Goal: Task Accomplishment & Management: Use online tool/utility

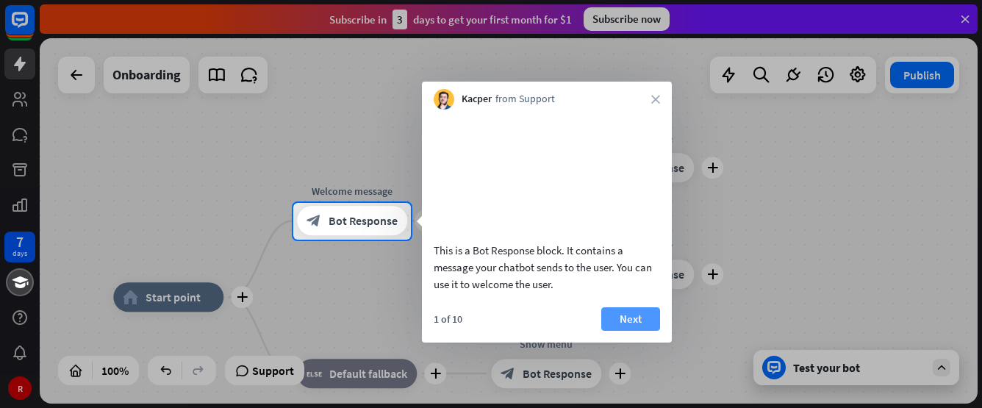
click at [621, 331] on button "Next" at bounding box center [630, 319] width 59 height 24
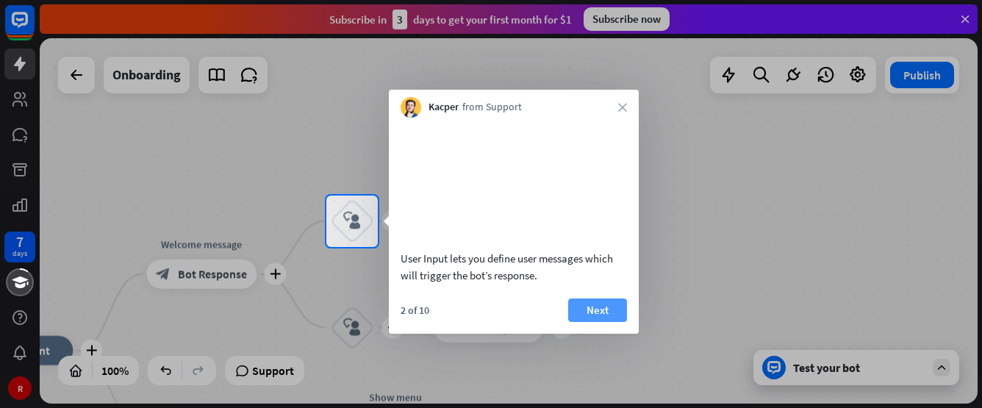
click at [602, 322] on button "Next" at bounding box center [597, 310] width 59 height 24
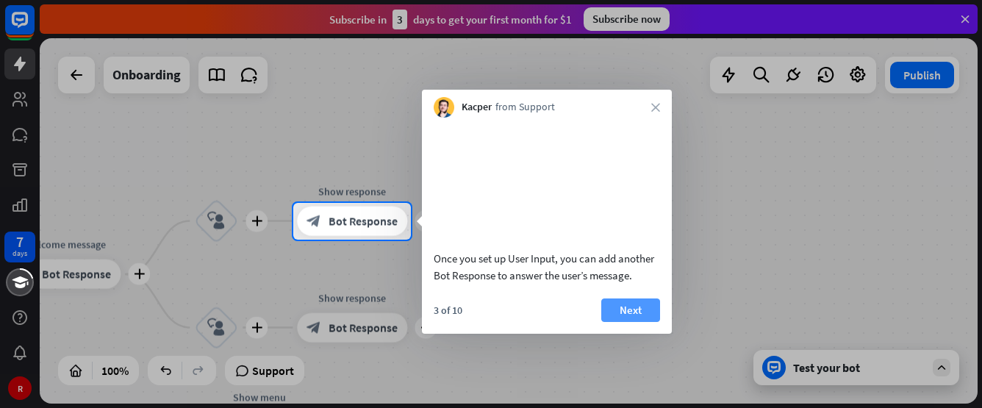
click at [626, 322] on button "Next" at bounding box center [630, 310] width 59 height 24
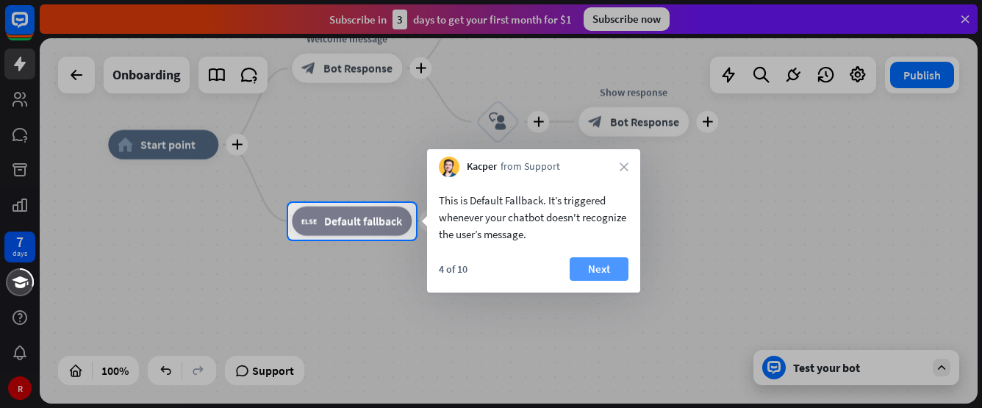
click at [612, 268] on button "Next" at bounding box center [599, 269] width 59 height 24
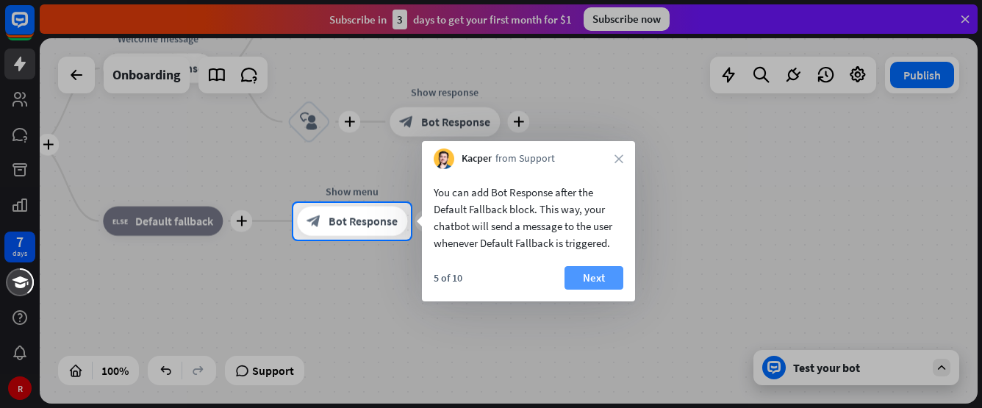
click at [596, 277] on button "Next" at bounding box center [594, 278] width 59 height 24
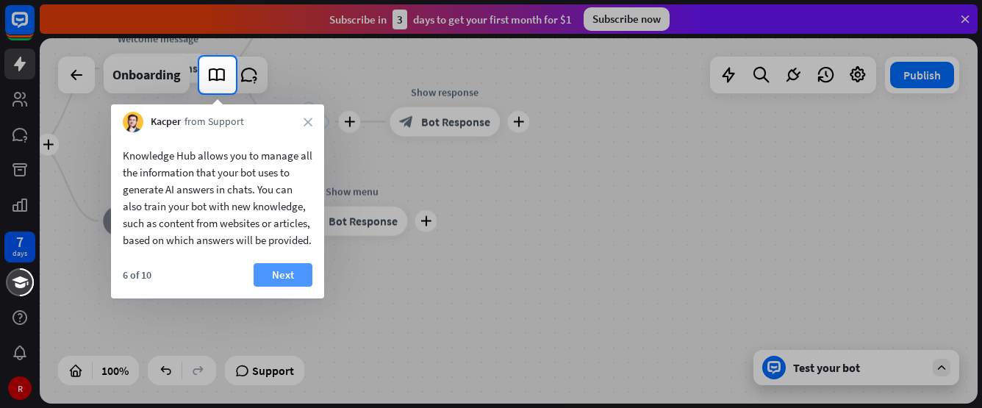
click at [279, 284] on button "Next" at bounding box center [283, 275] width 59 height 24
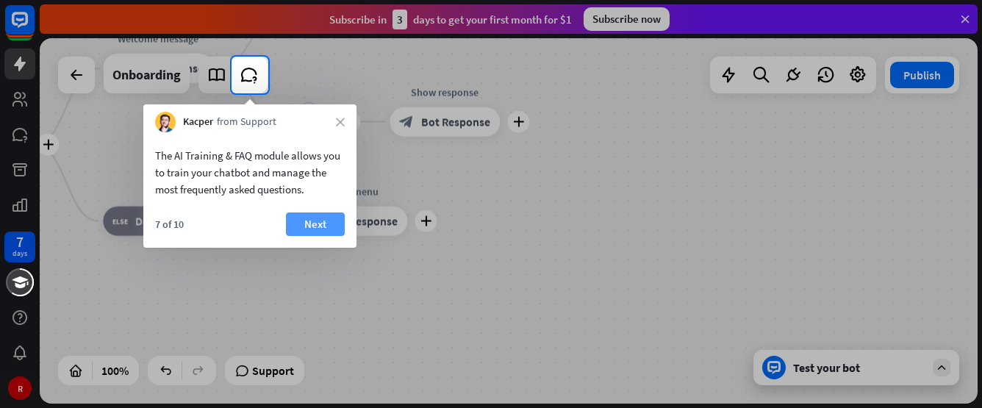
click at [327, 220] on button "Next" at bounding box center [315, 224] width 59 height 24
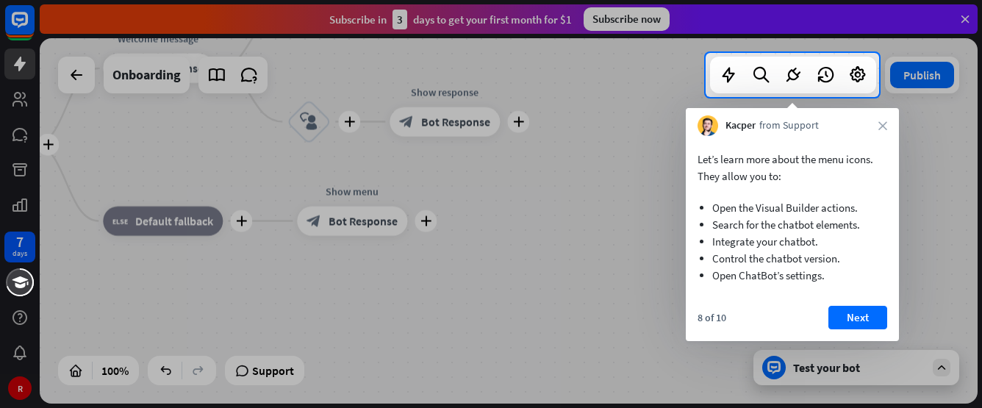
click at [856, 305] on div "Let’s learn more about the menu icons. They allow you to: Open the Visual Build…" at bounding box center [792, 238] width 213 height 205
click at [846, 306] on button "Next" at bounding box center [857, 318] width 59 height 24
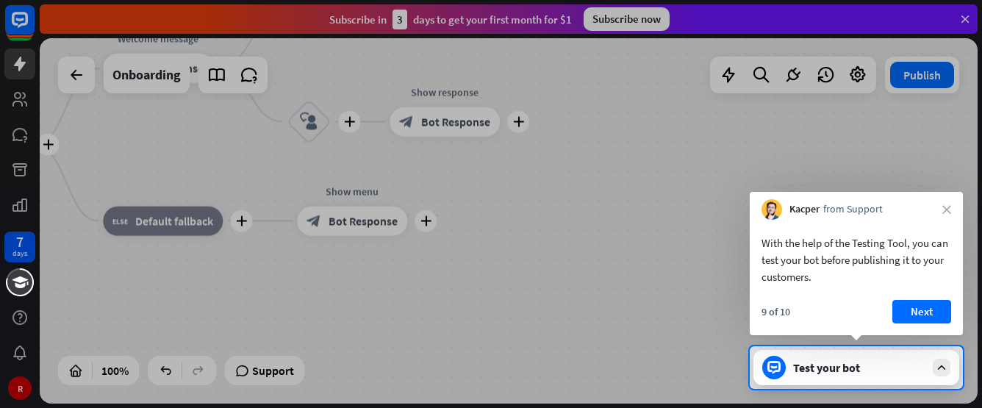
click at [920, 312] on button "Next" at bounding box center [921, 312] width 59 height 24
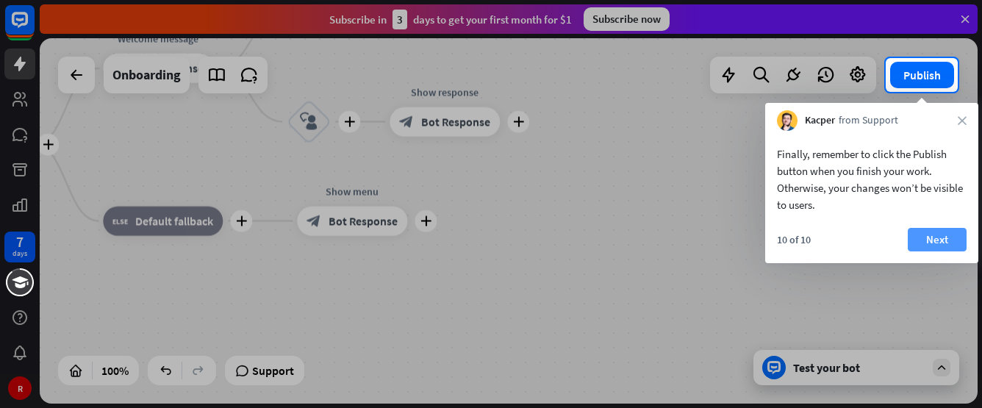
click at [928, 237] on button "Next" at bounding box center [937, 240] width 59 height 24
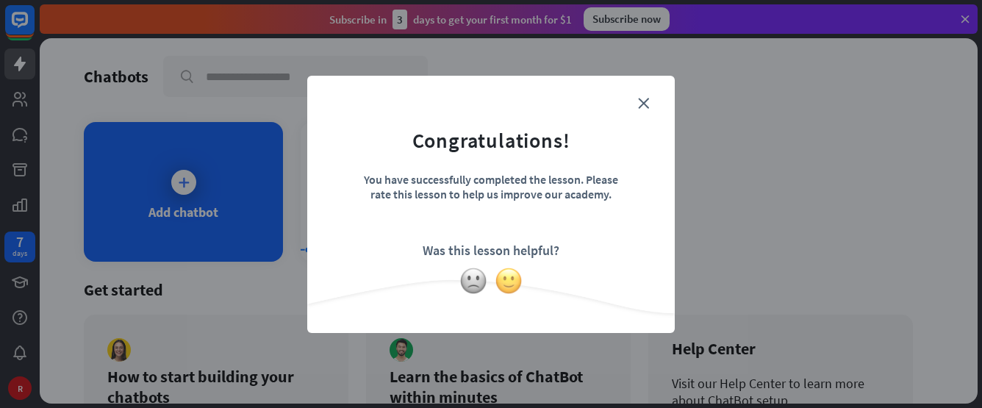
click at [506, 279] on img at bounding box center [509, 281] width 28 height 28
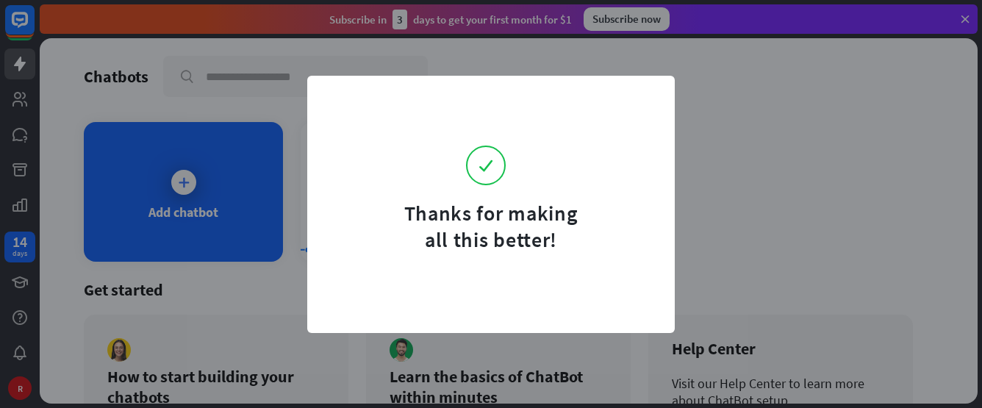
click at [708, 166] on div "Thanks for making all this better!" at bounding box center [491, 204] width 982 height 408
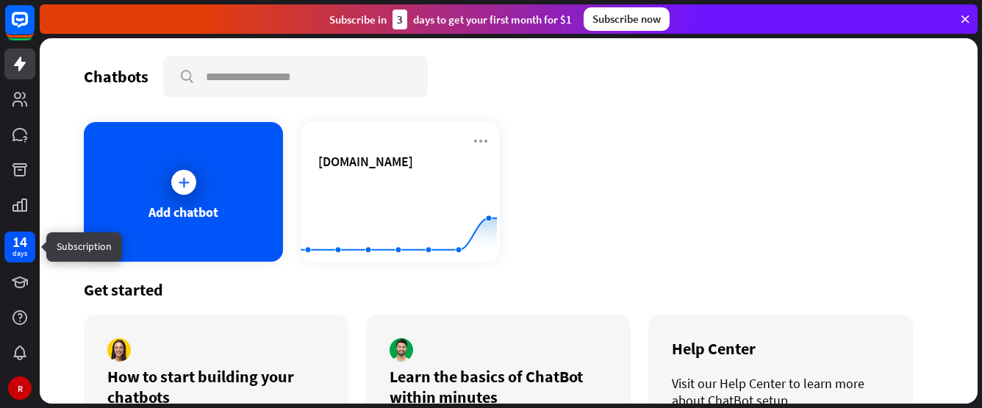
click at [28, 240] on div "14 days" at bounding box center [19, 247] width 31 height 31
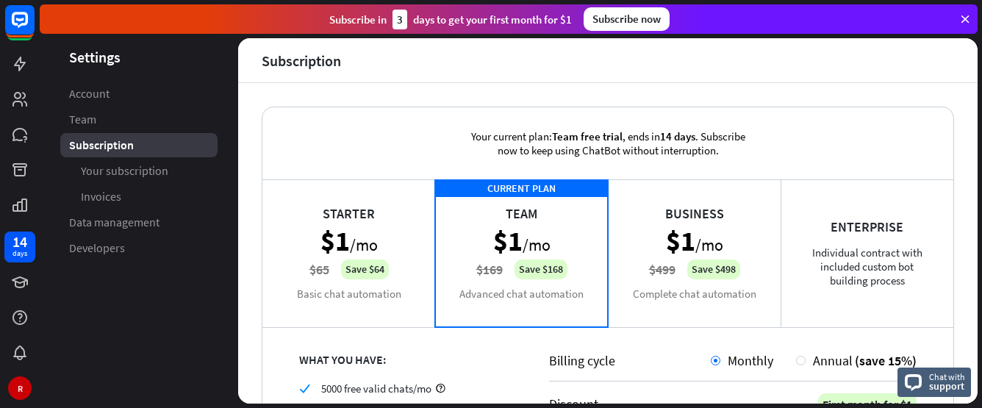
click at [368, 227] on div "Starter $1 /mo $65 Save $64 Basic chat automation" at bounding box center [348, 252] width 173 height 147
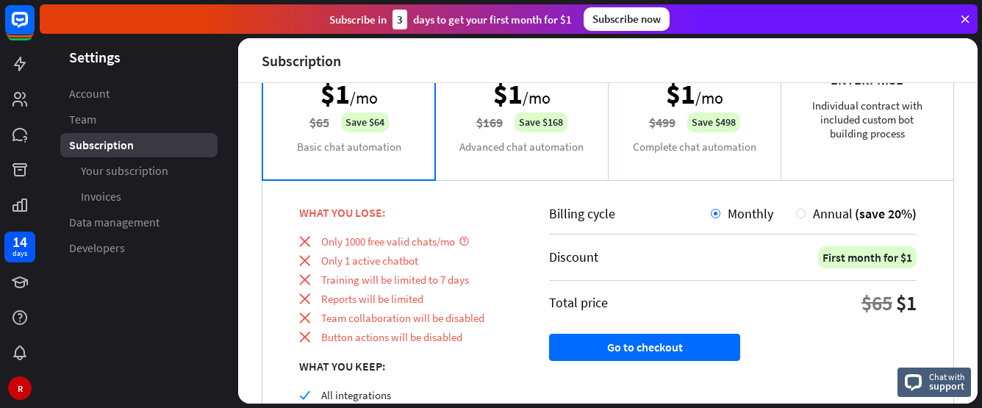
scroll to position [74, 0]
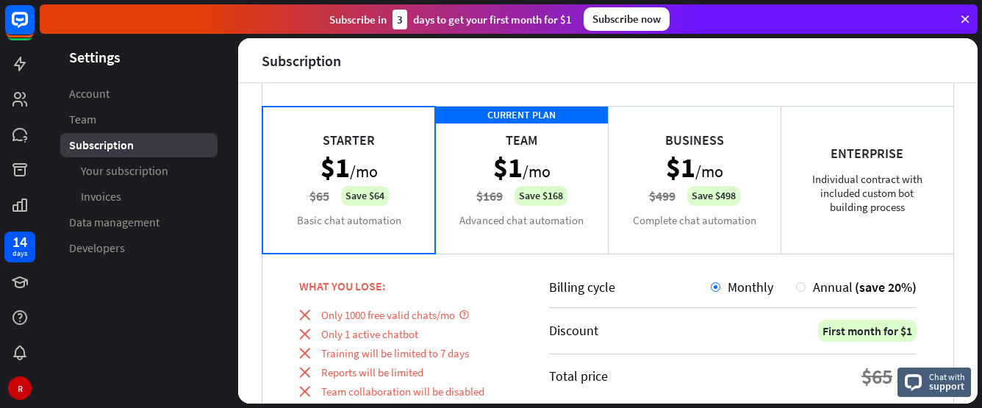
click at [659, 186] on div "Business $1 /mo $499 Save $498 Complete chat automation" at bounding box center [694, 179] width 173 height 147
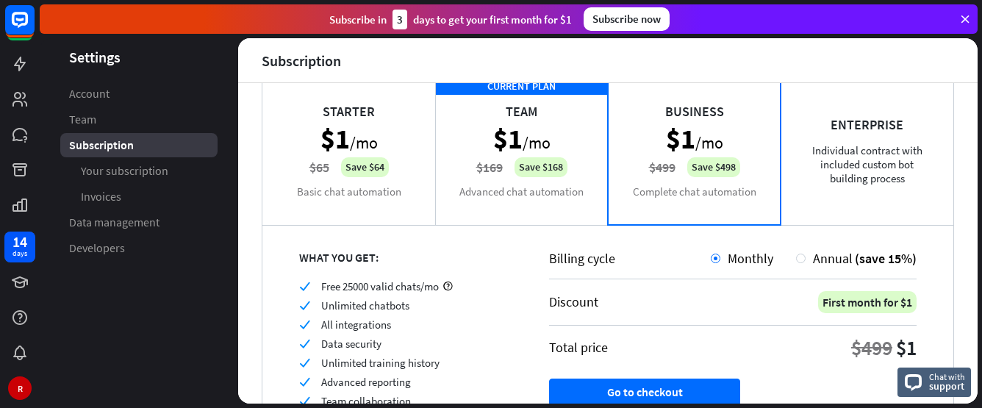
scroll to position [67, 0]
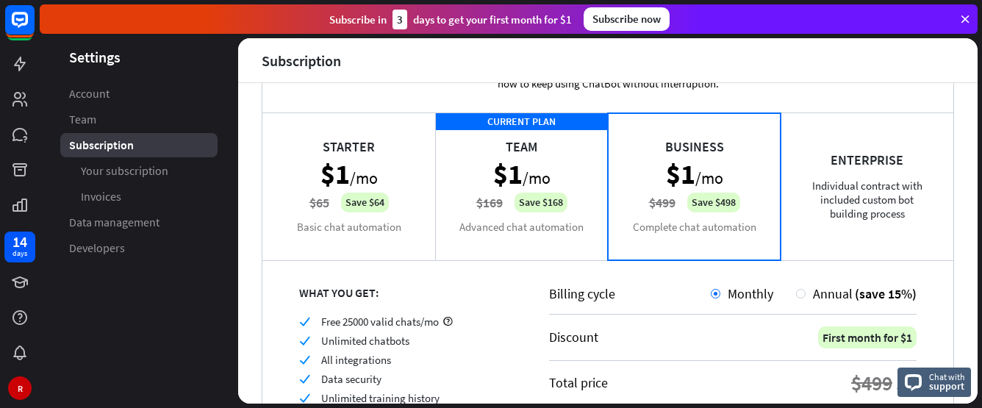
click at [831, 183] on div "Enterprise Individual contract with included custom bot building process" at bounding box center [867, 185] width 173 height 147
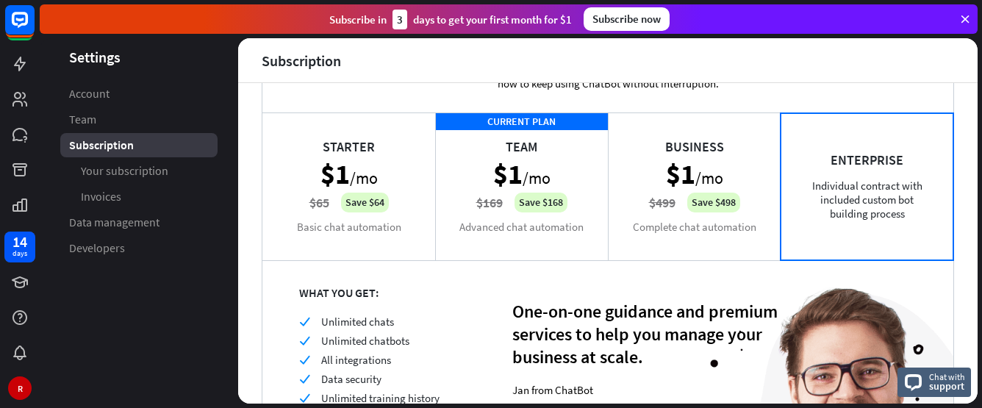
click at [711, 180] on div "Business $1 /mo $499 Save $498 Complete chat automation" at bounding box center [694, 185] width 173 height 147
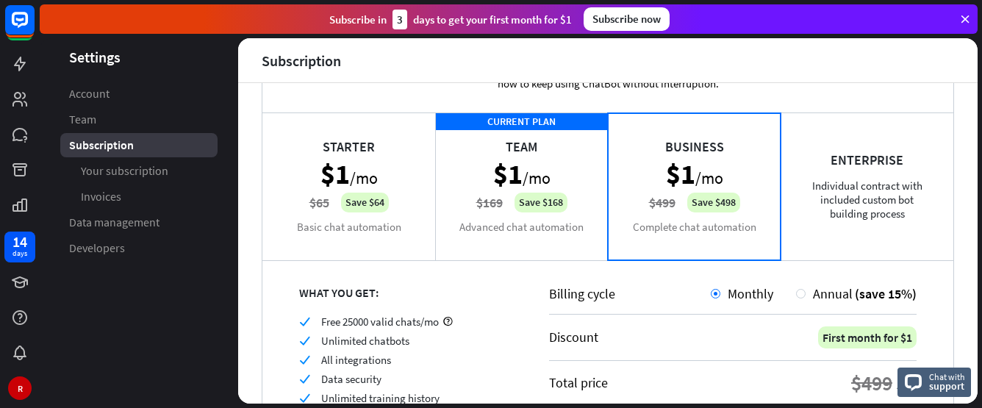
click at [381, 205] on div "Starter $1 /mo $65 Save $64 Basic chat automation" at bounding box center [348, 185] width 173 height 147
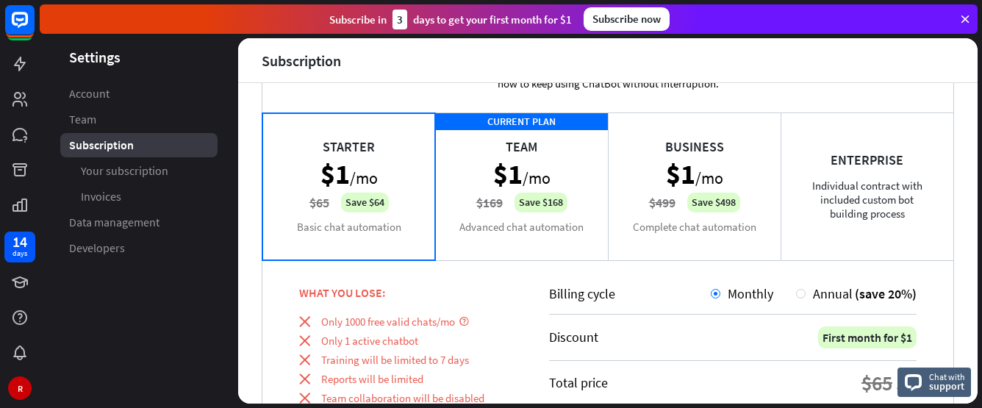
click at [484, 201] on div "CURRENT PLAN Team $1 /mo $169 Save $168 Advanced chat automation" at bounding box center [521, 185] width 173 height 147
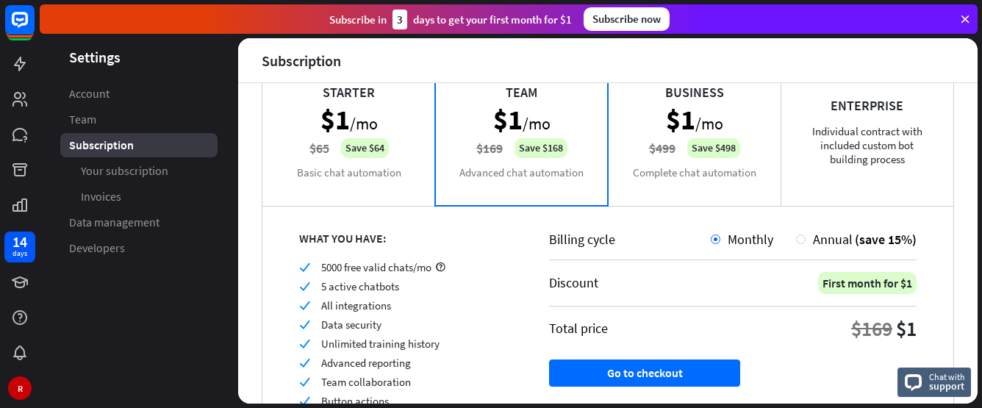
scroll to position [0, 0]
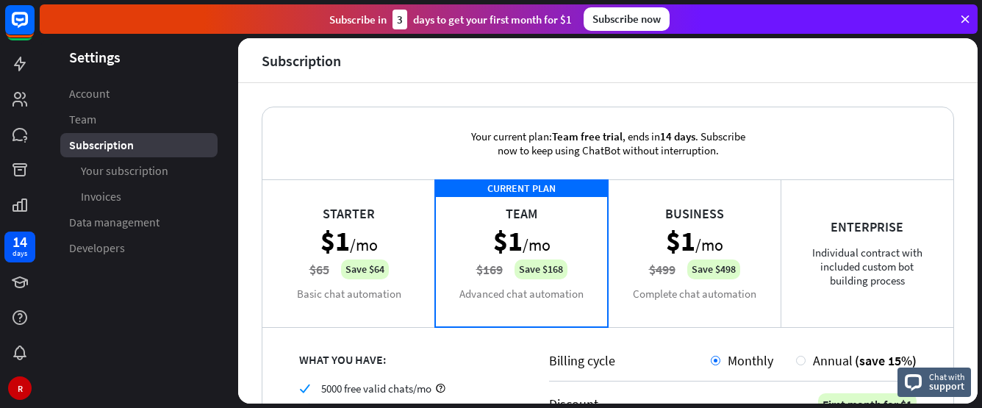
click at [725, 201] on div "Business $1 /mo $499 Save $498 Complete chat automation" at bounding box center [694, 252] width 173 height 147
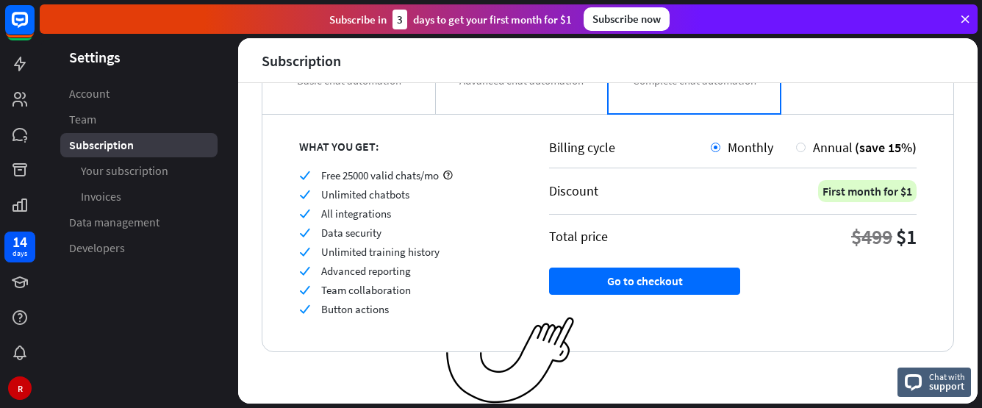
scroll to position [214, 0]
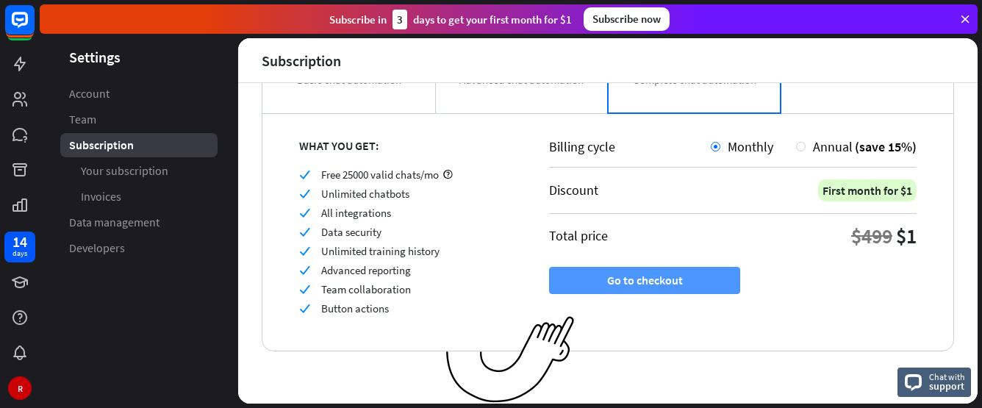
click at [621, 276] on button "Go to checkout" at bounding box center [644, 280] width 191 height 27
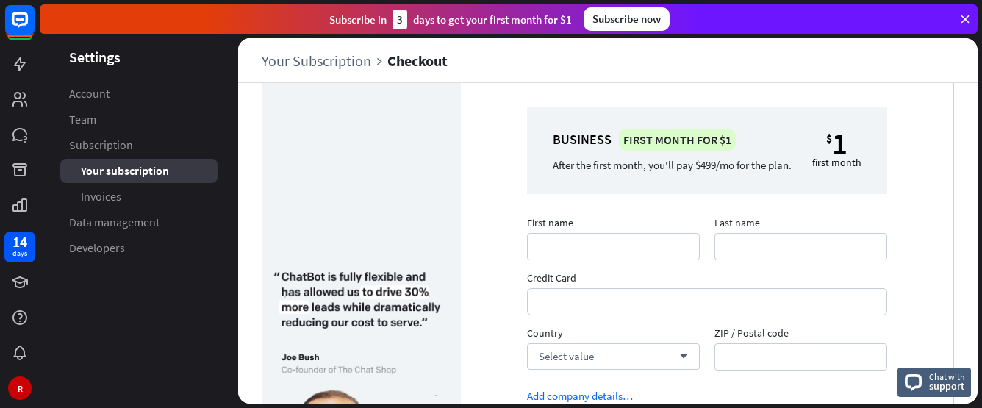
scroll to position [74, 0]
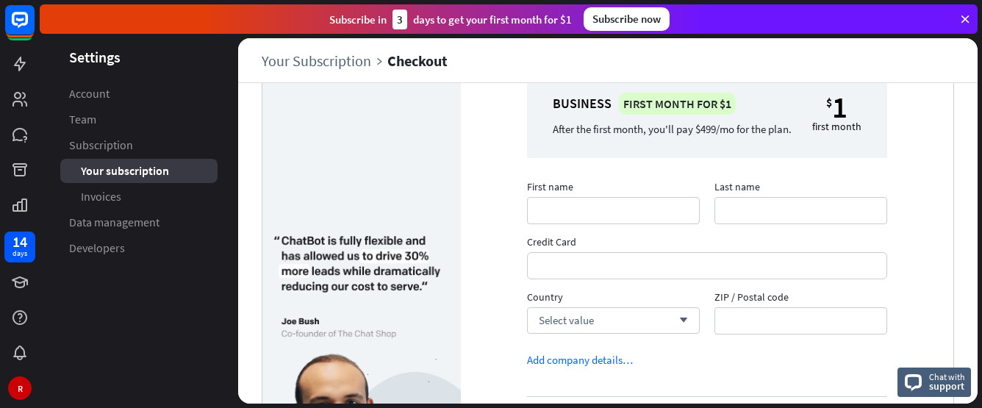
click at [569, 240] on div "First name Last name Credit Card Country Select value arrow_down ZIP / Postal c…" at bounding box center [707, 262] width 375 height 165
click at [573, 224] on input "First name" at bounding box center [613, 210] width 173 height 27
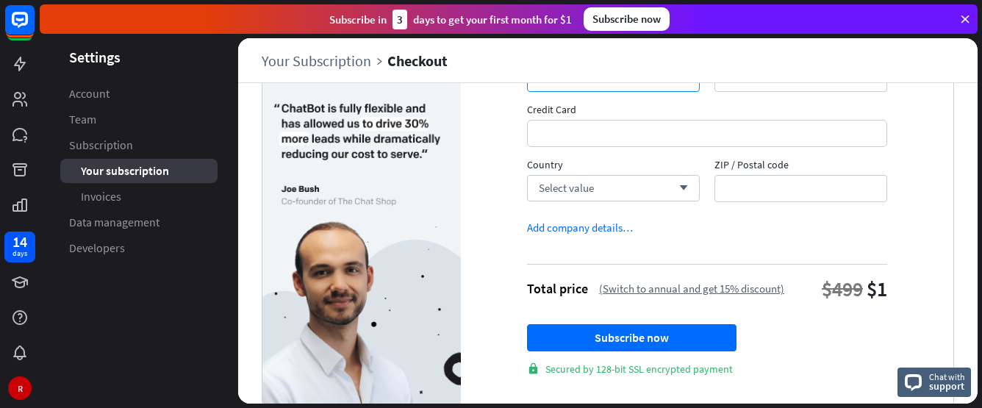
scroll to position [106, 0]
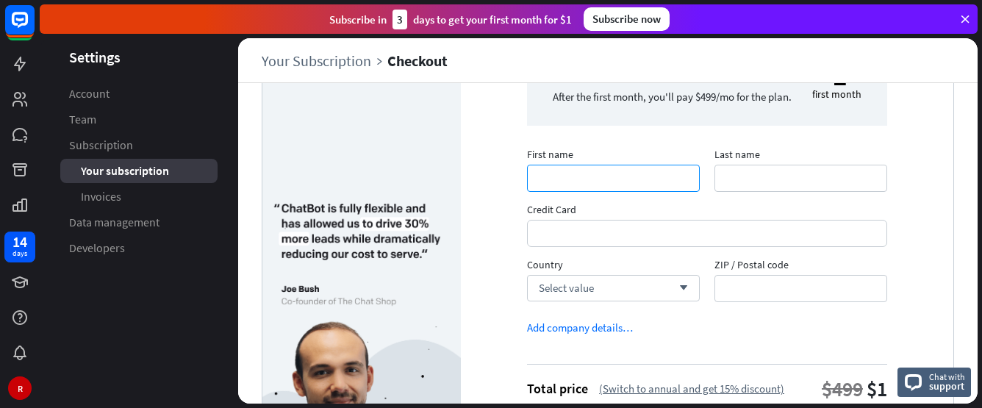
click at [570, 192] on input "First name" at bounding box center [613, 178] width 173 height 27
type input "*****"
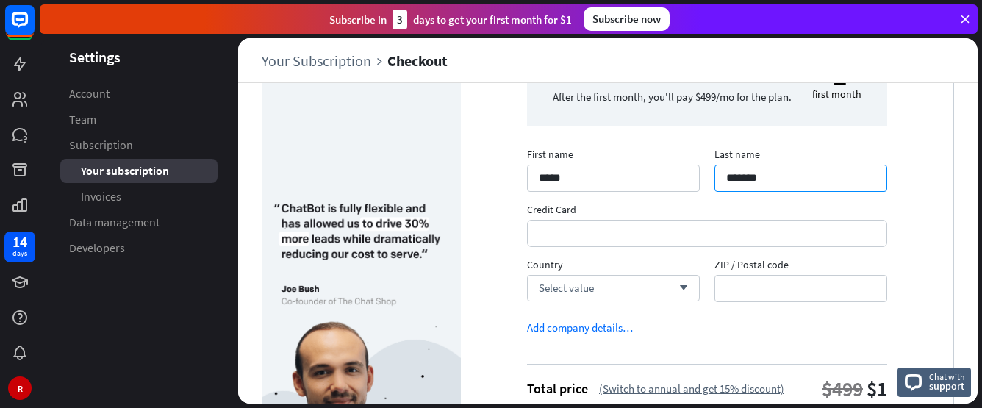
type input "*******"
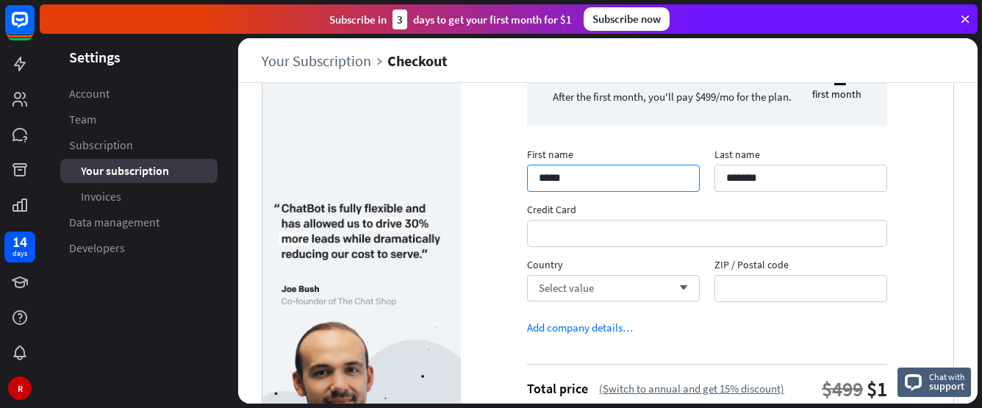
click at [587, 192] on input "*****" at bounding box center [613, 178] width 173 height 27
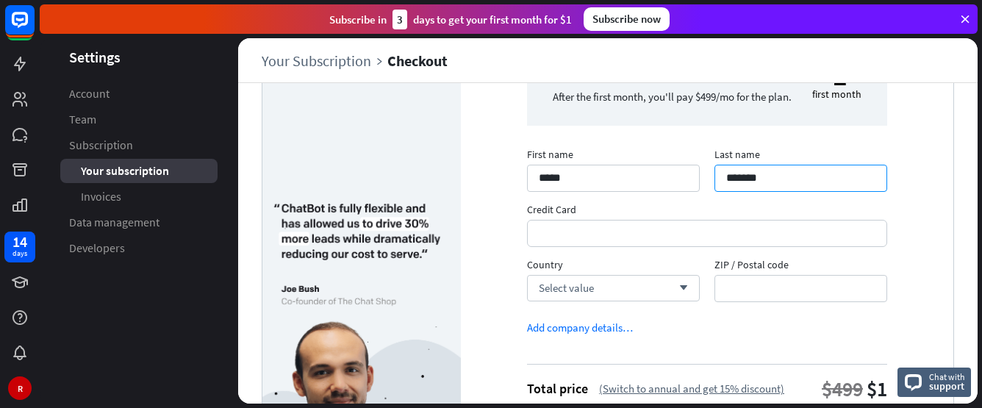
click at [750, 188] on input "*******" at bounding box center [801, 178] width 173 height 27
click at [765, 192] on input "Last name" at bounding box center [801, 178] width 173 height 27
type input "*******"
click at [764, 296] on input "ZIP / Postal code" at bounding box center [801, 288] width 173 height 27
click at [640, 301] on div "Select value arrow_down" at bounding box center [613, 288] width 173 height 26
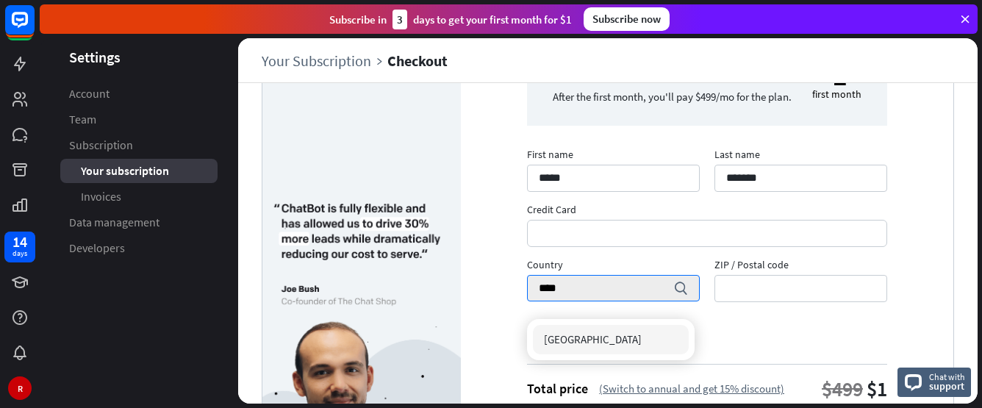
type input "****"
click at [616, 333] on div "[GEOGRAPHIC_DATA]" at bounding box center [611, 339] width 156 height 29
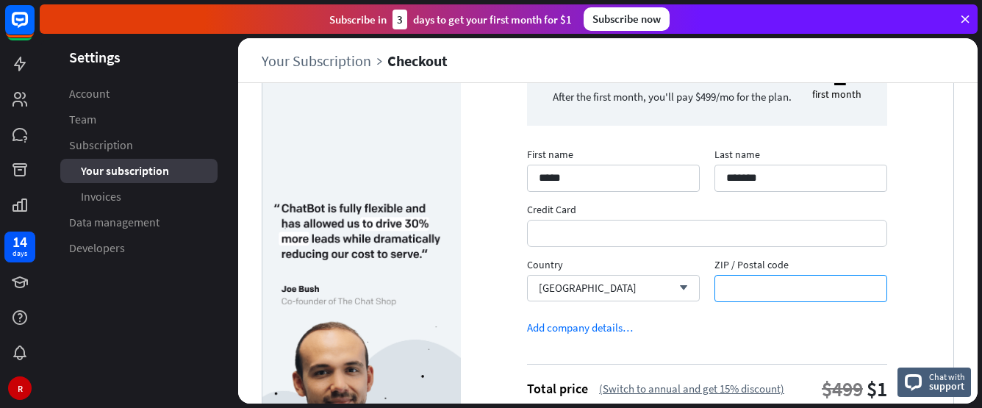
click at [753, 302] on input "ZIP / Postal code" at bounding box center [801, 288] width 173 height 27
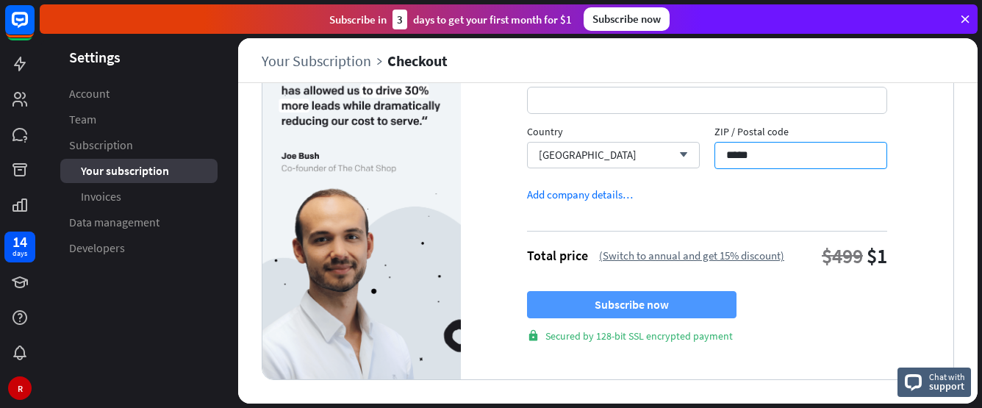
scroll to position [253, 0]
type input "*****"
click at [667, 298] on button "Subscribe now" at bounding box center [632, 304] width 210 height 27
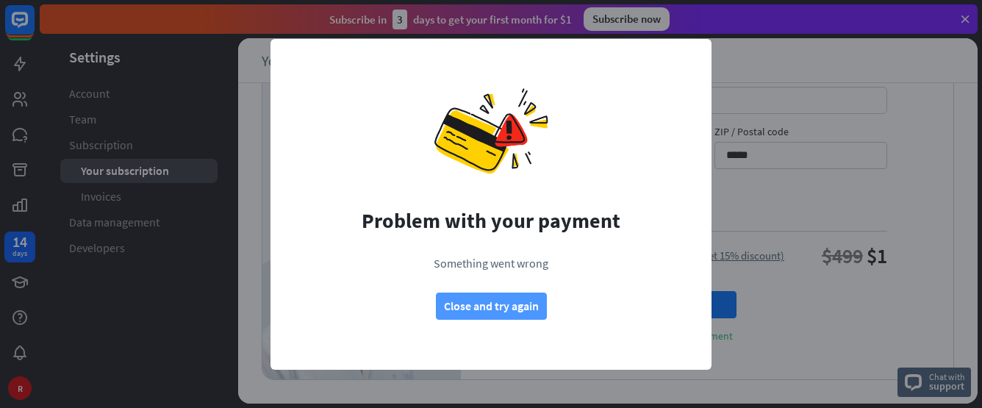
click at [497, 308] on button "Close and try again" at bounding box center [491, 306] width 111 height 27
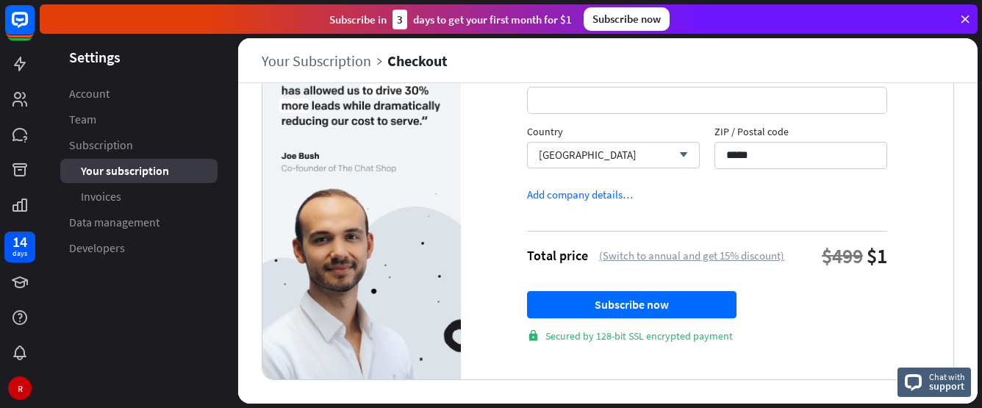
click at [665, 257] on div "(Switch to annual and get 15% discount)" at bounding box center [691, 255] width 185 height 14
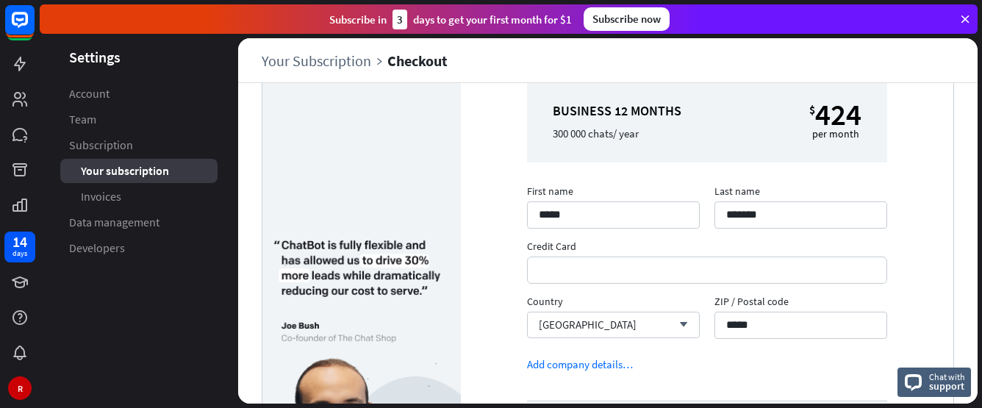
scroll to position [234, 0]
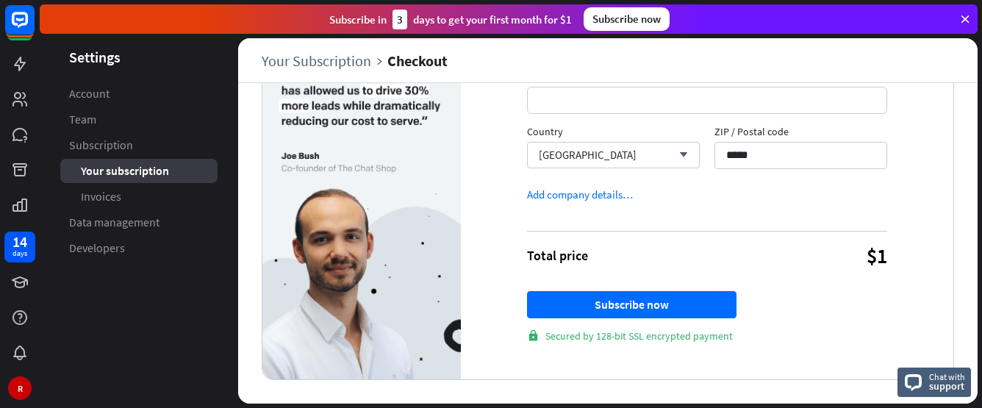
click at [636, 337] on div "lock Secured by 128-bit SSL encrypted payment" at bounding box center [707, 335] width 360 height 13
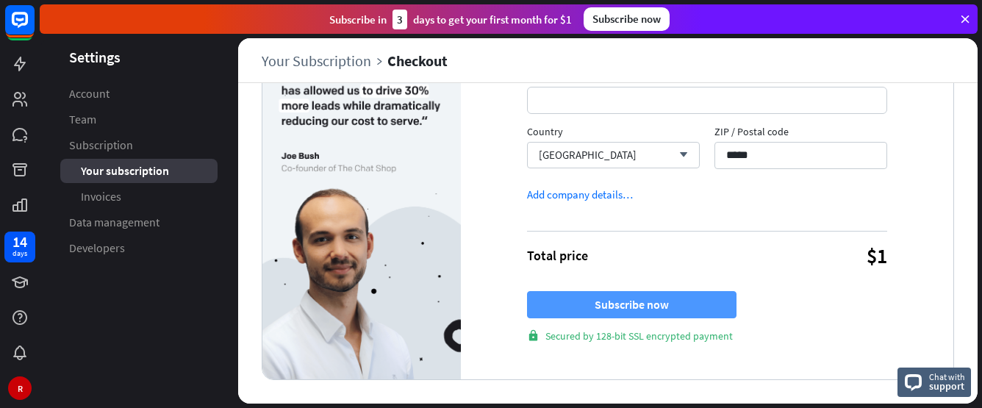
click at [636, 302] on button "Subscribe now" at bounding box center [632, 304] width 210 height 27
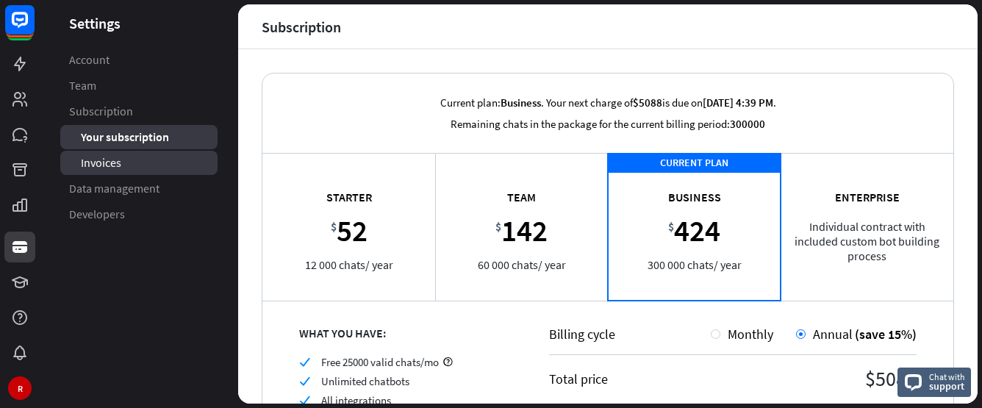
click at [112, 162] on span "Invoices" at bounding box center [101, 162] width 40 height 15
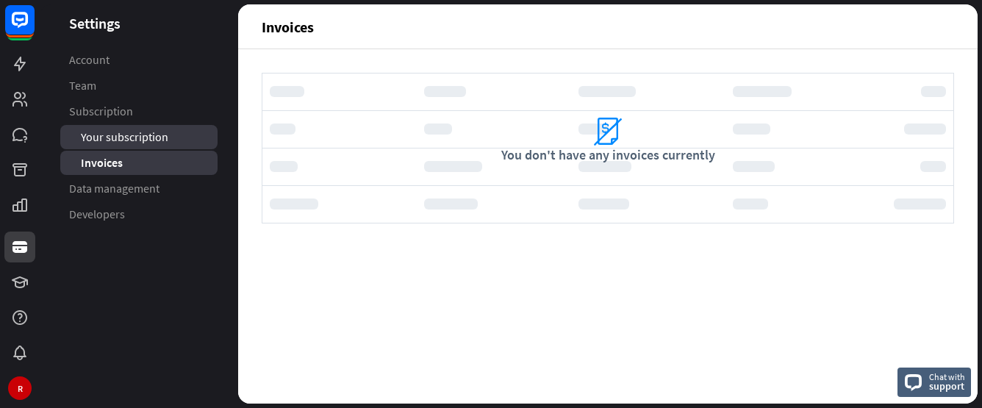
click at [139, 139] on span "Your subscription" at bounding box center [124, 136] width 87 height 15
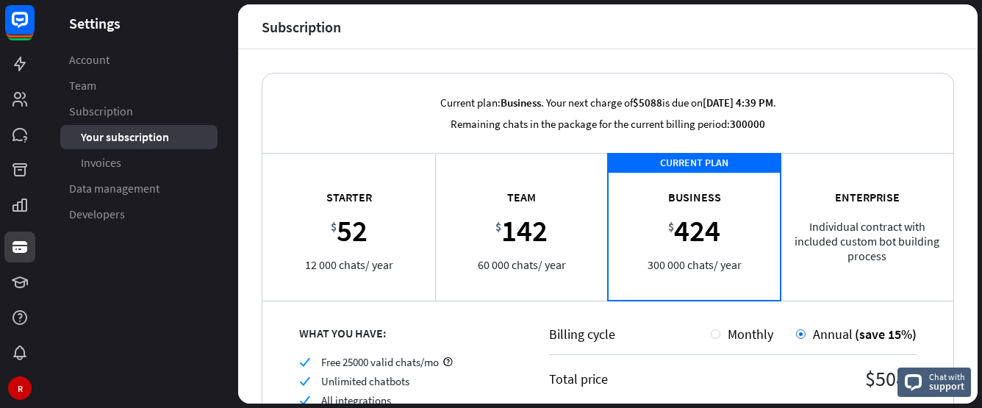
click at [129, 106] on span "Subscription" at bounding box center [101, 111] width 64 height 15
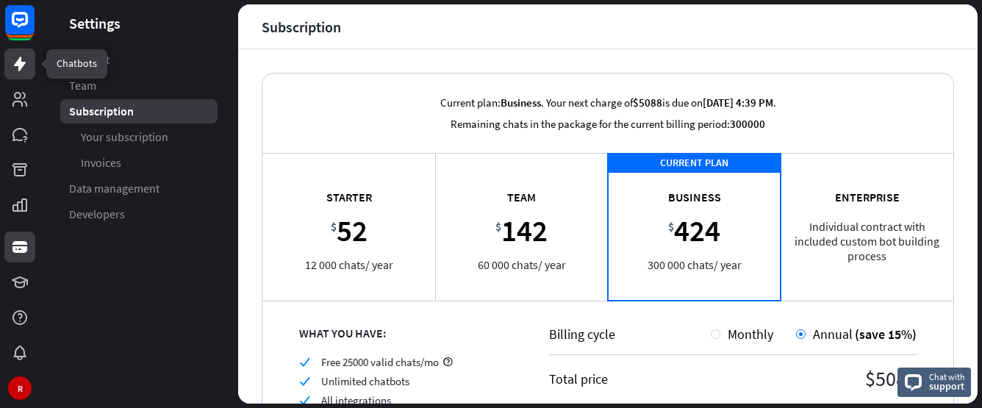
click at [15, 58] on icon at bounding box center [20, 64] width 18 height 18
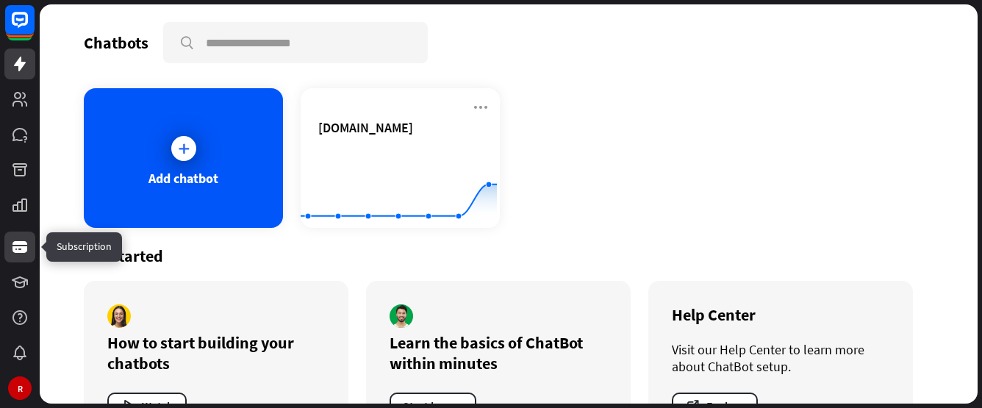
click at [22, 241] on icon at bounding box center [20, 247] width 18 height 18
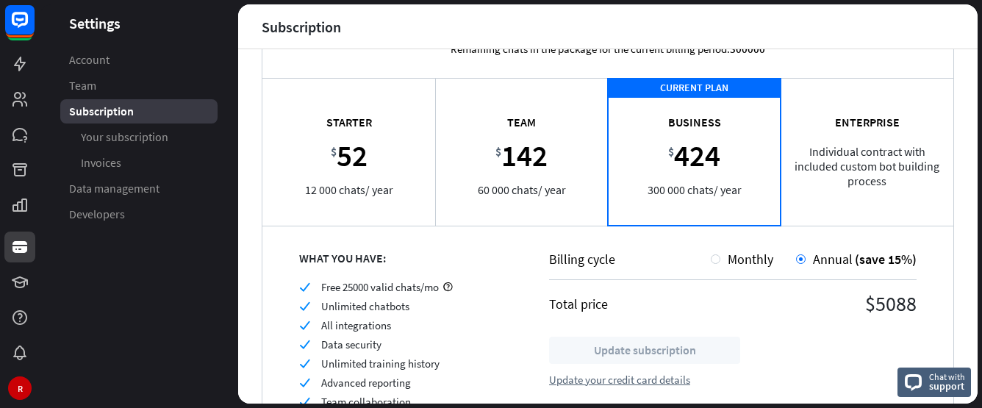
scroll to position [154, 0]
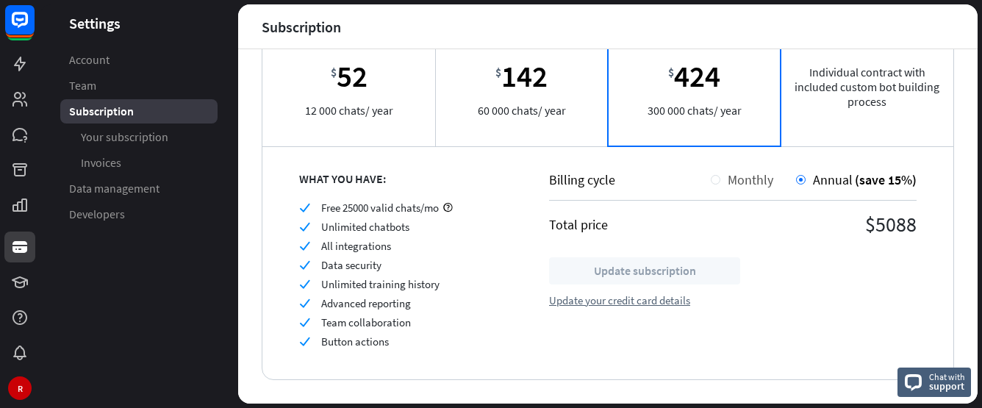
click at [720, 182] on div "Monthly" at bounding box center [746, 179] width 53 height 17
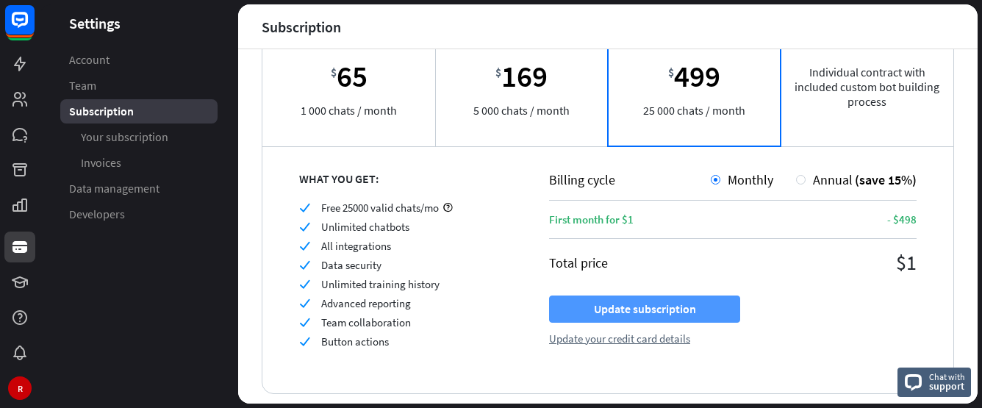
click at [630, 315] on button "Update subscription" at bounding box center [644, 309] width 191 height 27
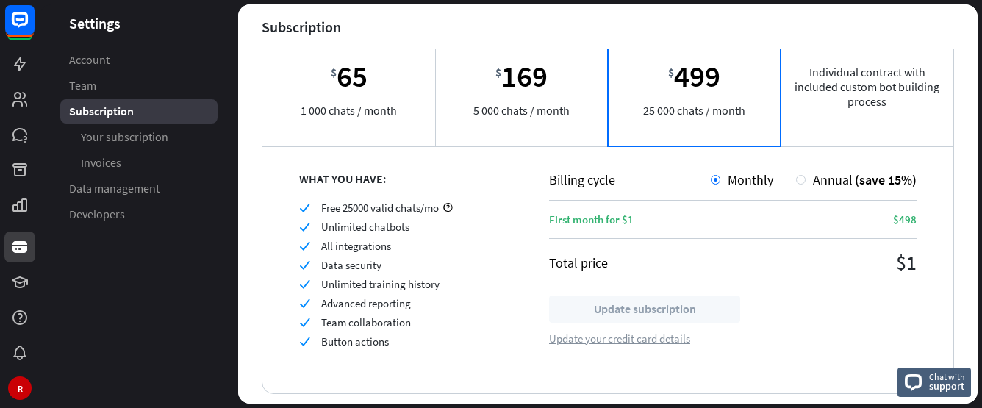
click at [604, 343] on div "Update your credit card details" at bounding box center [619, 339] width 141 height 14
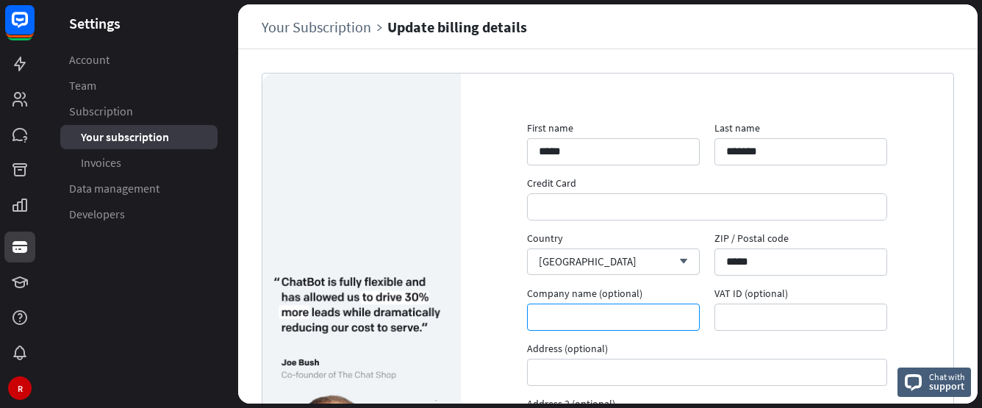
click at [657, 321] on input "Company name (optional)" at bounding box center [613, 317] width 173 height 27
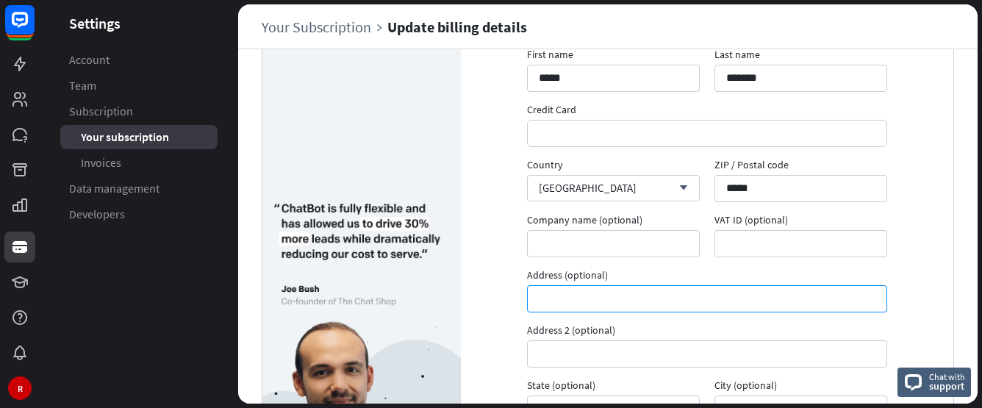
click at [642, 293] on input "Address (optional)" at bounding box center [707, 298] width 360 height 27
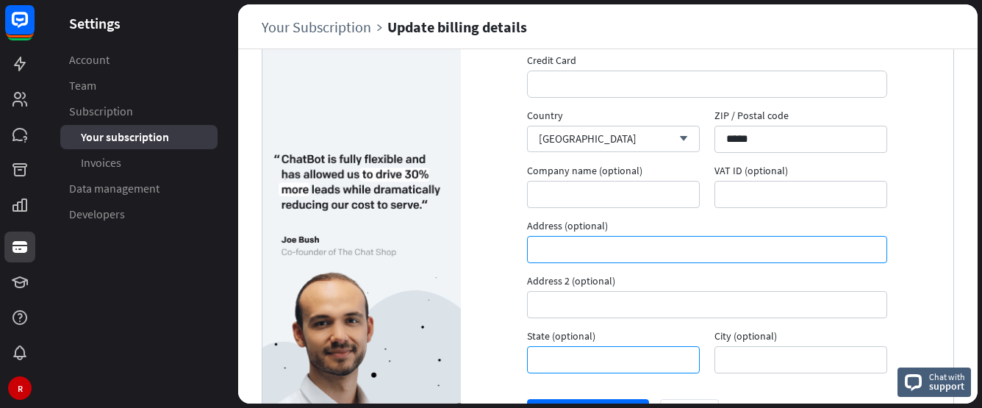
scroll to position [207, 0]
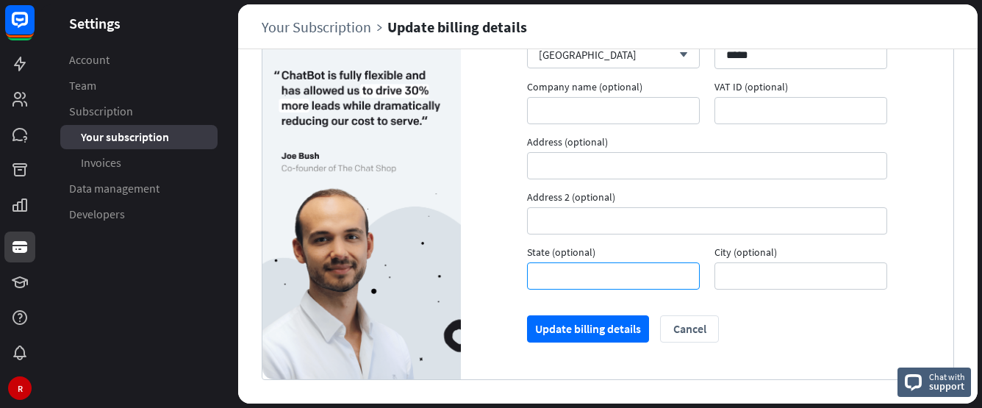
click at [627, 280] on input "State (optional)" at bounding box center [613, 275] width 173 height 27
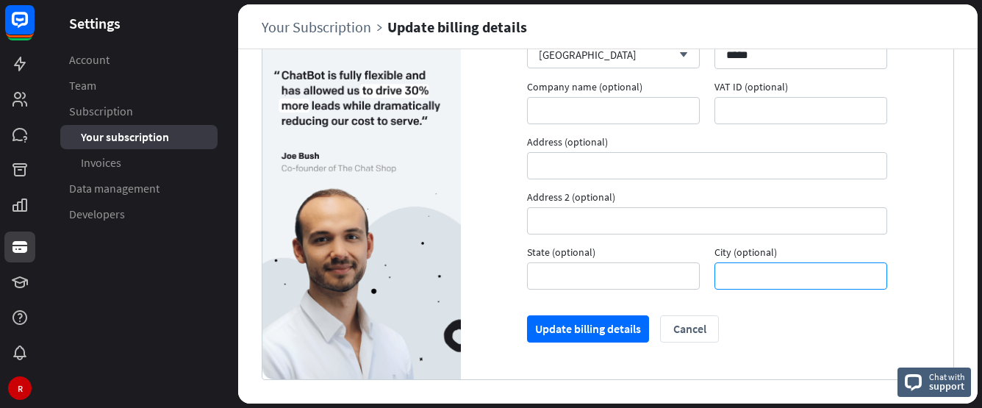
click at [767, 276] on input "City (optional)" at bounding box center [801, 275] width 173 height 27
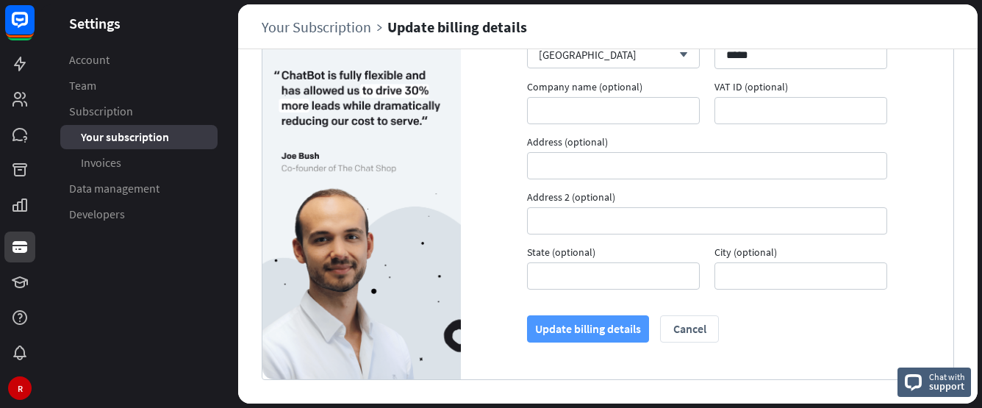
click at [586, 333] on button "Update billing details" at bounding box center [588, 328] width 122 height 27
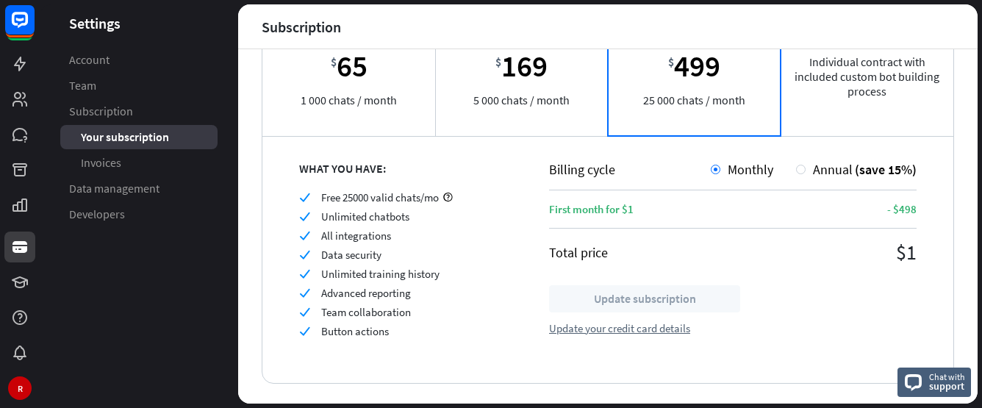
scroll to position [168, 0]
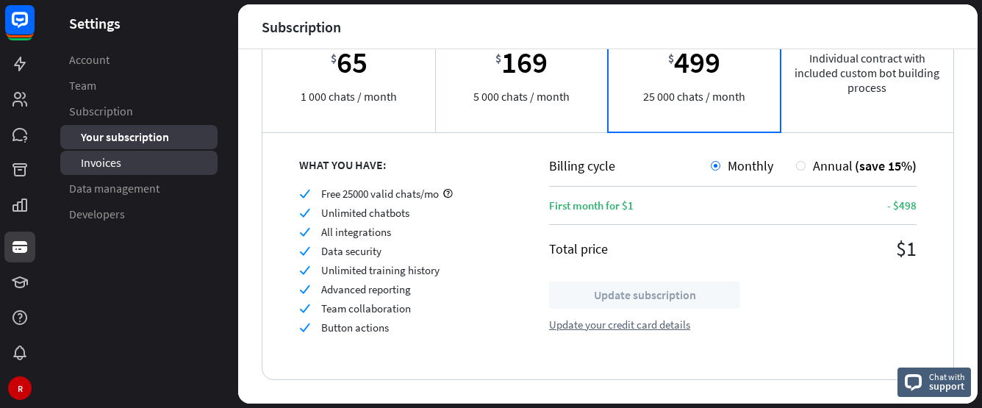
click at [151, 162] on link "Invoices" at bounding box center [138, 163] width 157 height 24
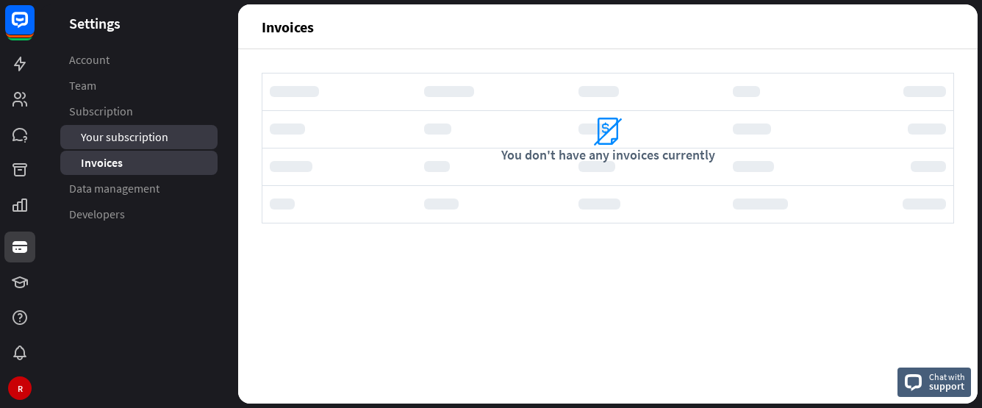
click at [138, 146] on link "Your subscription" at bounding box center [138, 137] width 157 height 24
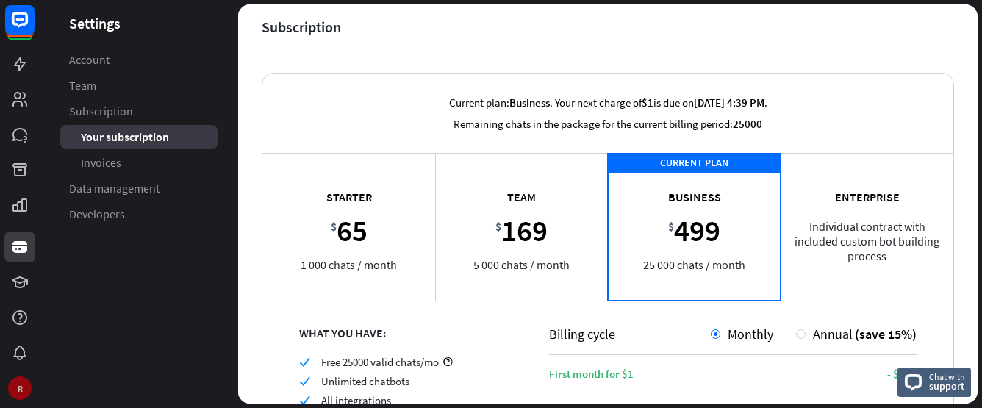
click at [18, 377] on div "R" at bounding box center [20, 388] width 24 height 24
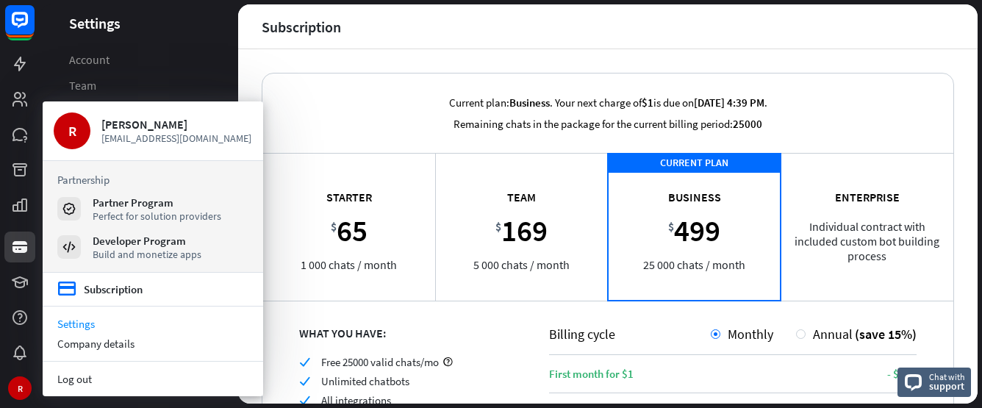
click at [167, 284] on section "credit_card Subscription" at bounding box center [153, 290] width 221 height 34
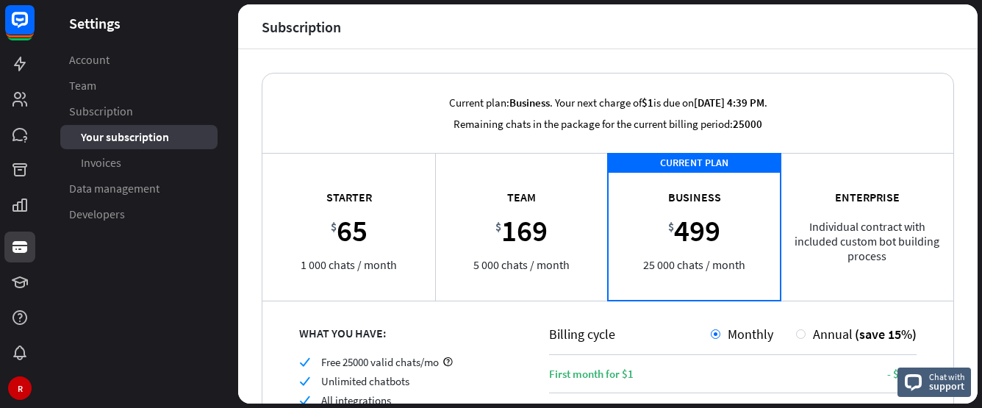
click at [123, 290] on aside "Settings Account Team Subscription Your subscription Invoices Data management D…" at bounding box center [139, 203] width 198 height 399
click at [14, 386] on div "R" at bounding box center [20, 388] width 24 height 24
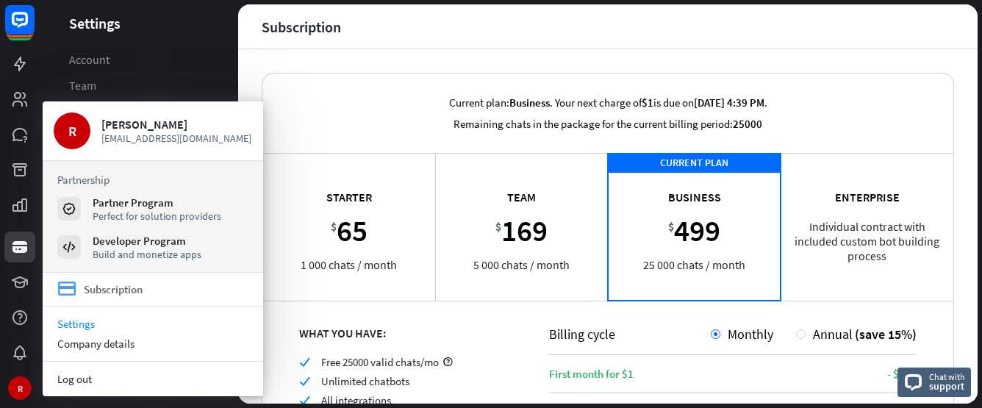
click at [80, 291] on link "credit_card Subscription" at bounding box center [99, 289] width 85 height 18
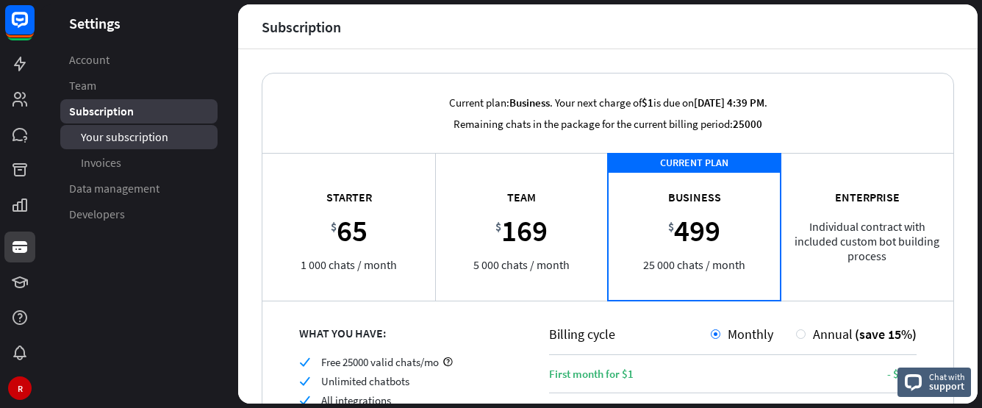
click at [135, 144] on span "Your subscription" at bounding box center [124, 136] width 87 height 15
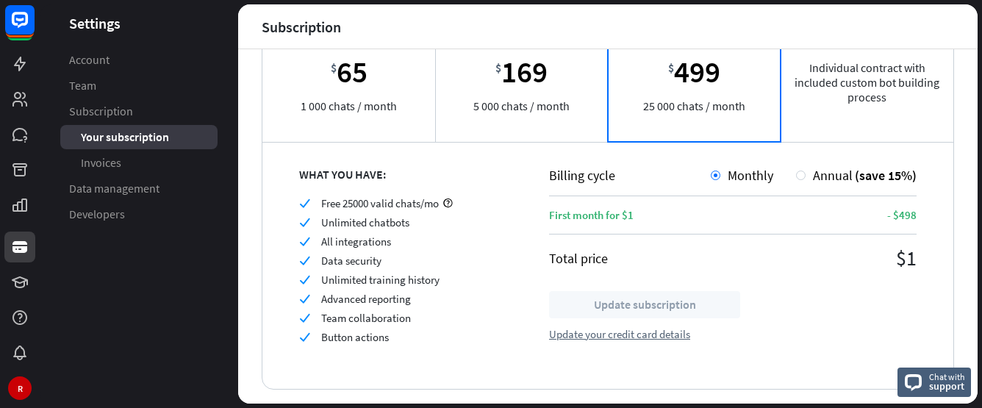
scroll to position [168, 0]
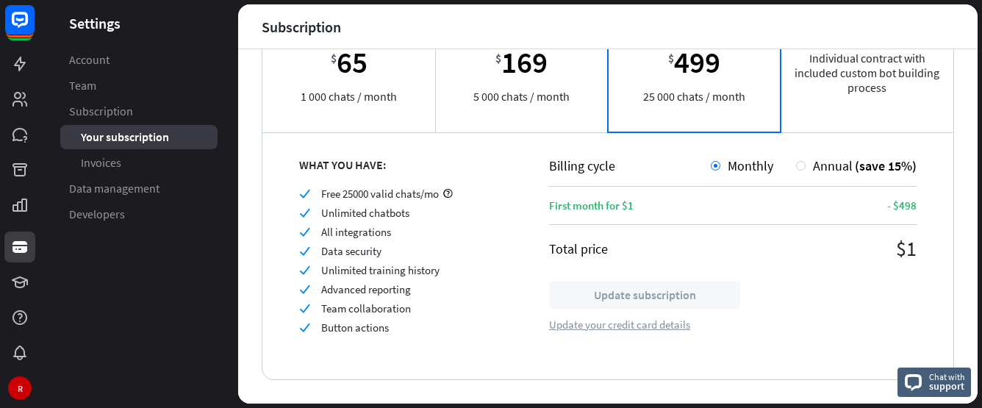
click at [569, 326] on div "Update your credit card details" at bounding box center [619, 325] width 141 height 14
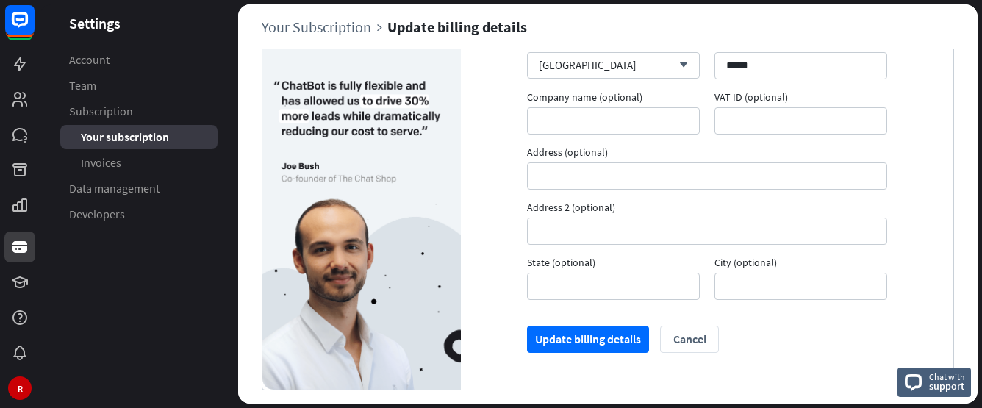
scroll to position [207, 0]
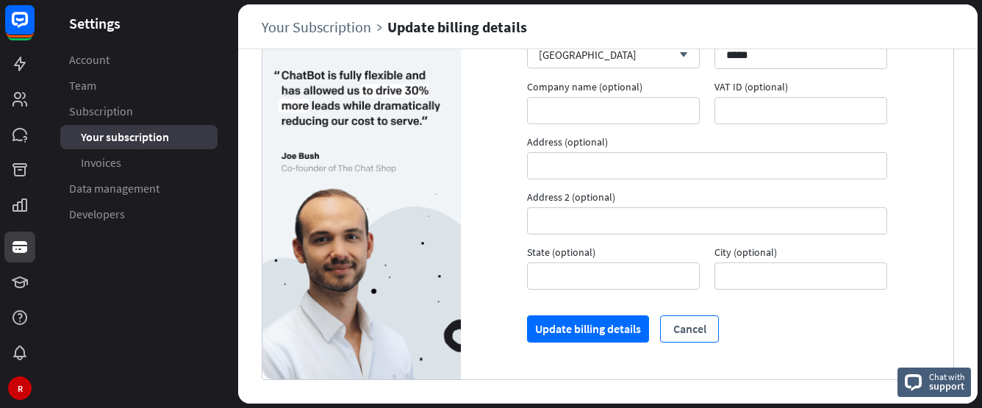
click at [686, 326] on button "Cancel" at bounding box center [689, 328] width 59 height 27
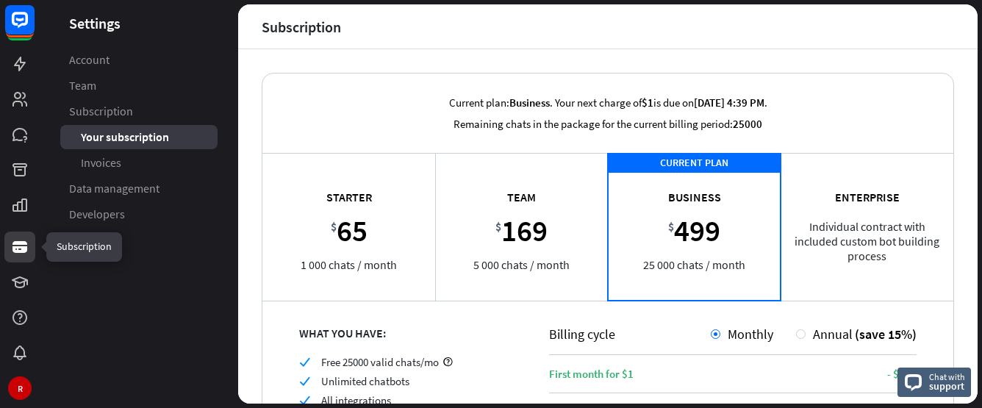
click at [14, 251] on icon at bounding box center [19, 247] width 15 height 12
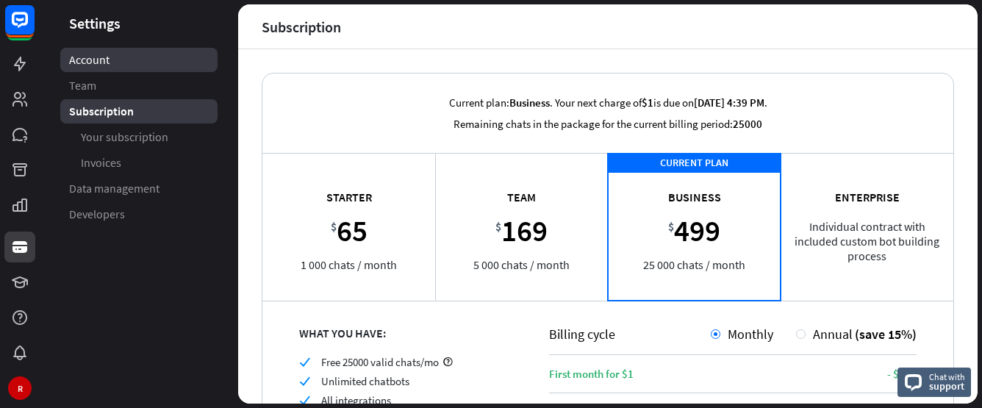
click at [99, 62] on span "Account" at bounding box center [89, 59] width 40 height 15
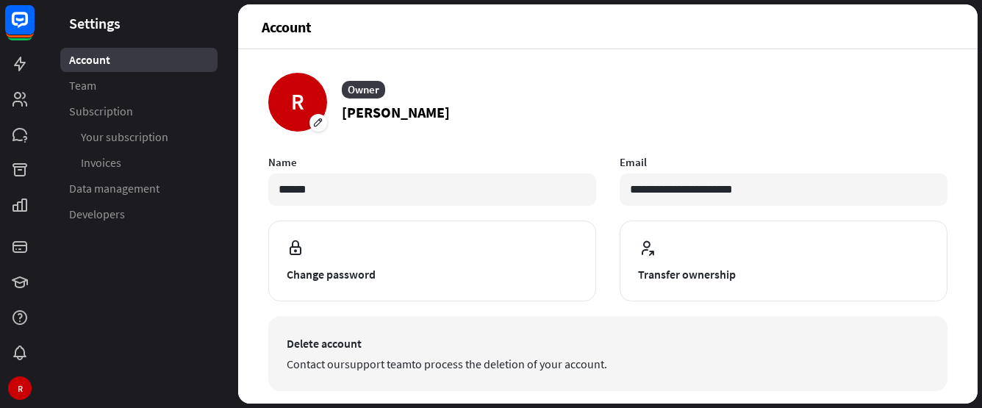
click at [371, 334] on span "Delete account" at bounding box center [608, 343] width 642 height 18
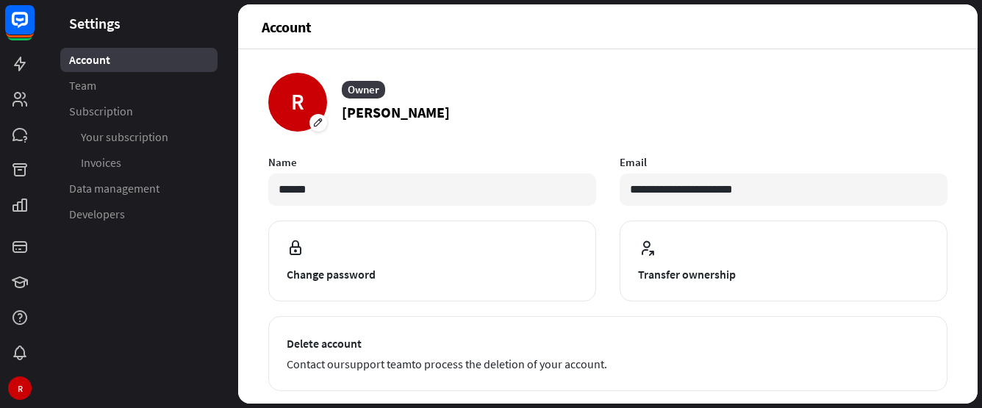
click at [827, 145] on div "**********" at bounding box center [607, 309] width 679 height 473
click at [110, 87] on link "Team" at bounding box center [138, 86] width 157 height 24
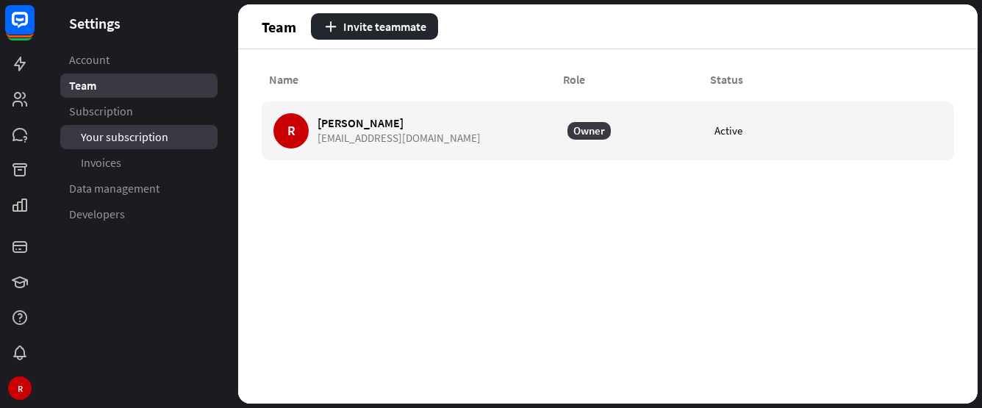
click at [128, 135] on span "Your subscription" at bounding box center [124, 136] width 87 height 15
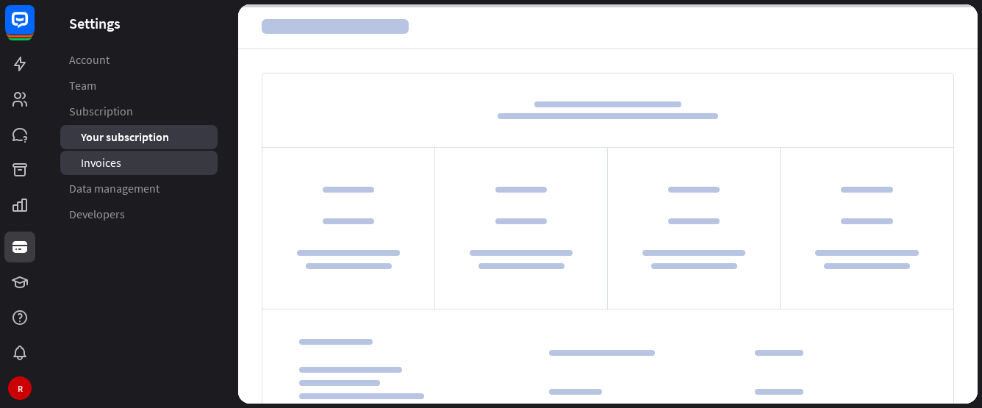
click at [139, 165] on link "Invoices" at bounding box center [138, 163] width 157 height 24
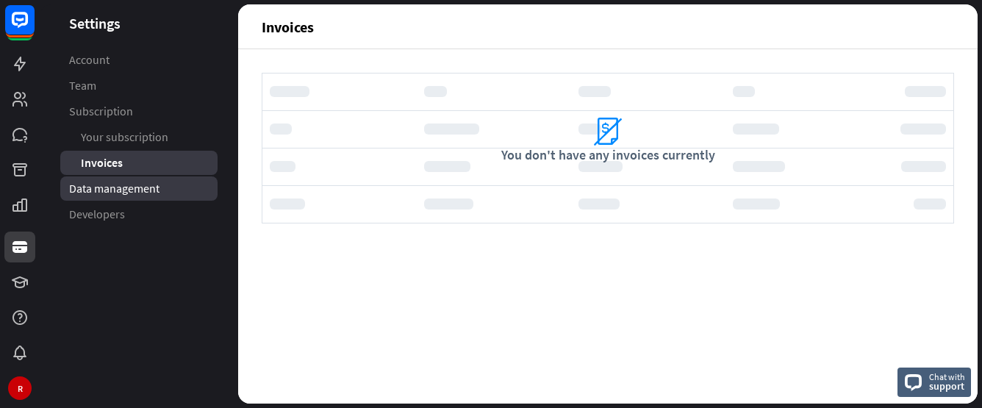
click at [147, 176] on link "Data management" at bounding box center [138, 188] width 157 height 24
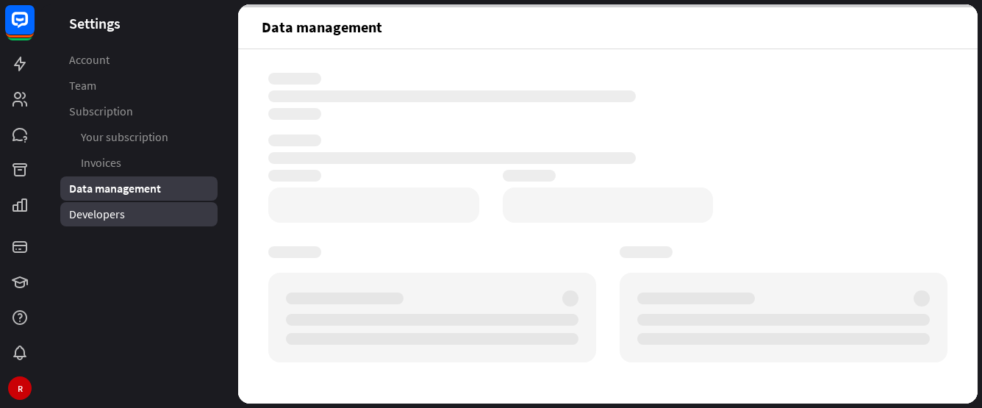
click at [141, 212] on link "Developers" at bounding box center [138, 214] width 157 height 24
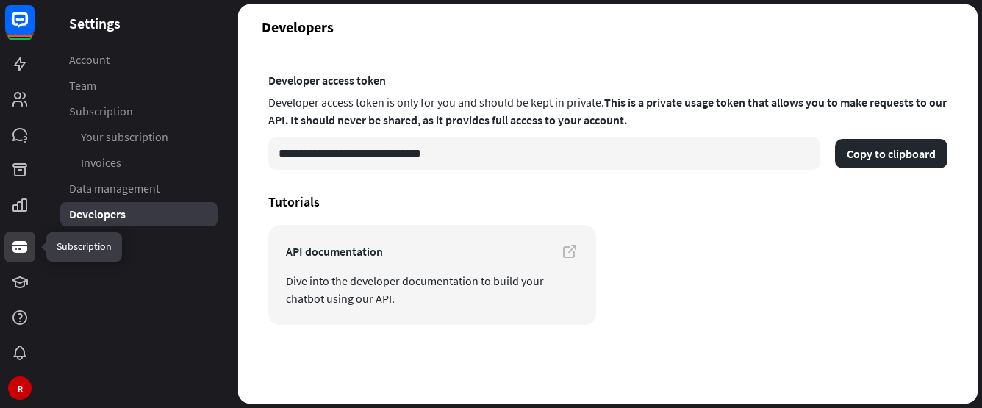
click at [23, 252] on icon at bounding box center [19, 247] width 15 height 12
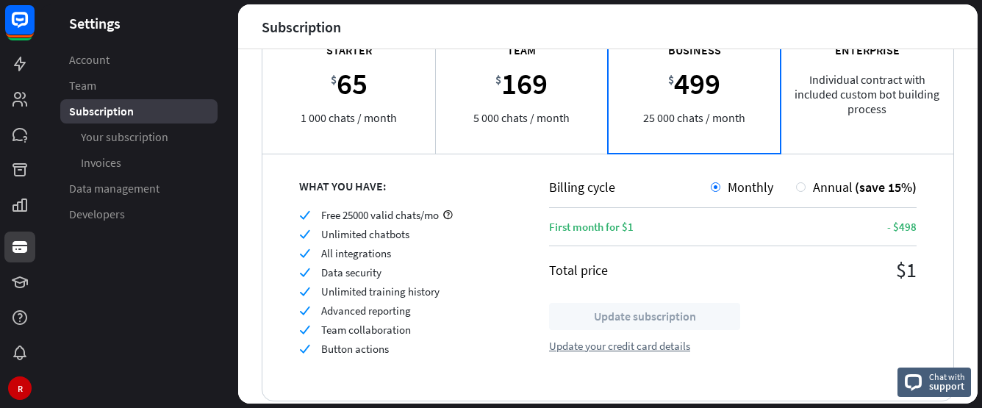
scroll to position [168, 0]
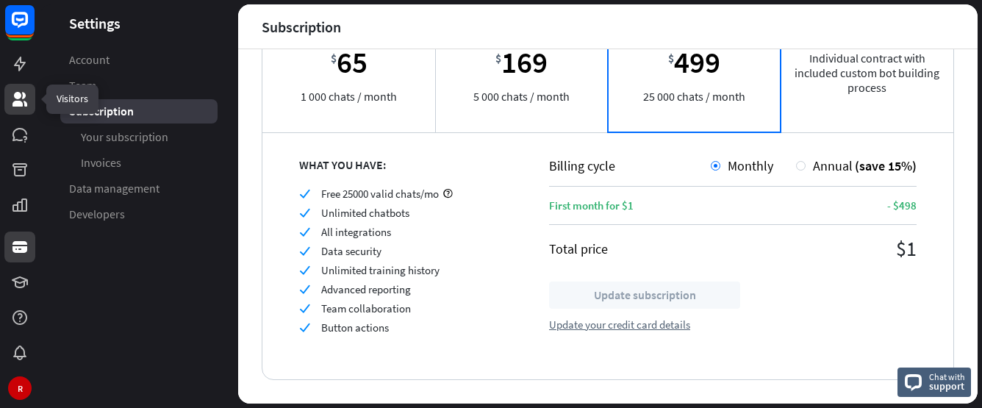
click at [21, 108] on link at bounding box center [19, 99] width 31 height 31
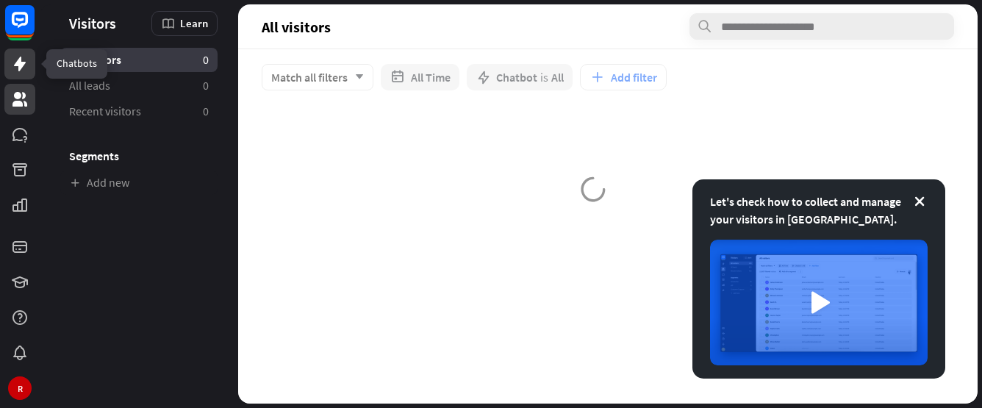
click at [22, 71] on icon at bounding box center [20, 64] width 18 height 18
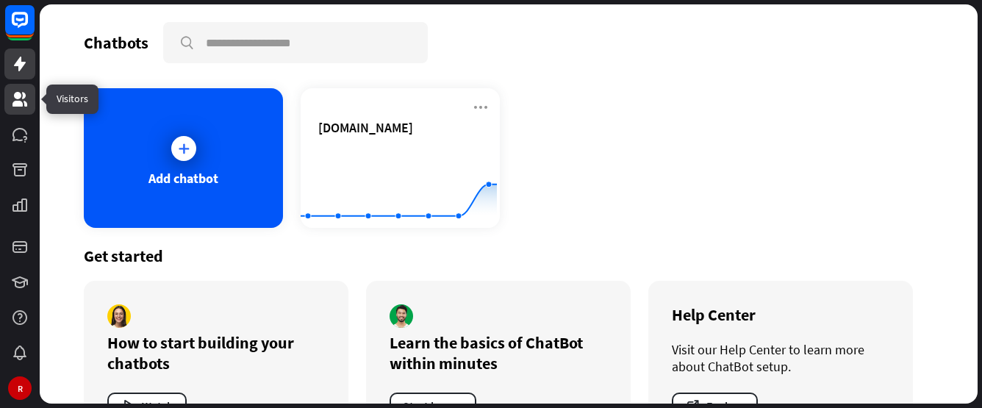
click at [24, 100] on icon at bounding box center [20, 99] width 18 height 18
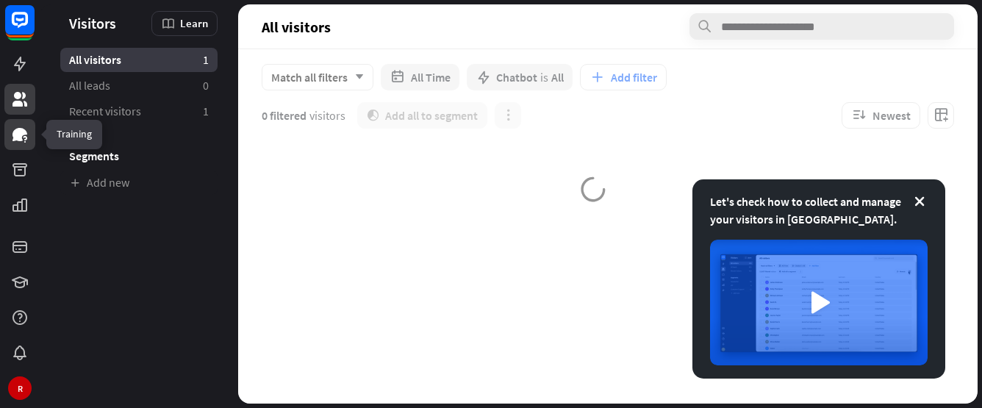
click at [33, 148] on link at bounding box center [19, 134] width 31 height 31
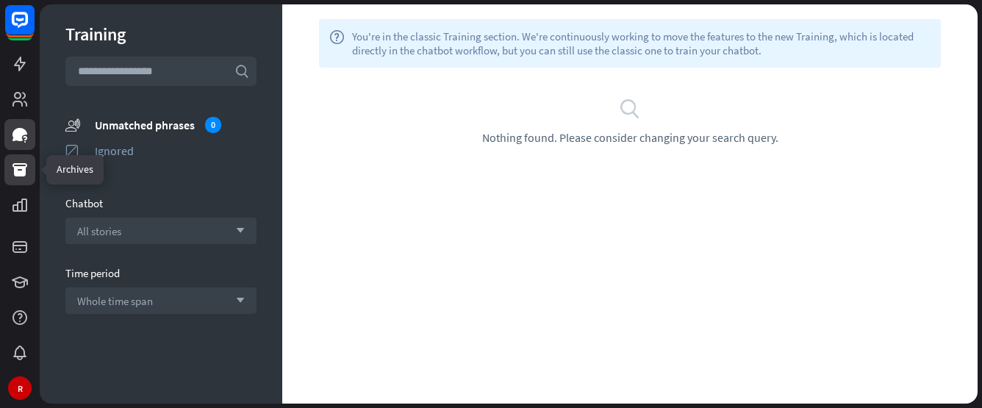
click at [17, 173] on icon at bounding box center [19, 169] width 15 height 13
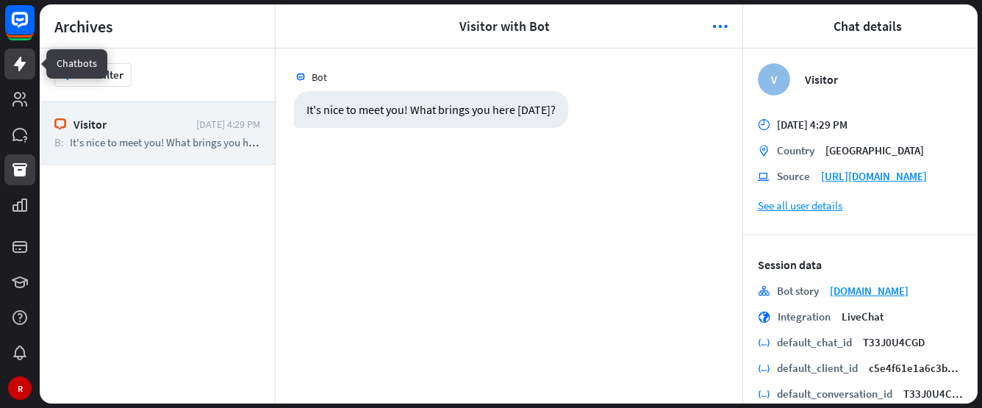
click at [22, 68] on icon at bounding box center [20, 64] width 18 height 18
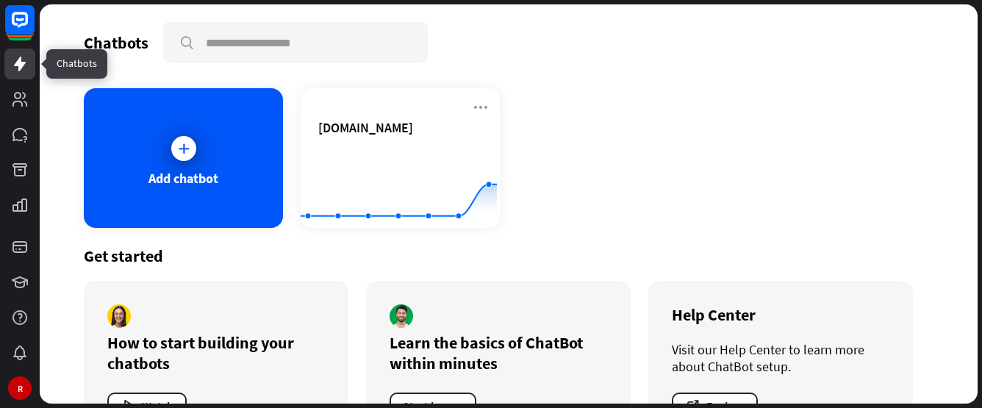
click at [17, 54] on link at bounding box center [19, 64] width 31 height 31
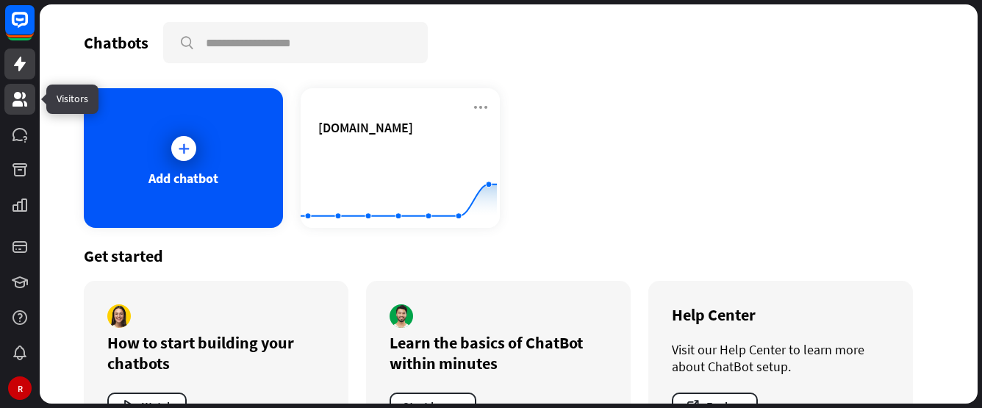
click at [24, 95] on icon at bounding box center [19, 99] width 15 height 15
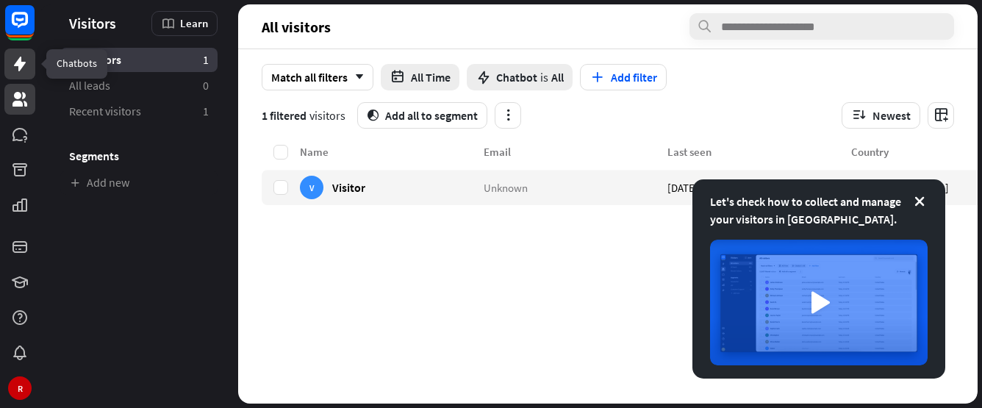
click at [18, 62] on icon at bounding box center [20, 64] width 12 height 15
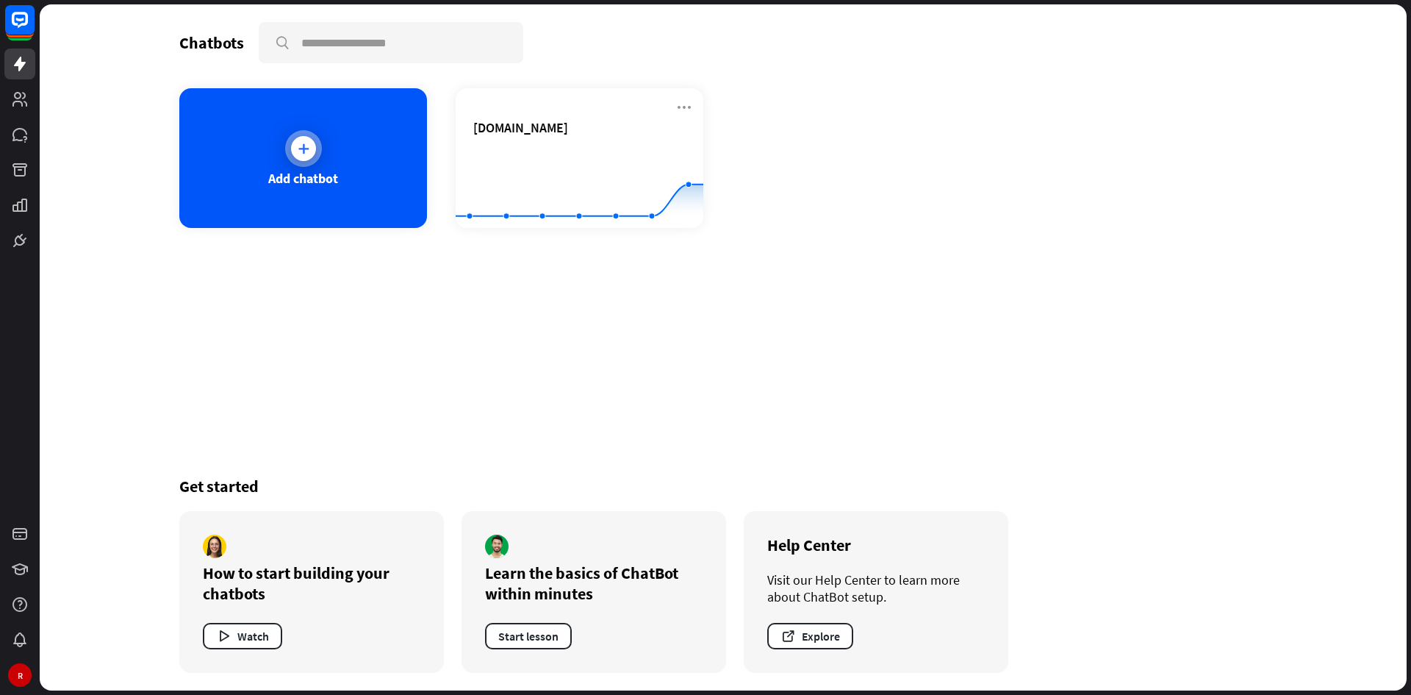
drag, startPoint x: 482, startPoint y: 307, endPoint x: 406, endPoint y: 218, distance: 117.8
click at [479, 304] on div "Chatbots search Add chatbot [DOMAIN_NAME] Created with Highcharts 10.1.0 0 1 2 …" at bounding box center [723, 347] width 1176 height 686
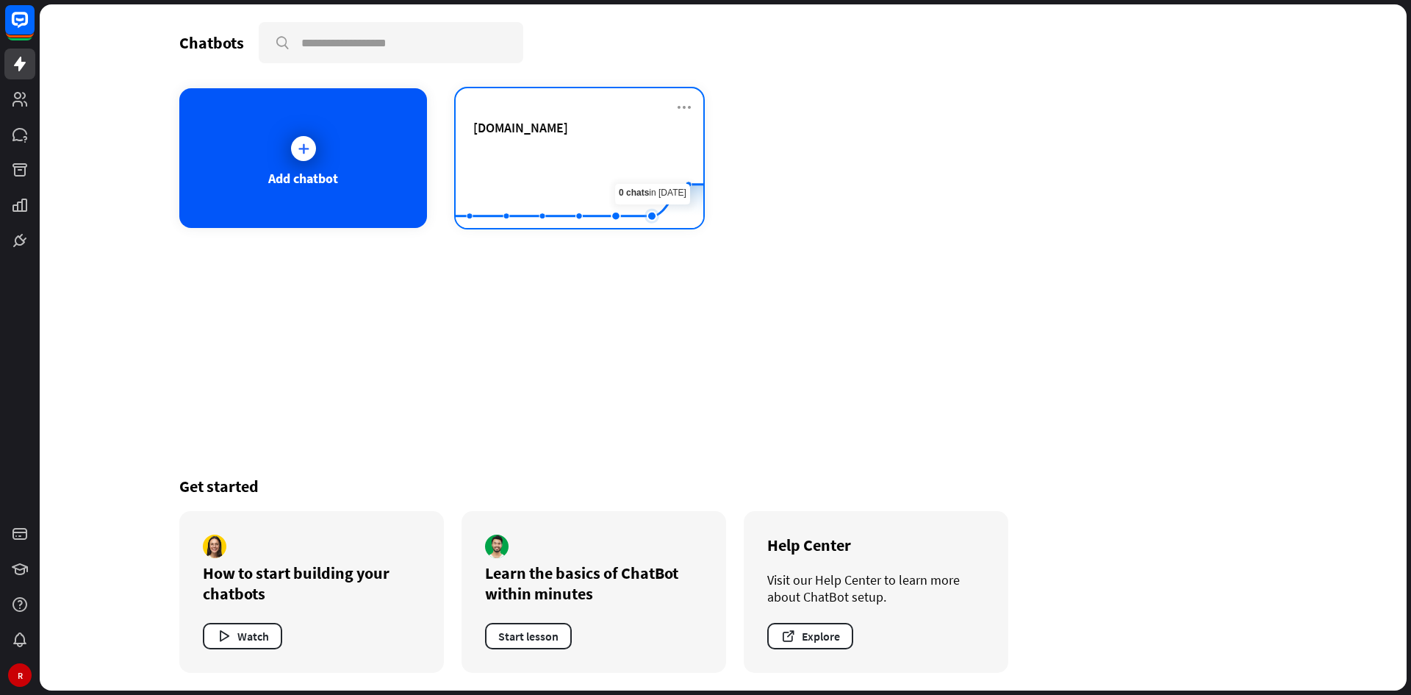
click at [650, 162] on rect at bounding box center [580, 192] width 248 height 92
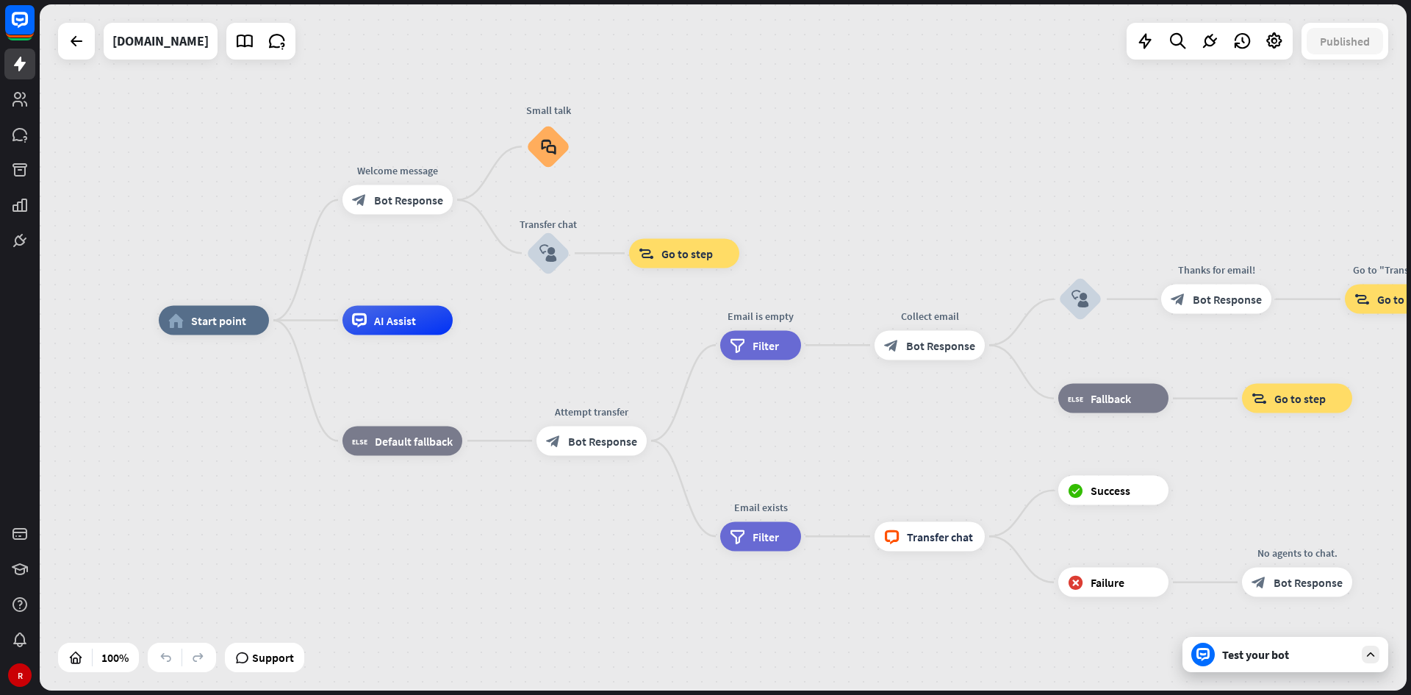
drag, startPoint x: 729, startPoint y: 362, endPoint x: 575, endPoint y: 334, distance: 156.7
click at [575, 334] on div "home_2 Start point Welcome message block_bot_response Bot Response Small talk b…" at bounding box center [842, 664] width 1367 height 686
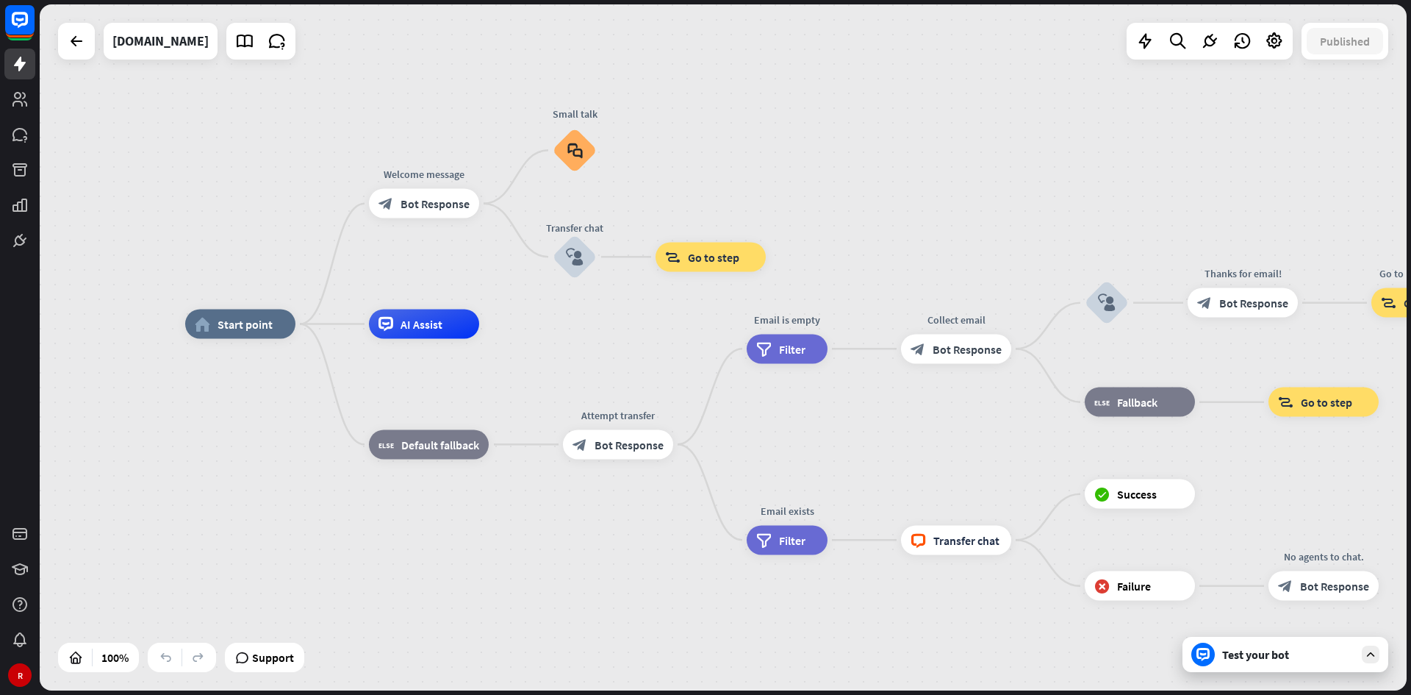
drag, startPoint x: 624, startPoint y: 315, endPoint x: 591, endPoint y: 282, distance: 47.3
click at [600, 283] on div "home_2 Start point Welcome message block_bot_response Bot Response Small talk b…" at bounding box center [723, 347] width 1367 height 686
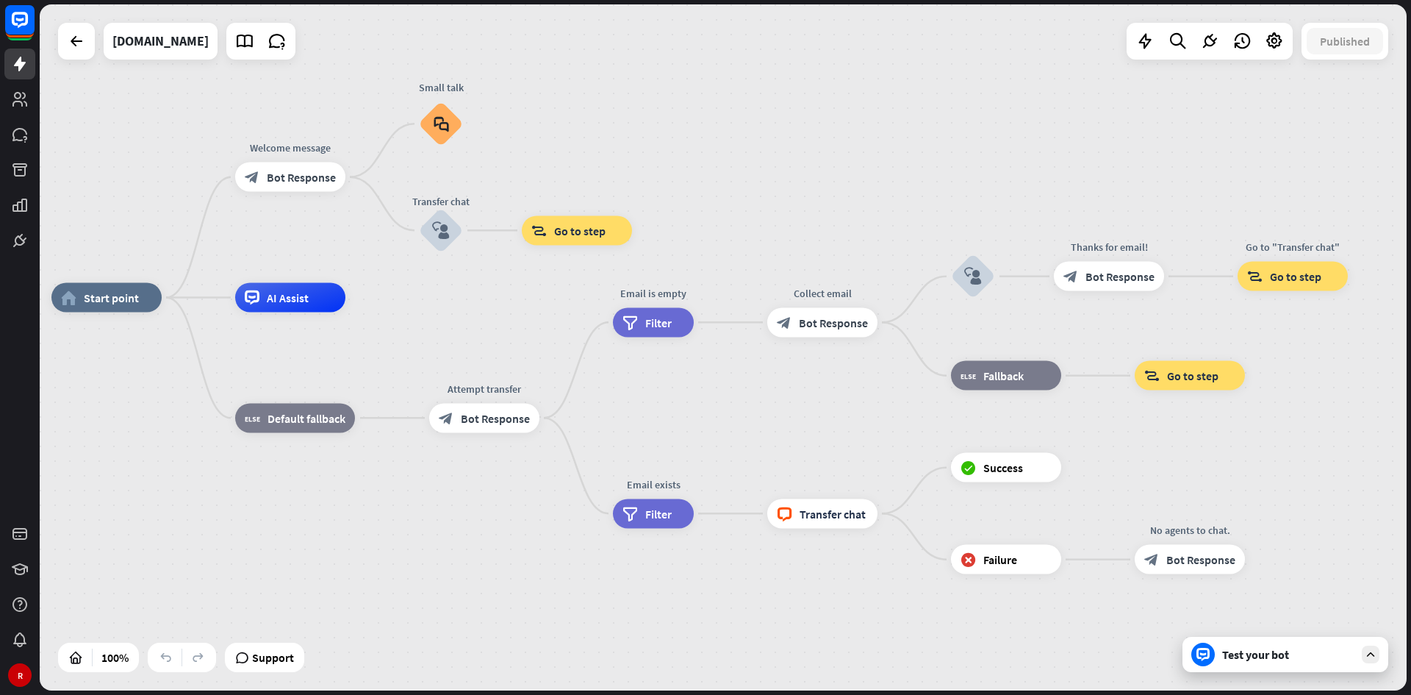
drag, startPoint x: 584, startPoint y: 279, endPoint x: 501, endPoint y: 289, distance: 83.6
click at [501, 289] on div "home_2 Start point Welcome message block_bot_response Bot Response Small talk b…" at bounding box center [723, 347] width 1367 height 686
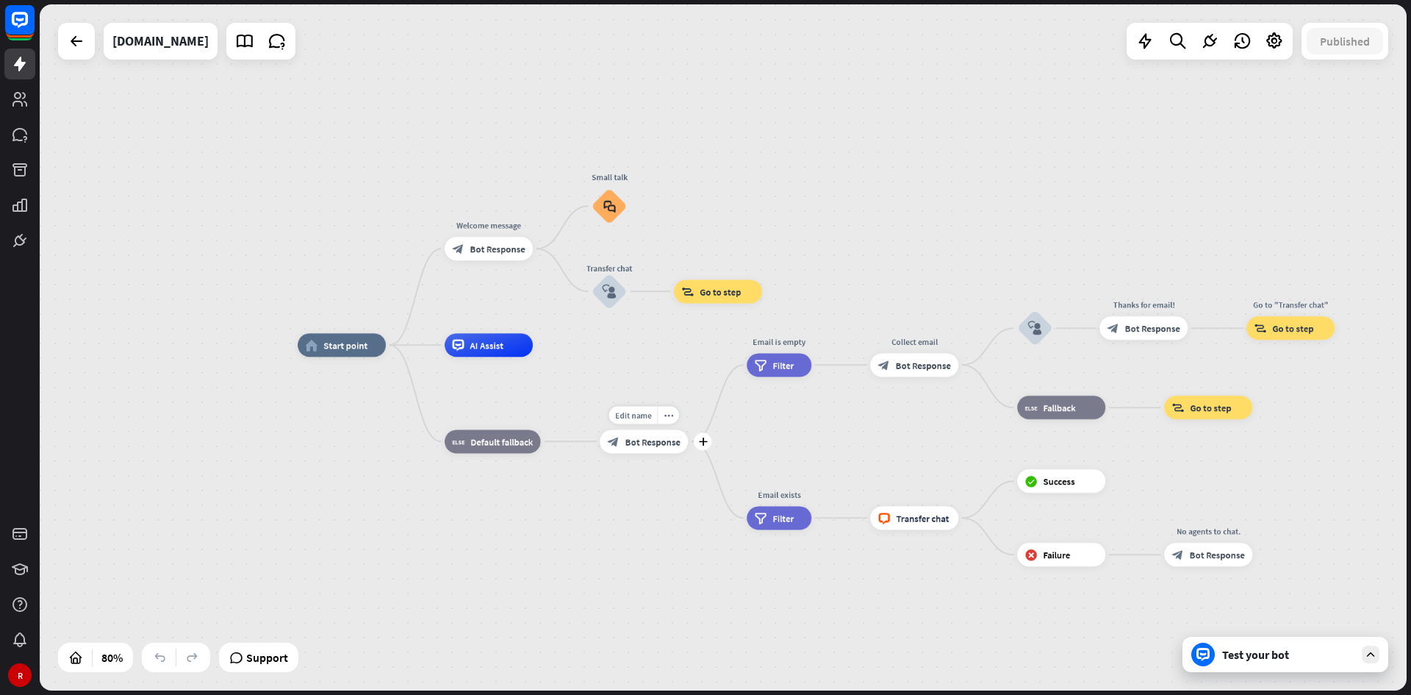
drag, startPoint x: 563, startPoint y: 390, endPoint x: 687, endPoint y: 443, distance: 134.7
click at [687, 407] on div "Edit name more_horiz plus Attempt transfer block_bot_response Bot Response" at bounding box center [644, 441] width 88 height 24
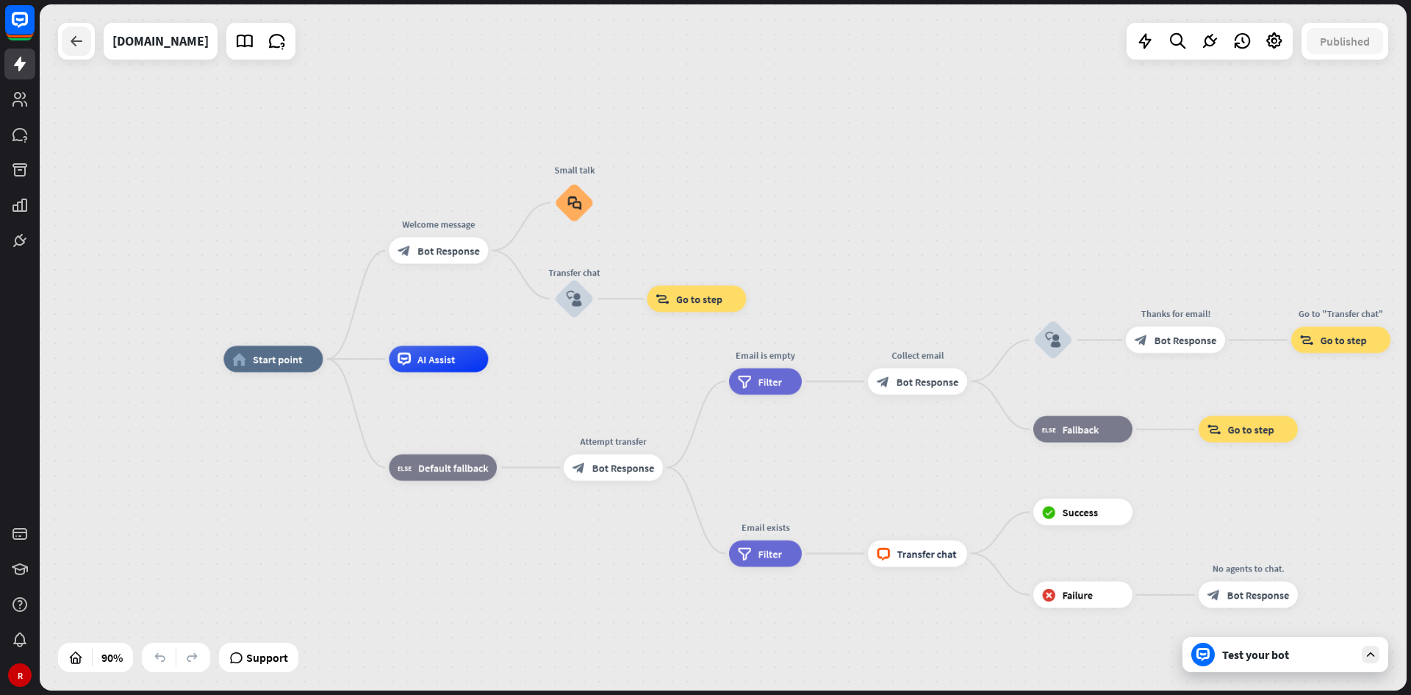
click at [74, 40] on icon at bounding box center [77, 41] width 18 height 18
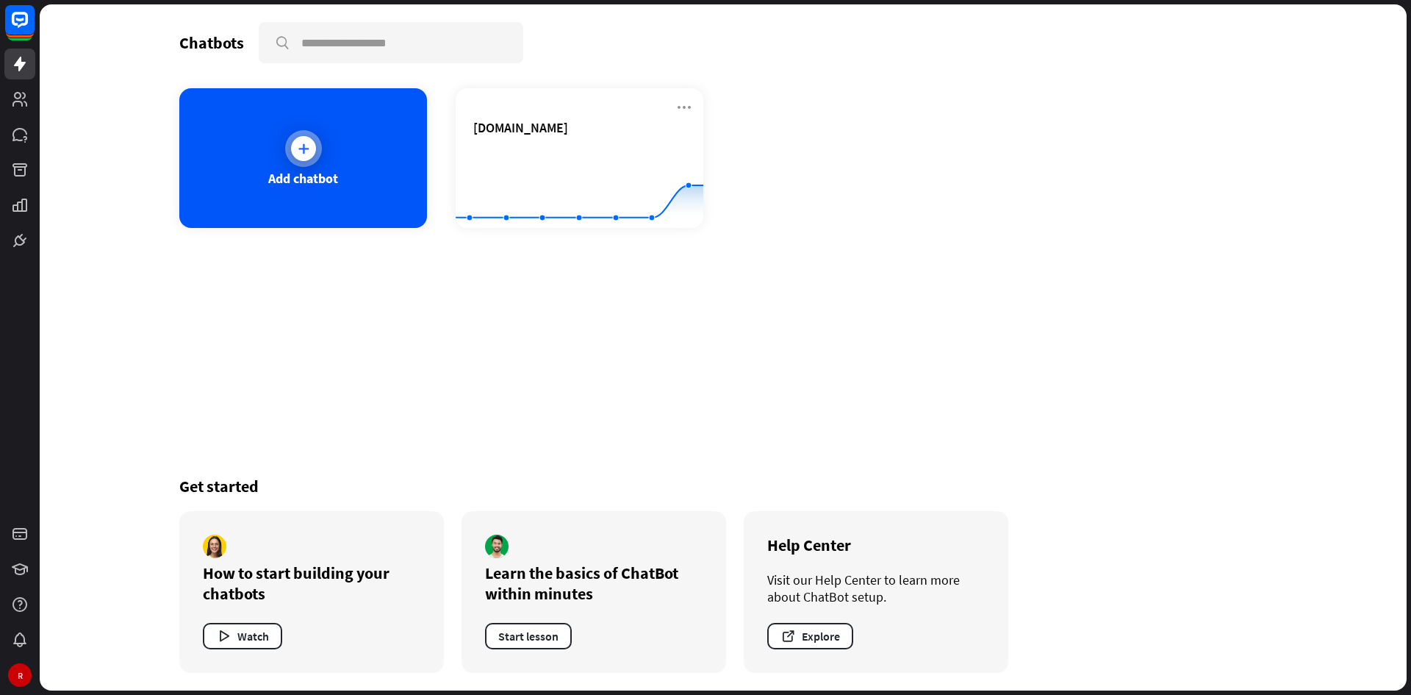
click at [332, 161] on div "Add chatbot" at bounding box center [303, 158] width 248 height 140
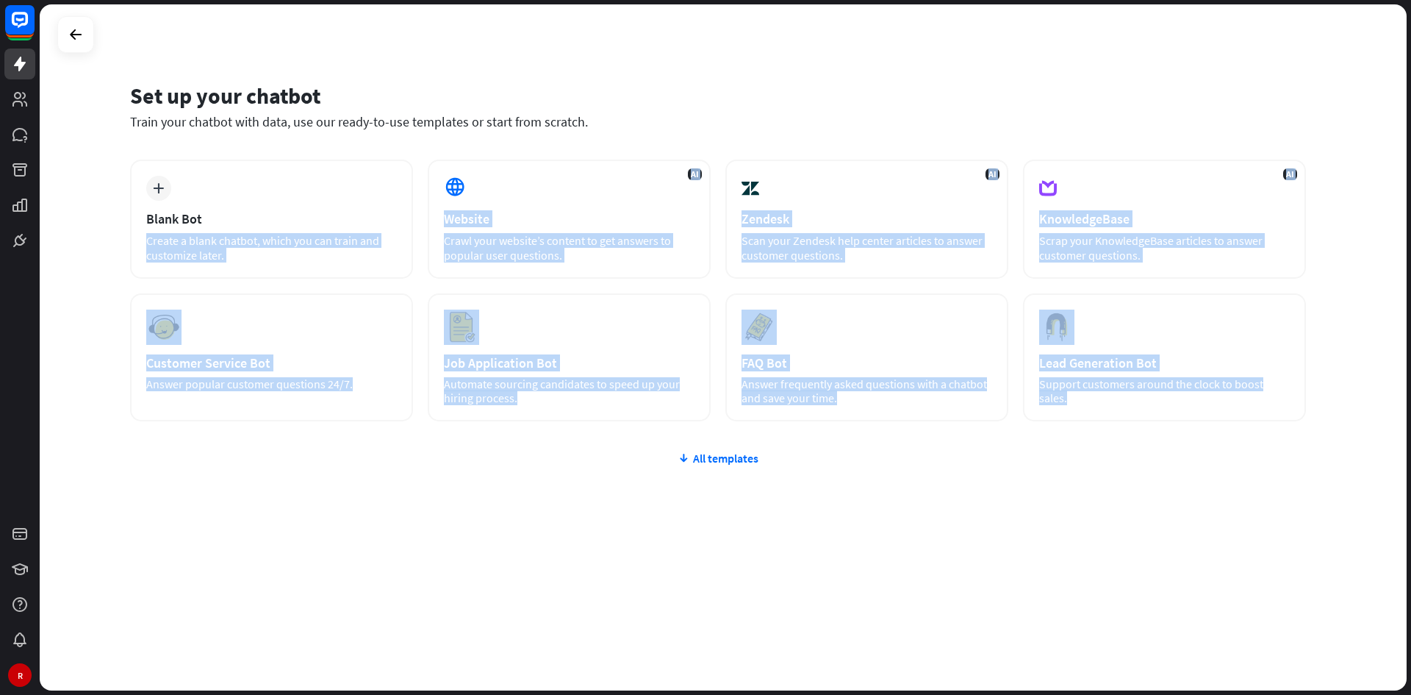
drag, startPoint x: 279, startPoint y: 222, endPoint x: 310, endPoint y: 485, distance: 265.0
click at [310, 407] on div "plus Blank Bot Create a blank chatbot, which you can train and customize later.…" at bounding box center [718, 379] width 1176 height 438
click at [376, 407] on div "plus Blank Bot Create a blank chatbot, which you can train and customize later.…" at bounding box center [718, 379] width 1176 height 438
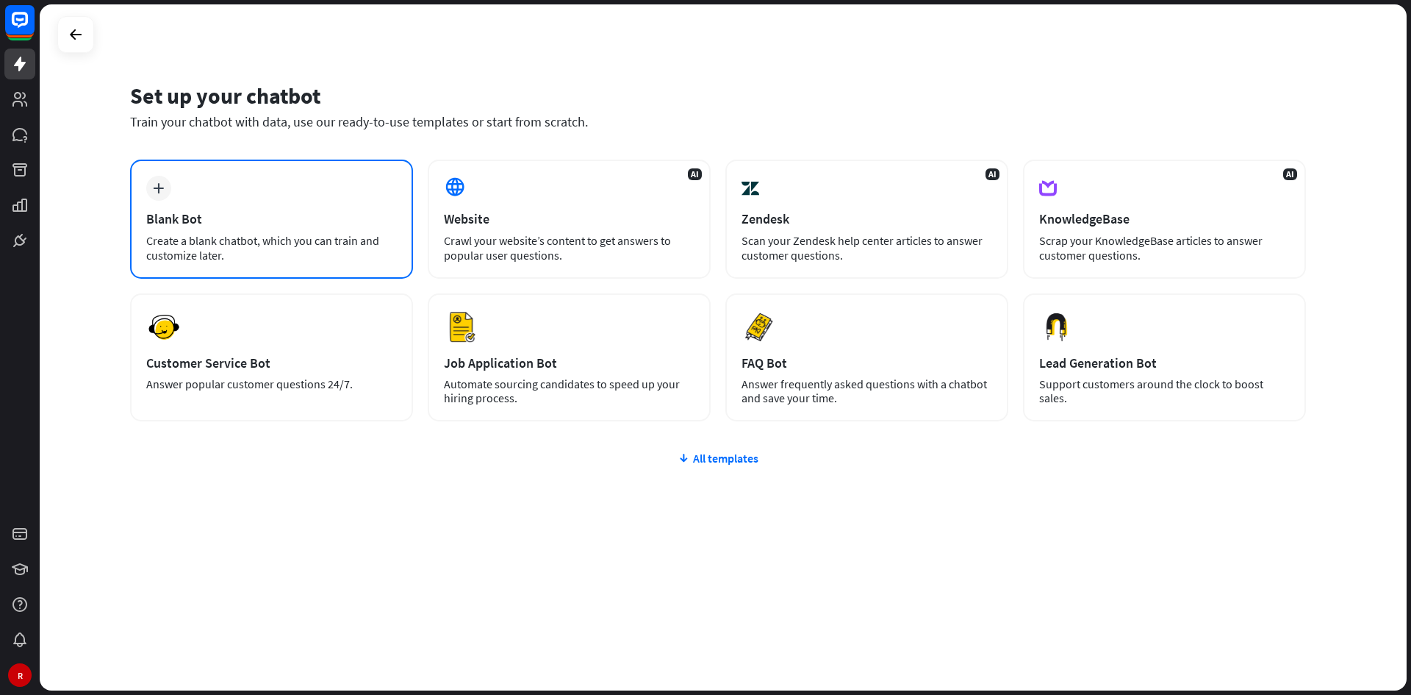
click at [328, 218] on div "Blank Bot" at bounding box center [271, 218] width 251 height 17
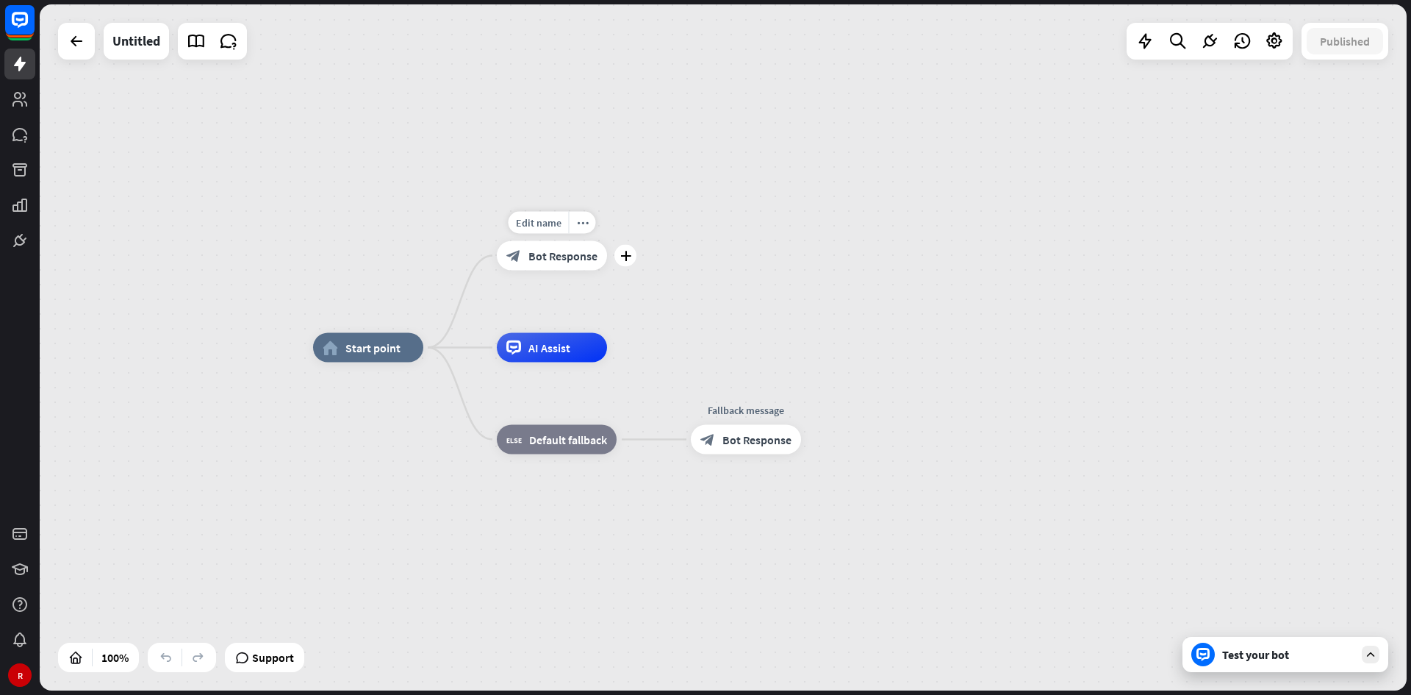
click at [533, 258] on span "Bot Response" at bounding box center [563, 255] width 69 height 15
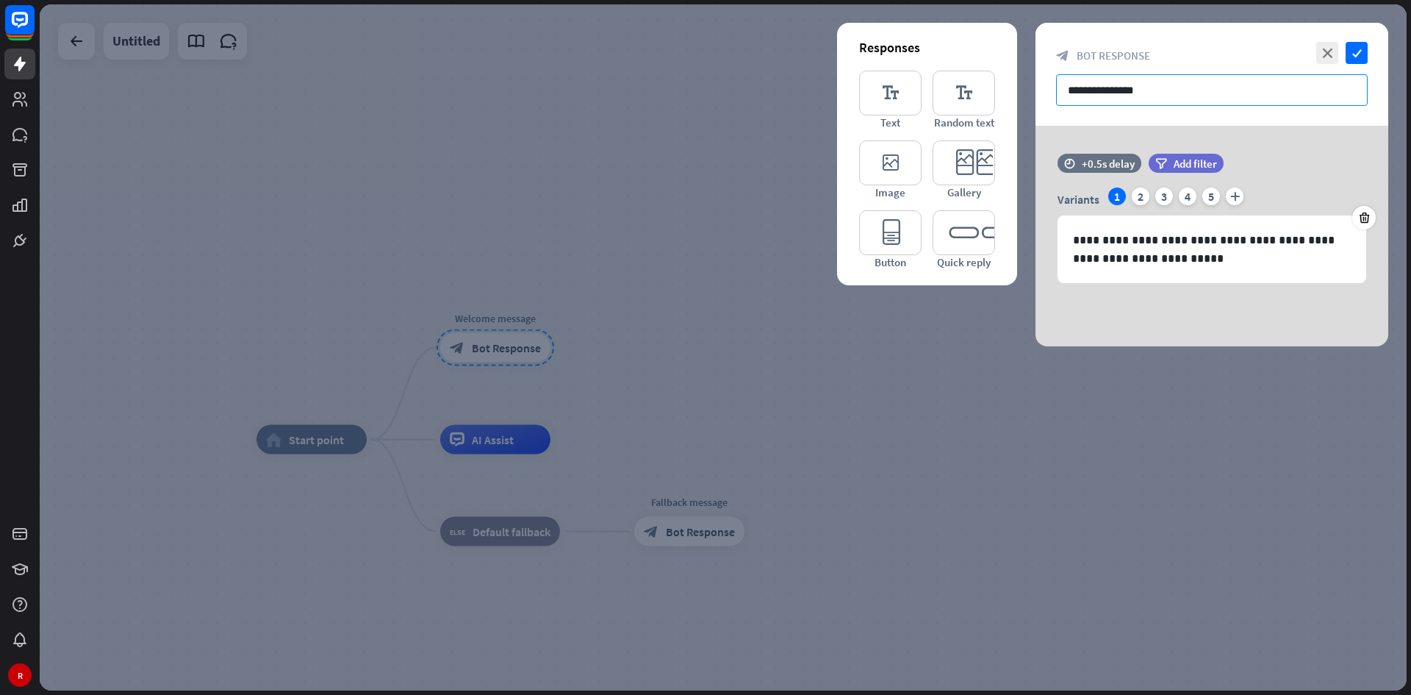
click at [981, 82] on input "**********" at bounding box center [1212, 90] width 312 height 32
click at [981, 199] on div "2" at bounding box center [1141, 196] width 18 height 18
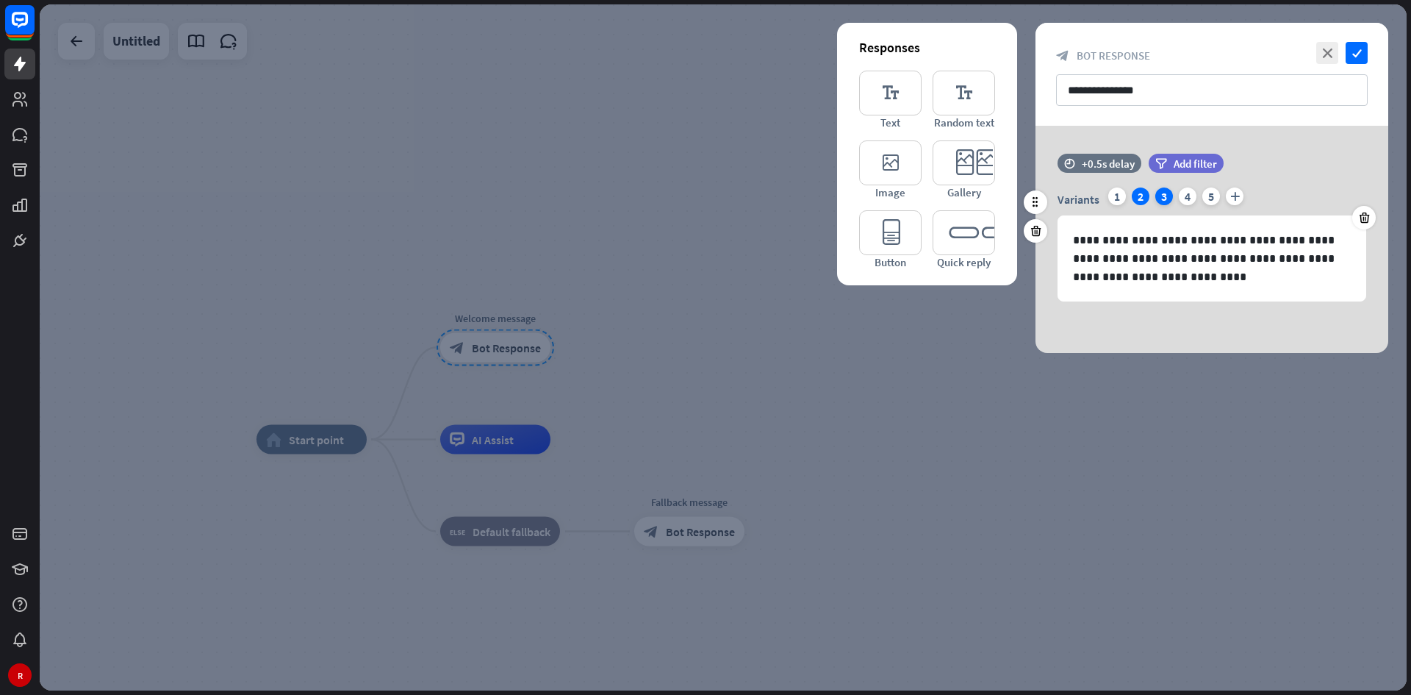
click at [981, 196] on div "3" at bounding box center [1165, 196] width 18 height 18
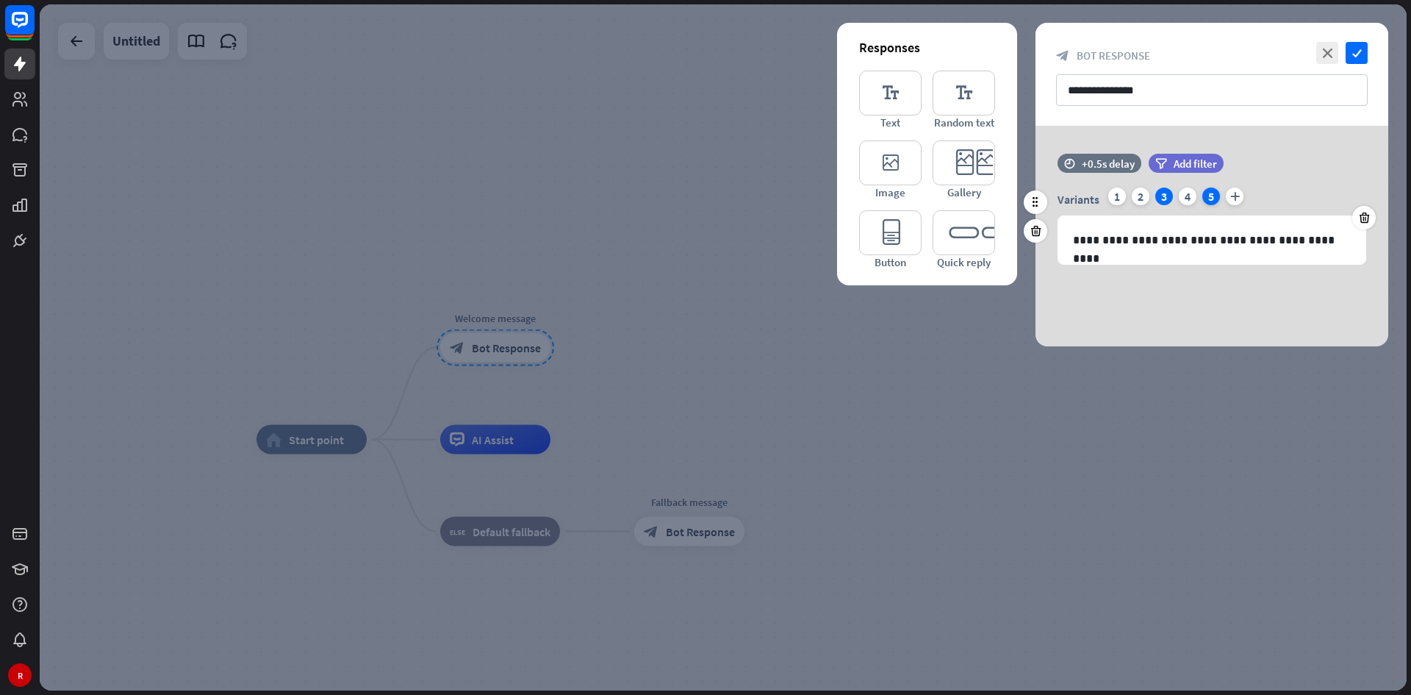
drag, startPoint x: 1189, startPoint y: 195, endPoint x: 1209, endPoint y: 191, distance: 20.9
click at [981, 195] on div "4" at bounding box center [1188, 196] width 18 height 18
click at [981, 191] on div "5" at bounding box center [1212, 196] width 18 height 18
drag, startPoint x: 1111, startPoint y: 196, endPoint x: 1114, endPoint y: 271, distance: 75.8
click at [981, 198] on div "1" at bounding box center [1118, 196] width 18 height 18
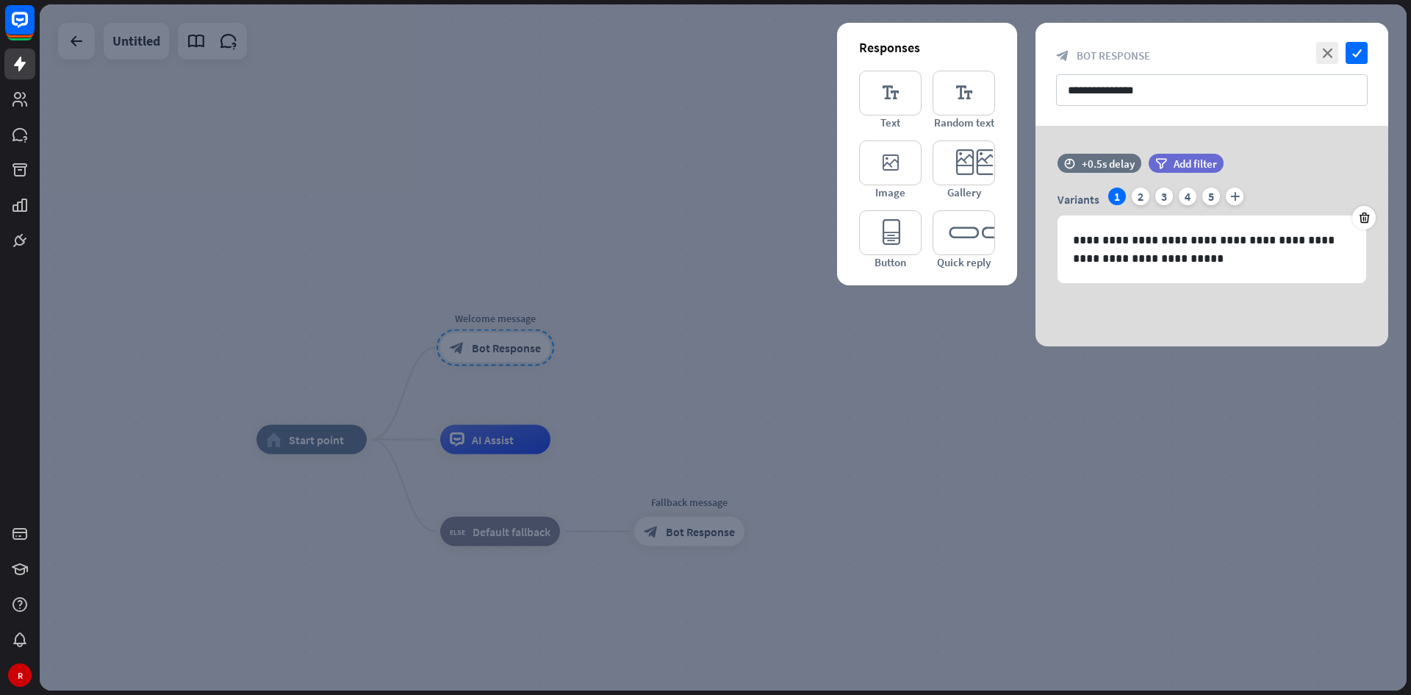
click at [453, 370] on div at bounding box center [723, 347] width 1367 height 686
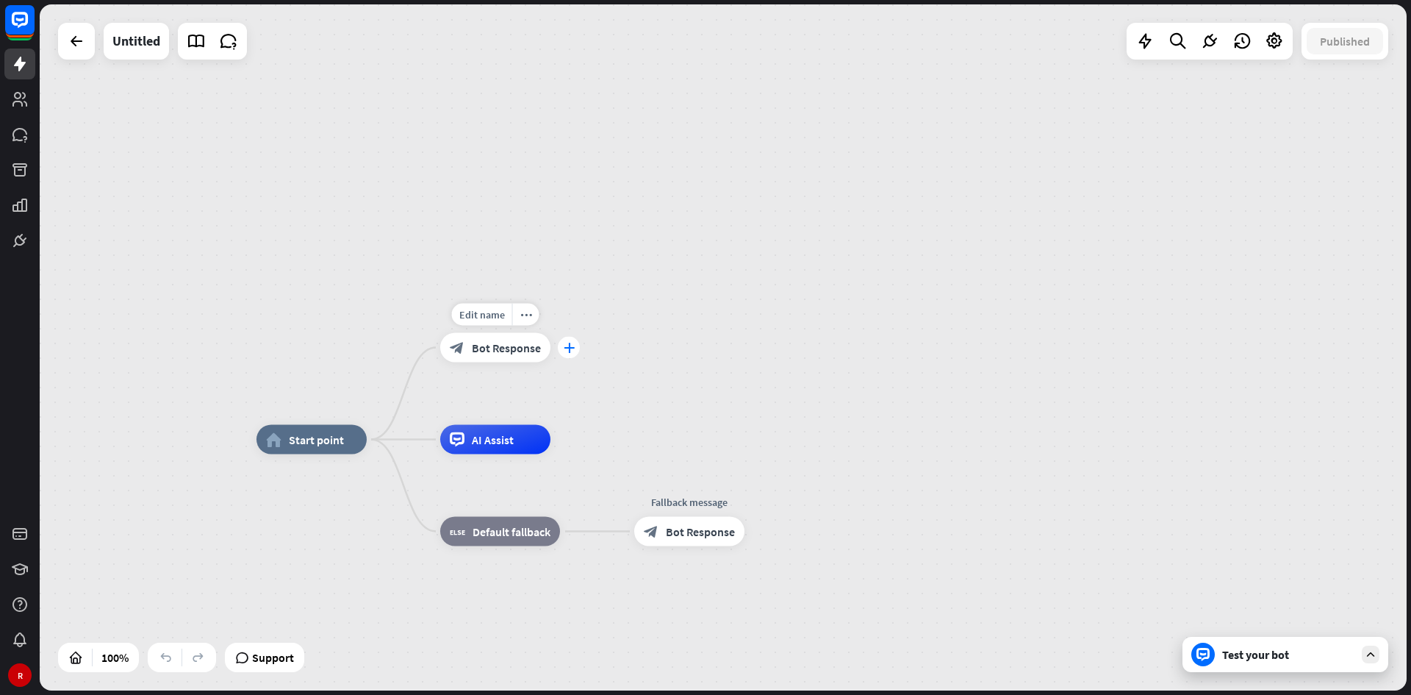
click at [571, 356] on div "plus" at bounding box center [569, 348] width 22 height 22
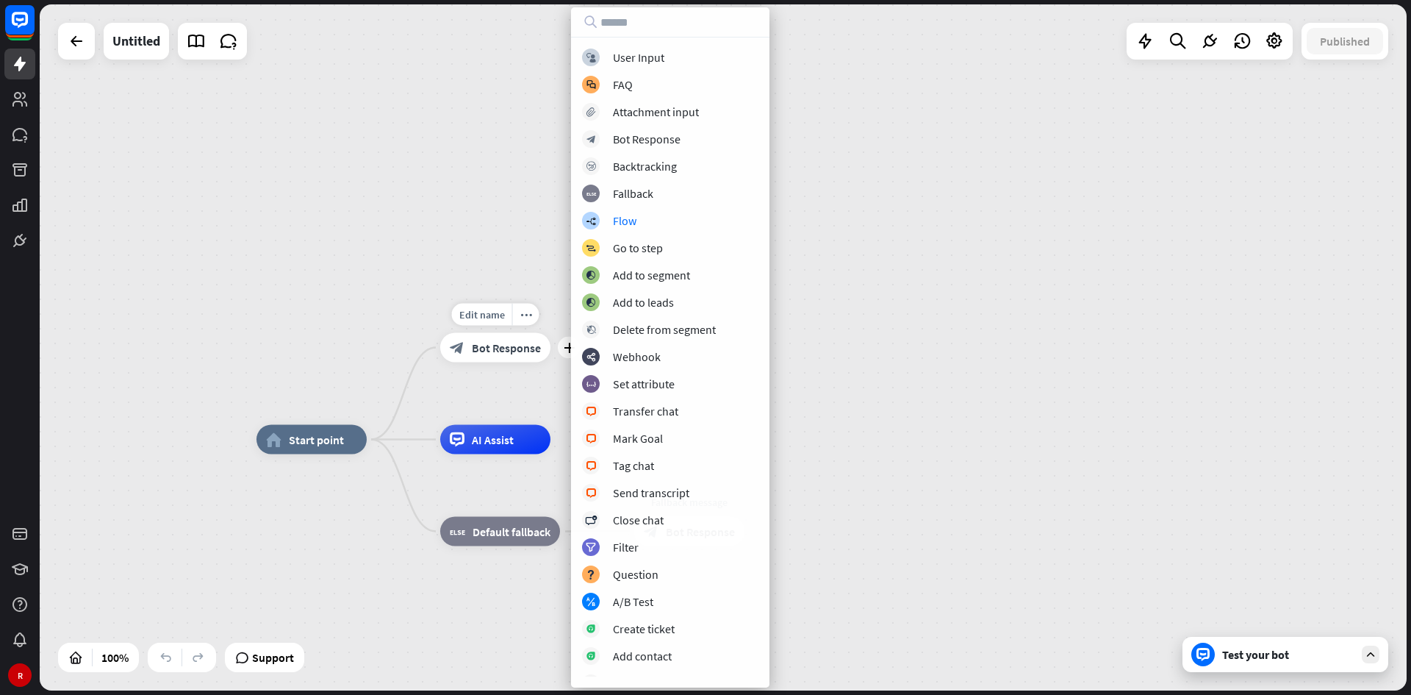
click at [505, 362] on div "block_bot_response Bot Response" at bounding box center [495, 347] width 110 height 29
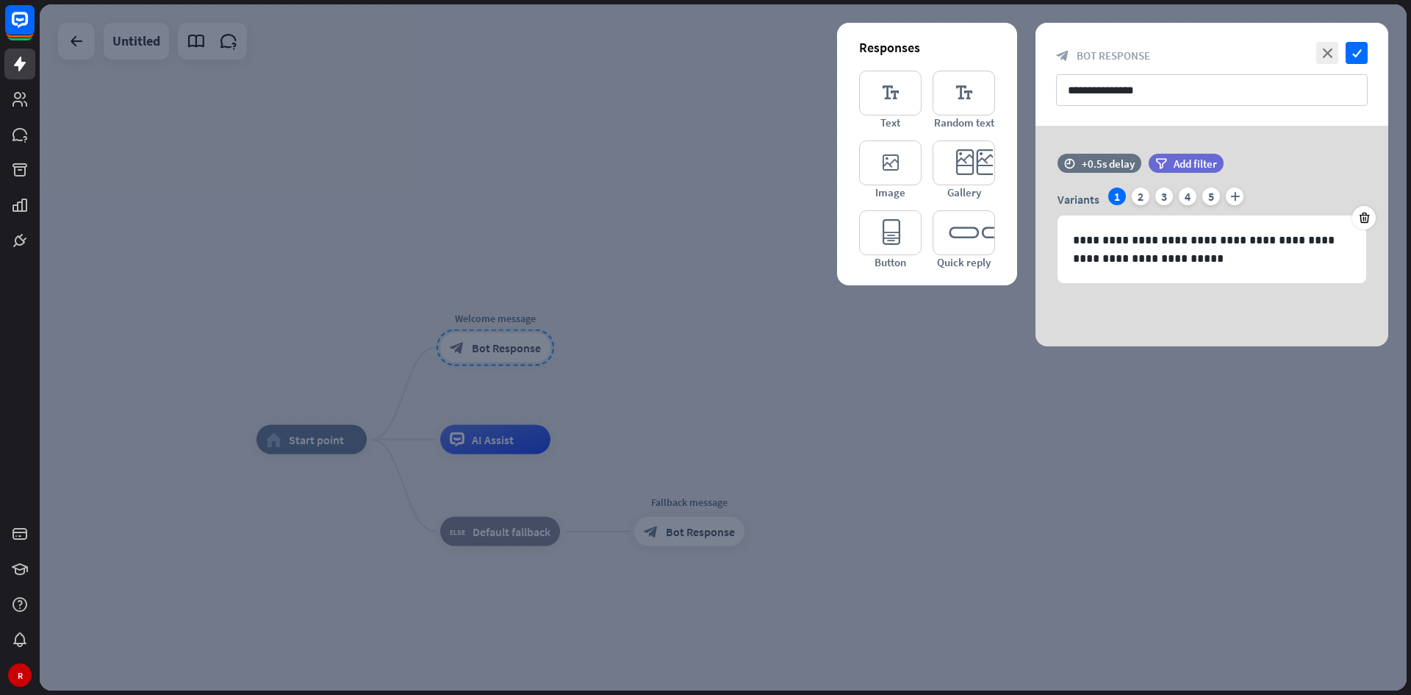
click at [599, 340] on div at bounding box center [723, 347] width 1367 height 686
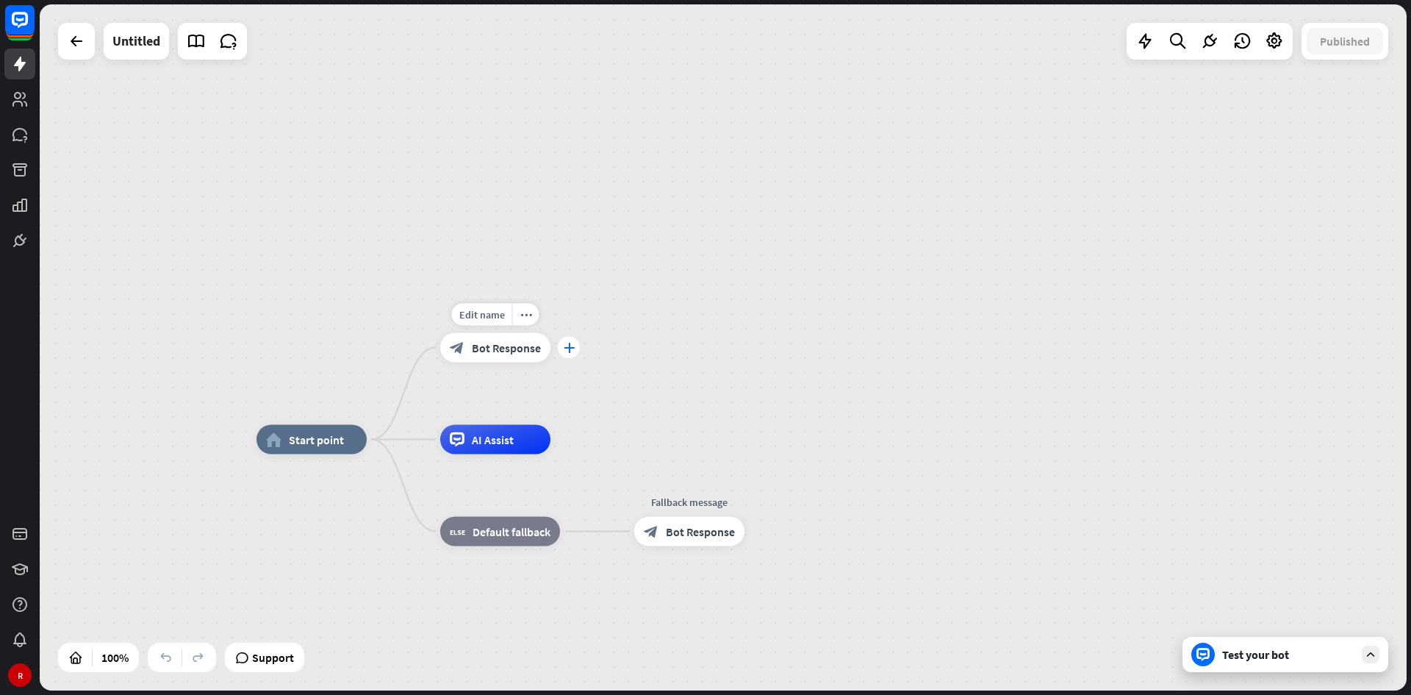
click at [558, 348] on div "plus" at bounding box center [569, 348] width 22 height 22
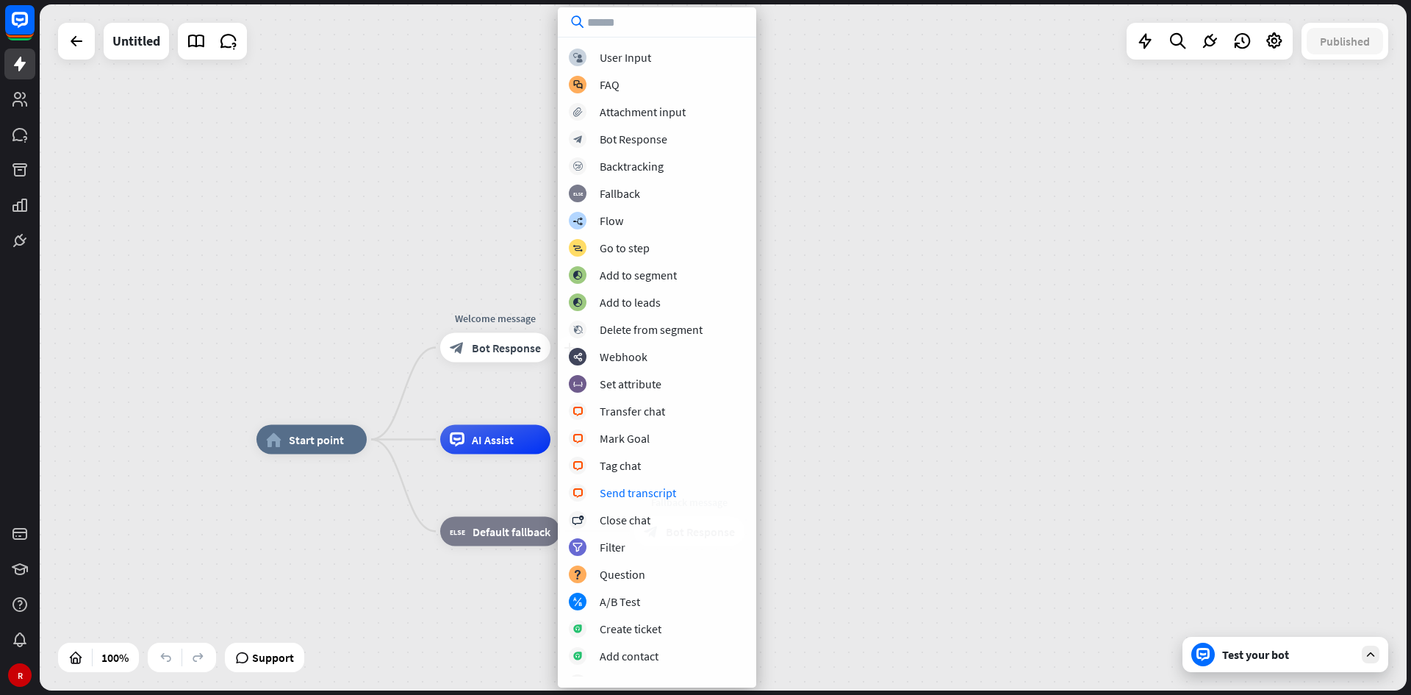
drag, startPoint x: 360, startPoint y: 553, endPoint x: 373, endPoint y: 549, distance: 13.7
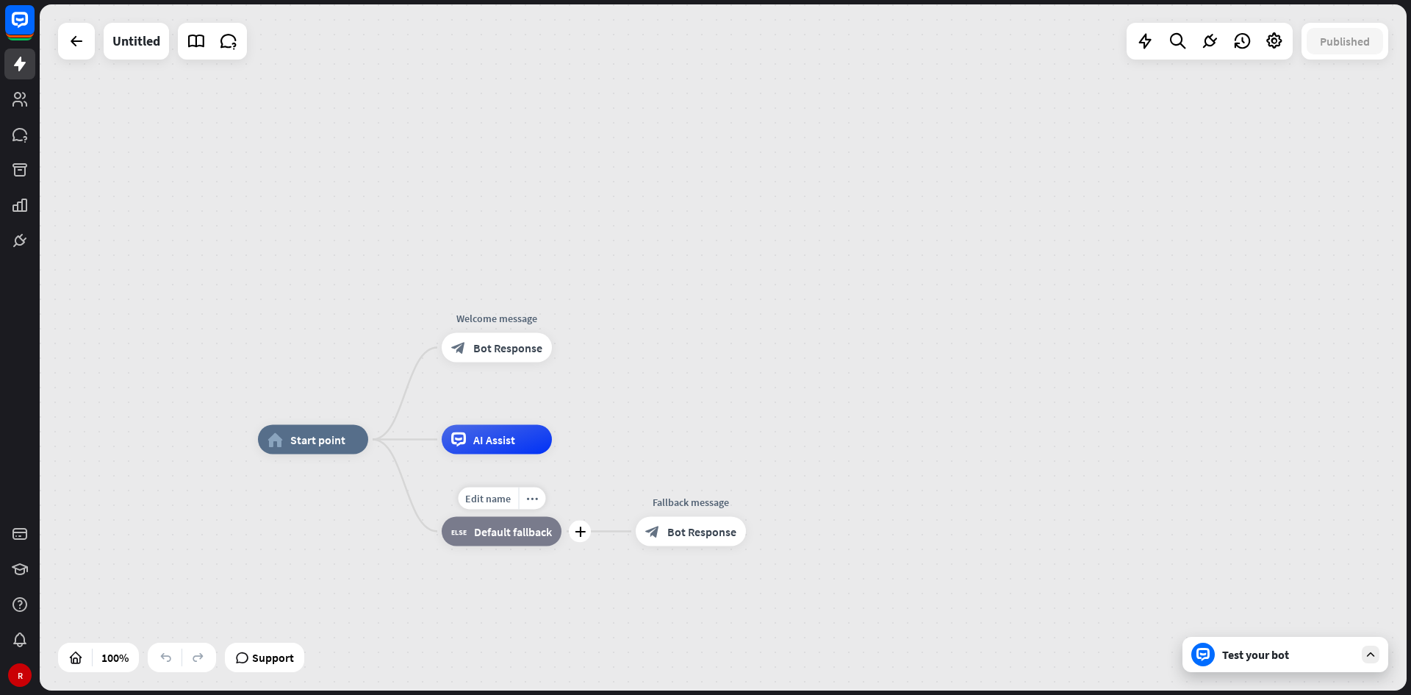
click at [532, 407] on span "Default fallback" at bounding box center [513, 531] width 78 height 15
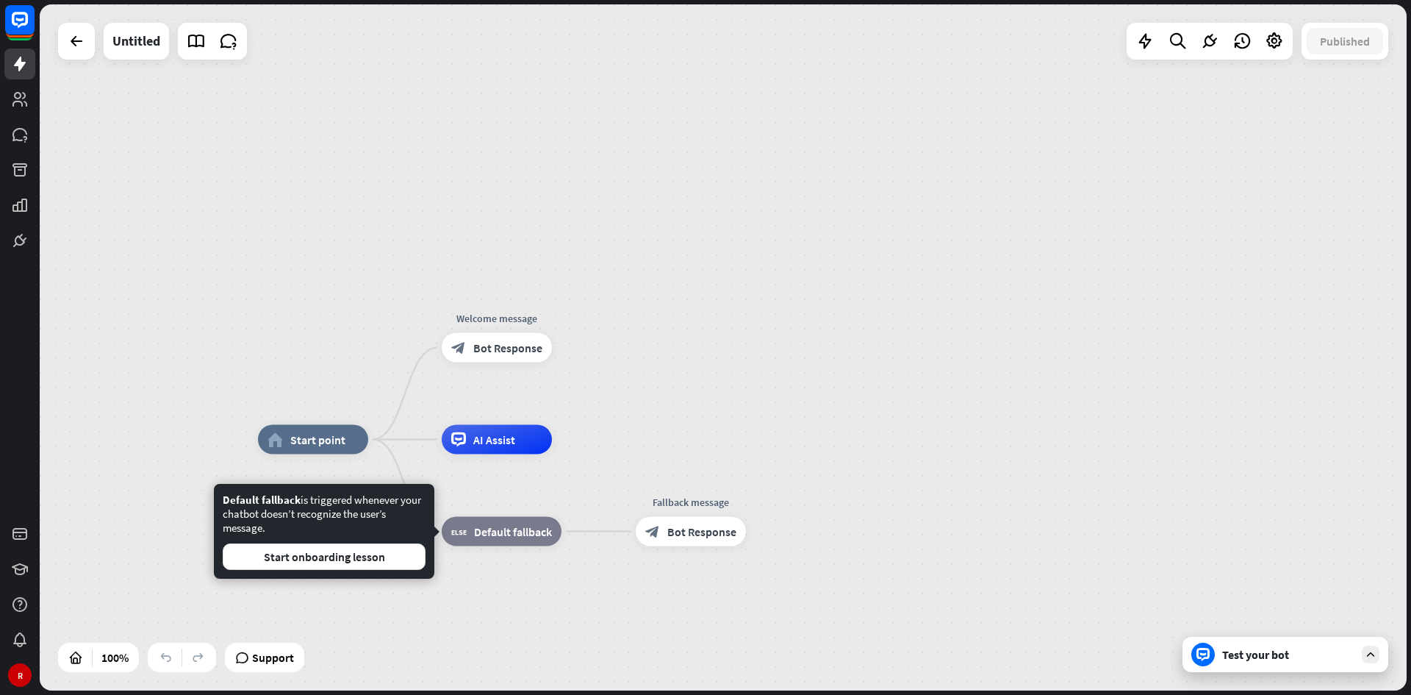
drag, startPoint x: 593, startPoint y: 581, endPoint x: 627, endPoint y: 573, distance: 34.9
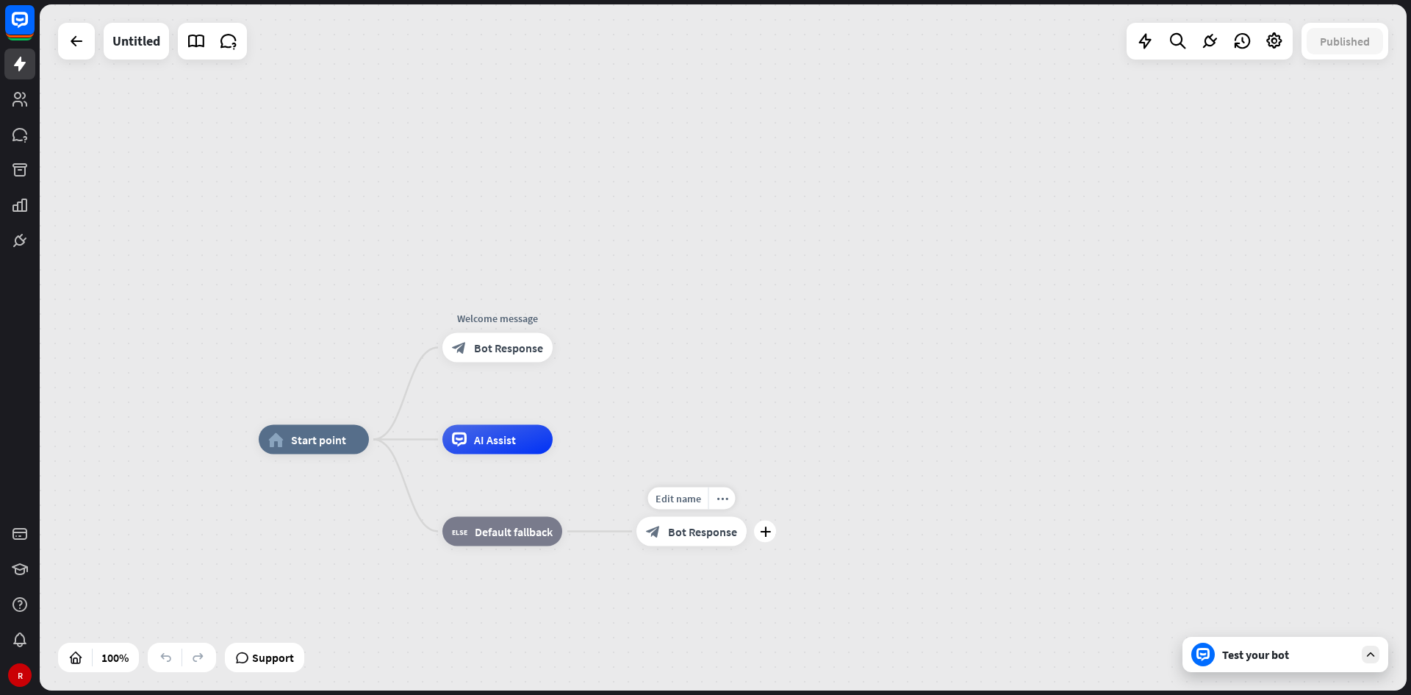
click at [684, 407] on div "block_bot_response Bot Response" at bounding box center [692, 531] width 110 height 29
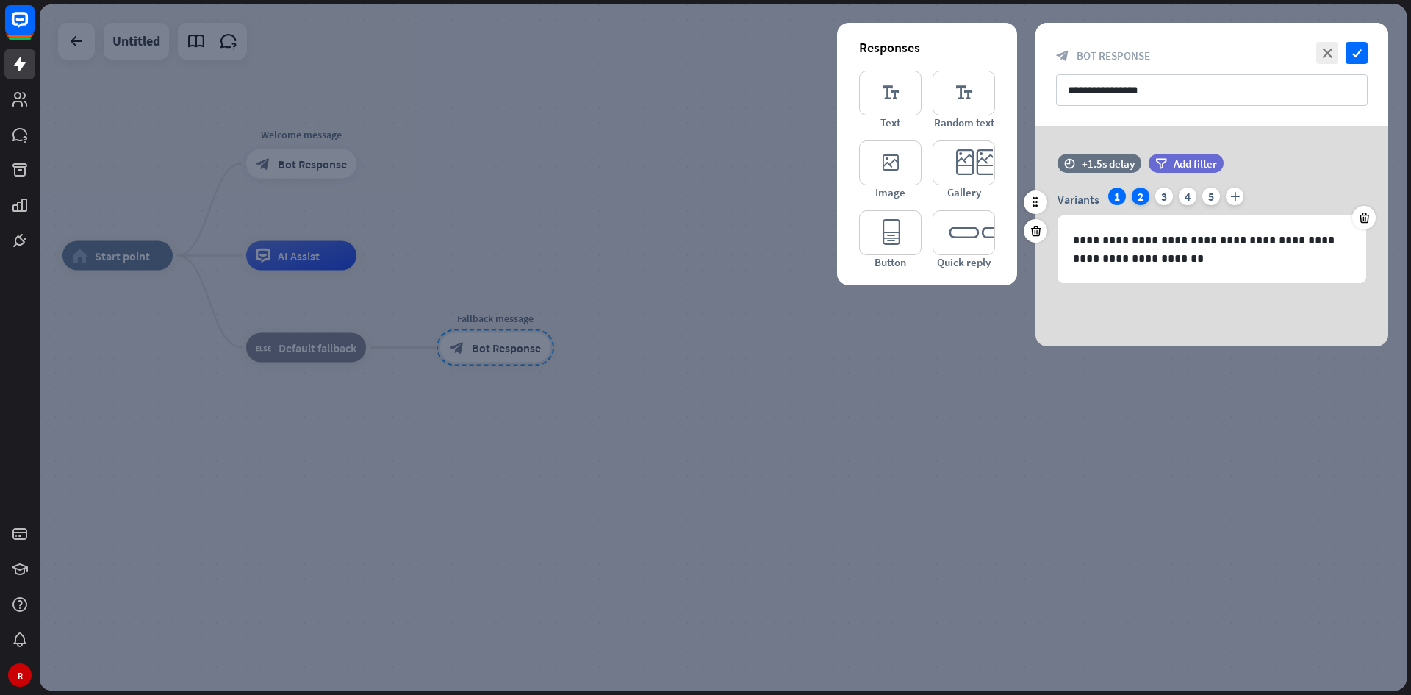
click at [981, 197] on div "2" at bounding box center [1141, 196] width 18 height 18
click at [981, 197] on div "3" at bounding box center [1165, 196] width 18 height 18
click at [981, 193] on div "4" at bounding box center [1188, 196] width 18 height 18
click at [981, 191] on div "5" at bounding box center [1212, 196] width 18 height 18
click at [584, 407] on div at bounding box center [723, 347] width 1367 height 686
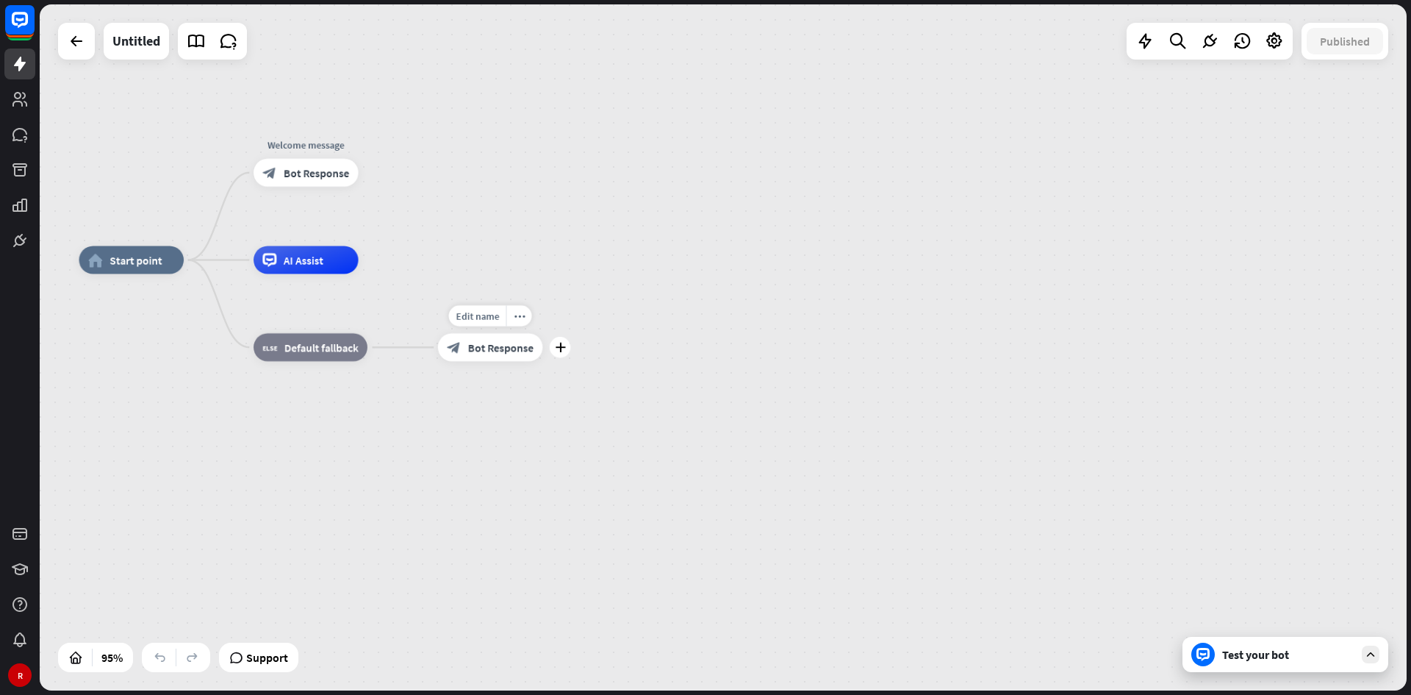
drag, startPoint x: 428, startPoint y: 382, endPoint x: 505, endPoint y: 483, distance: 127.5
click at [505, 361] on div "Edit name more_horiz plus Fallback message block_bot_response Bot Response" at bounding box center [490, 347] width 105 height 28
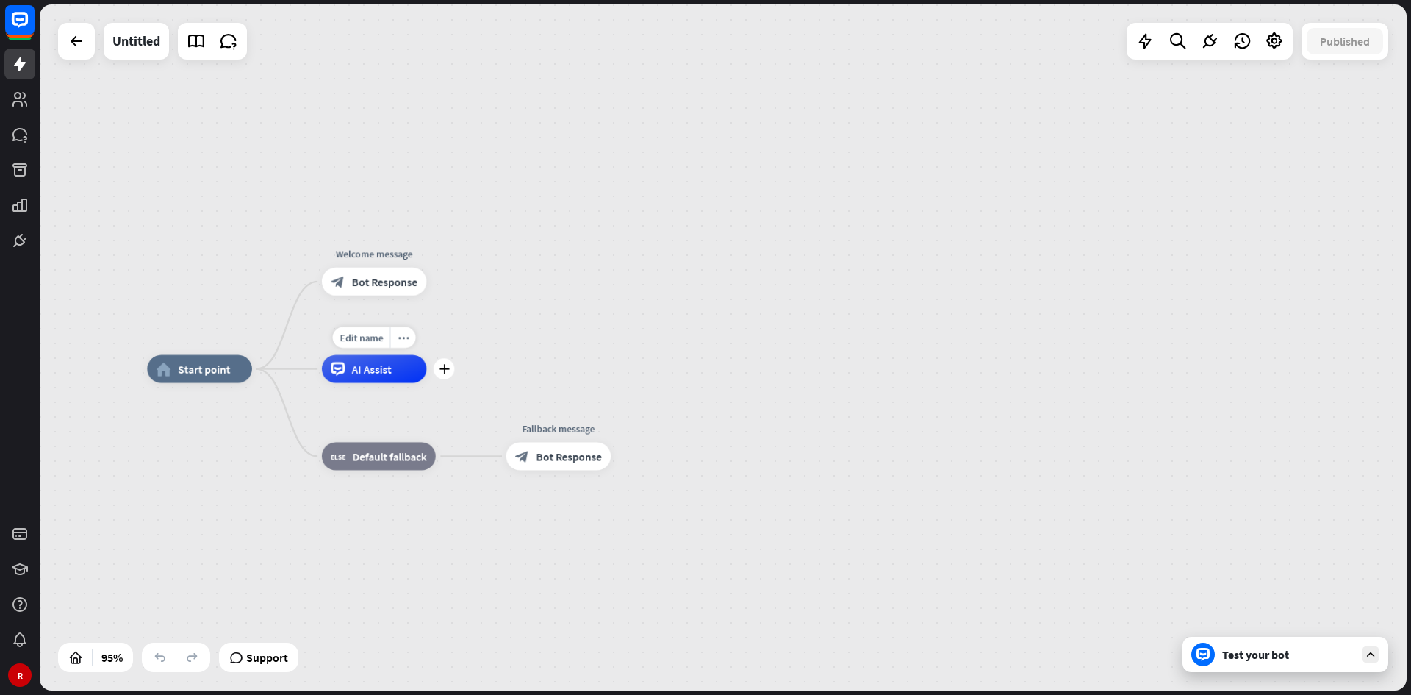
drag, startPoint x: 448, startPoint y: 403, endPoint x: 412, endPoint y: 395, distance: 36.8
click at [412, 383] on div "Edit name more_horiz plus AI Assist" at bounding box center [374, 369] width 105 height 28
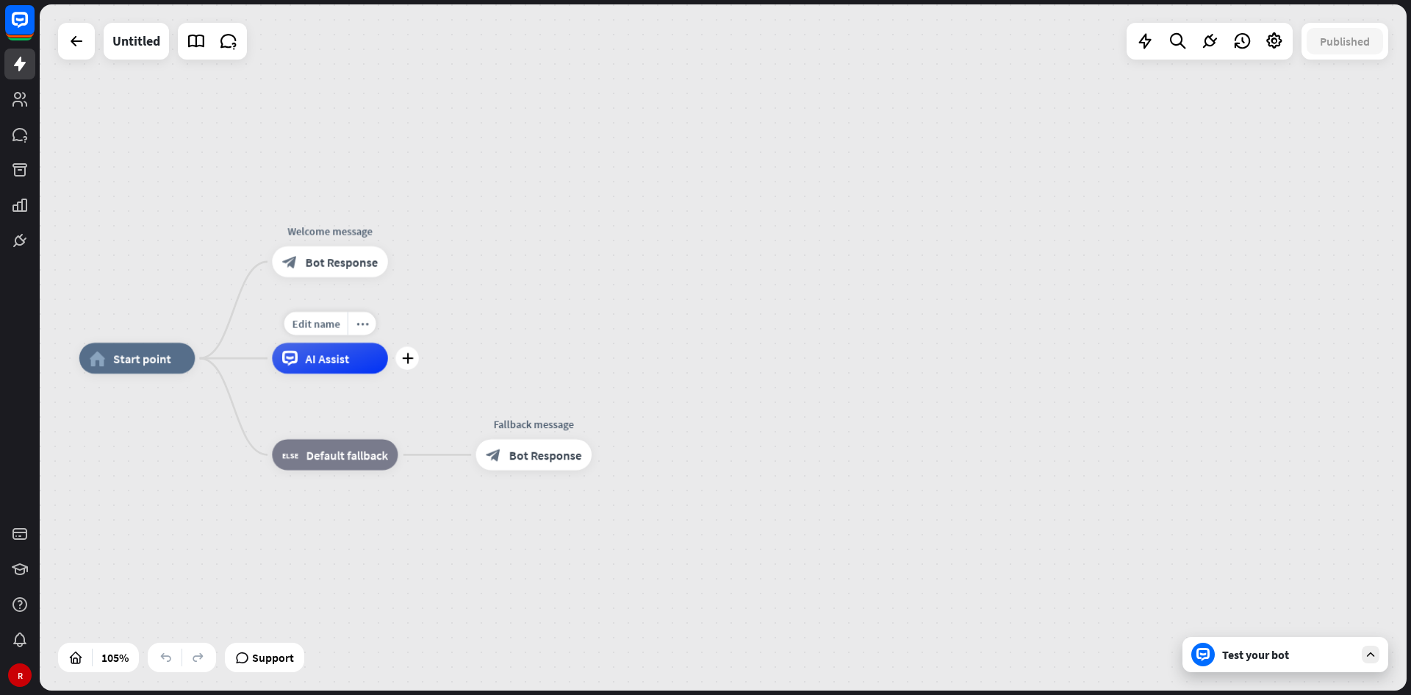
click at [348, 370] on div "AI Assist" at bounding box center [329, 358] width 115 height 31
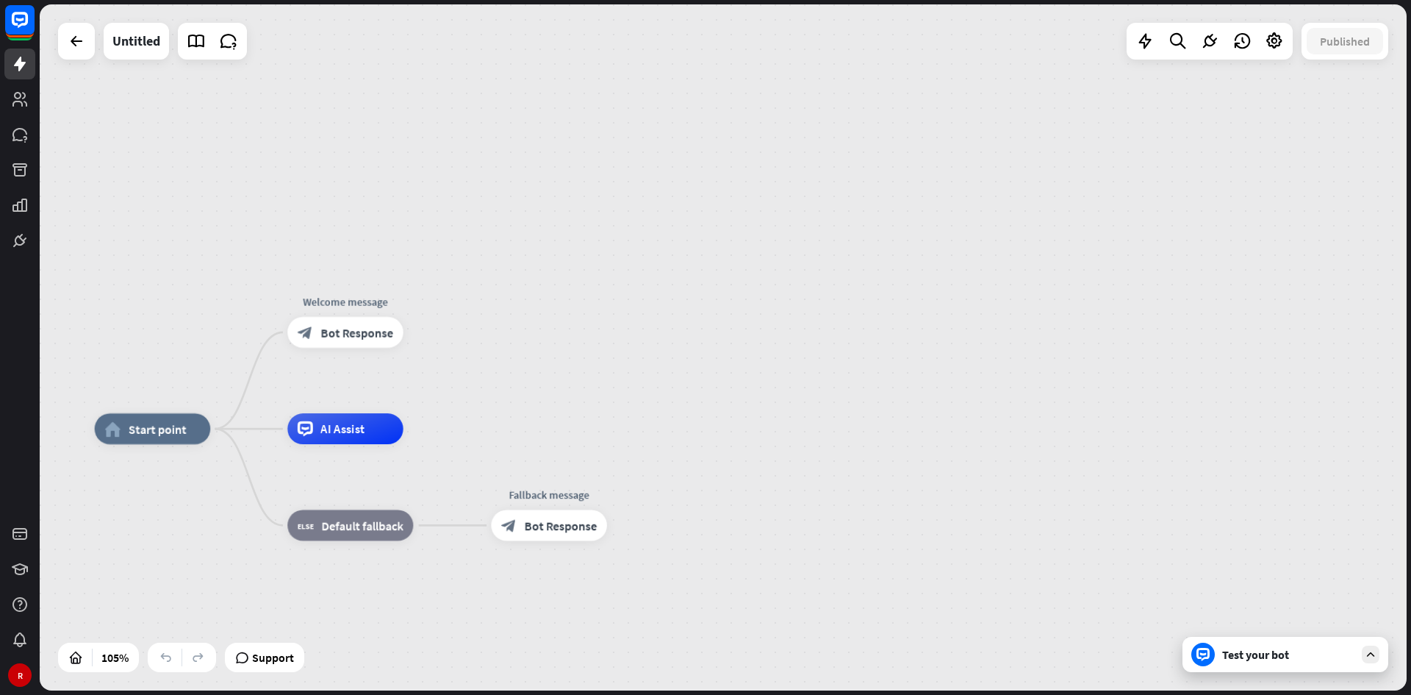
drag, startPoint x: 471, startPoint y: 343, endPoint x: 487, endPoint y: 412, distance: 70.8
click at [487, 407] on div "home_2 Start point Welcome message block_bot_response Bot Response AI Assist bl…" at bounding box center [723, 347] width 1367 height 686
click at [415, 328] on div "plus" at bounding box center [423, 332] width 24 height 24
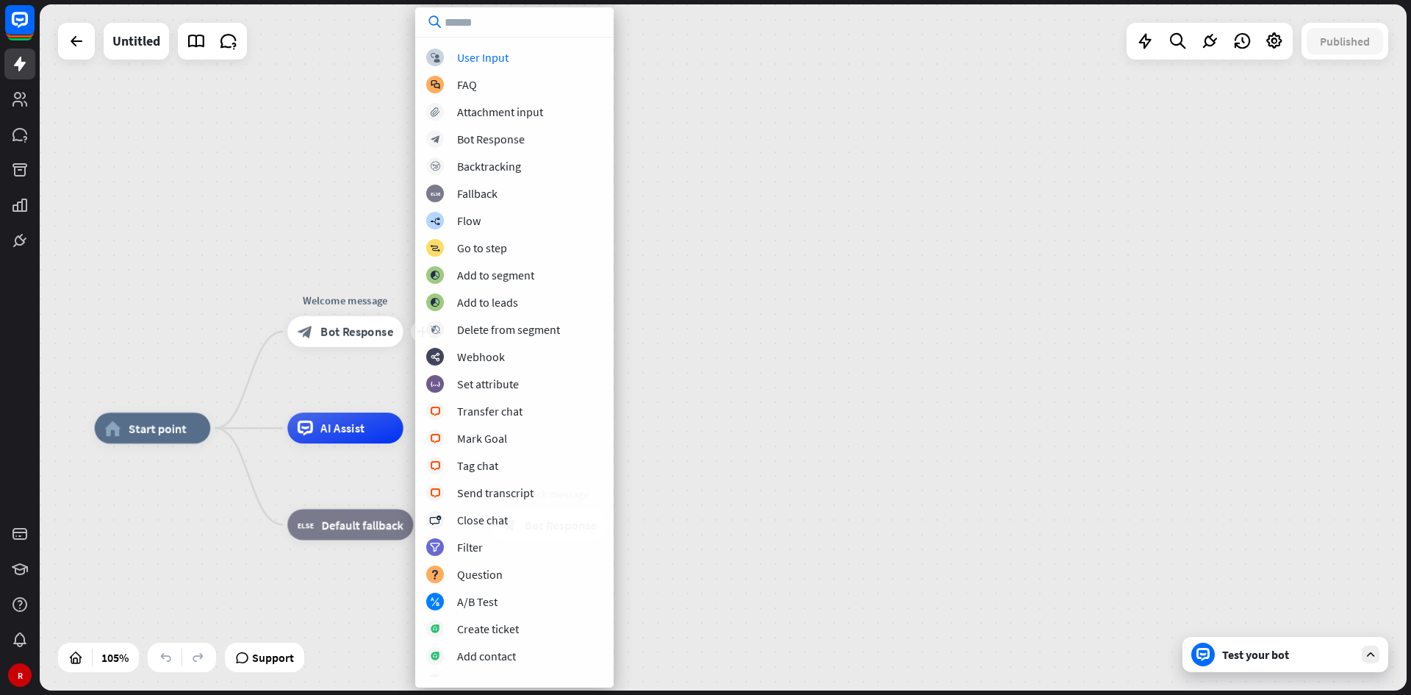
click at [265, 214] on div "home_2 Start point plus Welcome message block_bot_response Bot Response AI Assi…" at bounding box center [723, 347] width 1367 height 686
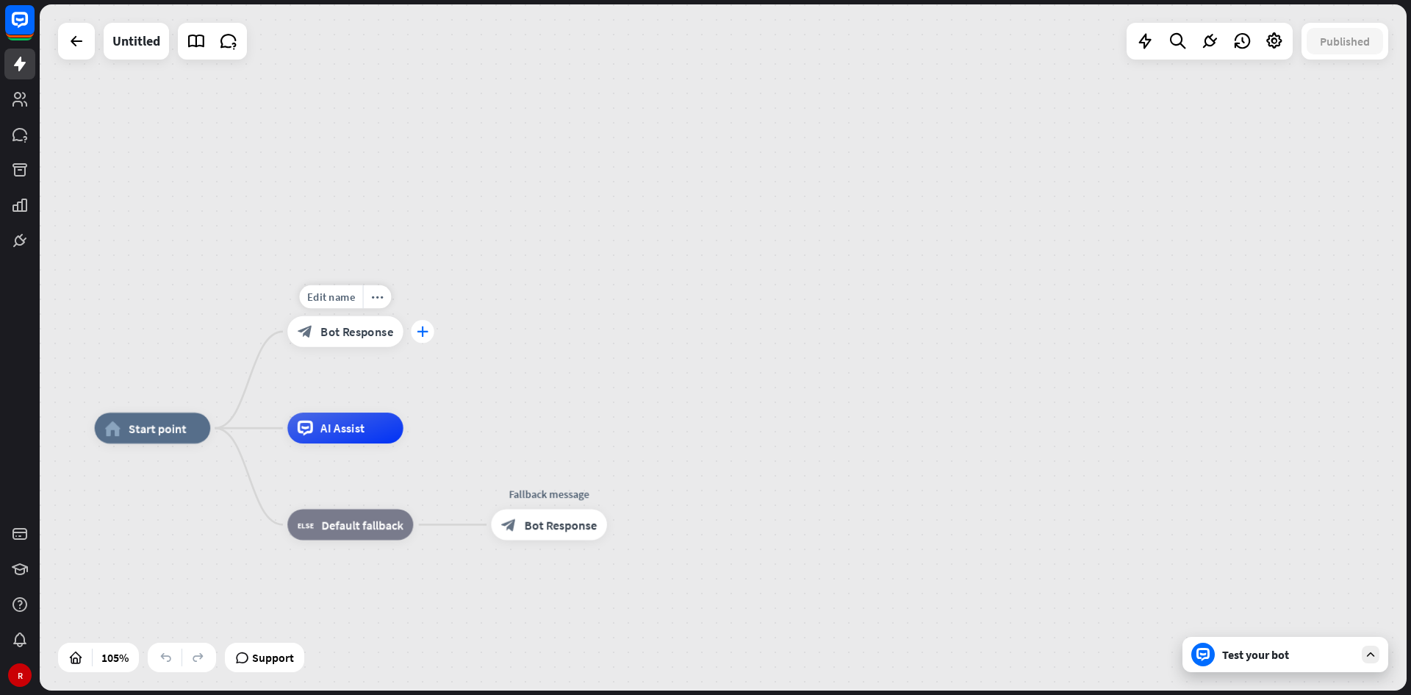
click at [420, 337] on icon "plus" at bounding box center [423, 331] width 12 height 11
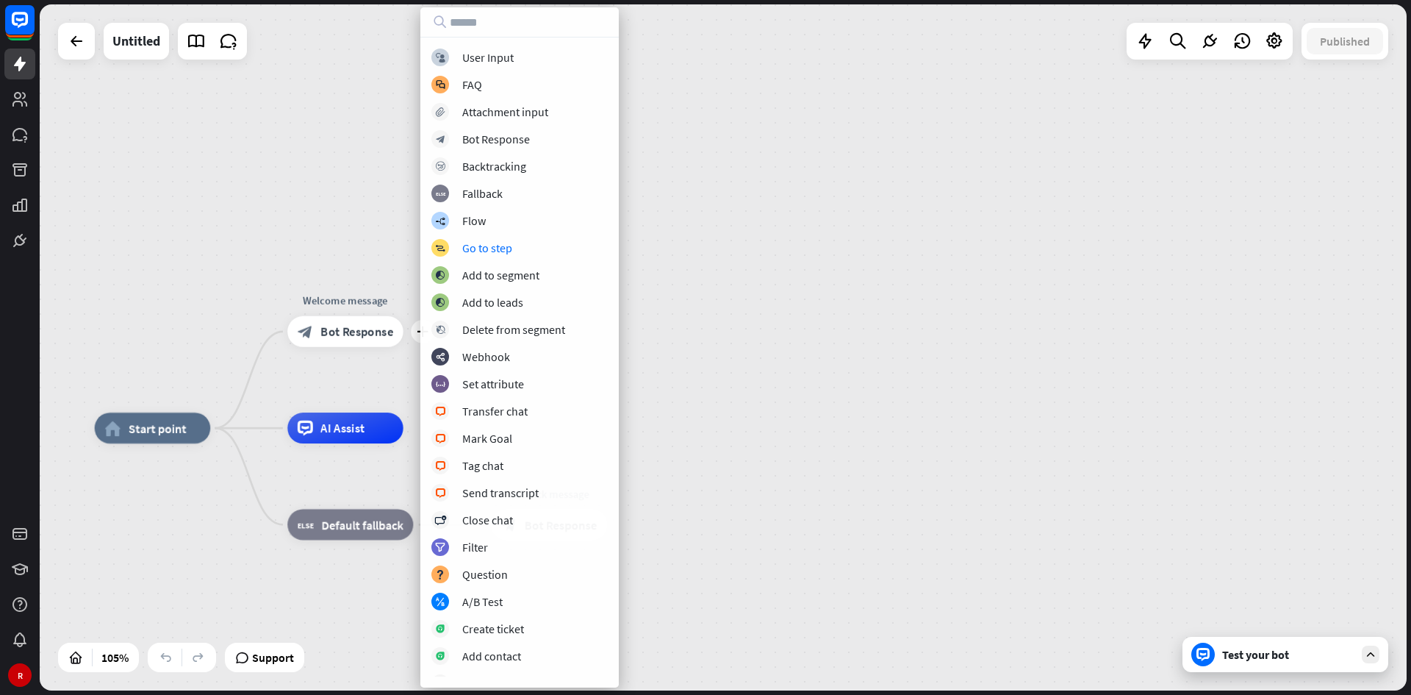
click at [332, 264] on div "home_2 Start point plus Welcome message block_bot_response Bot Response AI Assi…" at bounding box center [723, 347] width 1367 height 686
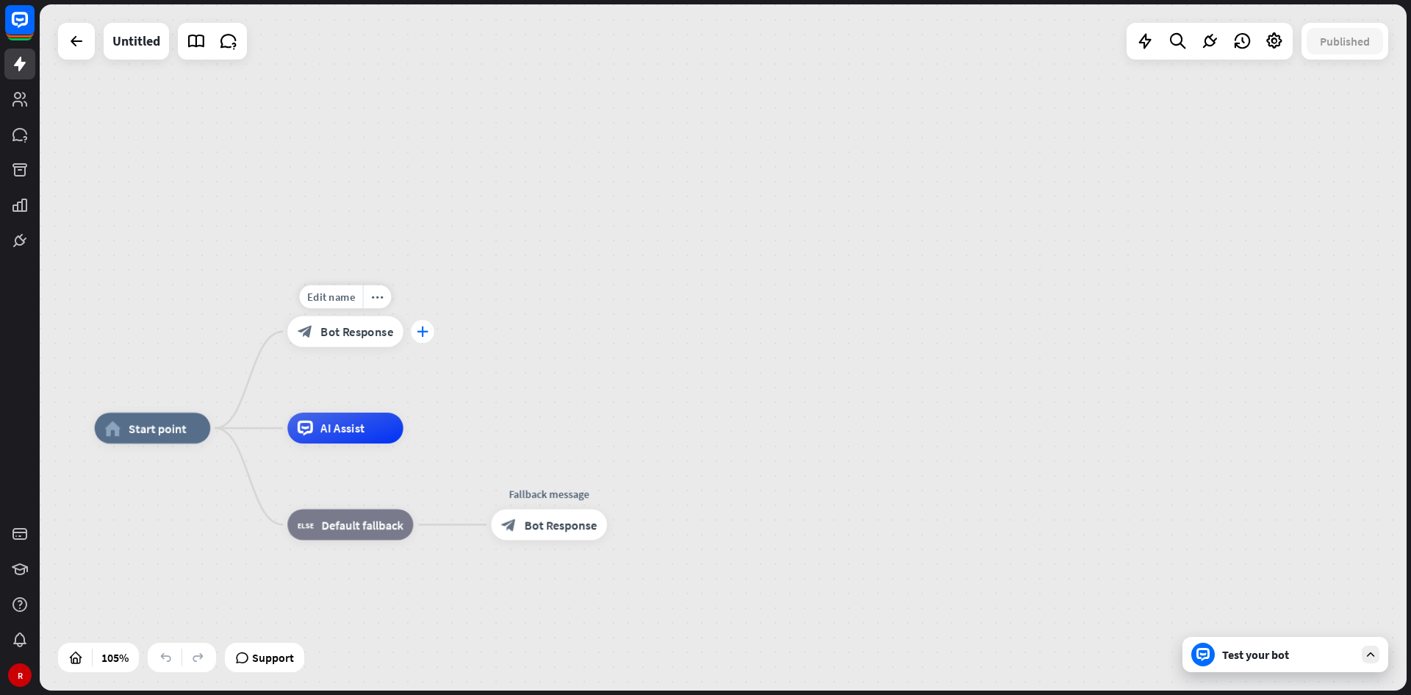
click at [426, 331] on icon "plus" at bounding box center [423, 331] width 12 height 11
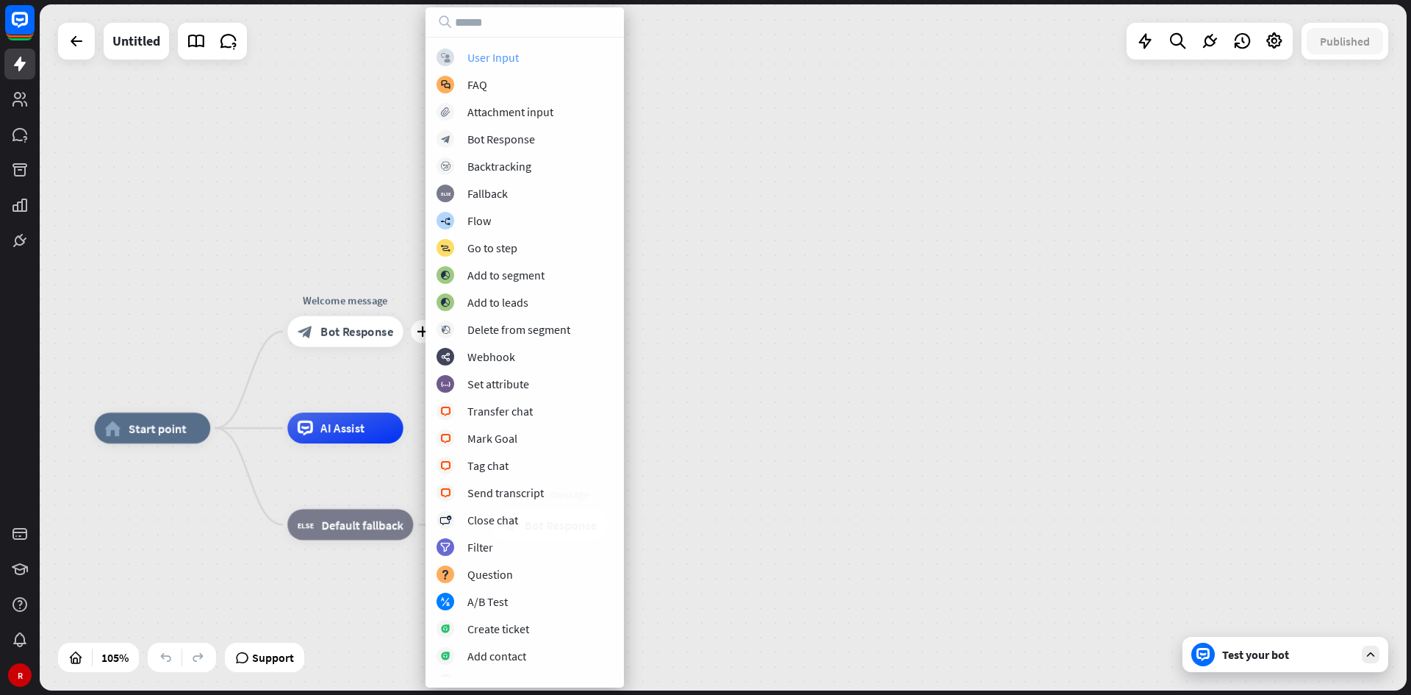
click at [504, 54] on div "User Input" at bounding box center [493, 57] width 51 height 15
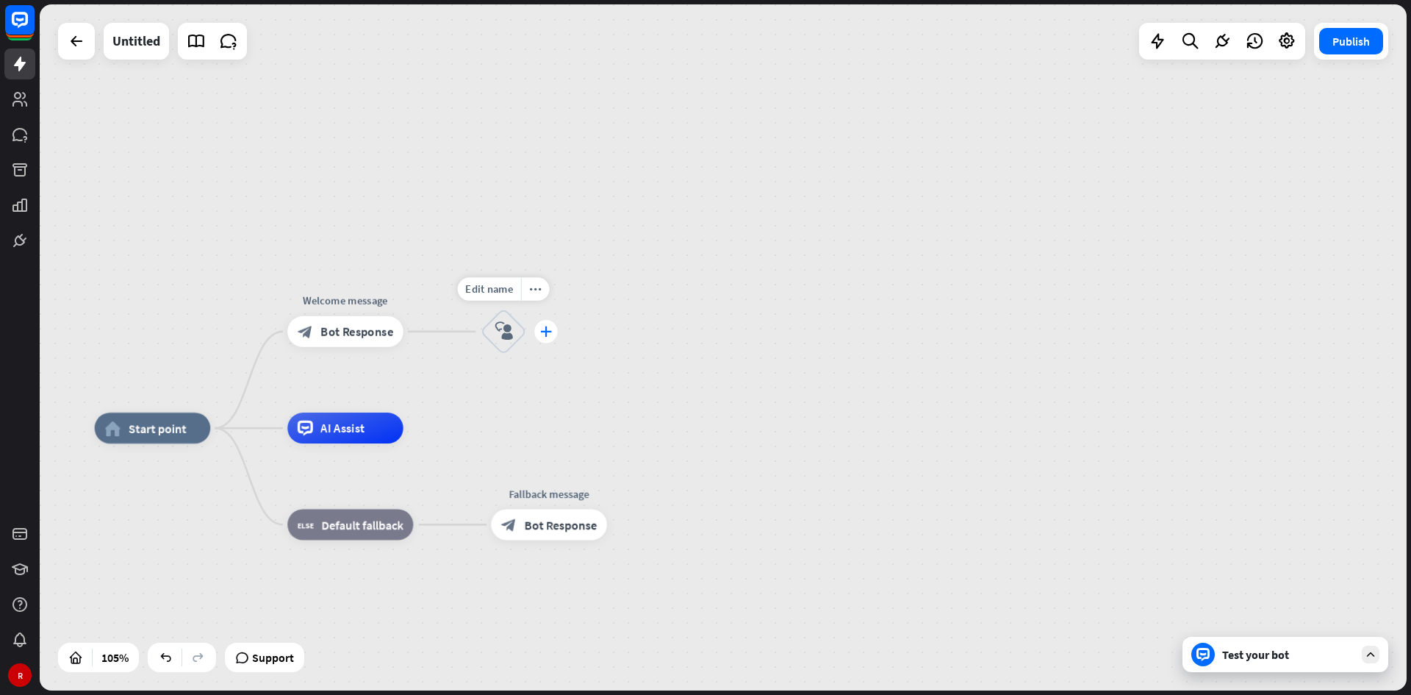
click at [534, 334] on div "plus" at bounding box center [546, 332] width 24 height 24
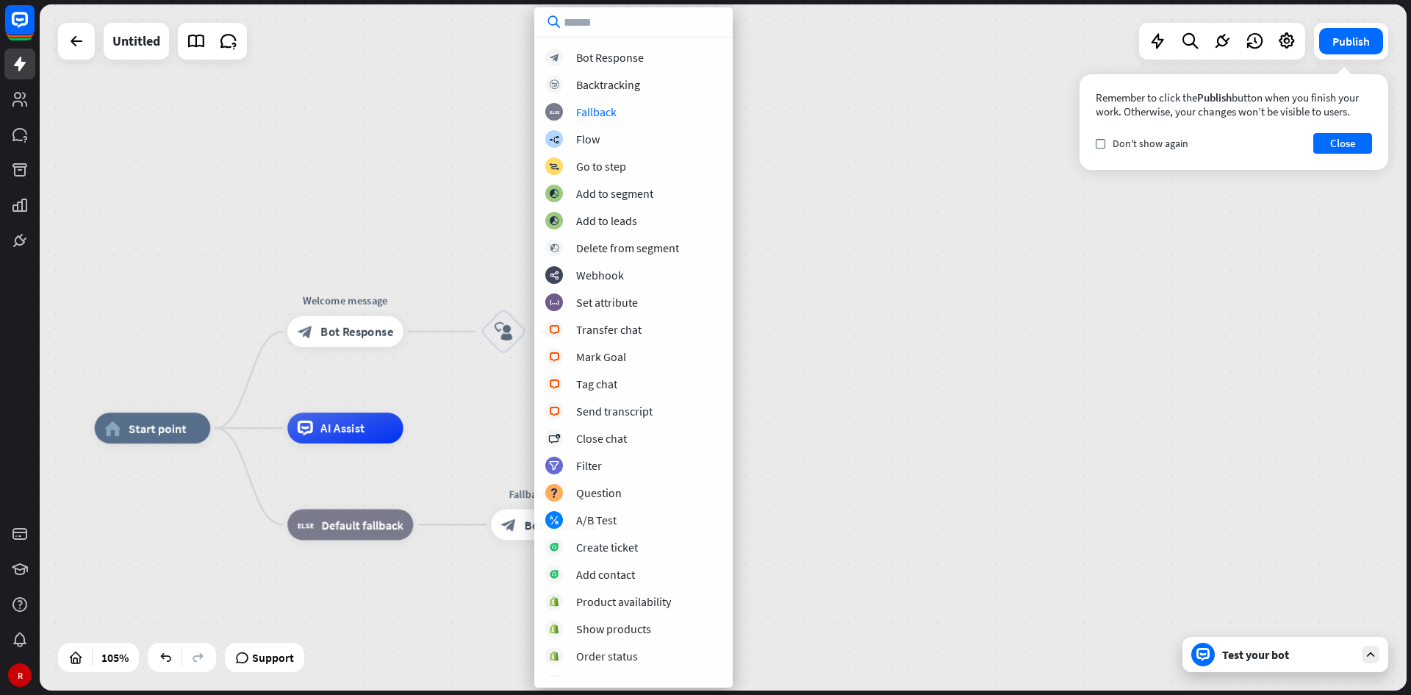
click at [438, 284] on div "home_2 Start point Welcome message block_bot_response Bot Response plus block_u…" at bounding box center [723, 347] width 1367 height 686
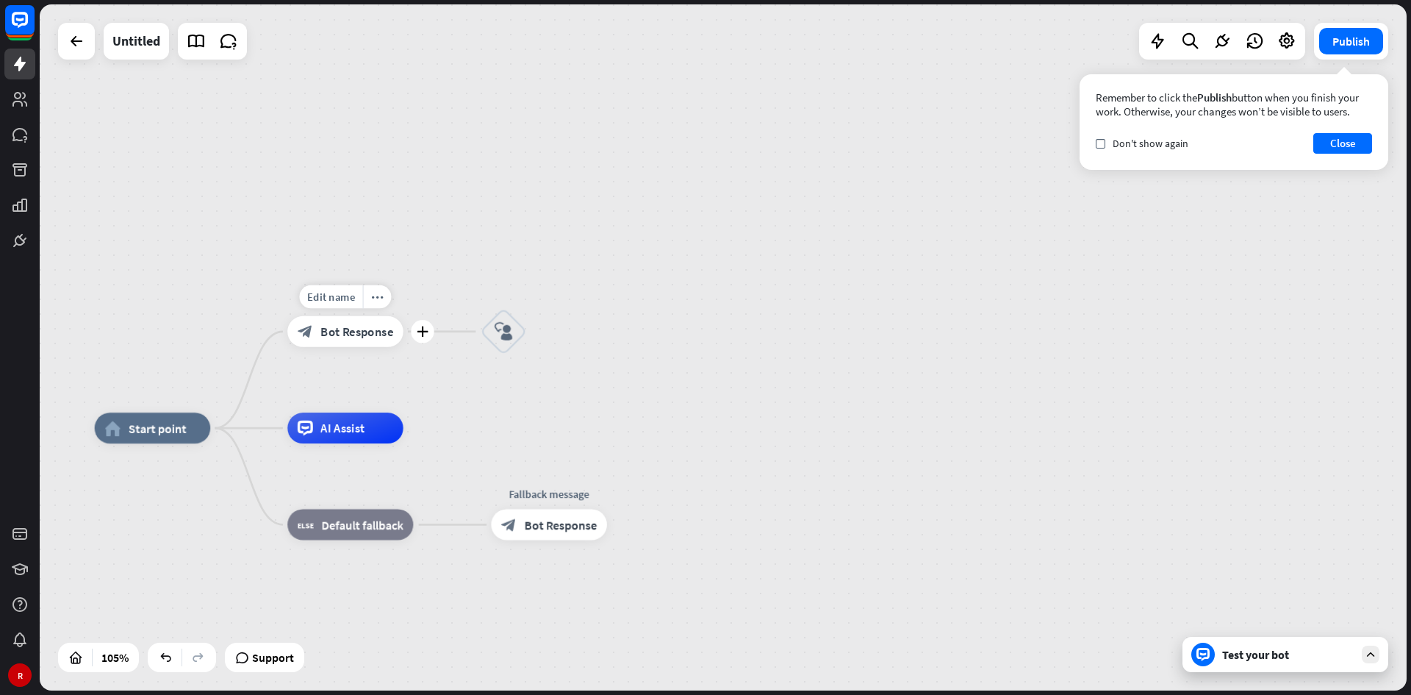
click at [354, 347] on div "Edit name more_horiz plus Welcome message block_bot_response Bot Response" at bounding box center [344, 331] width 115 height 31
click at [355, 333] on span "Bot Response" at bounding box center [357, 330] width 73 height 15
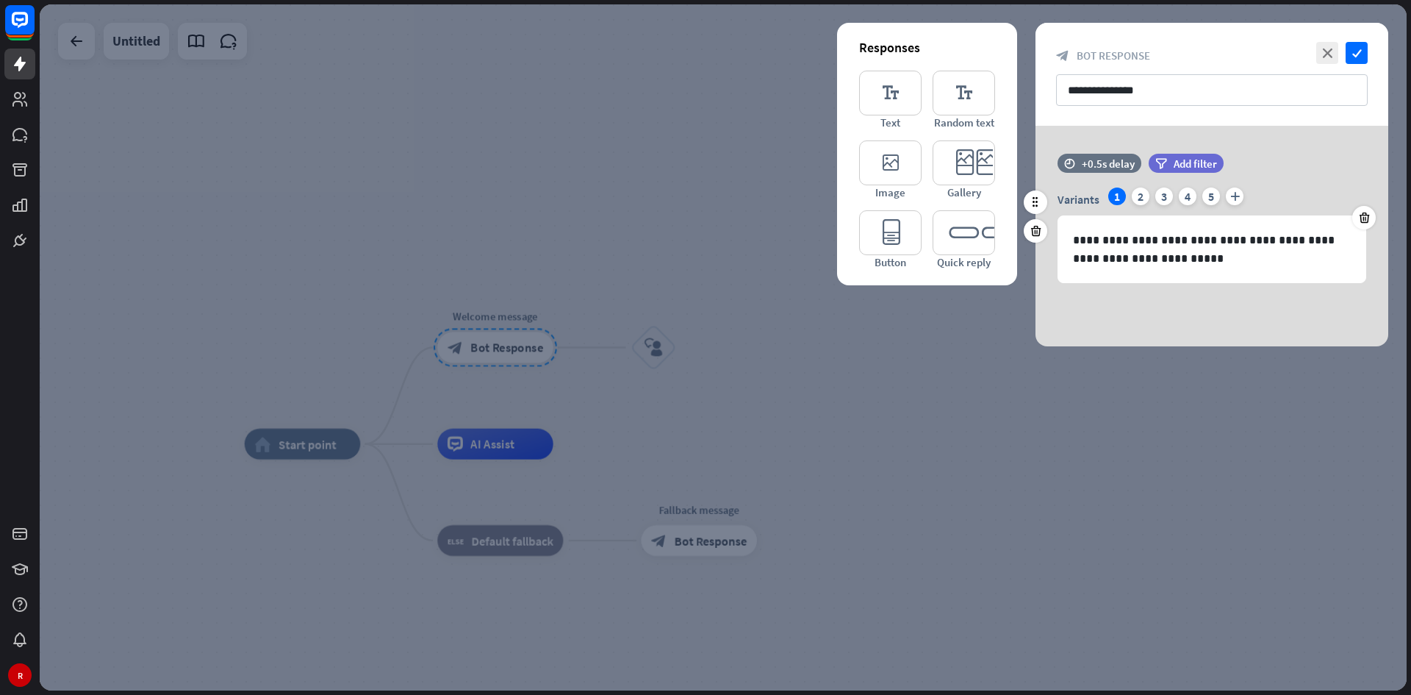
drag, startPoint x: 1135, startPoint y: 200, endPoint x: 1153, endPoint y: 197, distance: 18.6
click at [981, 201] on div "2" at bounding box center [1141, 196] width 18 height 18
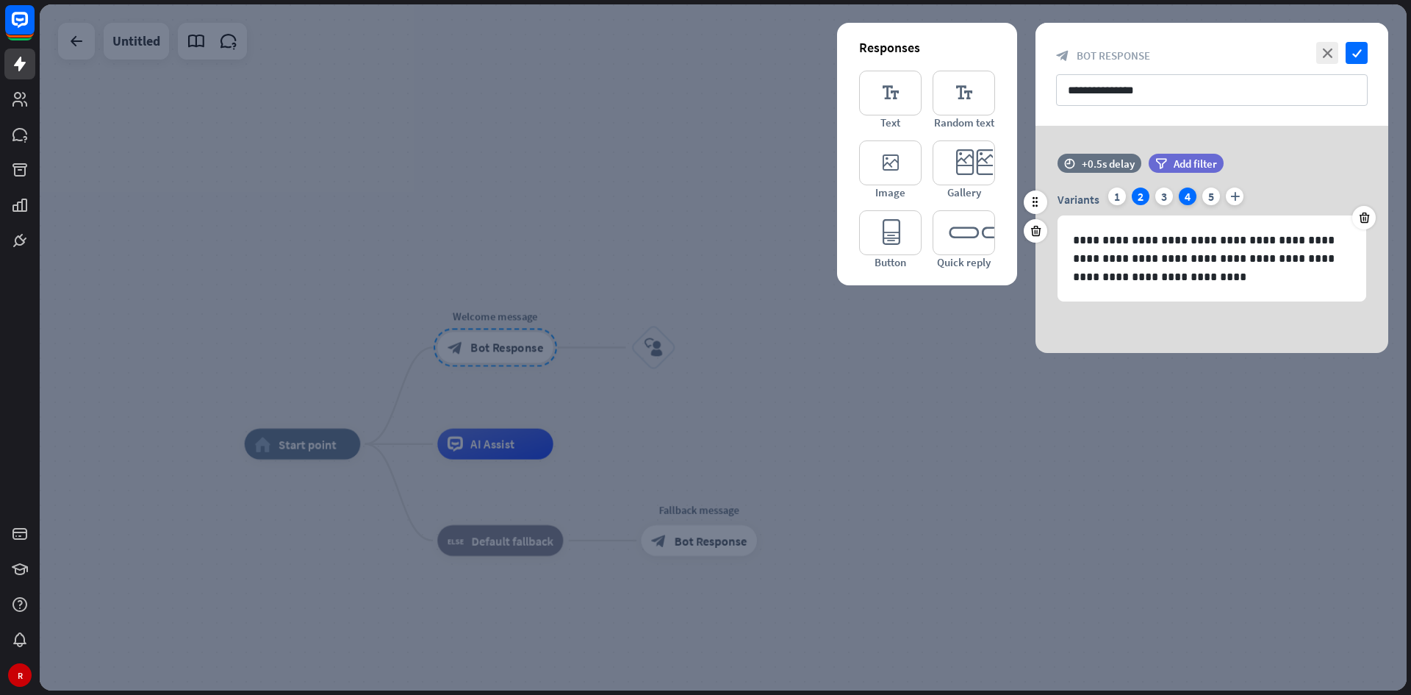
click at [981, 194] on div "4" at bounding box center [1188, 196] width 18 height 18
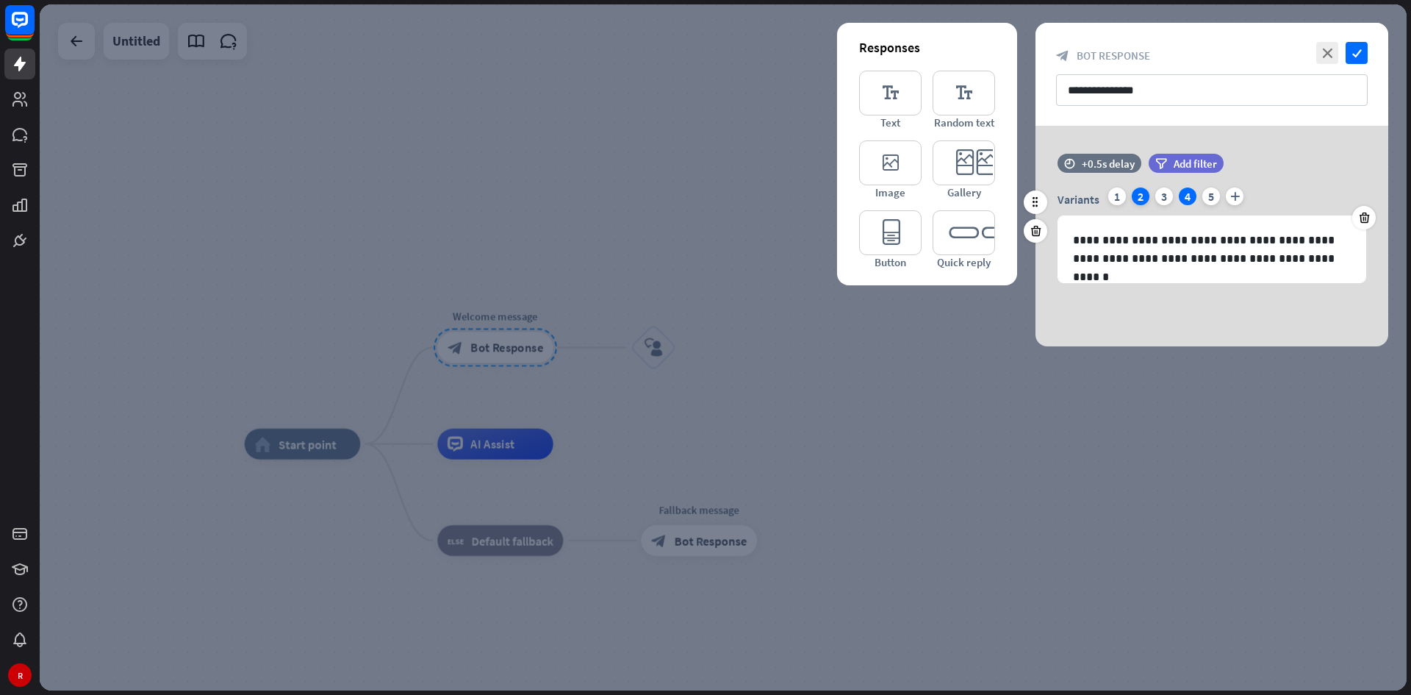
click at [981, 195] on div "2" at bounding box center [1141, 196] width 18 height 18
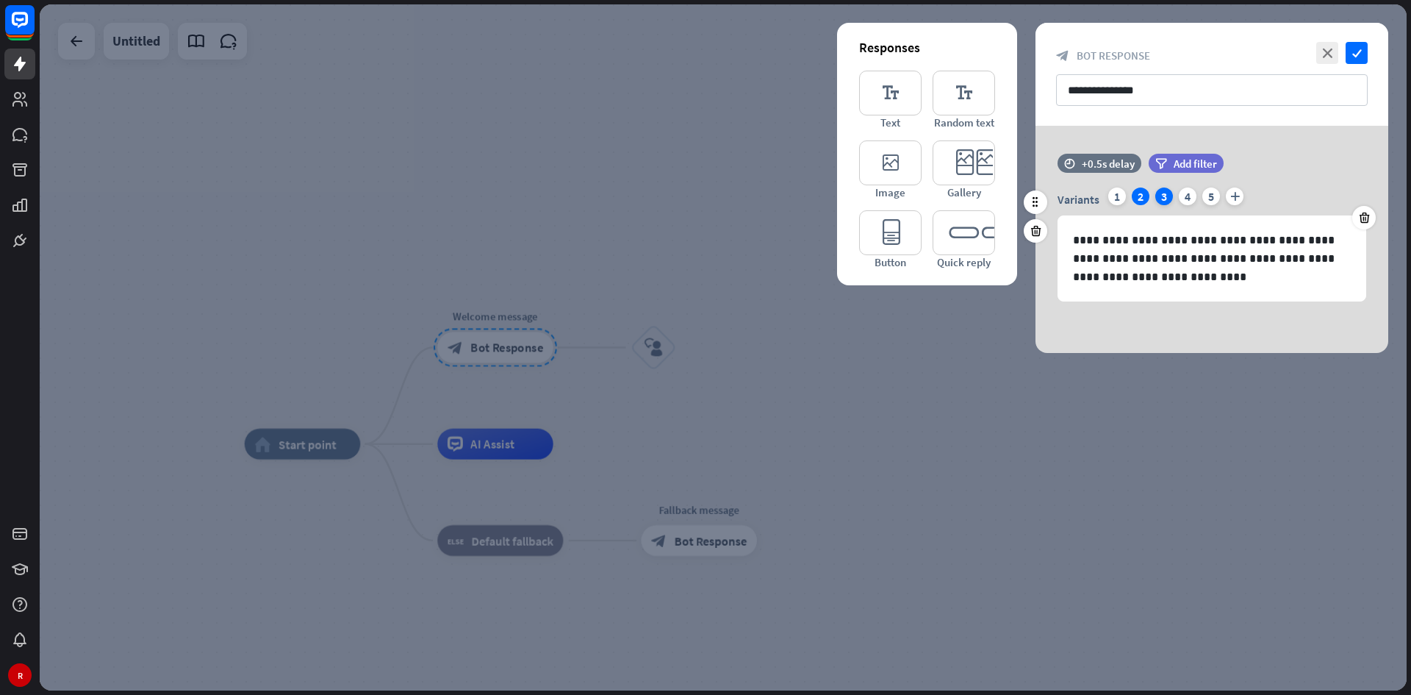
click at [981, 192] on div "3" at bounding box center [1165, 196] width 18 height 18
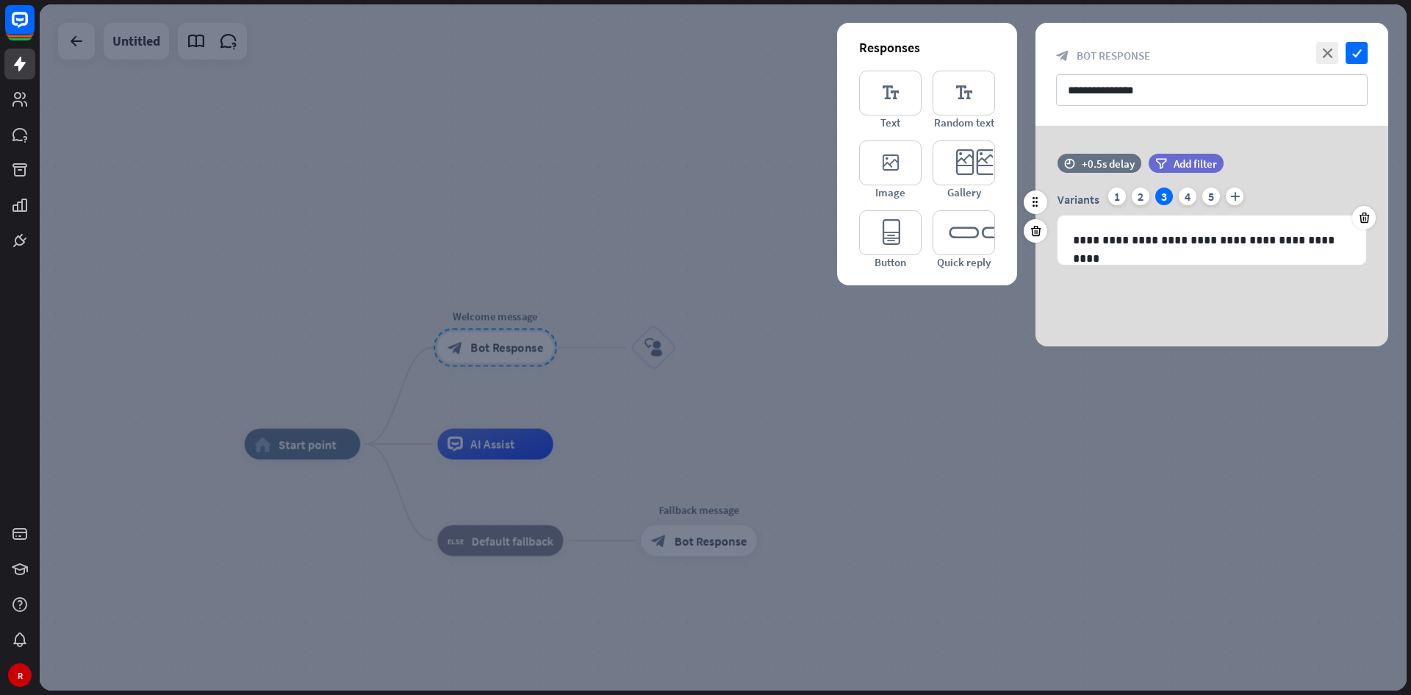
click at [981, 190] on div "Variants 1 2 3 4 5 plus" at bounding box center [1212, 199] width 309 height 24
drag, startPoint x: 1206, startPoint y: 190, endPoint x: 1177, endPoint y: 198, distance: 29.8
click at [981, 193] on div "Variants 1 2 3 4 5 plus" at bounding box center [1212, 199] width 309 height 24
click at [981, 198] on div "Variants 1 2 3 4 5 plus" at bounding box center [1212, 199] width 309 height 24
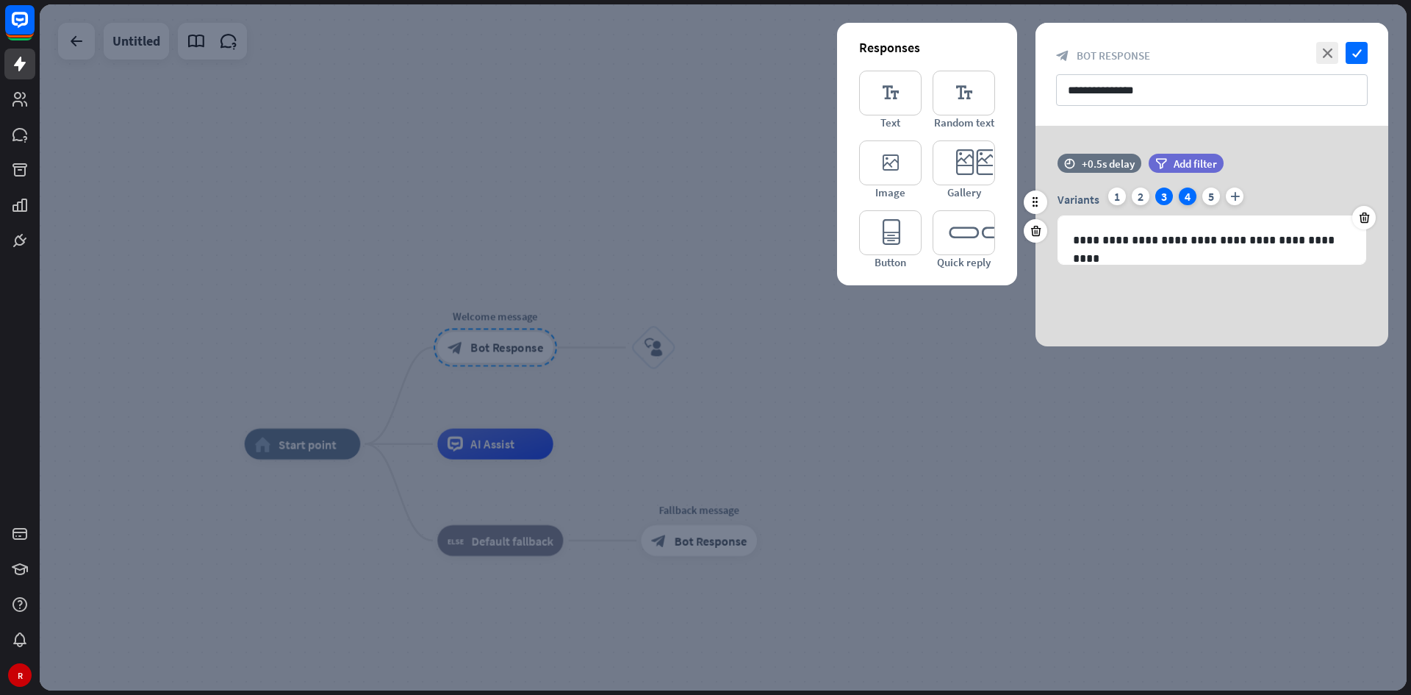
click at [981, 193] on div "4" at bounding box center [1188, 196] width 18 height 18
click at [981, 193] on div "5" at bounding box center [1212, 196] width 18 height 18
click at [981, 200] on div "Variants 1 2 3 4 5 plus" at bounding box center [1212, 199] width 309 height 24
click at [981, 196] on div "2" at bounding box center [1141, 196] width 18 height 18
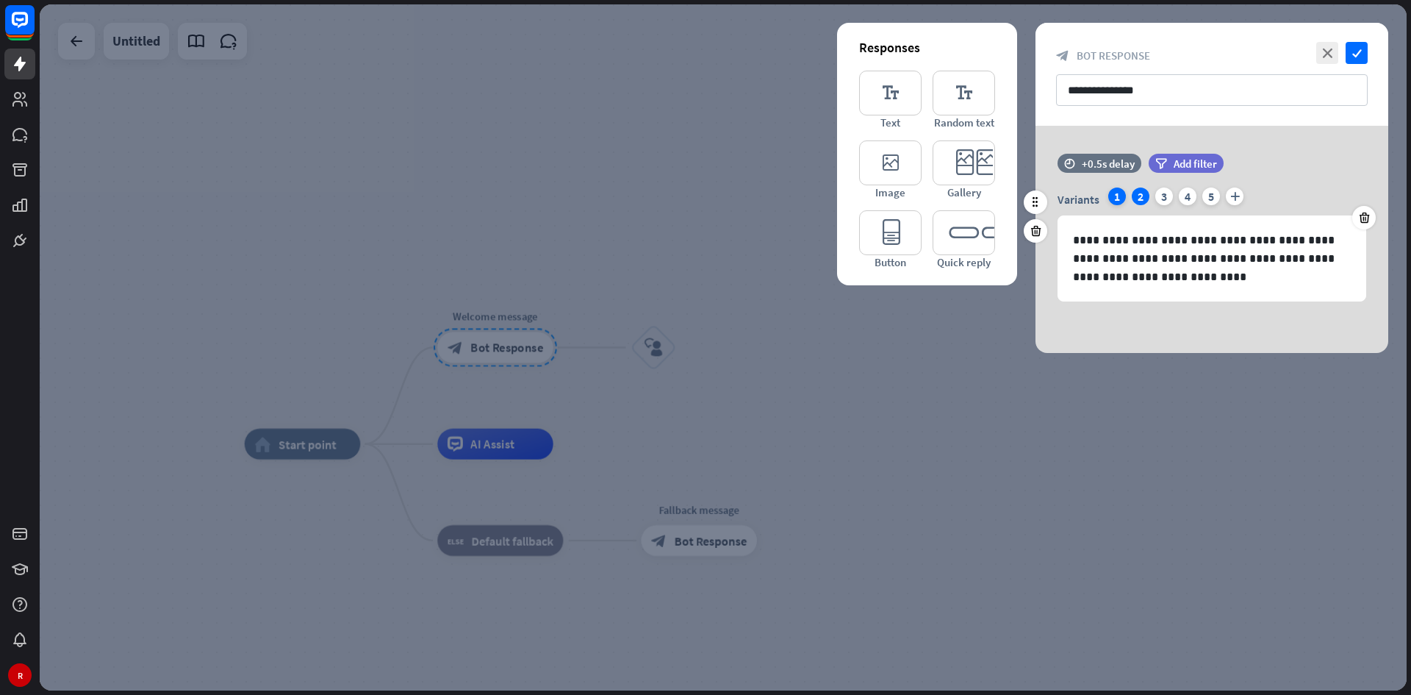
click at [981, 193] on div "1" at bounding box center [1118, 196] width 18 height 18
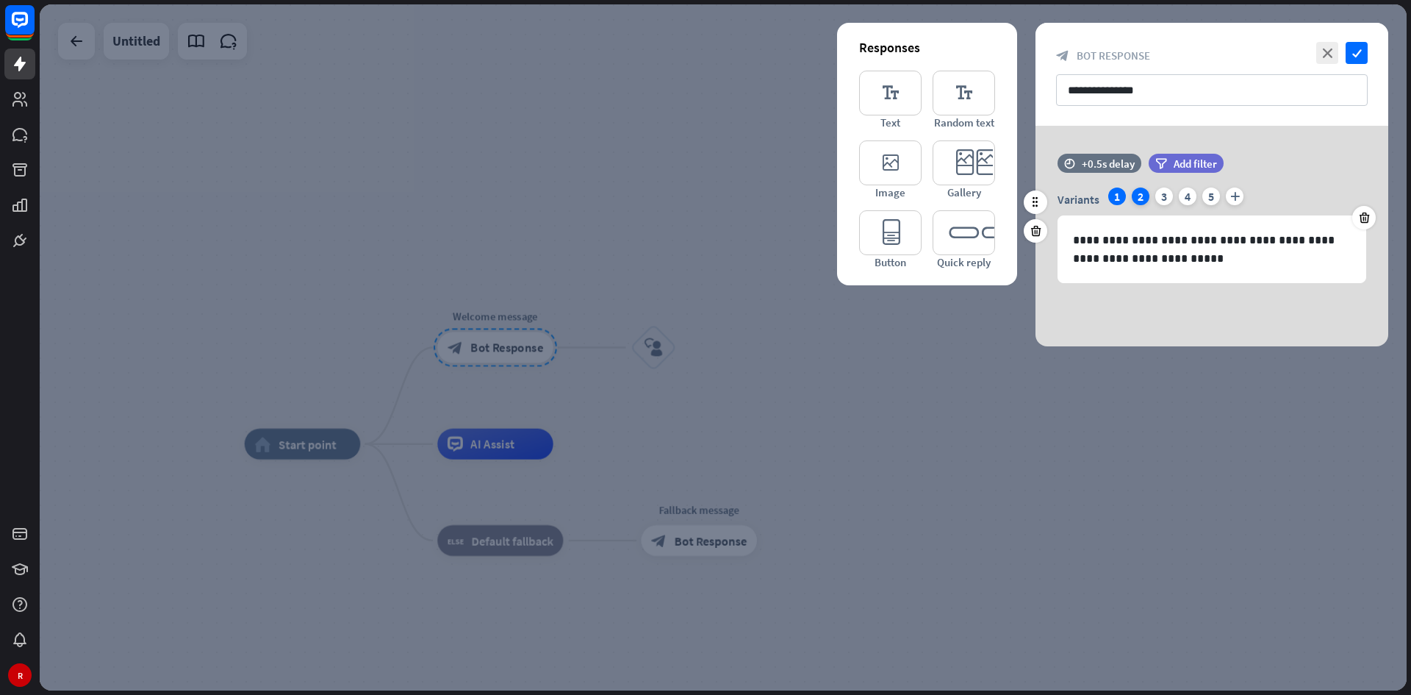
click at [981, 193] on div "2" at bounding box center [1141, 196] width 18 height 18
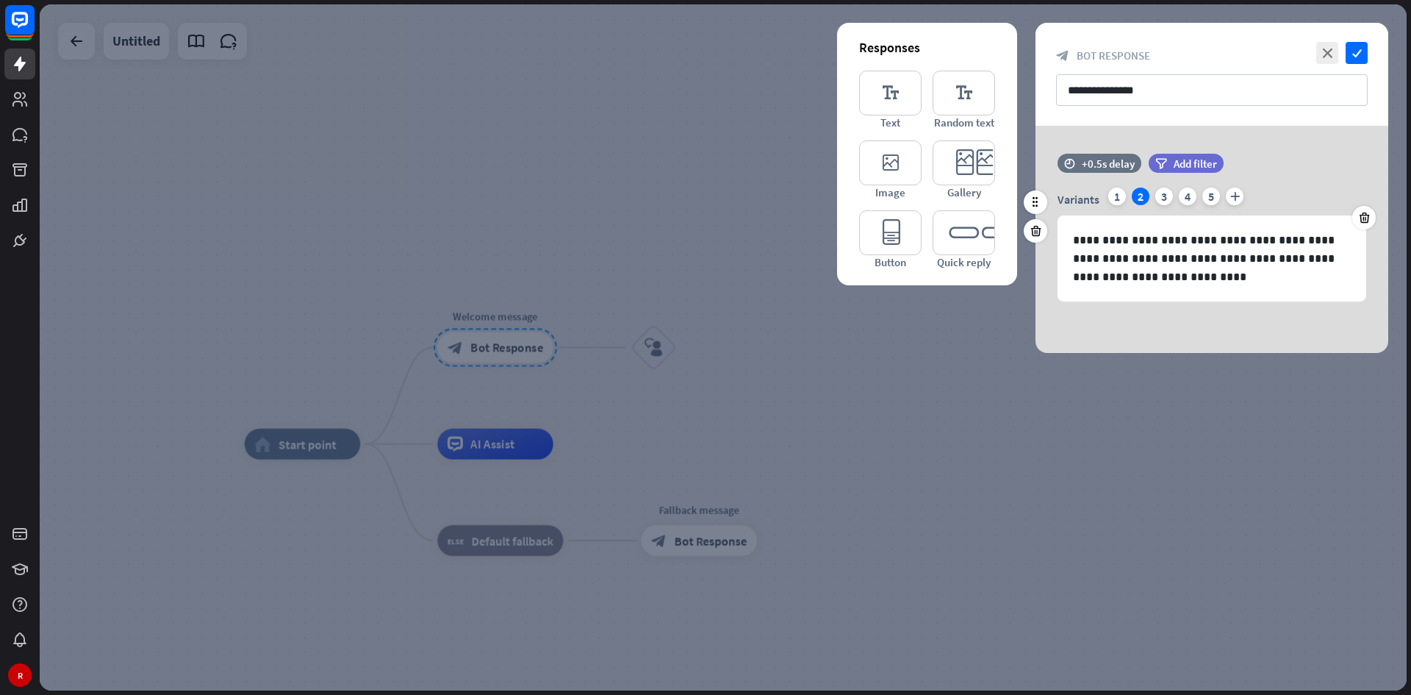
click at [981, 195] on div "Variants 1 2 3 4 5 plus" at bounding box center [1212, 199] width 309 height 24
drag, startPoint x: 1161, startPoint y: 196, endPoint x: 1183, endPoint y: 197, distance: 22.1
click at [981, 197] on div "3" at bounding box center [1165, 196] width 18 height 18
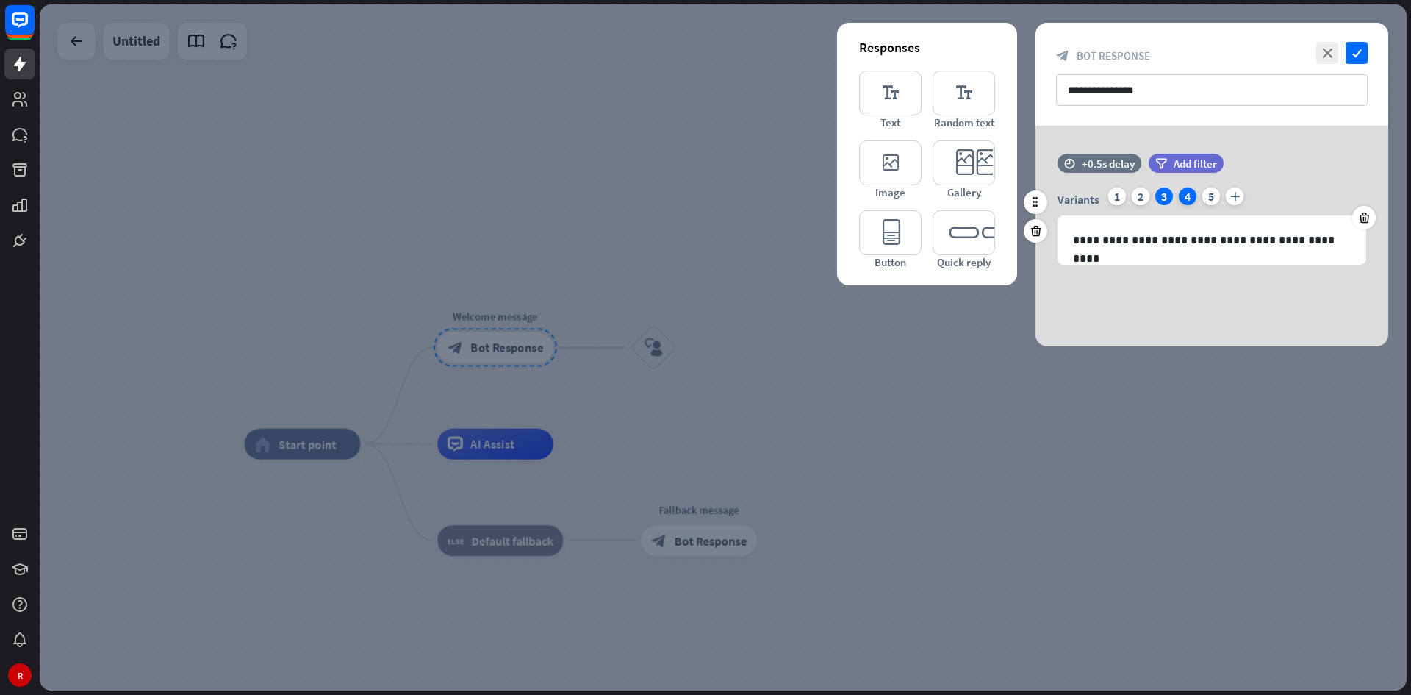
click at [981, 197] on div "4" at bounding box center [1188, 196] width 18 height 18
click at [981, 196] on div "5" at bounding box center [1212, 196] width 18 height 18
click at [981, 197] on div "4" at bounding box center [1188, 196] width 18 height 18
click at [981, 196] on div "2" at bounding box center [1141, 196] width 18 height 18
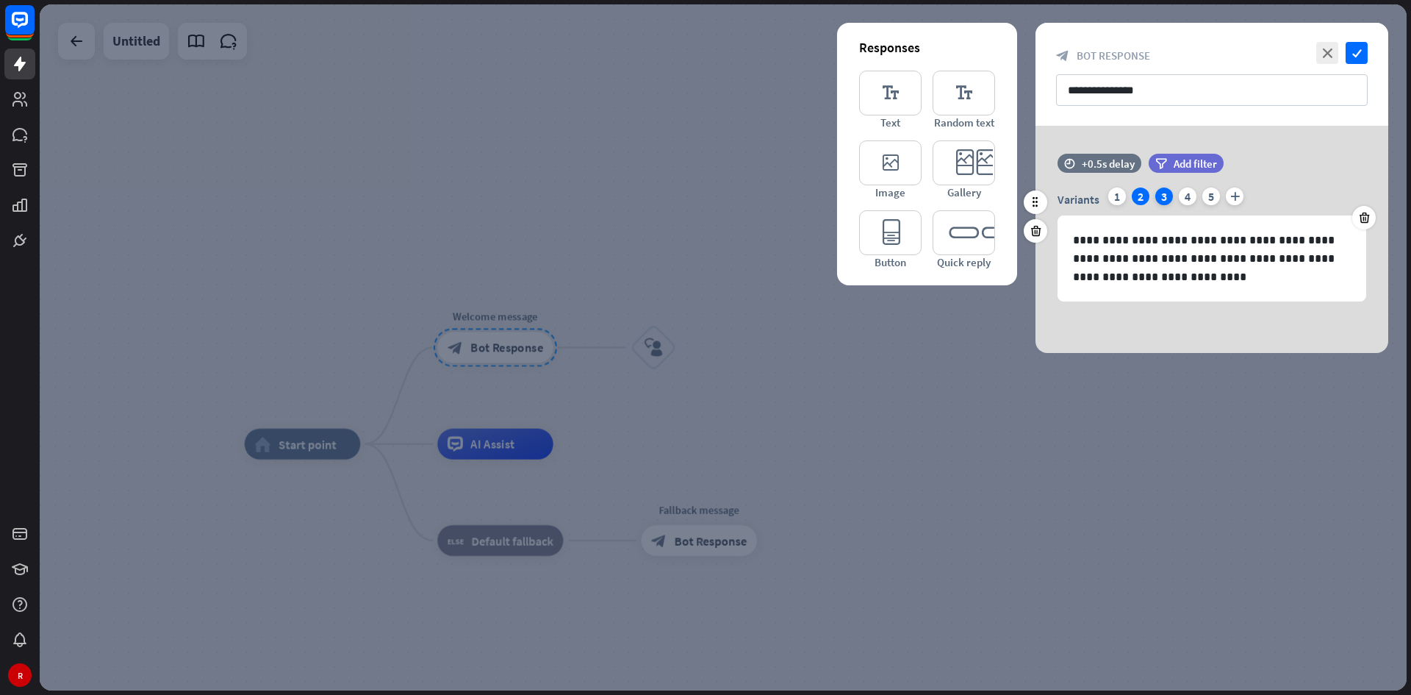
click at [981, 193] on div "3" at bounding box center [1165, 196] width 18 height 18
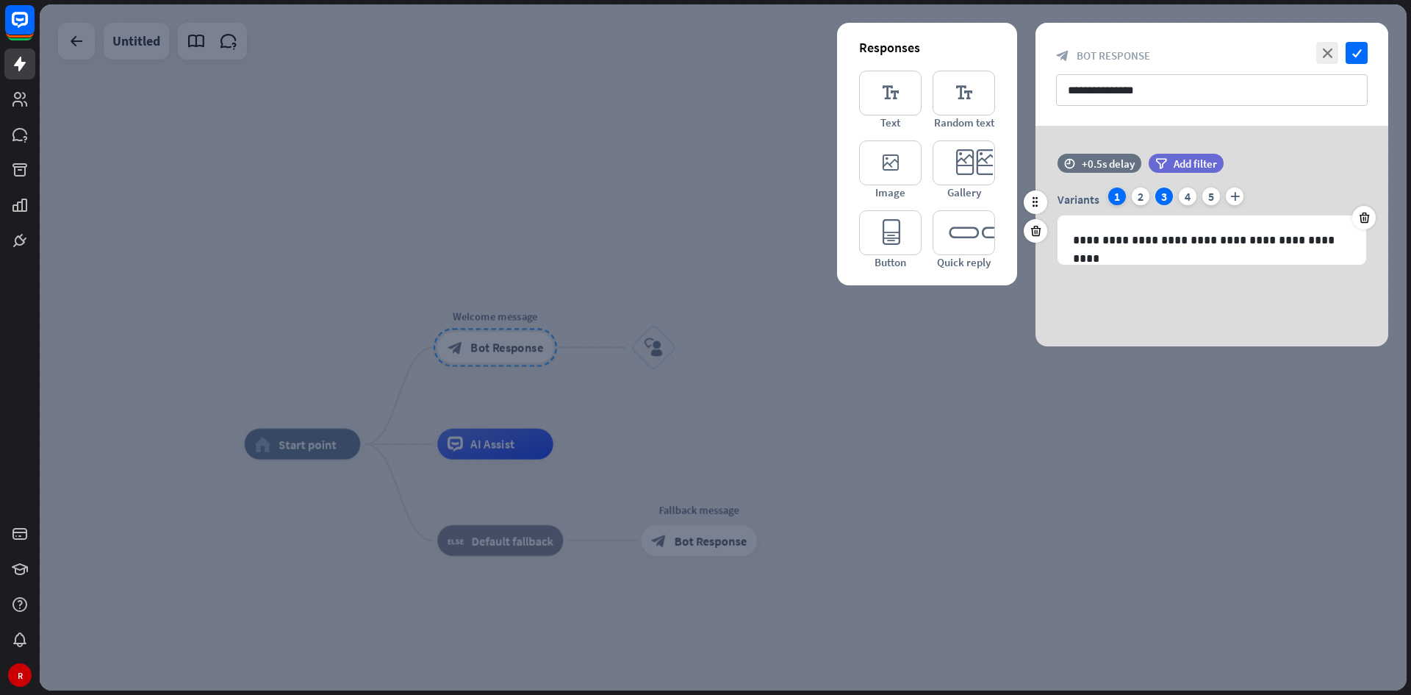
click at [981, 195] on div "1" at bounding box center [1118, 196] width 18 height 18
click at [981, 194] on div "2" at bounding box center [1141, 196] width 18 height 18
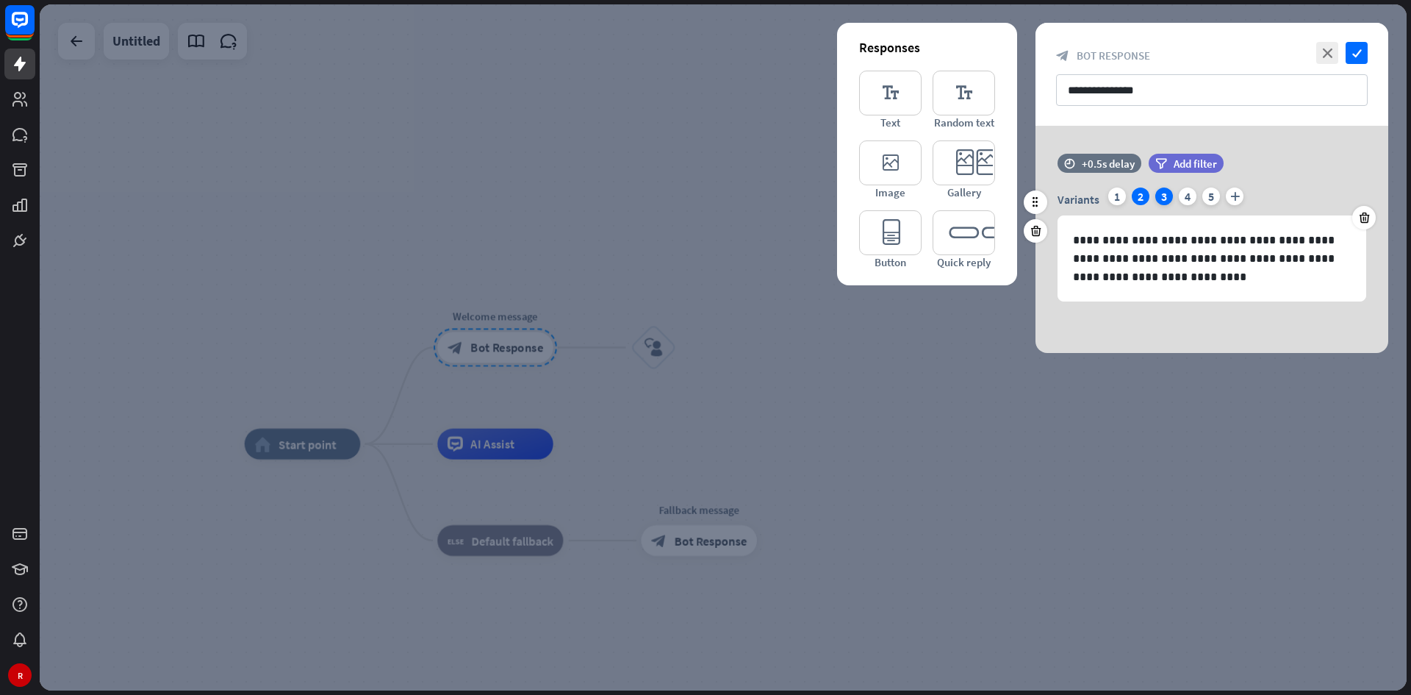
drag, startPoint x: 1156, startPoint y: 194, endPoint x: 1166, endPoint y: 194, distance: 10.3
click at [981, 194] on div "3" at bounding box center [1165, 196] width 18 height 18
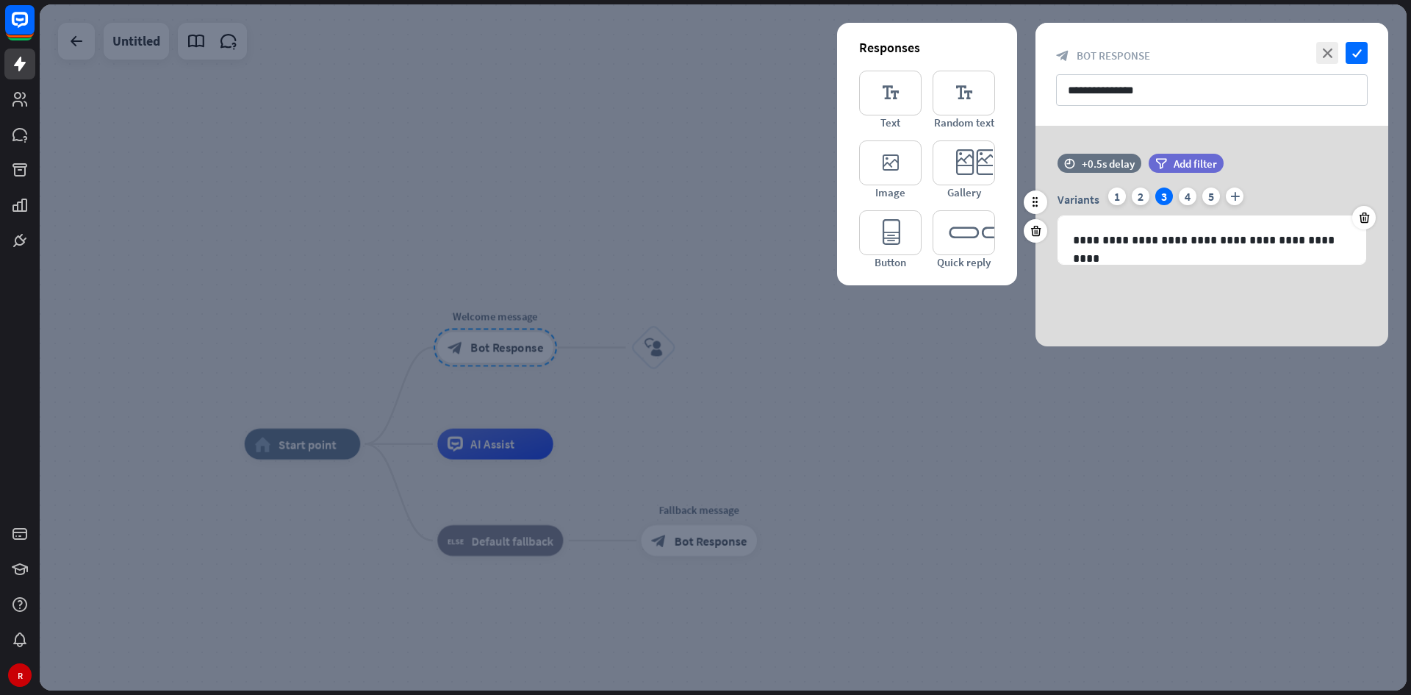
click at [981, 192] on div "Variants 1 2 3 4 5 plus" at bounding box center [1212, 199] width 309 height 24
drag, startPoint x: 1181, startPoint y: 192, endPoint x: 1197, endPoint y: 195, distance: 17.2
click at [981, 193] on div "4" at bounding box center [1188, 196] width 18 height 18
click at [981, 195] on div "Variants 1 2 3 4 5 plus" at bounding box center [1212, 199] width 309 height 24
click at [981, 196] on div "5" at bounding box center [1212, 196] width 18 height 18
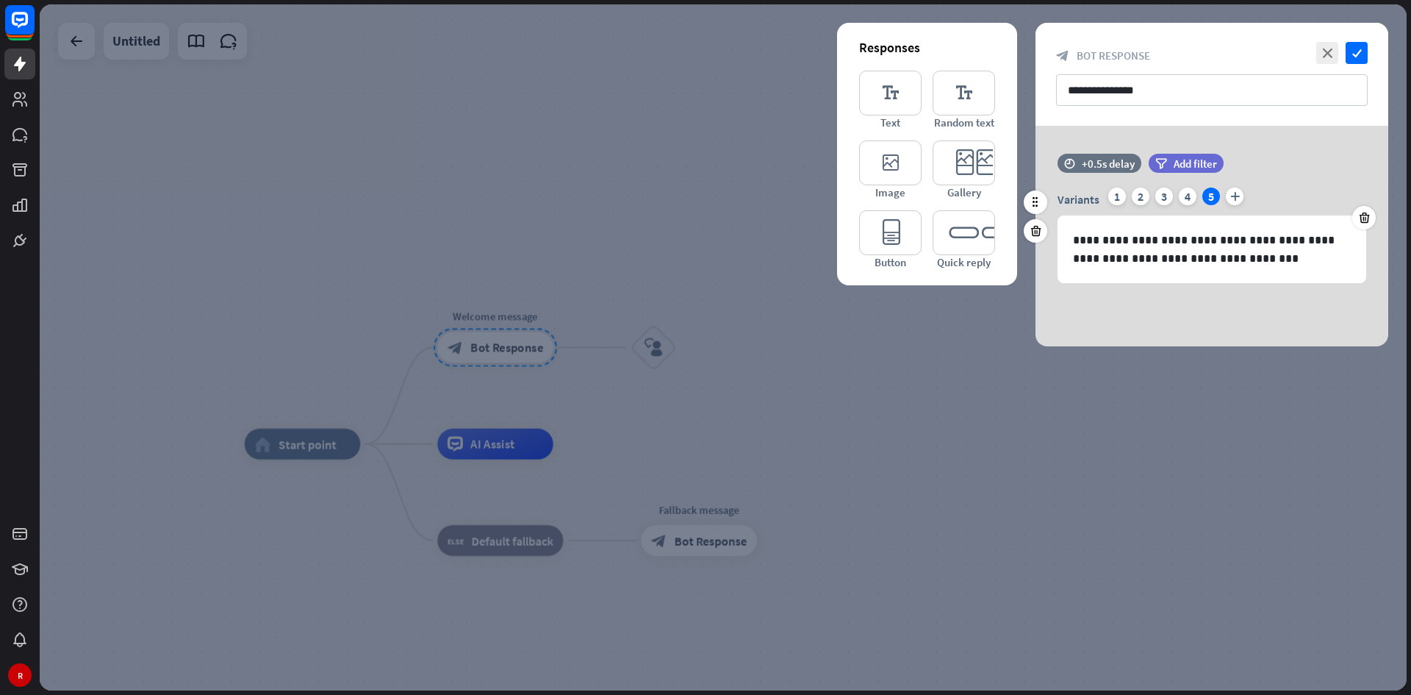
click at [981, 201] on div "Variants 1 2 3 4 5 plus" at bounding box center [1212, 199] width 309 height 24
click at [981, 200] on div "2" at bounding box center [1141, 196] width 18 height 18
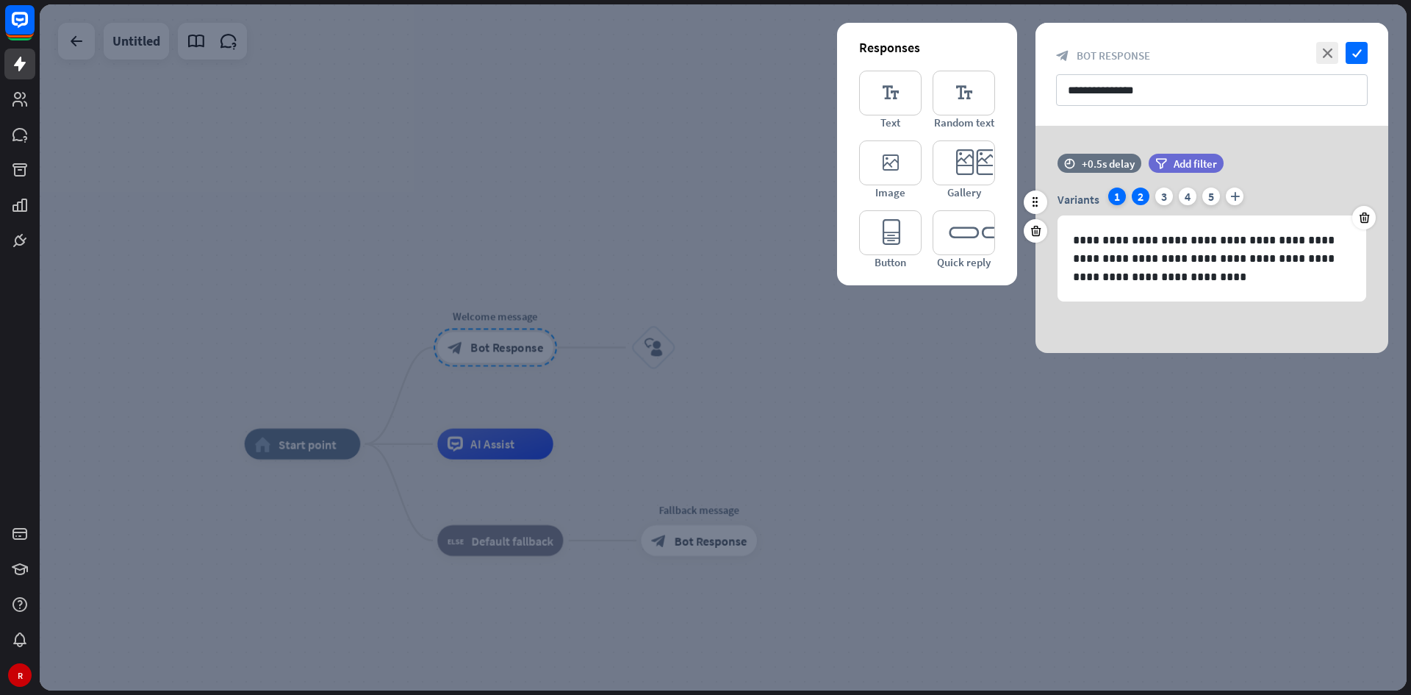
click at [981, 200] on div "1" at bounding box center [1118, 196] width 18 height 18
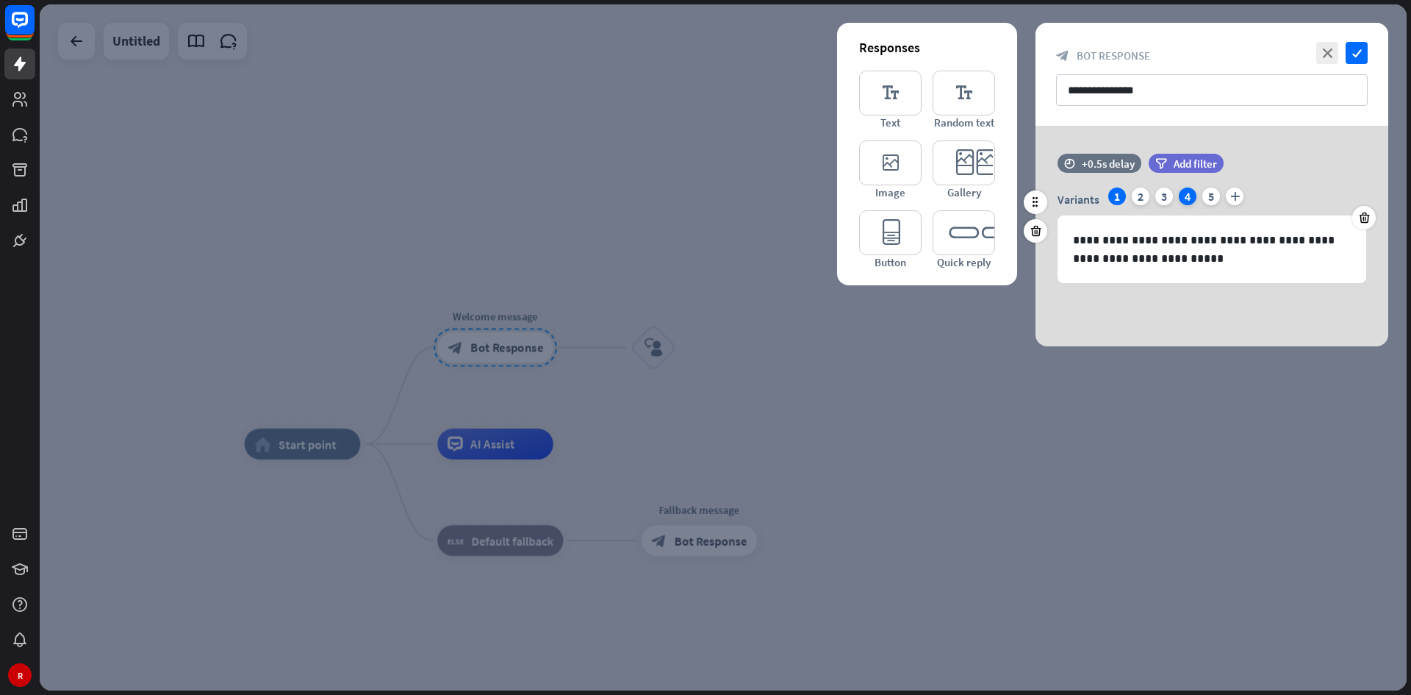
click at [981, 196] on div "4" at bounding box center [1188, 196] width 18 height 18
click at [981, 196] on div "2" at bounding box center [1141, 196] width 18 height 18
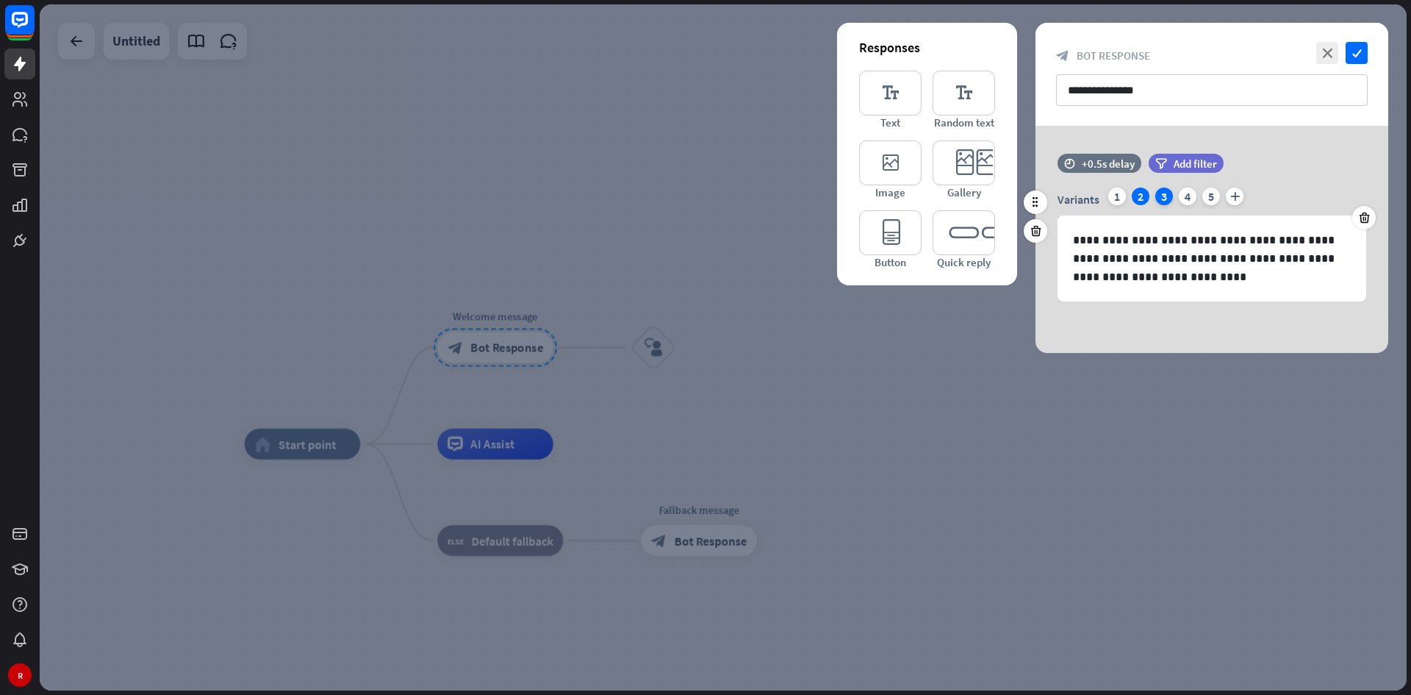
click at [981, 196] on div "3" at bounding box center [1165, 196] width 18 height 18
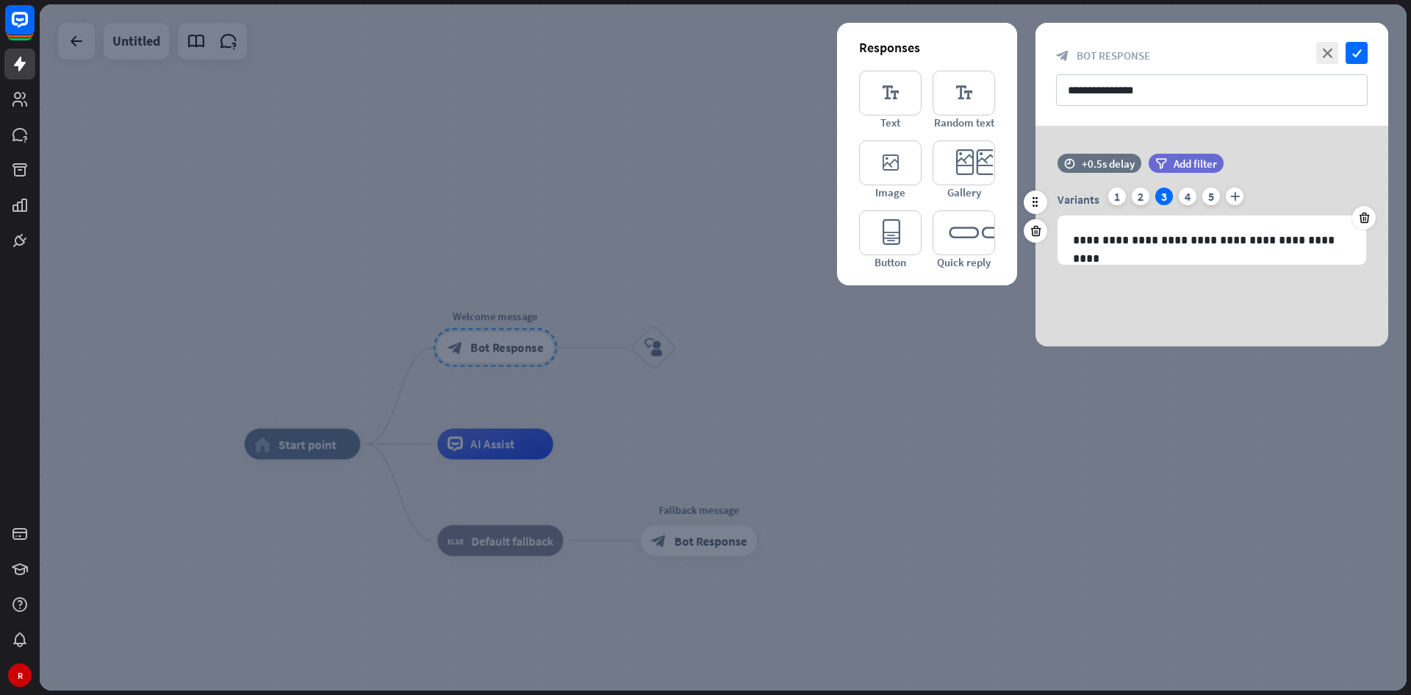
drag, startPoint x: 1128, startPoint y: 195, endPoint x: 1115, endPoint y: 193, distance: 13.3
click at [981, 195] on div "Variants 1 2 3 4 5 plus" at bounding box center [1212, 199] width 309 height 24
click at [981, 193] on div "1" at bounding box center [1118, 196] width 18 height 18
click at [981, 193] on div "2" at bounding box center [1141, 196] width 18 height 18
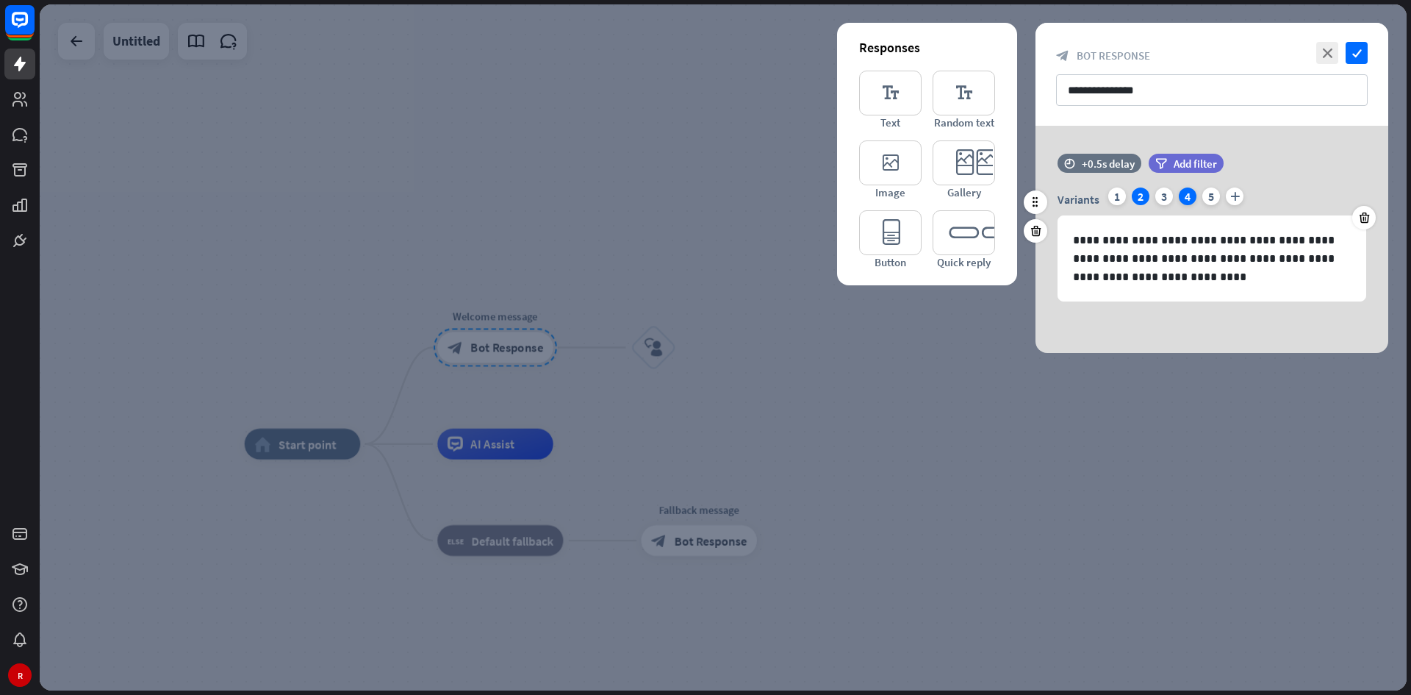
click at [981, 194] on div "4" at bounding box center [1188, 196] width 18 height 18
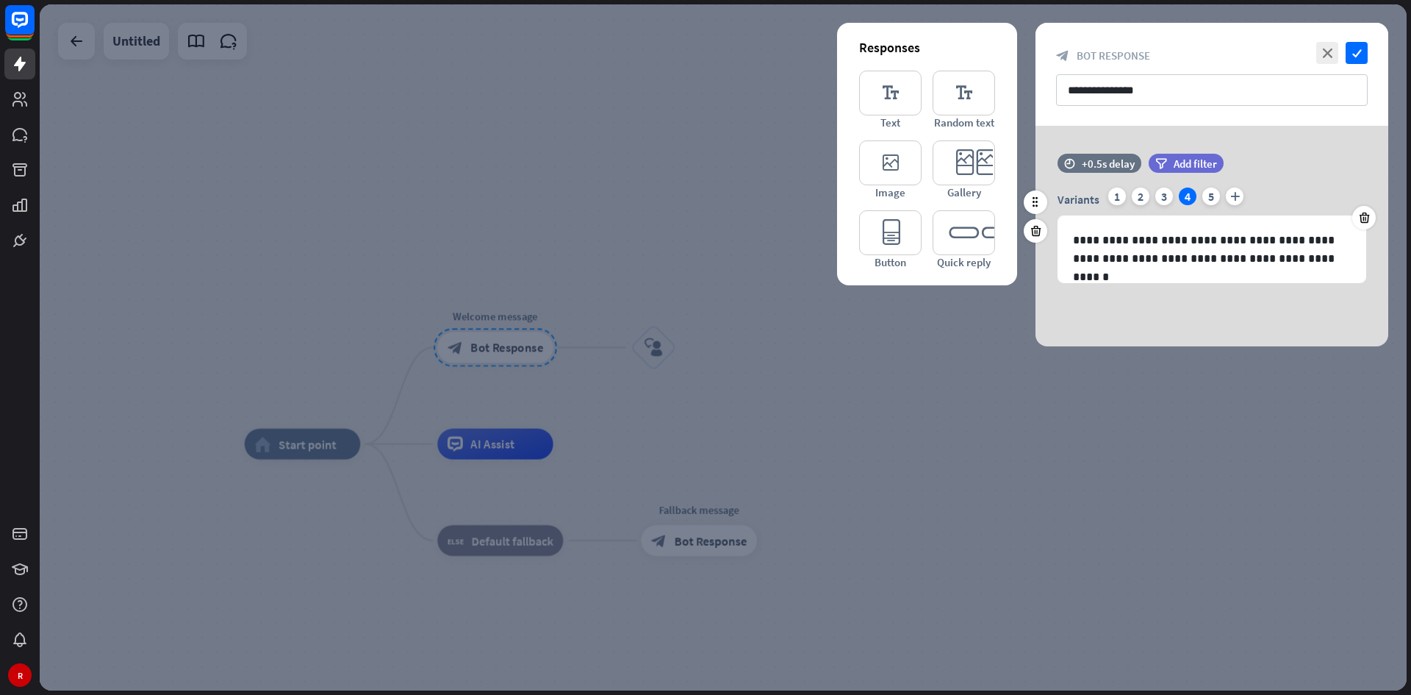
drag, startPoint x: 1204, startPoint y: 192, endPoint x: 1187, endPoint y: 197, distance: 17.7
click at [981, 192] on div "5" at bounding box center [1212, 196] width 18 height 18
click at [981, 197] on div "4" at bounding box center [1188, 196] width 18 height 18
click at [981, 198] on div "3" at bounding box center [1165, 196] width 18 height 18
click at [981, 196] on div "2" at bounding box center [1141, 196] width 18 height 18
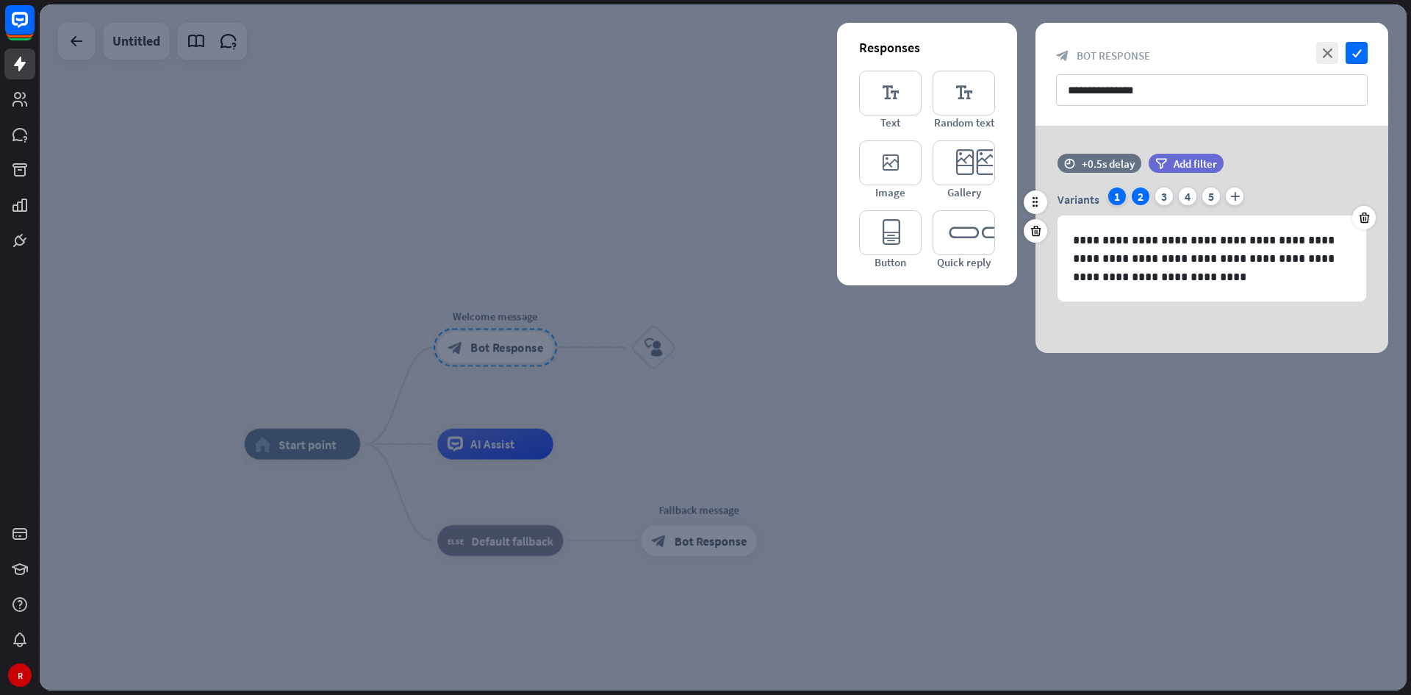
click at [981, 196] on div "1" at bounding box center [1118, 196] width 18 height 18
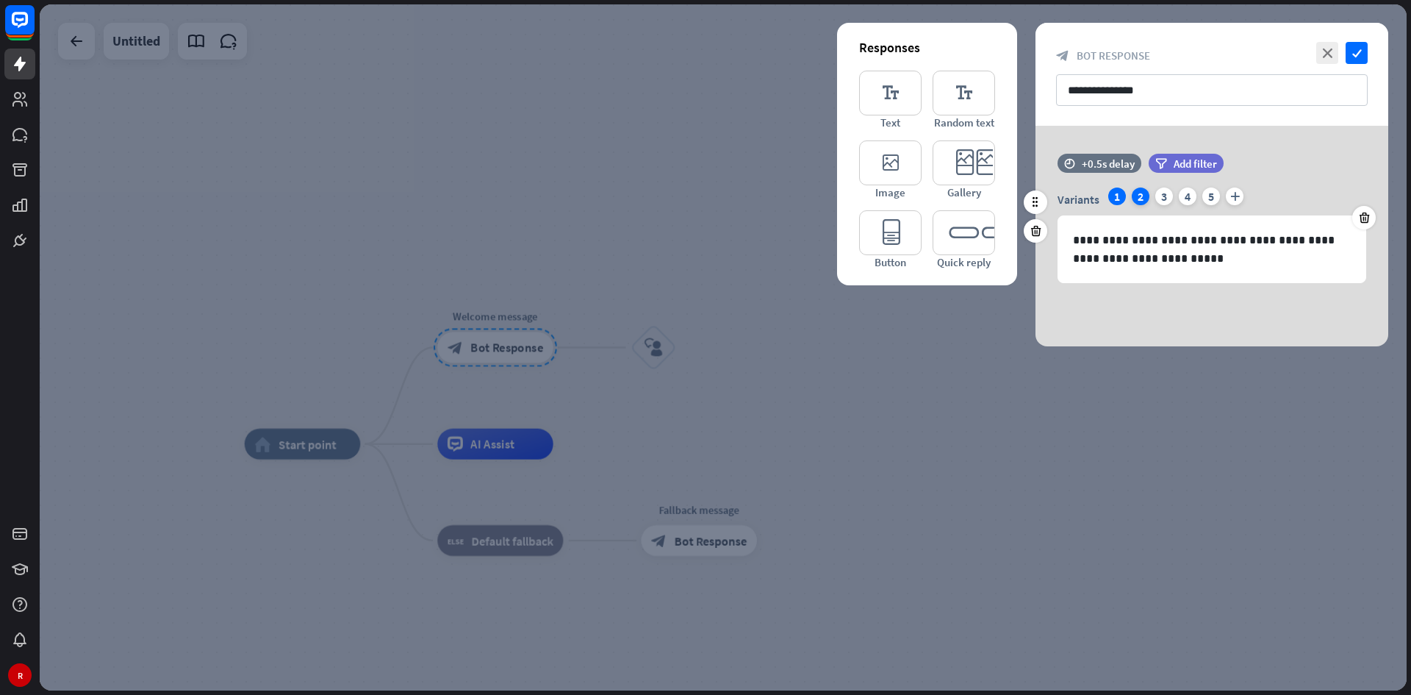
drag, startPoint x: 1146, startPoint y: 196, endPoint x: 1170, endPoint y: 194, distance: 24.3
click at [981, 196] on div "2" at bounding box center [1141, 196] width 18 height 18
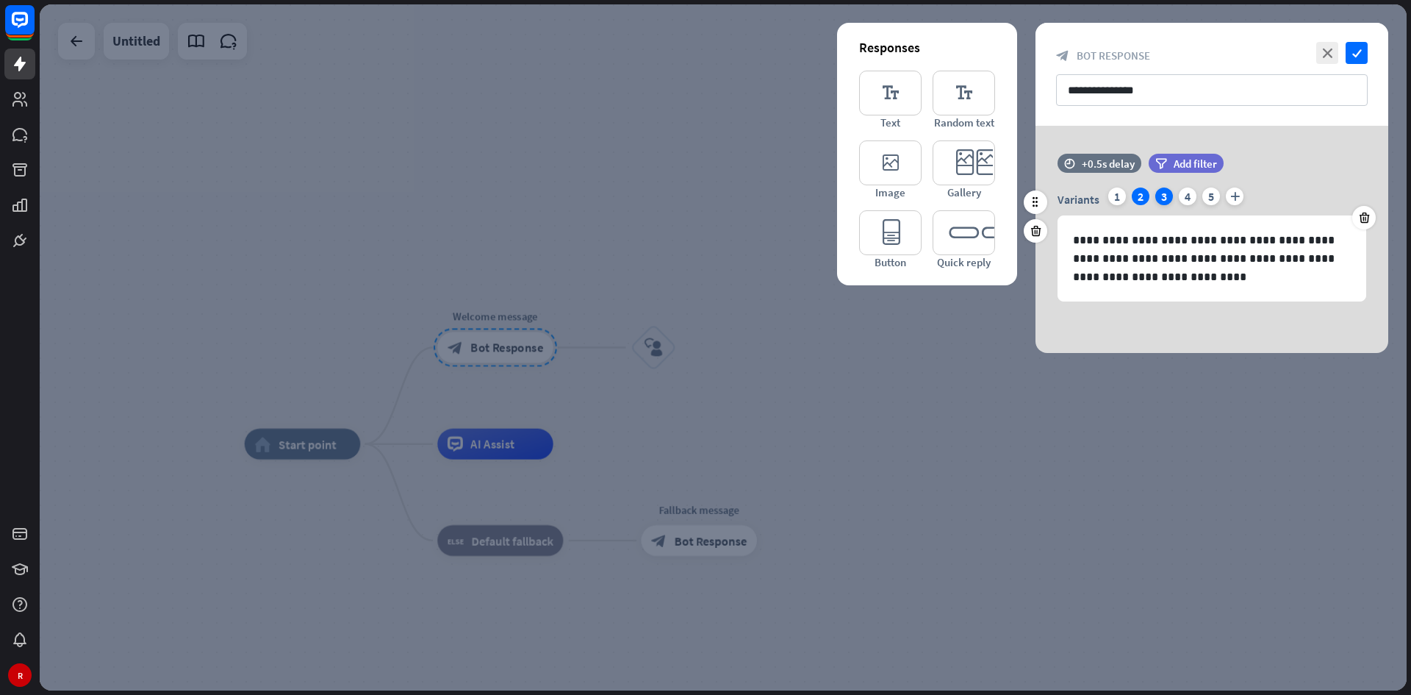
click at [981, 194] on div "3" at bounding box center [1165, 196] width 18 height 18
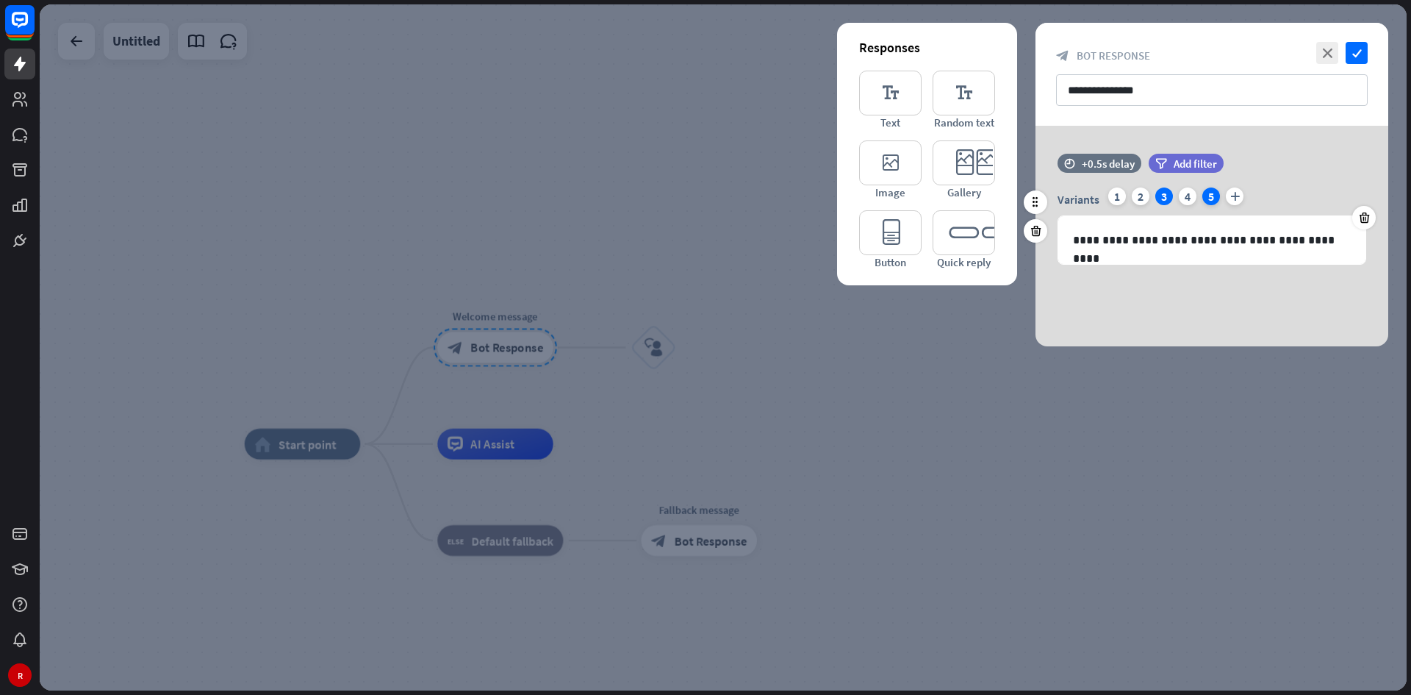
click at [981, 193] on div "5" at bounding box center [1212, 196] width 18 height 18
click at [981, 193] on div "4" at bounding box center [1188, 196] width 18 height 18
click at [981, 193] on div "Variants 1 2 3 4 5 plus" at bounding box center [1212, 199] width 309 height 24
drag, startPoint x: 1145, startPoint y: 193, endPoint x: 1133, endPoint y: 193, distance: 11.8
click at [981, 193] on div "2" at bounding box center [1141, 196] width 18 height 18
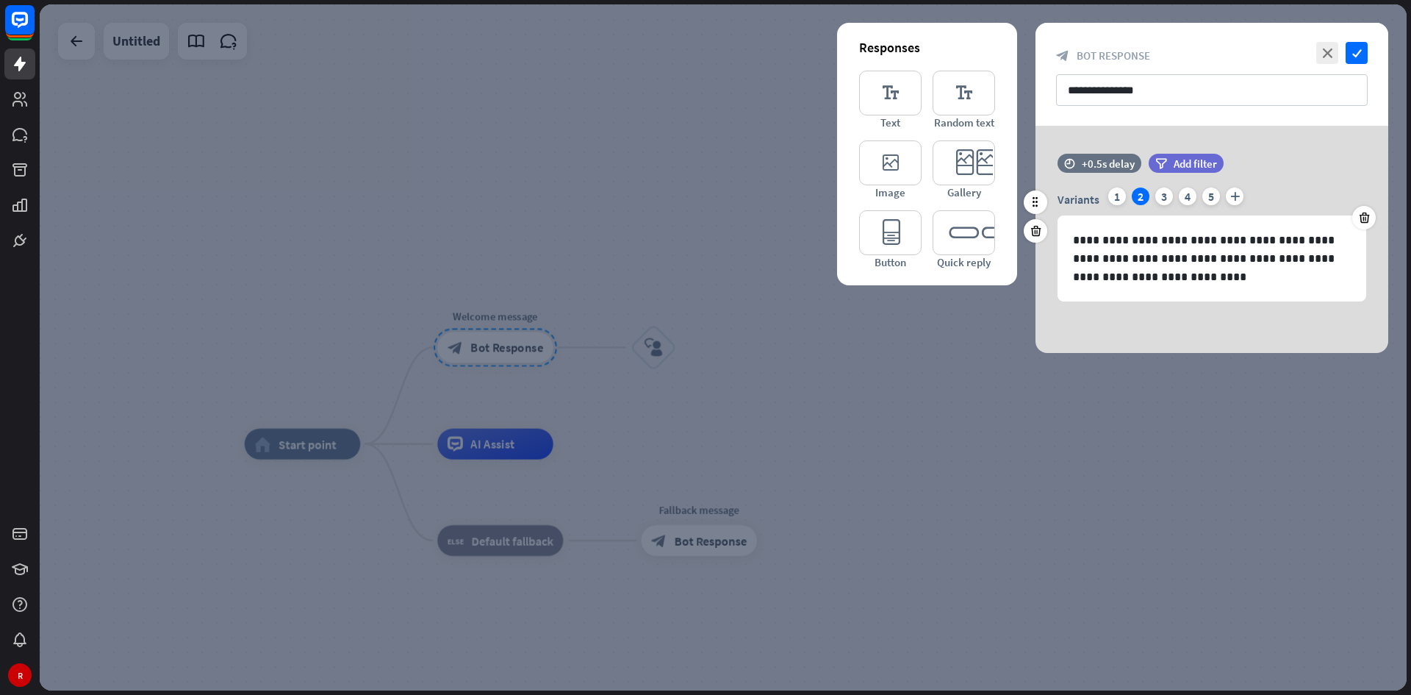
click at [981, 191] on div "Variants 1 2 3 4 5 plus" at bounding box center [1212, 199] width 309 height 24
drag, startPoint x: 1120, startPoint y: 193, endPoint x: 1127, endPoint y: 245, distance: 52.7
click at [981, 193] on div "1" at bounding box center [1118, 196] width 18 height 18
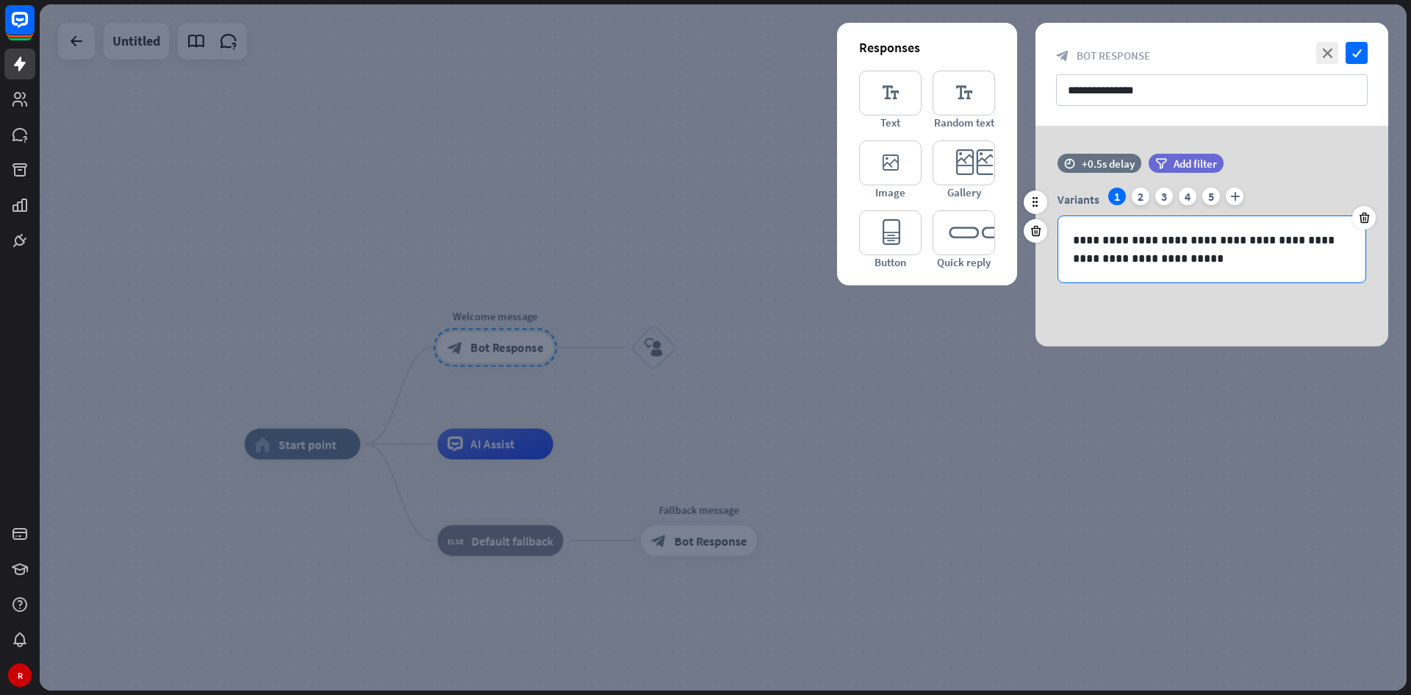
click at [981, 254] on p "**********" at bounding box center [1212, 249] width 278 height 37
click at [981, 240] on p "**********" at bounding box center [1212, 249] width 278 height 37
click at [981, 255] on p "**********" at bounding box center [1212, 249] width 278 height 37
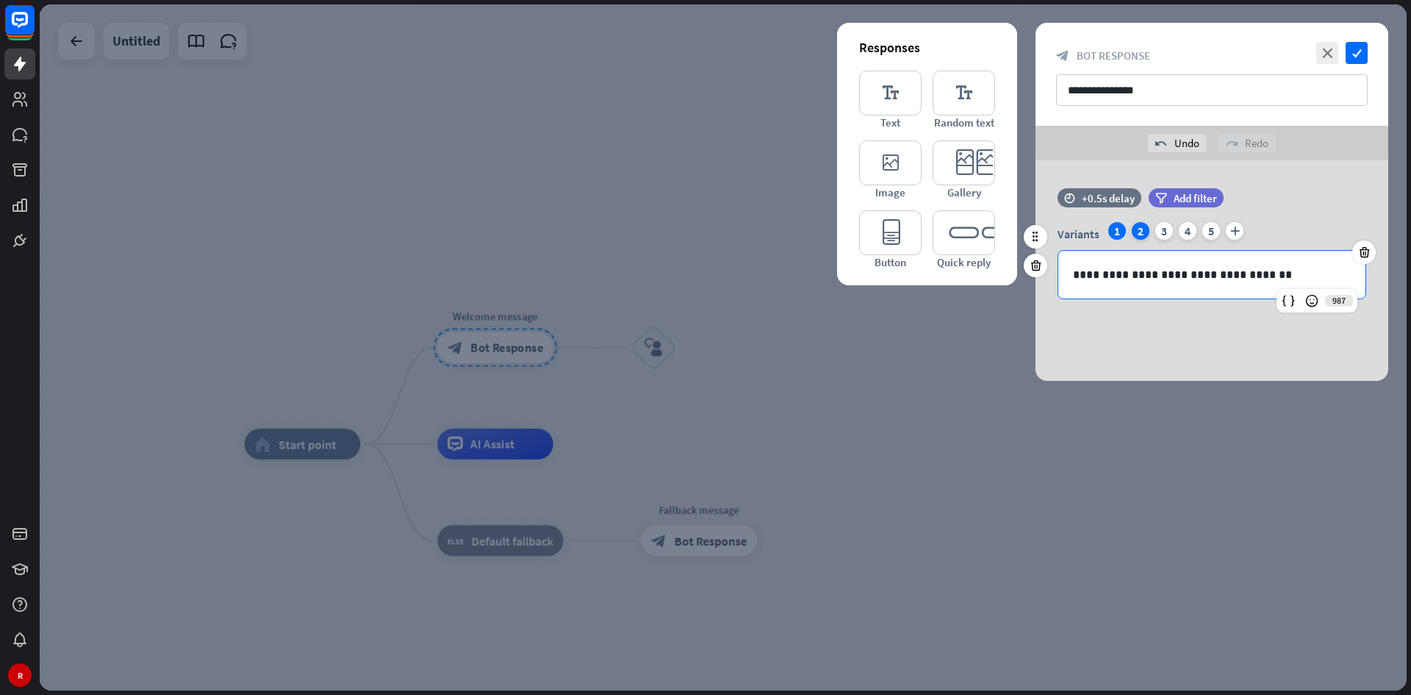
click at [981, 232] on div "2" at bounding box center [1141, 231] width 18 height 18
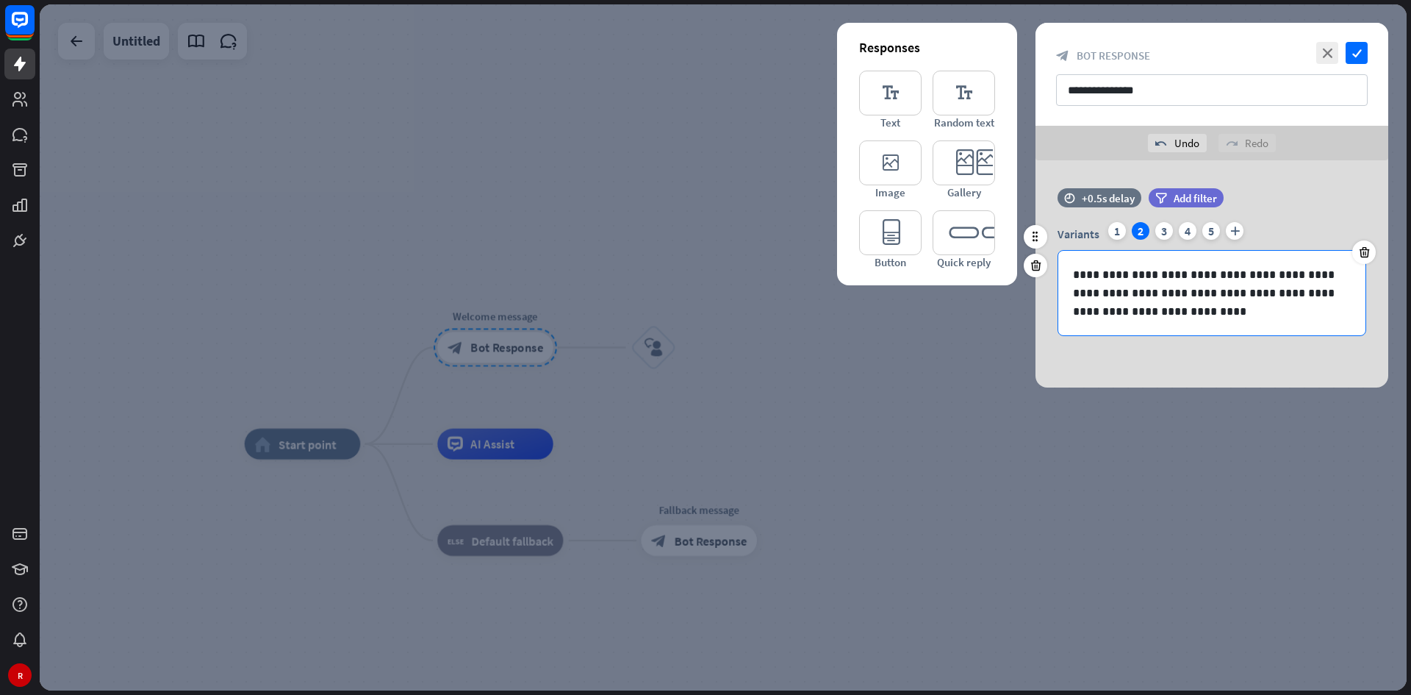
click at [981, 271] on p "**********" at bounding box center [1212, 292] width 278 height 55
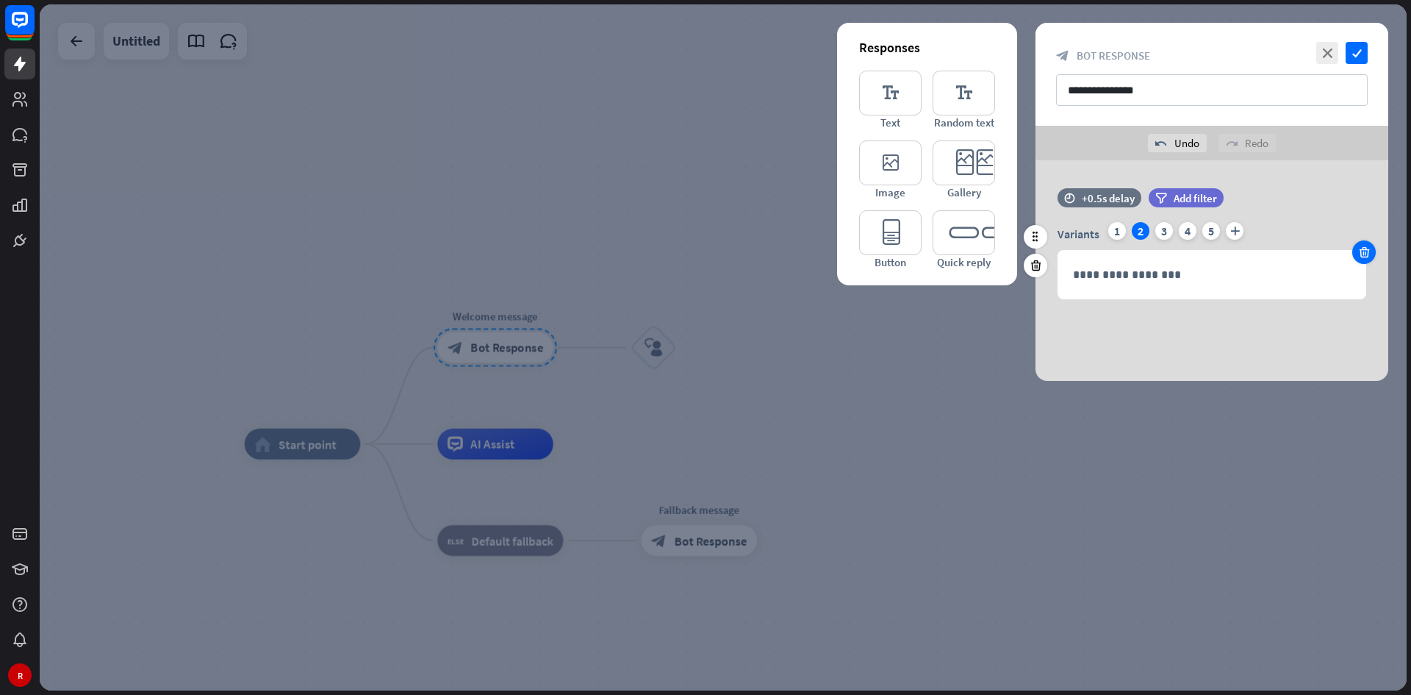
click at [981, 251] on icon at bounding box center [1365, 252] width 14 height 13
click at [981, 254] on icon at bounding box center [1365, 252] width 14 height 13
click at [981, 333] on div "**********" at bounding box center [1212, 270] width 353 height 221
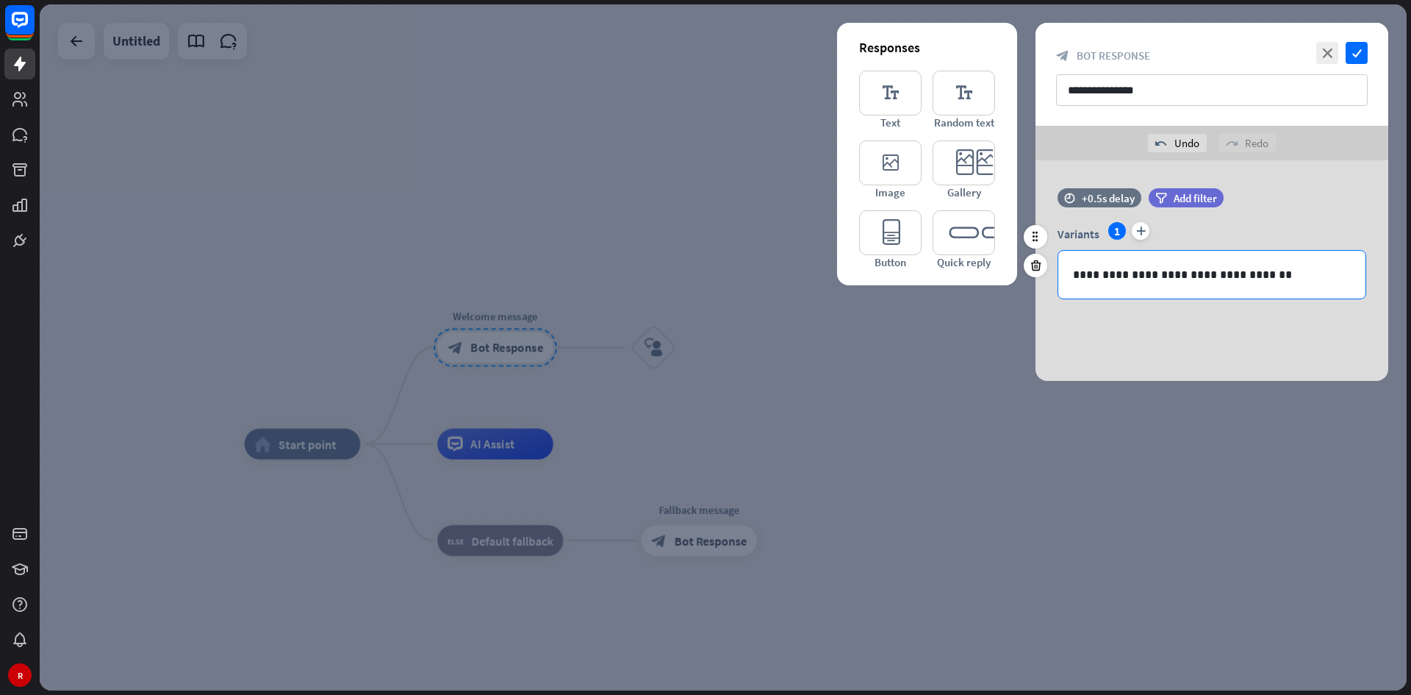
click at [981, 271] on p "**********" at bounding box center [1212, 274] width 278 height 18
click at [963, 229] on icon "editor_quick_replies" at bounding box center [964, 232] width 62 height 45
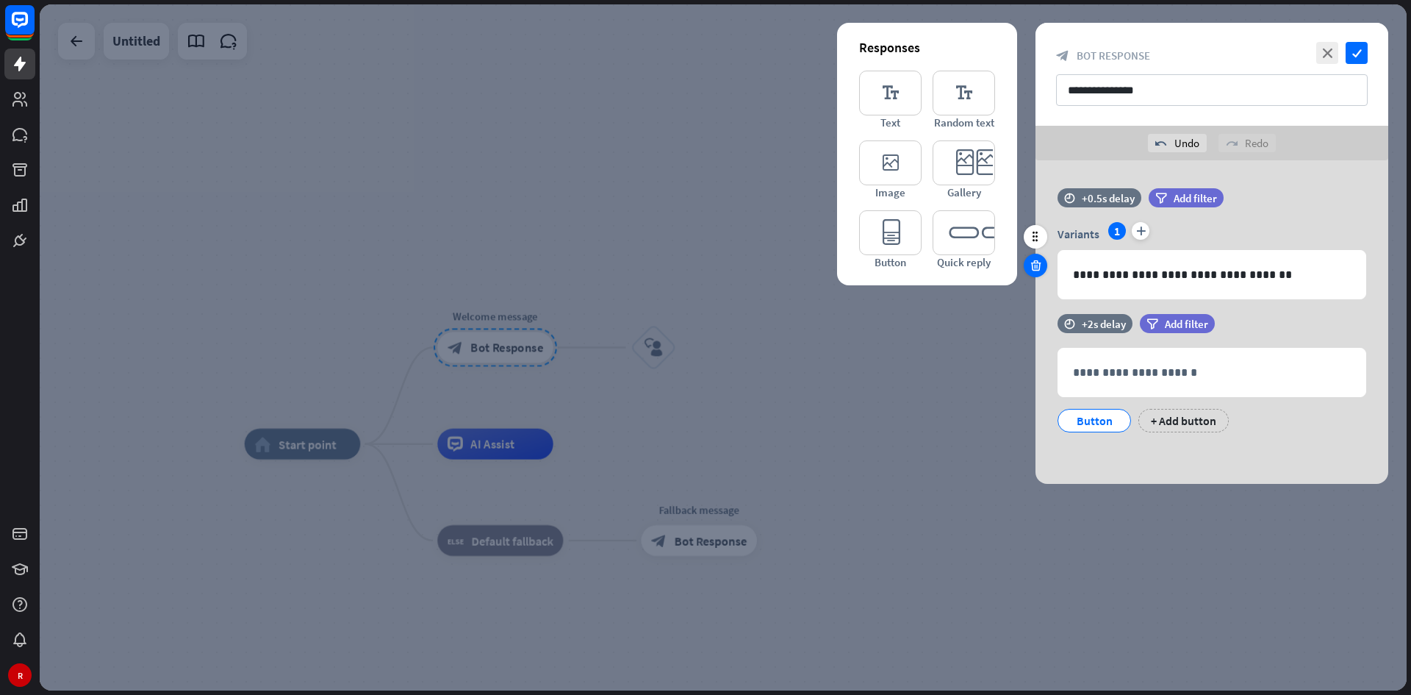
click at [981, 271] on icon at bounding box center [1036, 265] width 14 height 13
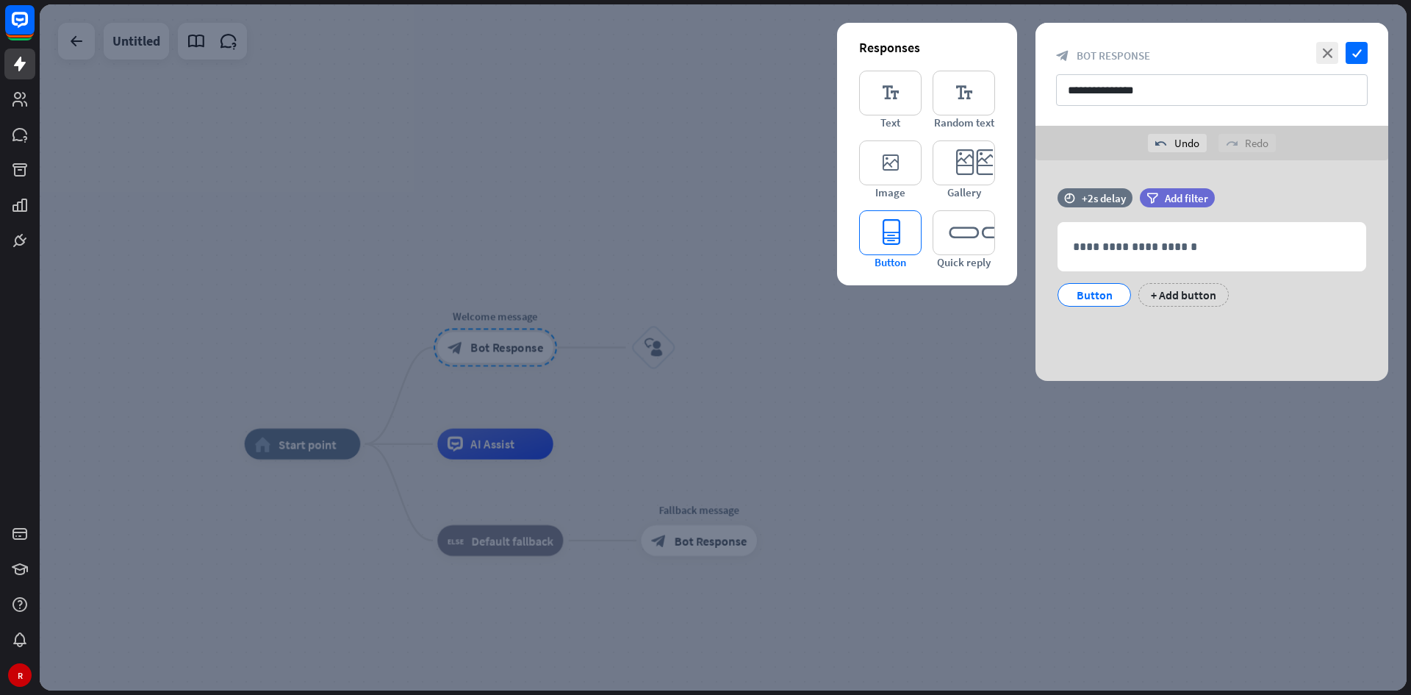
click at [900, 233] on icon "editor_button" at bounding box center [890, 232] width 62 height 45
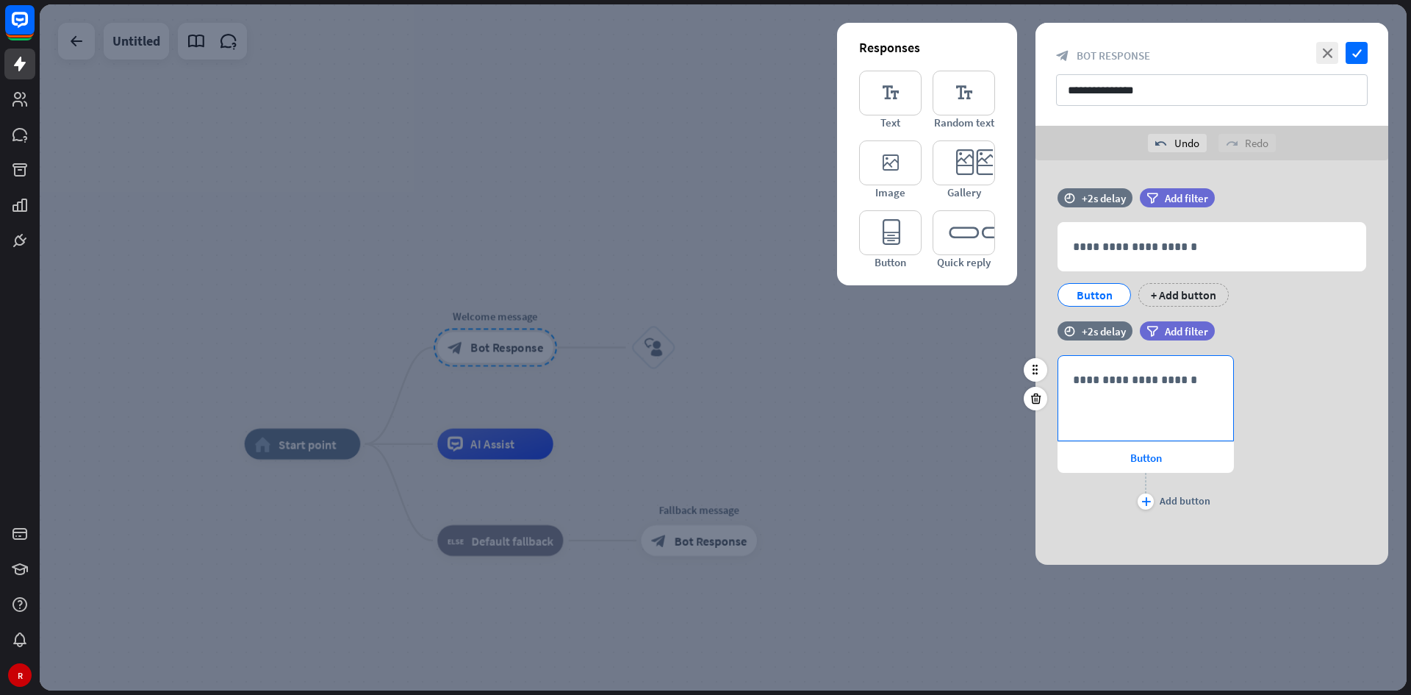
click at [981, 370] on p "**********" at bounding box center [1146, 379] width 146 height 18
click at [981, 407] on span "Button" at bounding box center [1147, 458] width 32 height 14
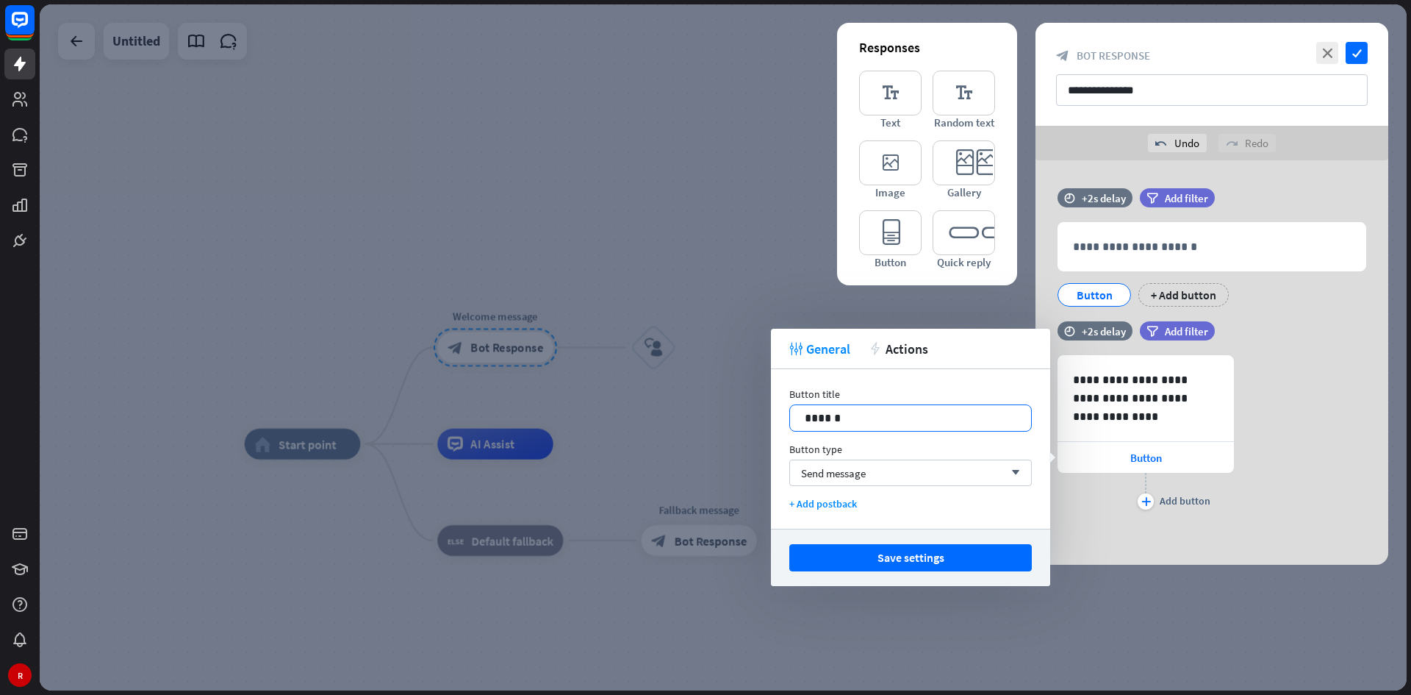
click at [917, 407] on p "******" at bounding box center [911, 418] width 212 height 18
click at [981, 407] on icon "plus" at bounding box center [1147, 501] width 10 height 9
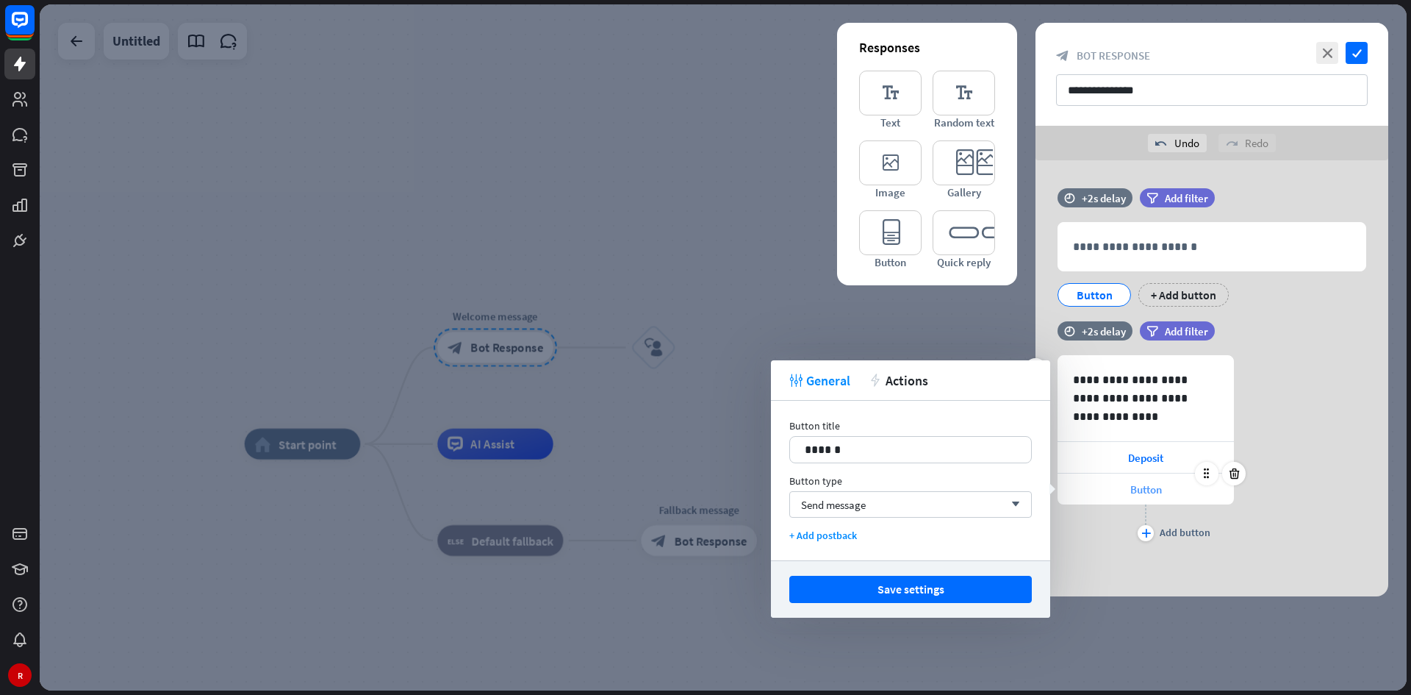
click at [981, 407] on span "Button" at bounding box center [1147, 489] width 32 height 14
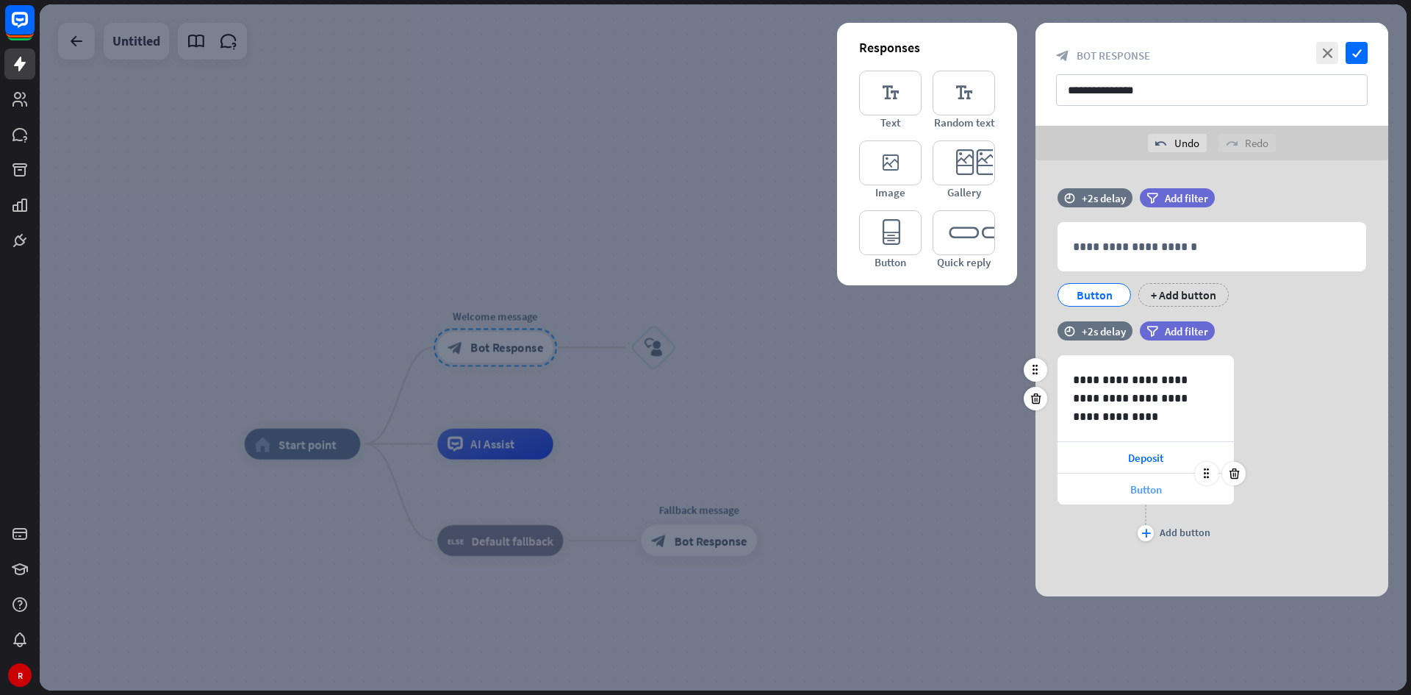
click at [981, 407] on div "Button" at bounding box center [1146, 488] width 176 height 31
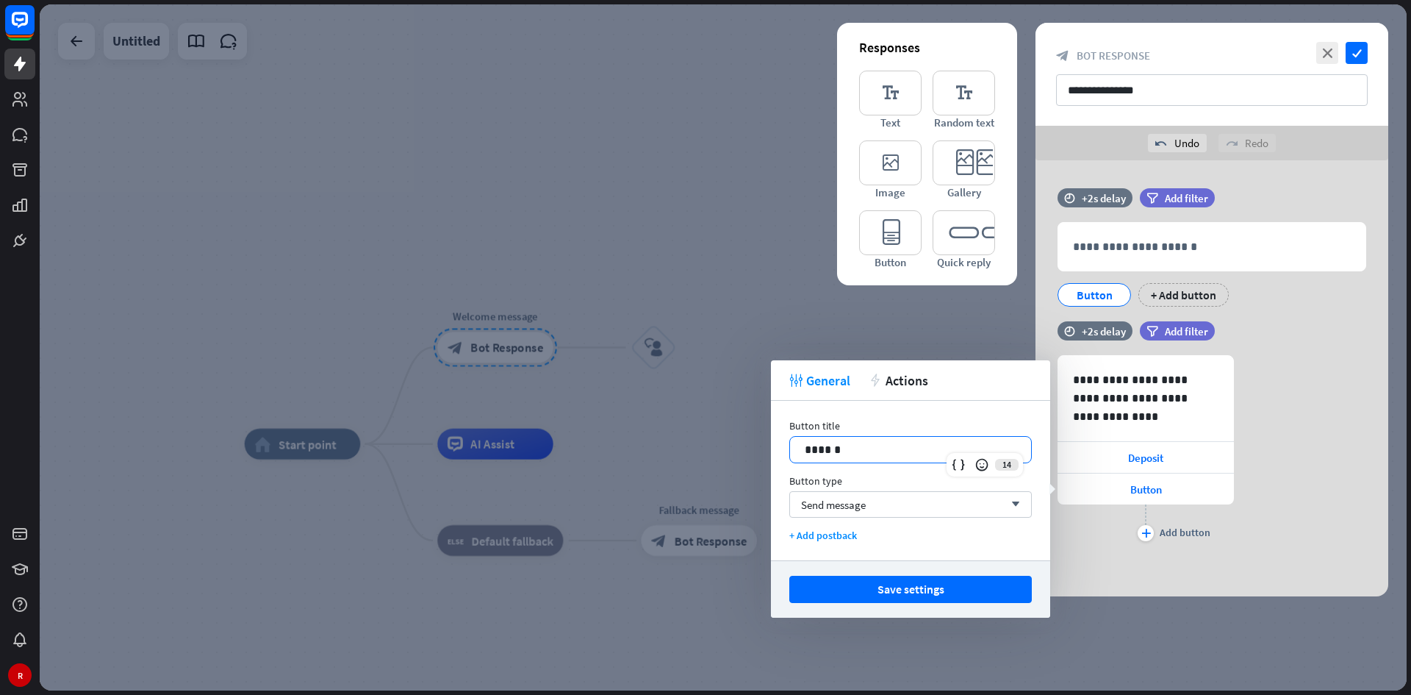
click at [902, 407] on p "******" at bounding box center [911, 449] width 212 height 18
click at [981, 407] on div "plus" at bounding box center [1146, 533] width 16 height 16
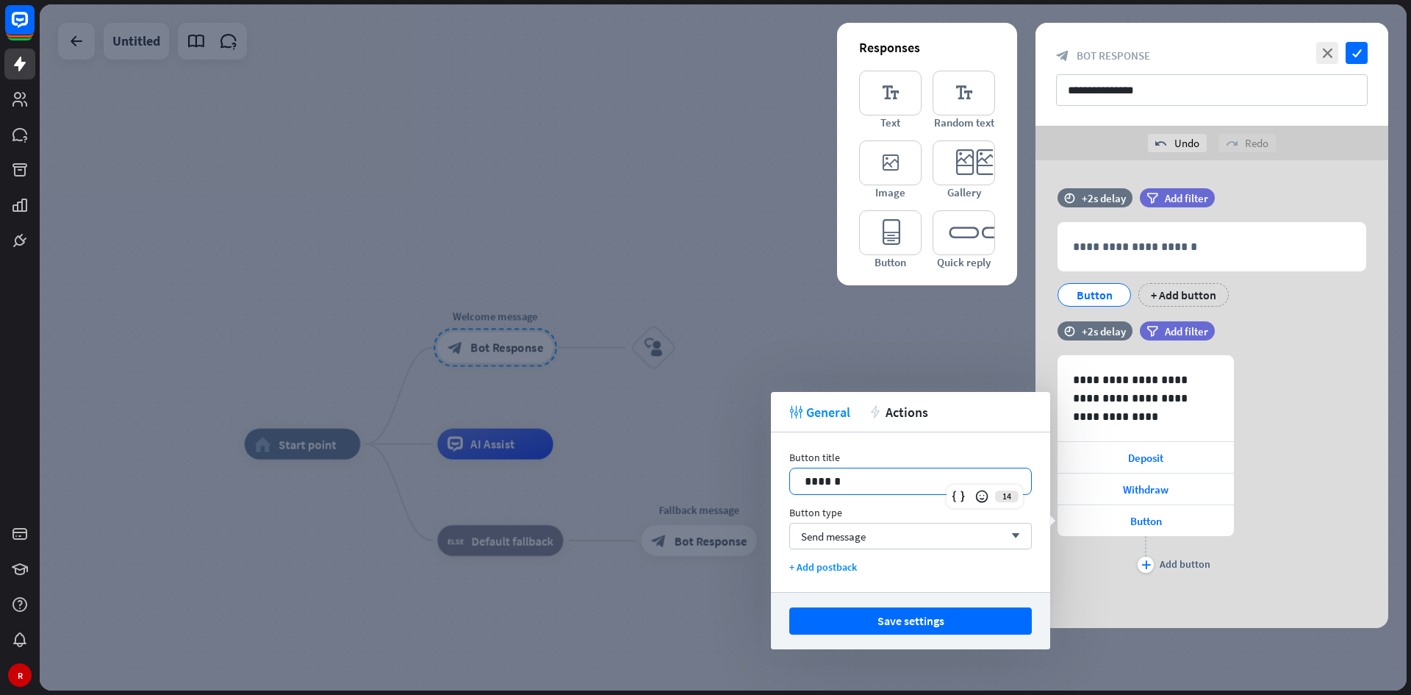
click at [870, 407] on p "******" at bounding box center [911, 481] width 212 height 18
click at [981, 407] on icon "plus" at bounding box center [1147, 564] width 10 height 9
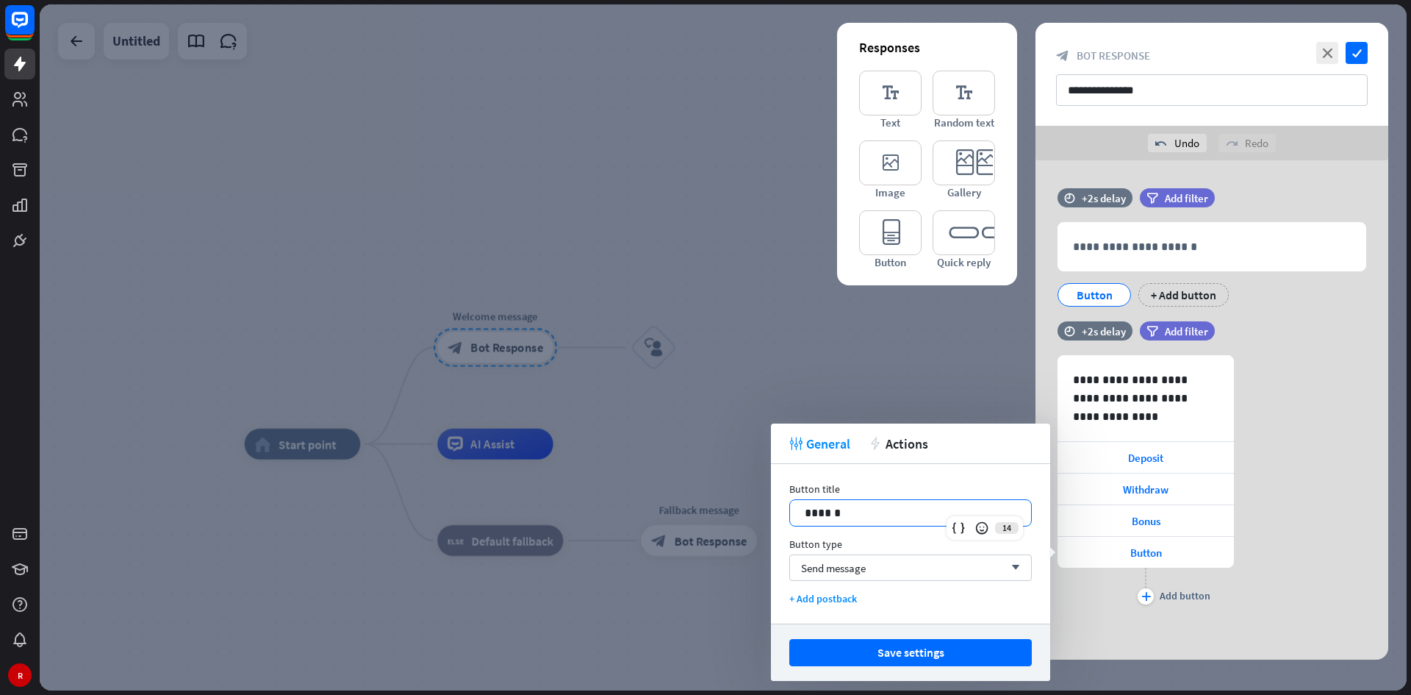
click at [905, 407] on div "******" at bounding box center [910, 513] width 241 height 26
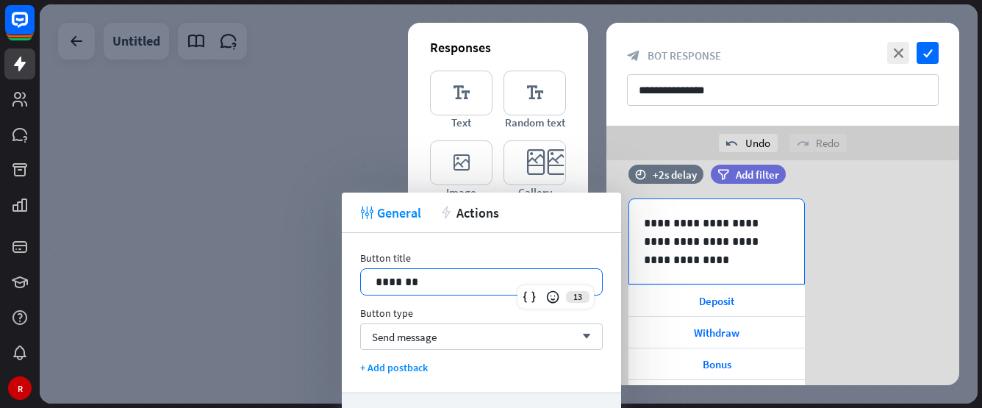
scroll to position [221, 0]
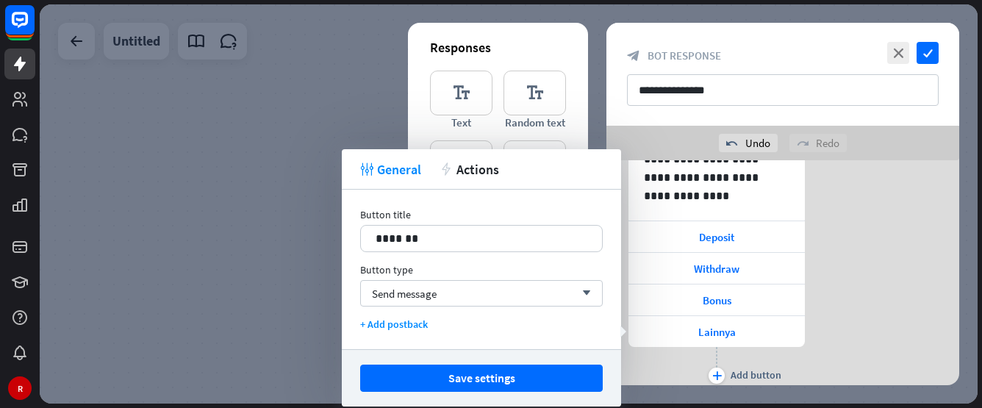
drag, startPoint x: 524, startPoint y: 376, endPoint x: 559, endPoint y: 368, distance: 35.3
click at [526, 376] on button "Save settings" at bounding box center [481, 378] width 243 height 27
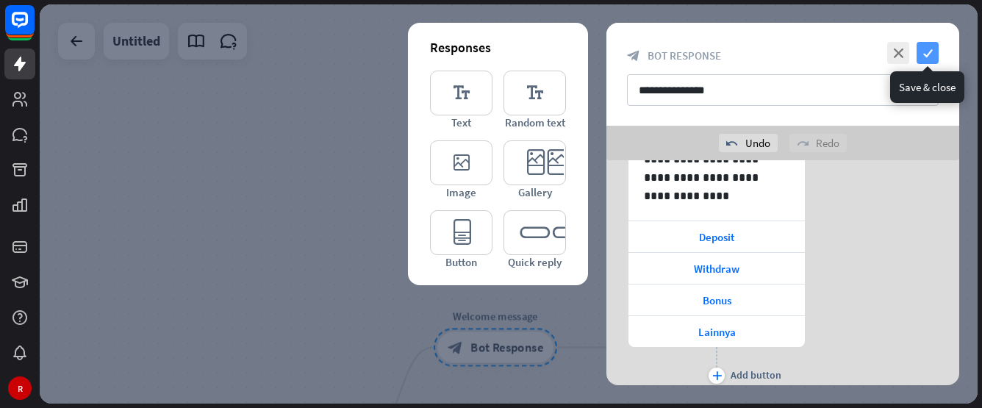
click at [928, 57] on icon "check" at bounding box center [928, 53] width 22 height 22
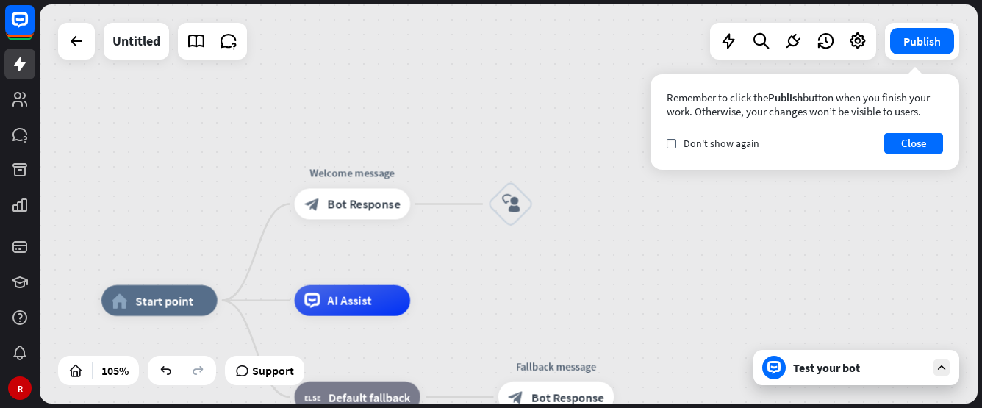
click at [567, 201] on div "home_2 Start point Welcome message block_bot_response Bot Response Edit name mo…" at bounding box center [509, 203] width 938 height 399
click at [555, 205] on icon "plus" at bounding box center [553, 203] width 12 height 11
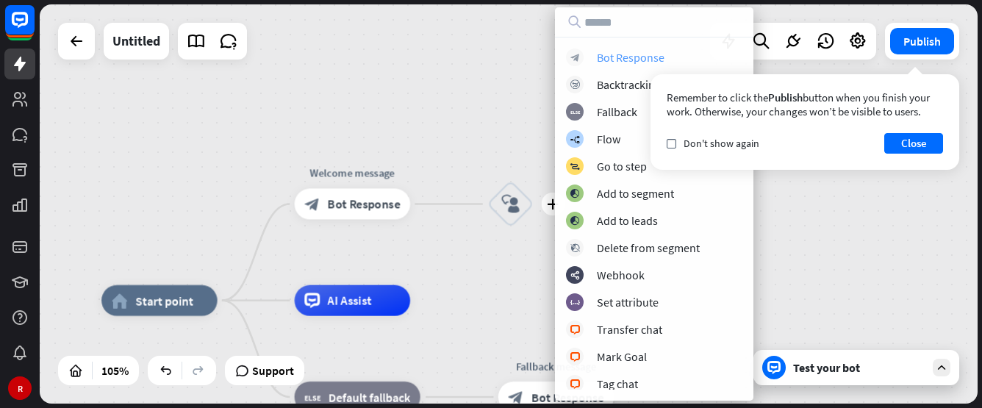
click at [636, 57] on div "Bot Response" at bounding box center [631, 57] width 68 height 15
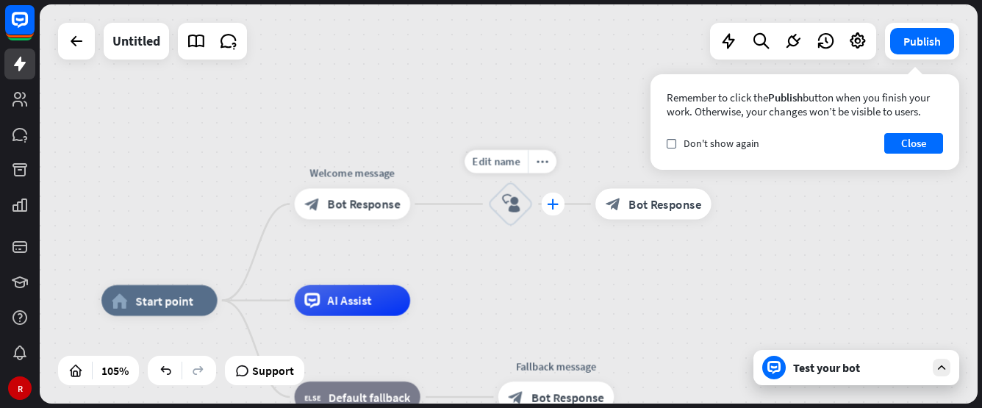
click at [558, 206] on icon "plus" at bounding box center [553, 203] width 12 height 11
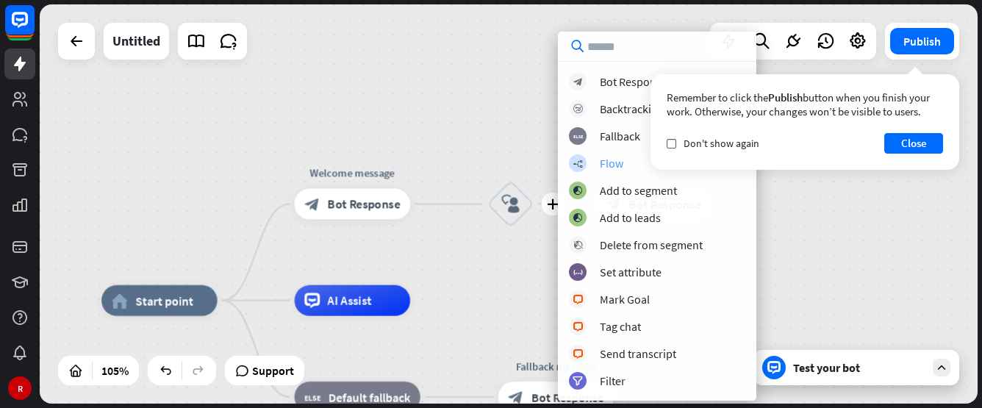
click at [608, 167] on div "Flow" at bounding box center [612, 163] width 24 height 15
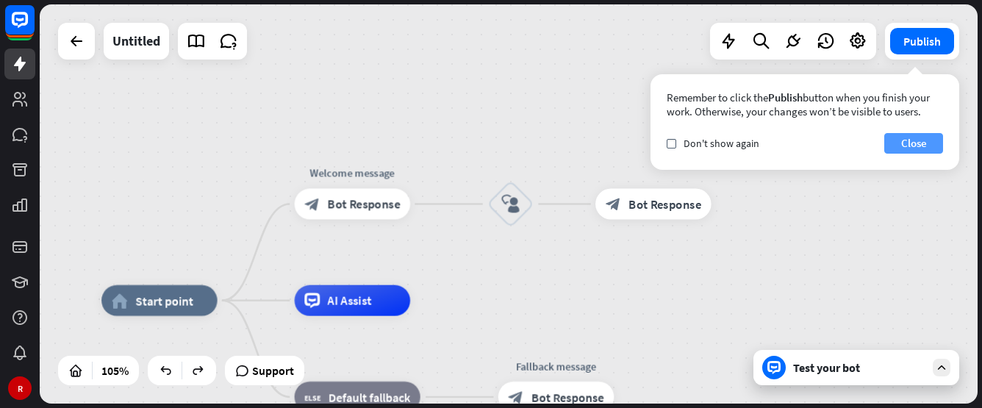
click at [896, 143] on button "Close" at bounding box center [913, 143] width 59 height 21
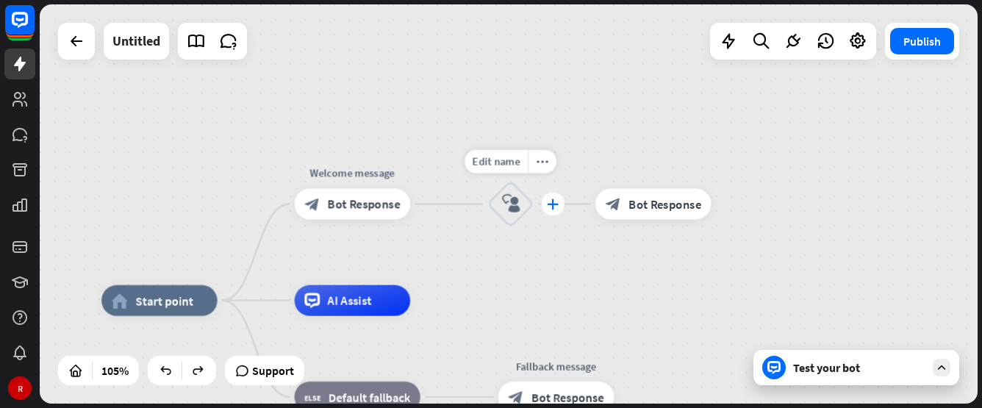
click at [555, 198] on div "plus" at bounding box center [554, 205] width 24 height 24
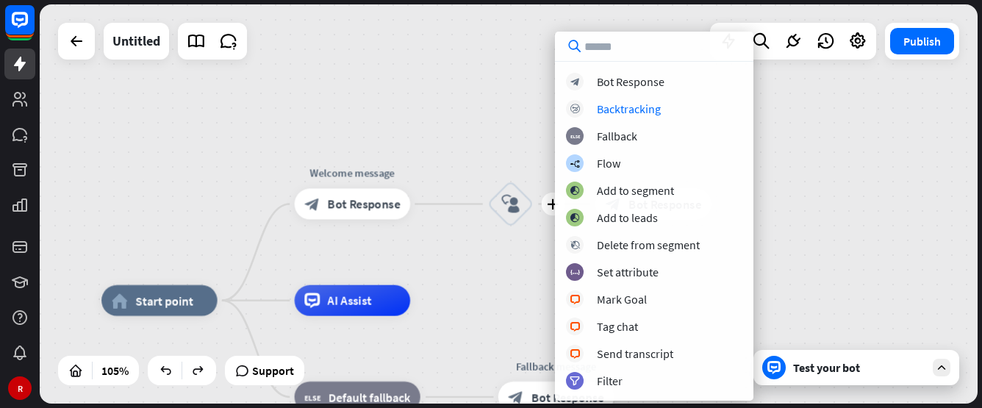
click at [609, 90] on div "block_bot_response Bot Response block_backtracking Backtracking block_fallback …" at bounding box center [654, 231] width 198 height 317
click at [609, 82] on div "Bot Response" at bounding box center [631, 81] width 68 height 15
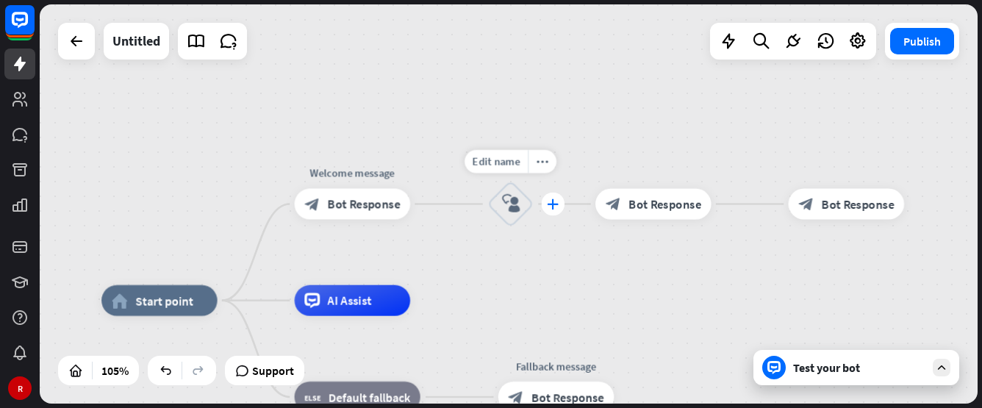
click at [556, 209] on icon "plus" at bounding box center [553, 203] width 12 height 11
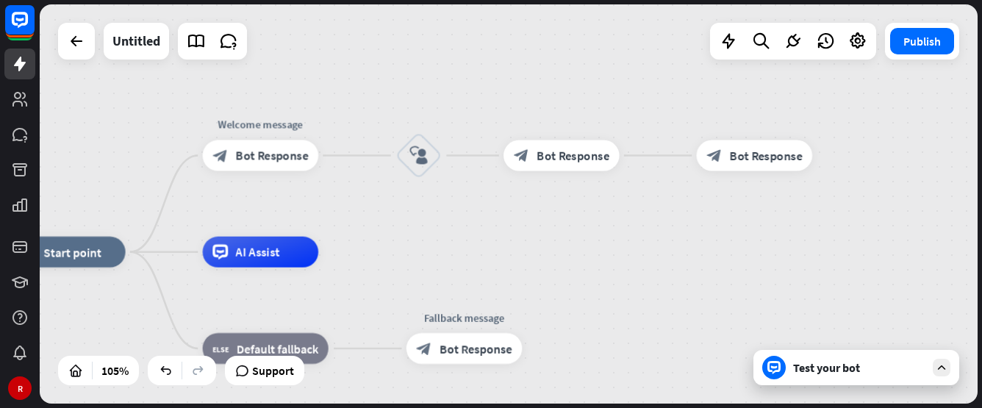
drag, startPoint x: 479, startPoint y: 301, endPoint x: 387, endPoint y: 250, distance: 105.3
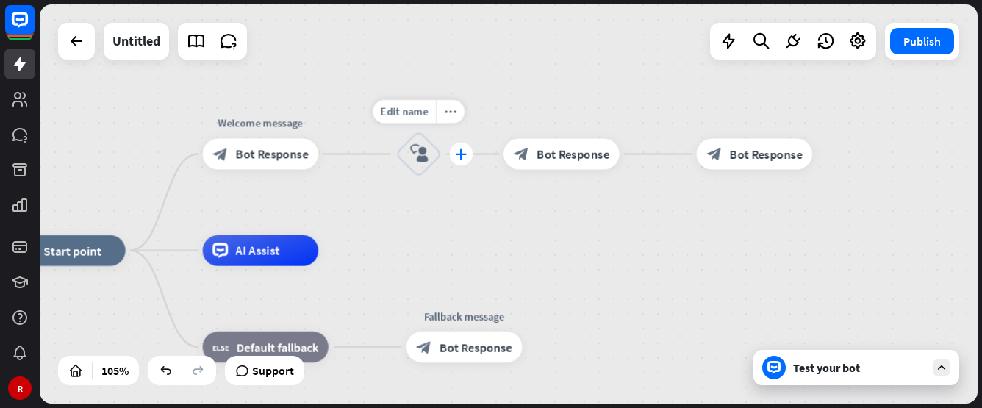
click at [465, 151] on icon "plus" at bounding box center [461, 153] width 12 height 11
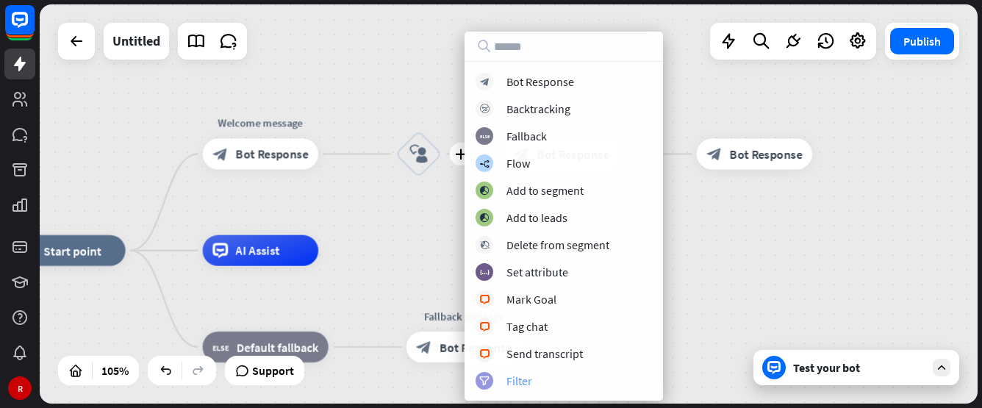
click at [539, 379] on div "filter Filter" at bounding box center [564, 381] width 176 height 18
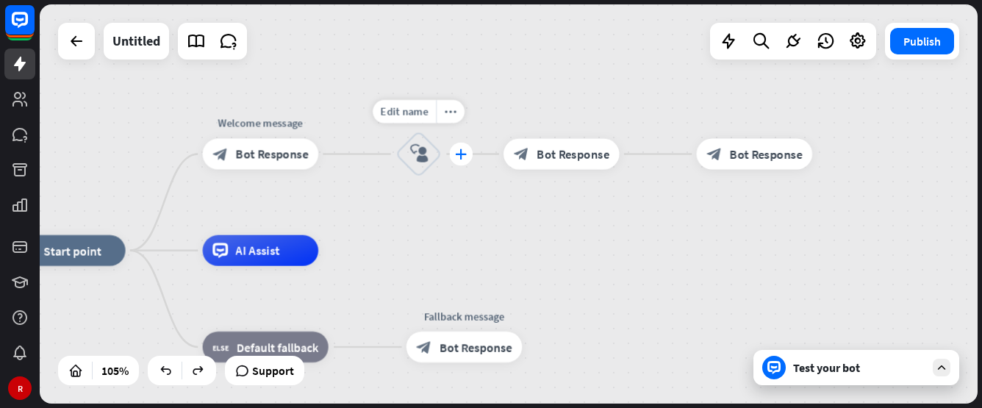
click at [472, 153] on div "plus" at bounding box center [462, 155] width 24 height 24
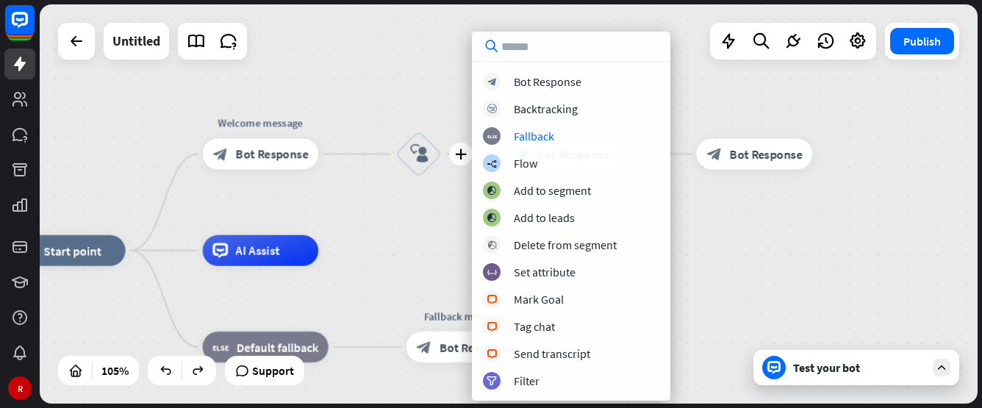
click at [376, 243] on div "home_2 Start point Welcome message block_bot_response Bot Response Edit name mo…" at bounding box center [509, 203] width 938 height 399
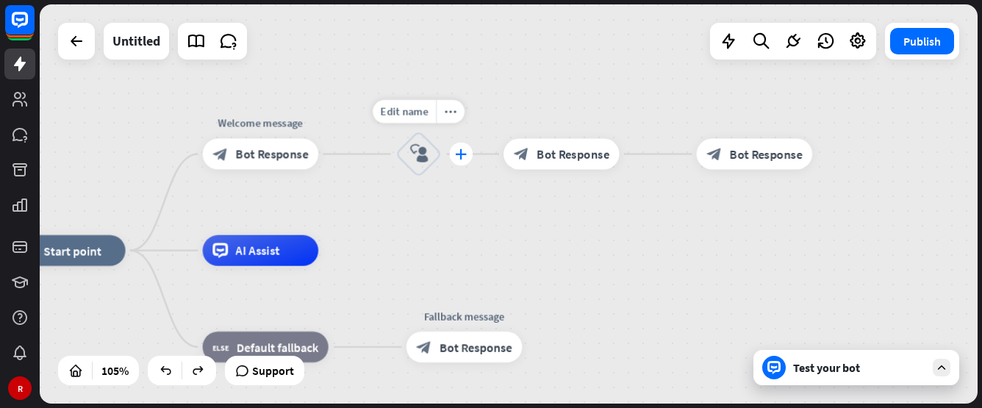
click at [461, 154] on icon "plus" at bounding box center [461, 153] width 12 height 11
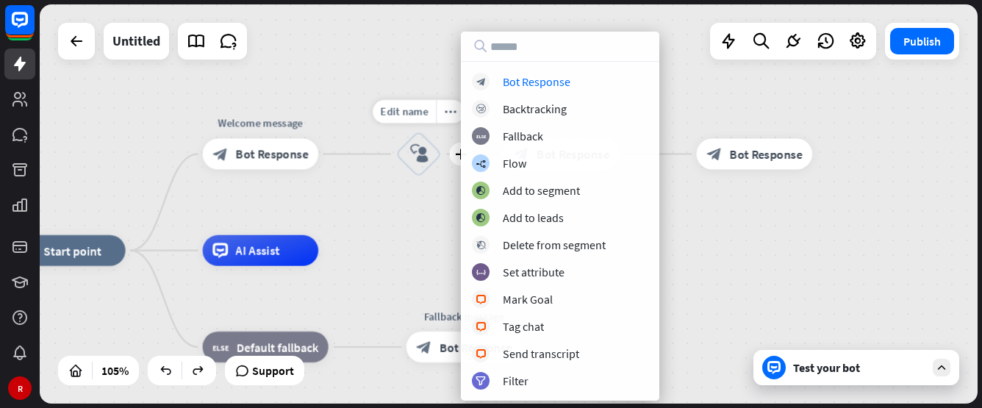
click at [415, 154] on icon "block_user_input" at bounding box center [418, 154] width 18 height 18
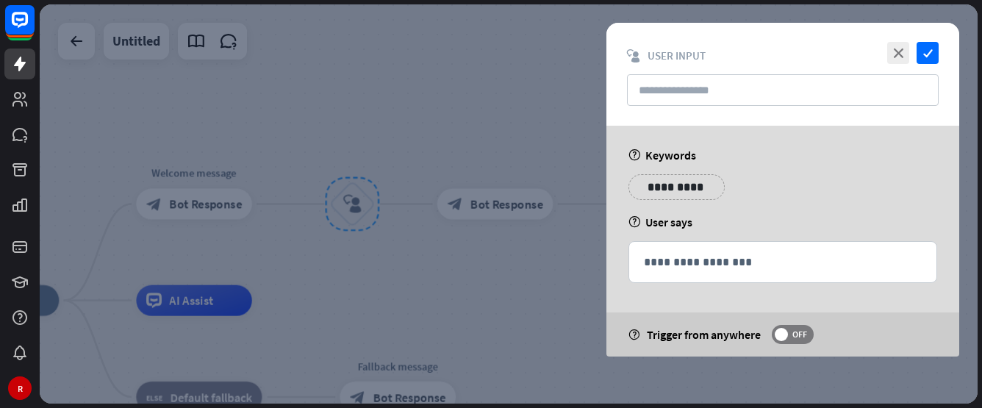
click at [421, 164] on div at bounding box center [509, 203] width 938 height 399
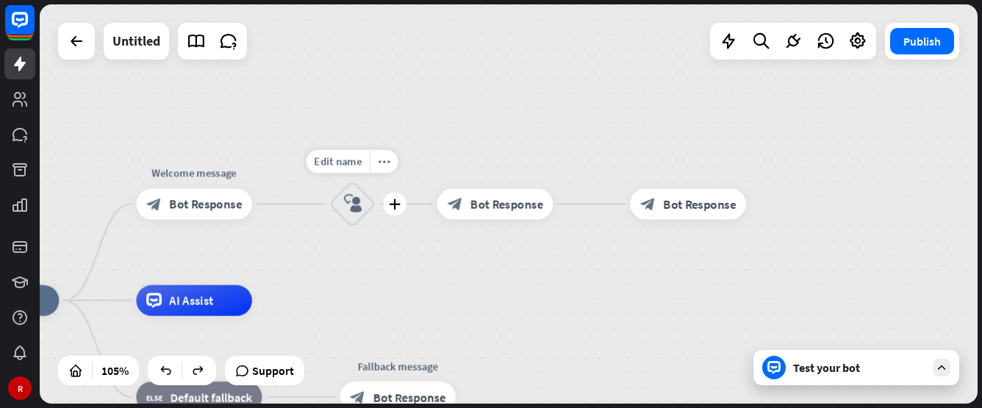
click at [358, 204] on icon "block_user_input" at bounding box center [352, 204] width 18 height 18
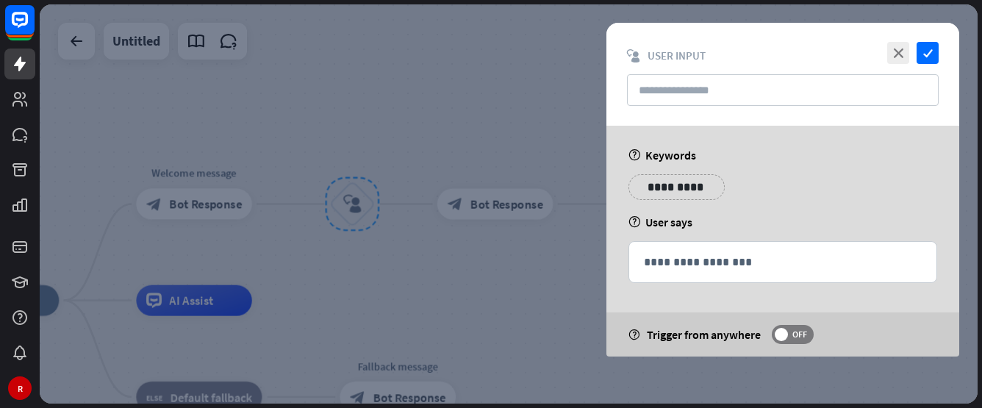
click at [205, 179] on div at bounding box center [509, 203] width 938 height 399
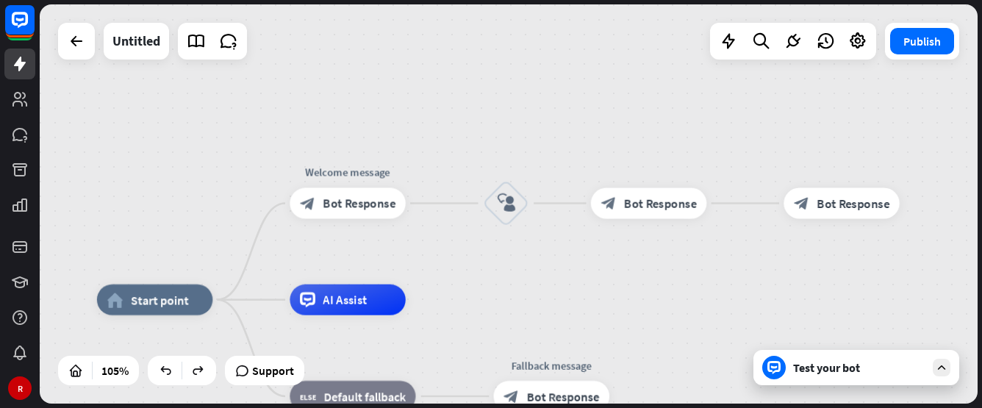
drag, startPoint x: 285, startPoint y: 165, endPoint x: 370, endPoint y: 208, distance: 95.7
click at [442, 164] on div "home_2 Start point Welcome message block_bot_response Bot Response Edit name mo…" at bounding box center [509, 203] width 938 height 399
click at [368, 209] on span "Bot Response" at bounding box center [362, 203] width 73 height 15
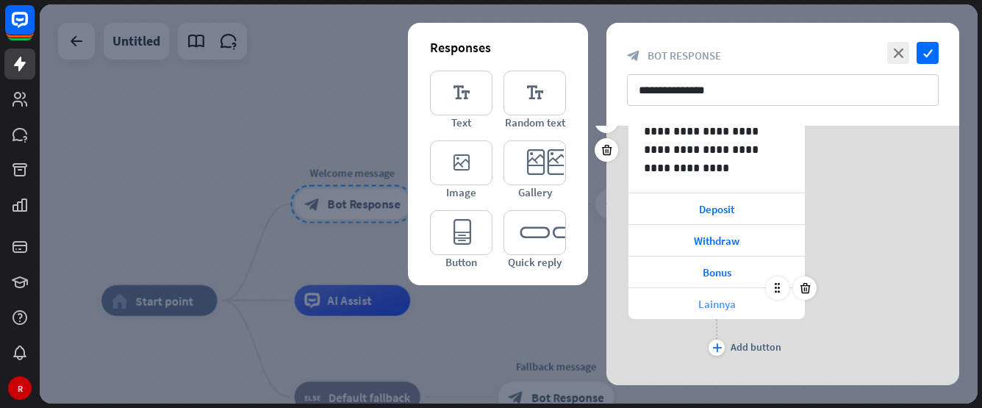
scroll to position [221, 0]
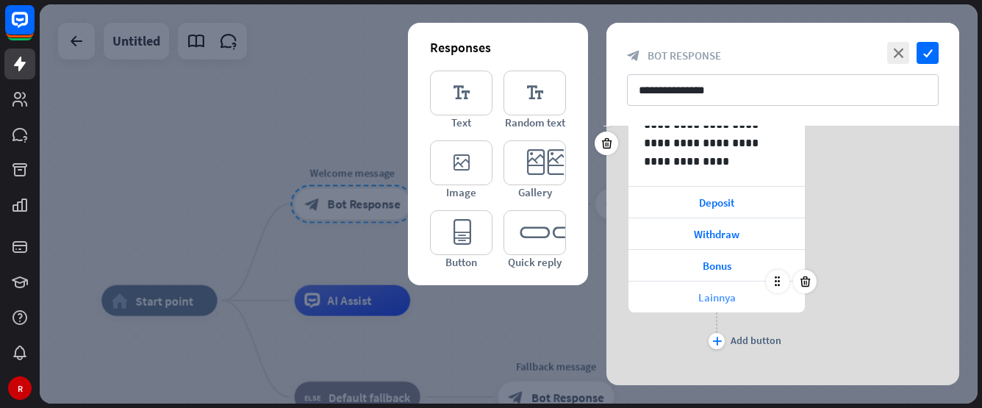
click at [721, 294] on span "Lainnya" at bounding box center [716, 297] width 37 height 14
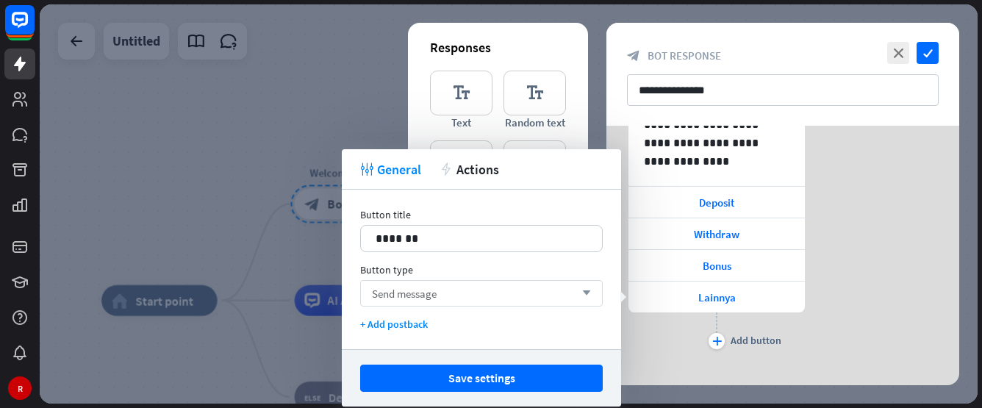
click at [490, 296] on div "Send message arrow_down" at bounding box center [481, 293] width 243 height 26
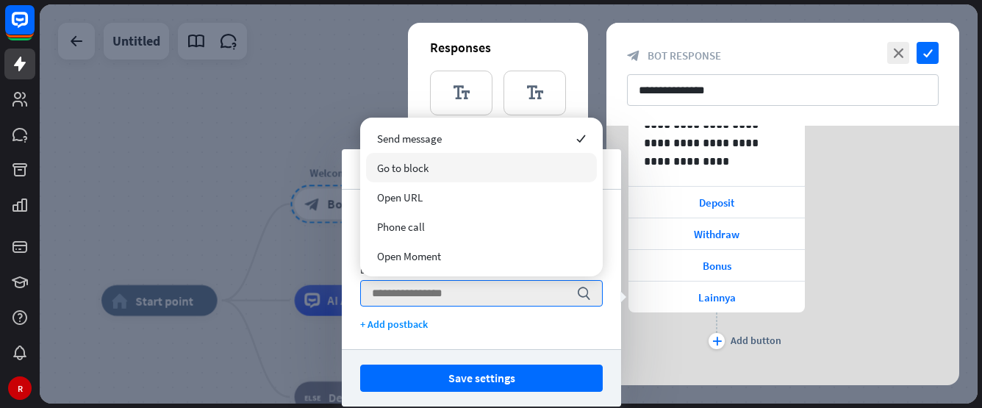
click at [445, 165] on div "Go to block" at bounding box center [481, 167] width 231 height 29
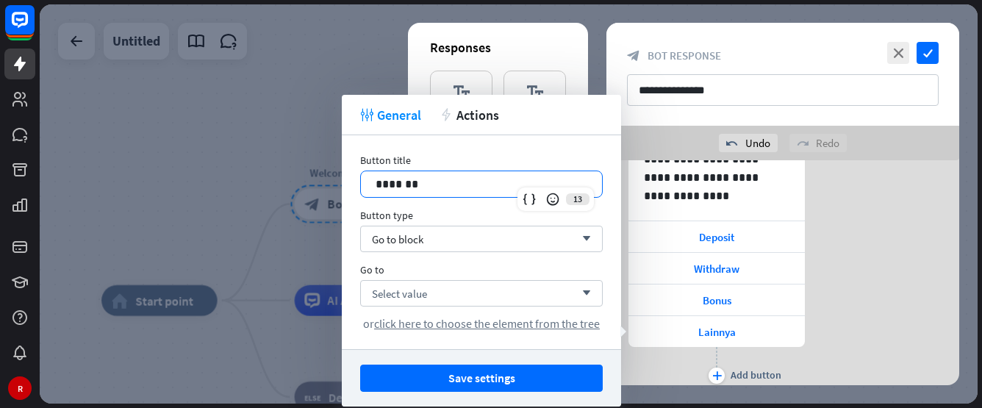
click at [447, 181] on p "*******" at bounding box center [482, 184] width 212 height 18
click at [429, 231] on div "Go to block arrow_down" at bounding box center [481, 239] width 243 height 26
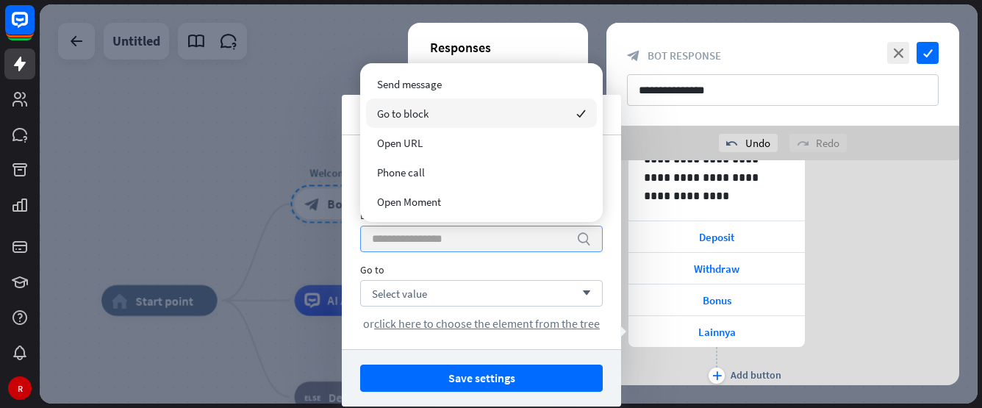
click at [443, 238] on input "search" at bounding box center [470, 238] width 197 height 25
click at [427, 293] on span "Select value" at bounding box center [399, 294] width 55 height 14
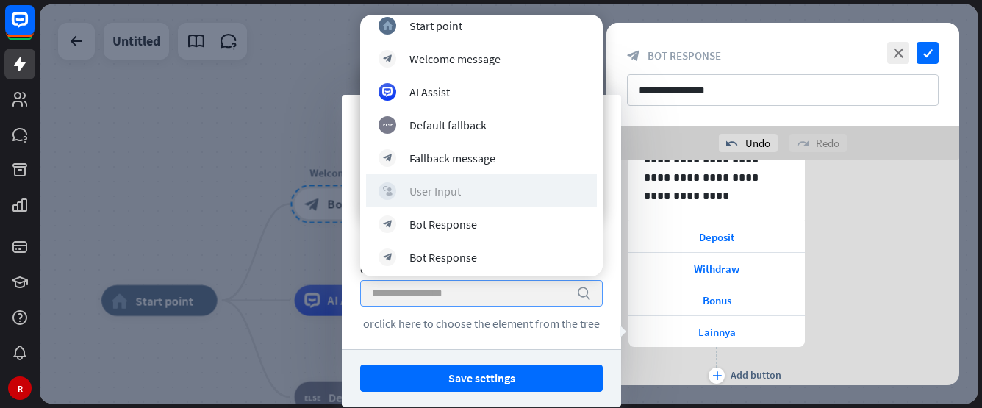
scroll to position [15, 0]
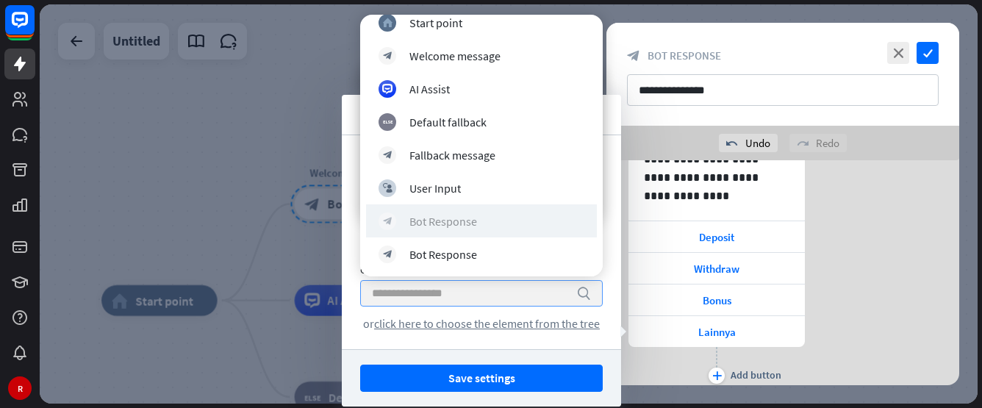
click at [448, 212] on div "block_bot_response Bot Response" at bounding box center [482, 221] width 206 height 18
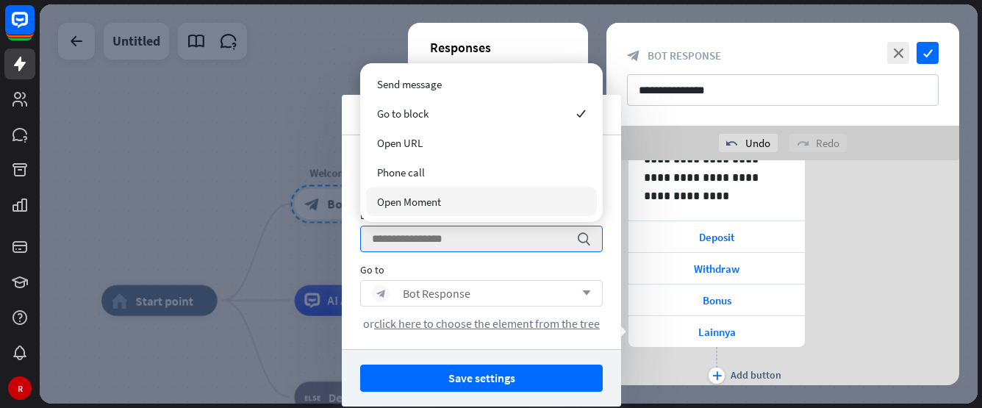
click at [291, 221] on div at bounding box center [509, 203] width 938 height 399
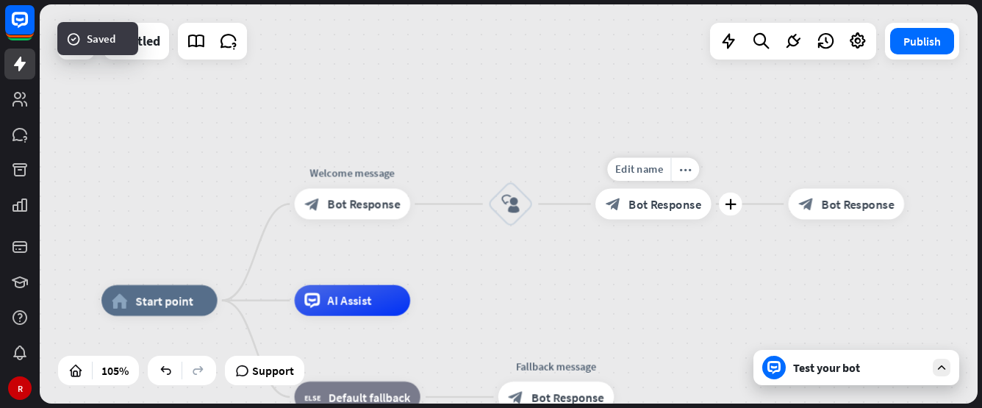
click at [635, 207] on span "Bot Response" at bounding box center [665, 203] width 73 height 15
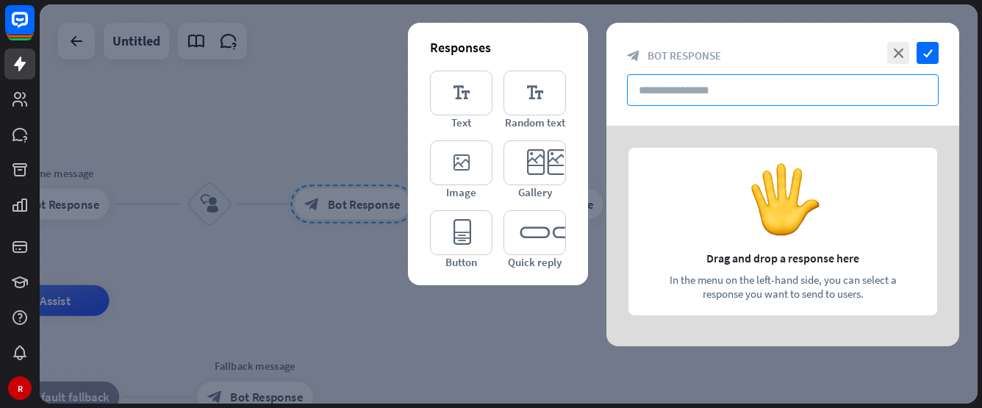
click at [720, 96] on input "text" at bounding box center [783, 90] width 312 height 32
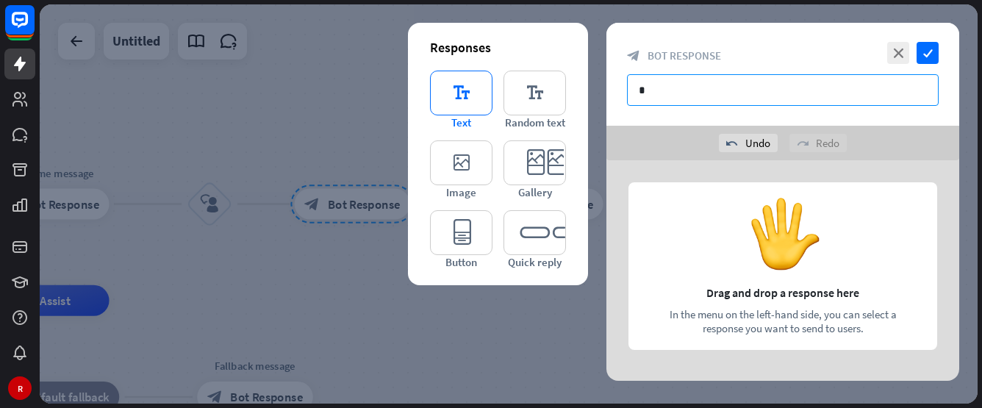
type input "*"
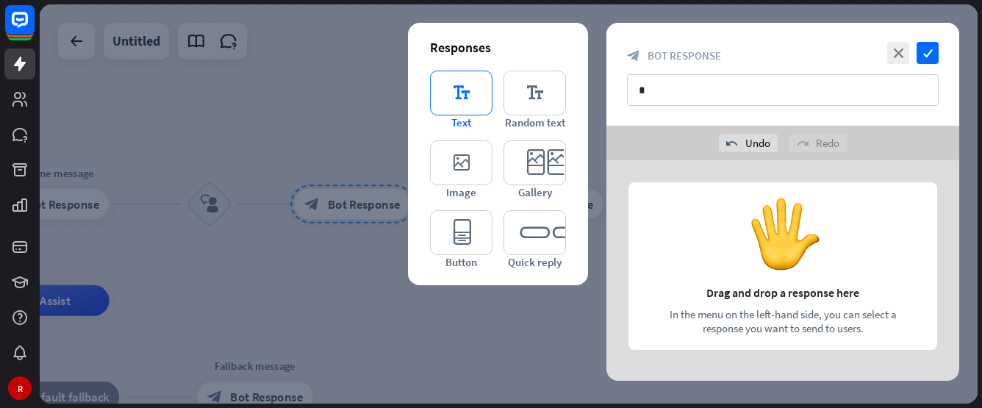
click at [454, 96] on icon "editor_text" at bounding box center [461, 93] width 62 height 45
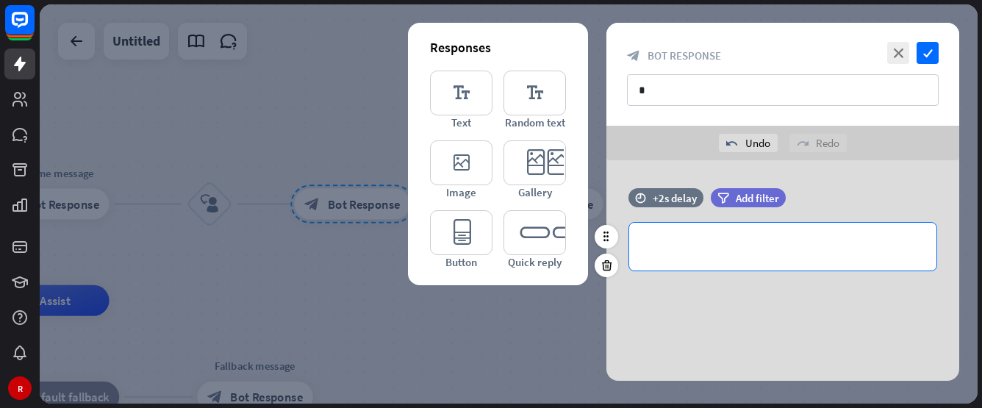
drag, startPoint x: 781, startPoint y: 250, endPoint x: 764, endPoint y: 248, distance: 17.7
click at [780, 248] on p "**********" at bounding box center [783, 246] width 278 height 18
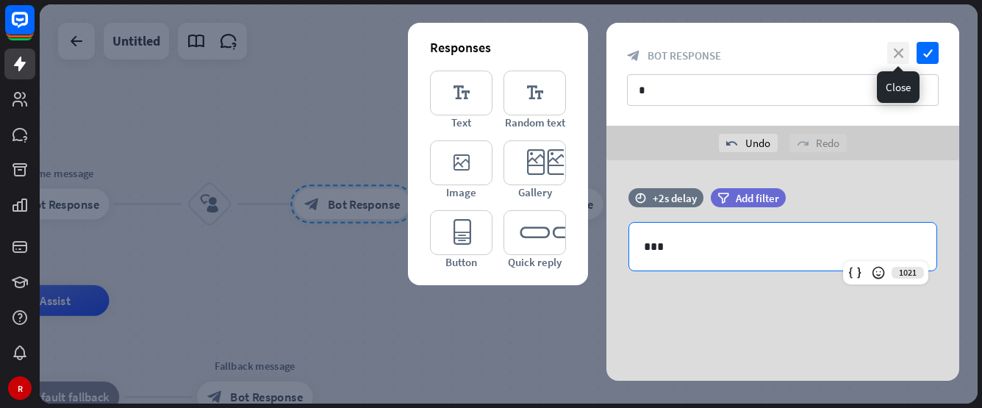
click at [893, 50] on icon "close" at bounding box center [898, 53] width 22 height 22
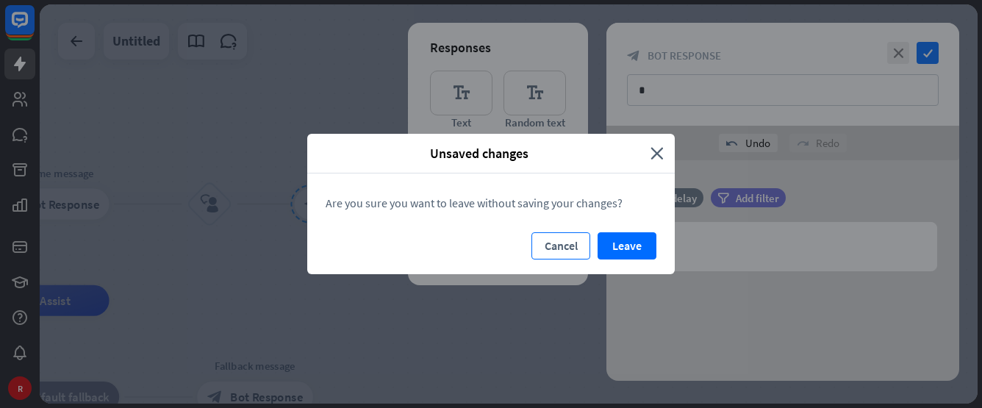
drag, startPoint x: 565, startPoint y: 244, endPoint x: 609, endPoint y: 224, distance: 48.4
click at [565, 244] on button "Cancel" at bounding box center [560, 245] width 59 height 27
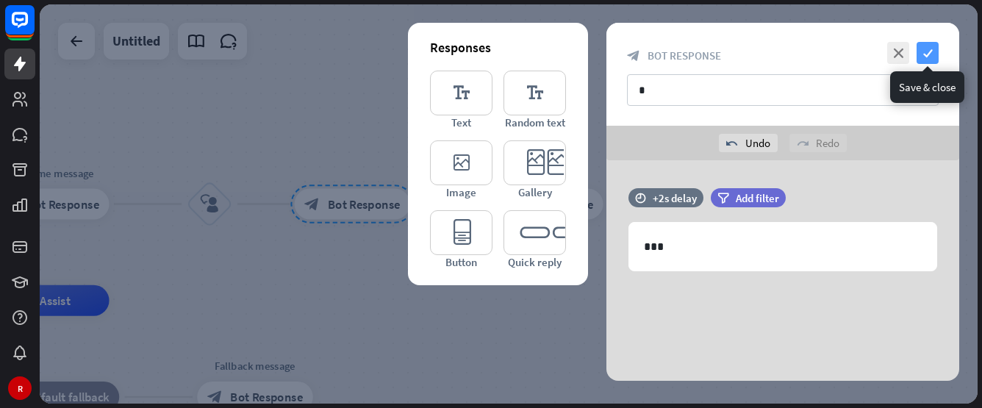
click at [926, 51] on icon "check" at bounding box center [928, 53] width 22 height 22
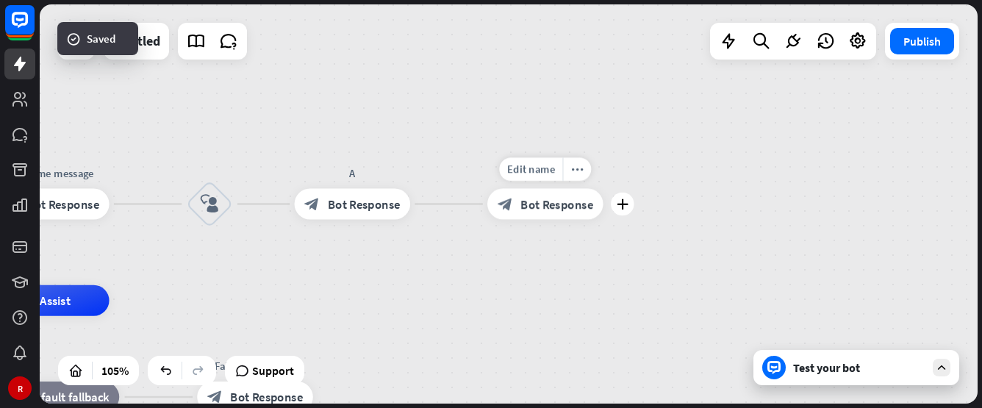
click at [556, 210] on div "block_bot_response Bot Response" at bounding box center [545, 204] width 116 height 31
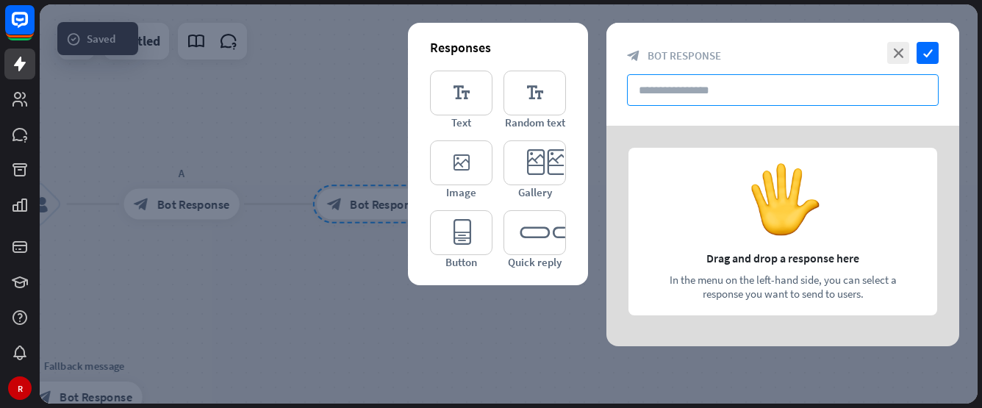
click at [770, 90] on input "text" at bounding box center [783, 90] width 312 height 32
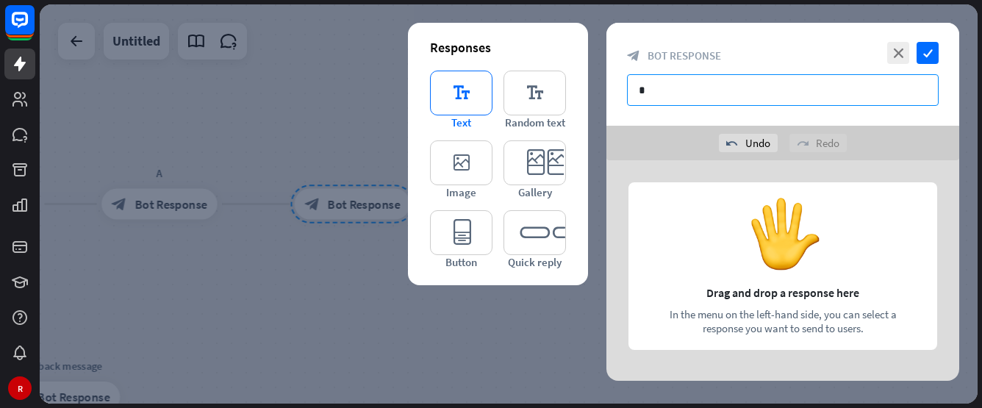
type input "*"
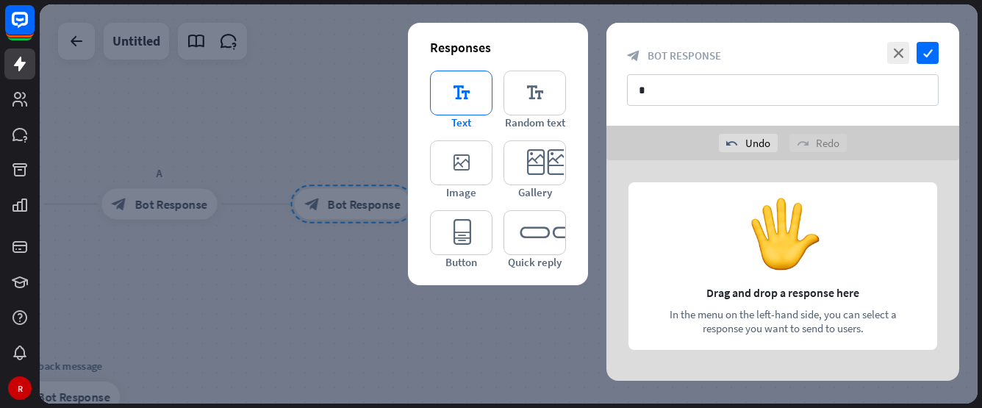
click at [465, 81] on icon "editor_text" at bounding box center [461, 93] width 62 height 45
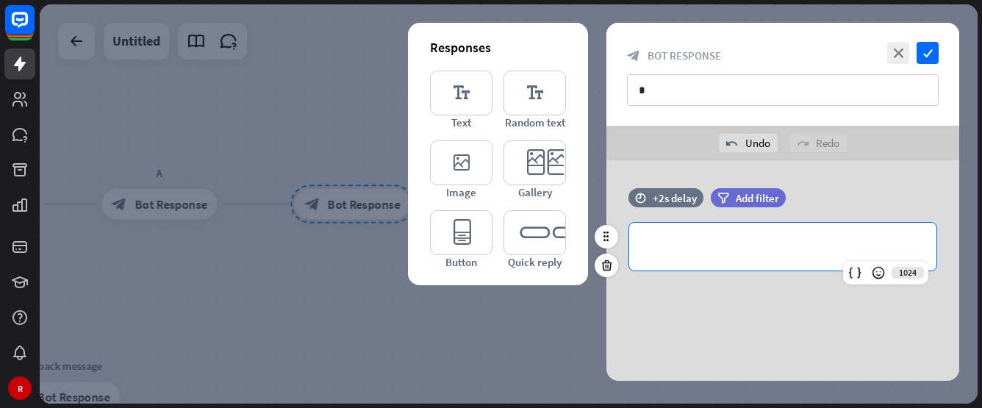
click at [726, 240] on p "**********" at bounding box center [783, 246] width 278 height 18
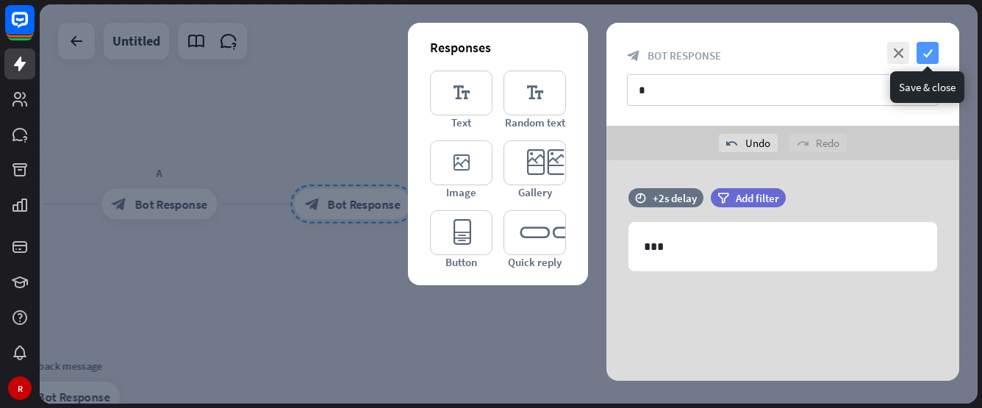
drag, startPoint x: 903, startPoint y: 51, endPoint x: 925, endPoint y: 48, distance: 22.4
click at [925, 48] on div "close check" at bounding box center [911, 53] width 55 height 22
click at [925, 48] on icon "check" at bounding box center [928, 53] width 22 height 22
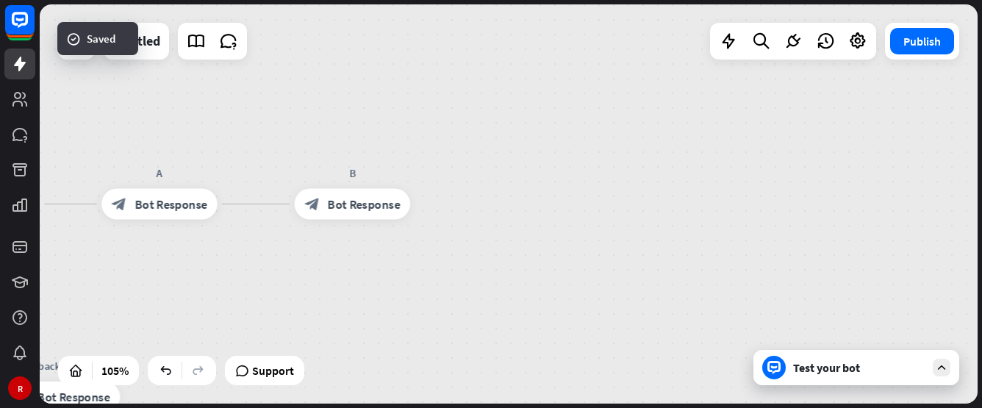
click at [337, 252] on div "home_2 Start point Welcome message block_bot_response Bot Response block_user_i…" at bounding box center [509, 203] width 938 height 399
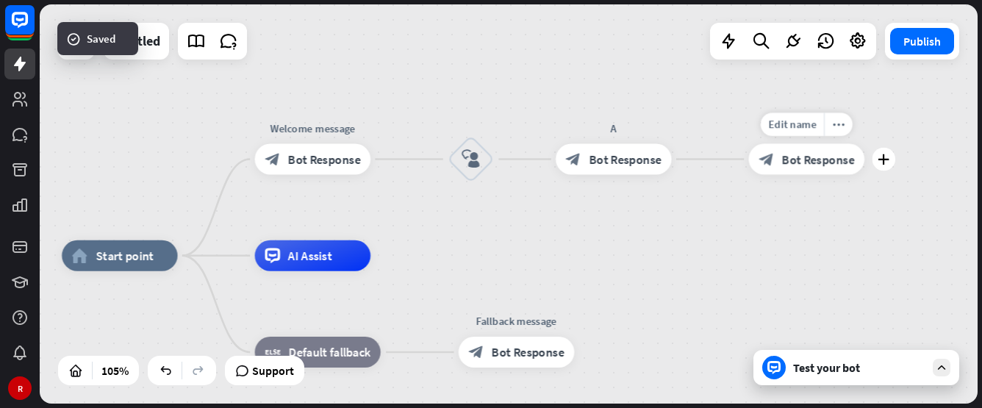
drag, startPoint x: 342, startPoint y: 247, endPoint x: 786, endPoint y: 212, distance: 445.4
click at [788, 175] on div "Edit name more_horiz plus B block_bot_response Bot Response" at bounding box center [807, 159] width 116 height 31
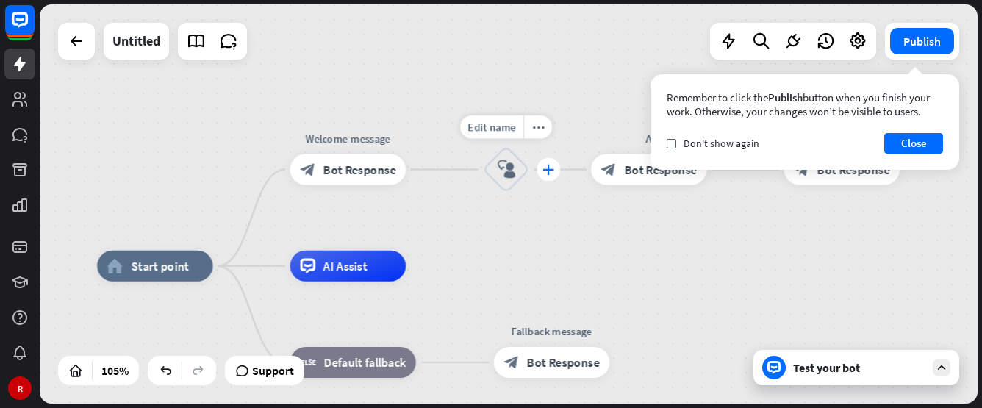
click at [548, 166] on icon "plus" at bounding box center [549, 169] width 12 height 11
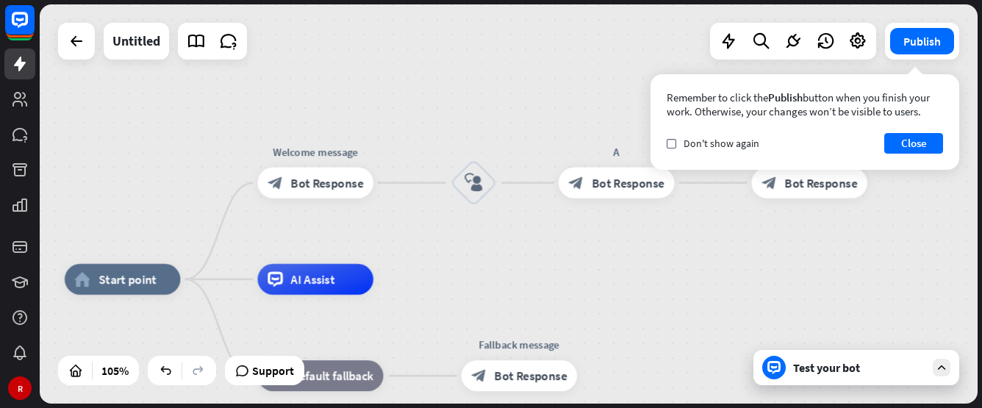
drag, startPoint x: 921, startPoint y: 142, endPoint x: 855, endPoint y: 140, distance: 66.2
click at [921, 140] on button "Close" at bounding box center [913, 143] width 59 height 21
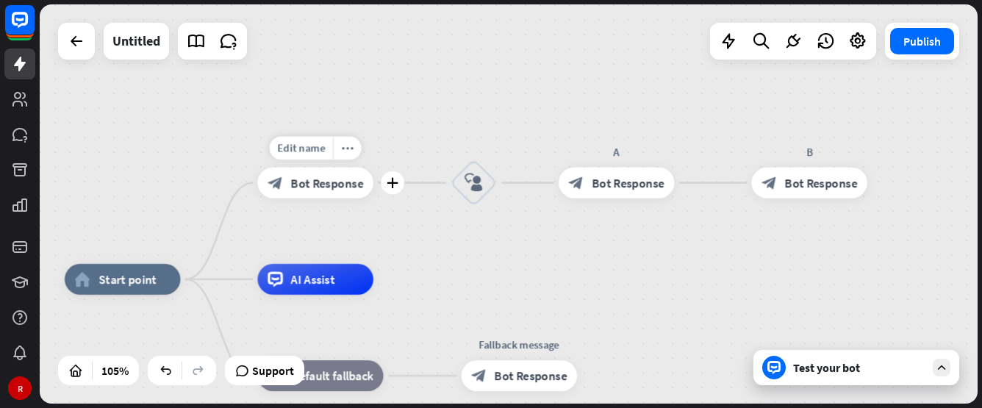
click at [293, 173] on div "block_bot_response Bot Response" at bounding box center [314, 183] width 115 height 31
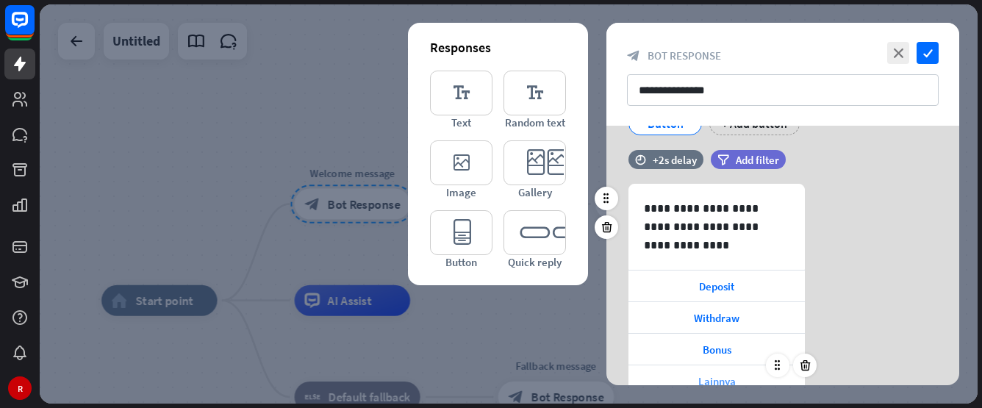
scroll to position [240, 0]
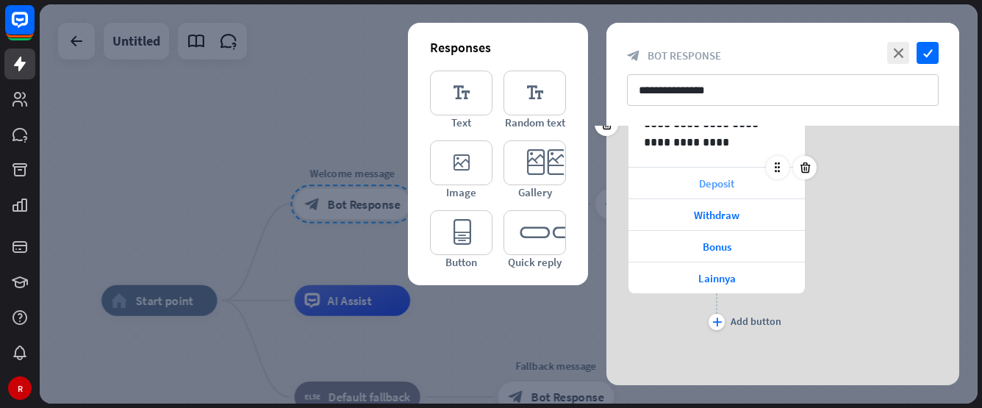
click at [722, 196] on div "Deposit" at bounding box center [717, 183] width 176 height 31
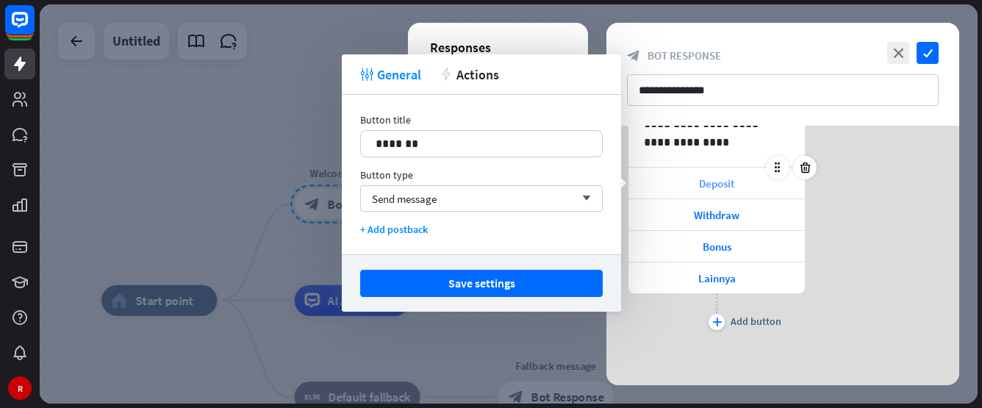
click at [720, 182] on span "Deposit" at bounding box center [716, 183] width 35 height 14
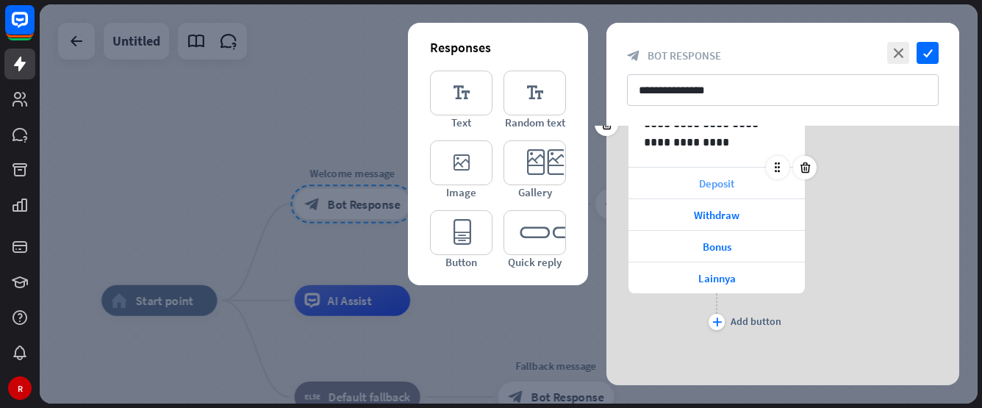
click at [718, 171] on div "Deposit" at bounding box center [717, 183] width 176 height 31
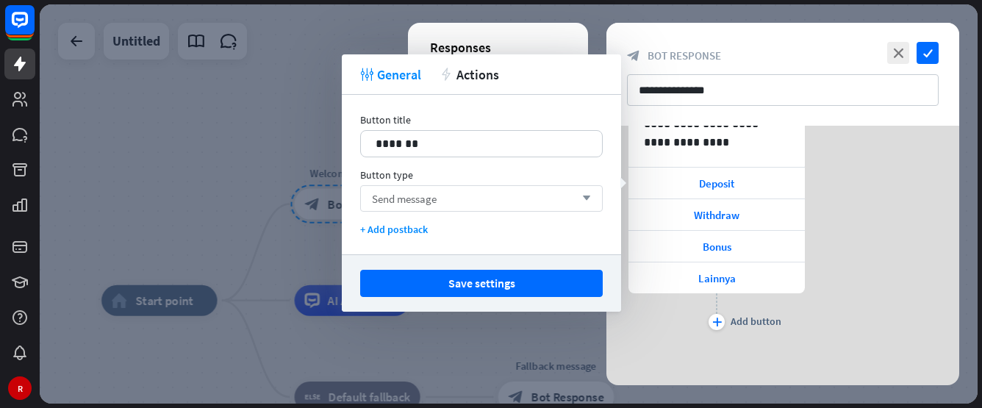
click at [449, 201] on div "Send message arrow_down" at bounding box center [481, 198] width 243 height 26
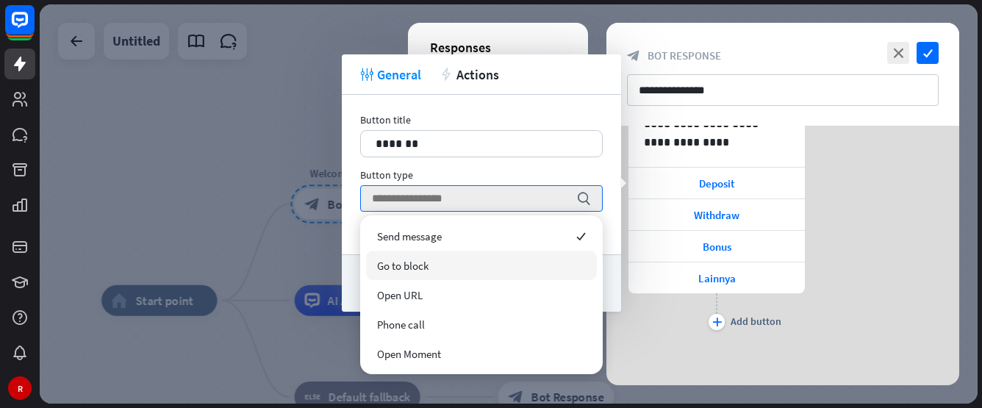
click at [432, 259] on div "Go to block" at bounding box center [481, 265] width 231 height 29
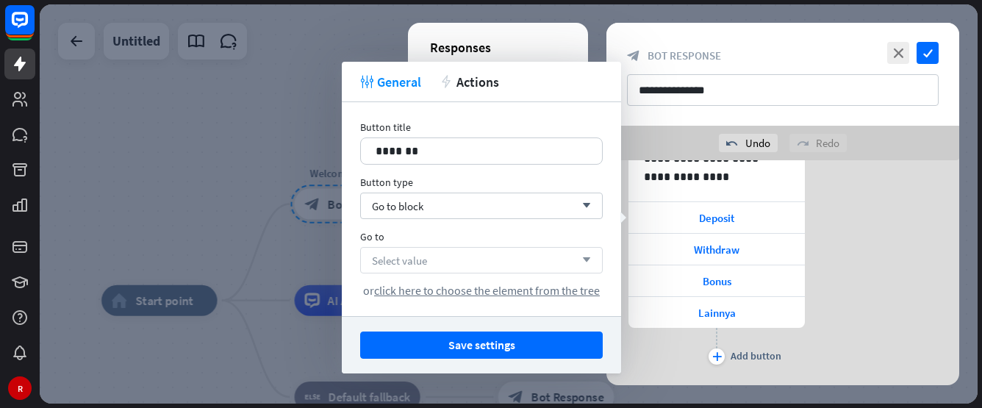
click at [447, 259] on div "Select value arrow_down" at bounding box center [481, 260] width 243 height 26
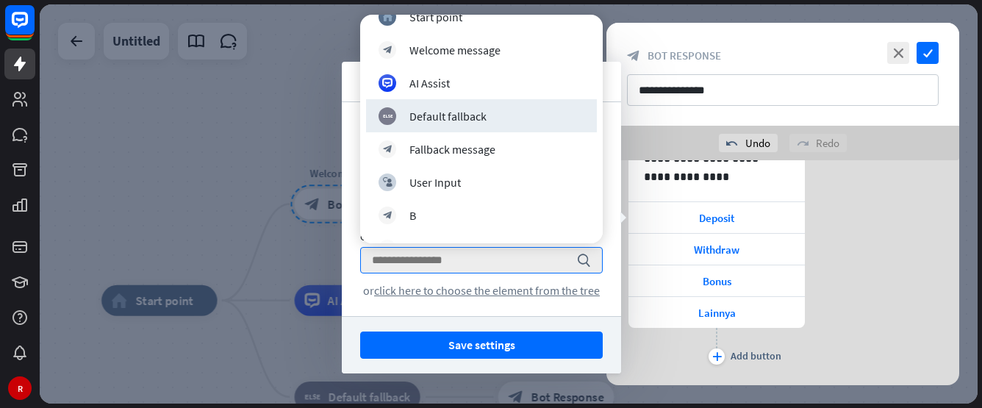
scroll to position [48, 0]
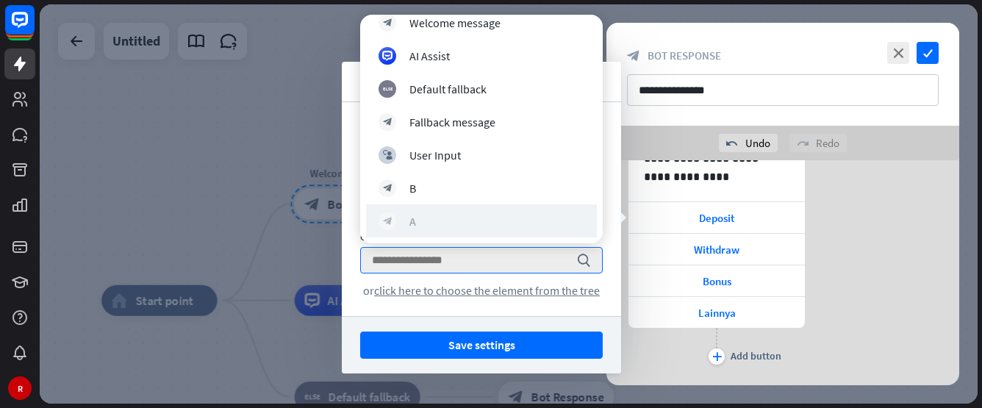
click at [444, 220] on div "block_bot_response A" at bounding box center [482, 221] width 206 height 18
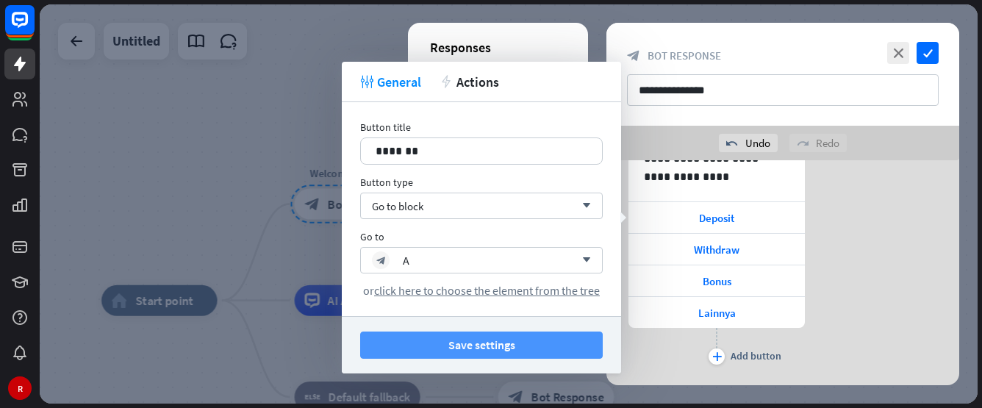
click at [518, 340] on button "Save settings" at bounding box center [481, 345] width 243 height 27
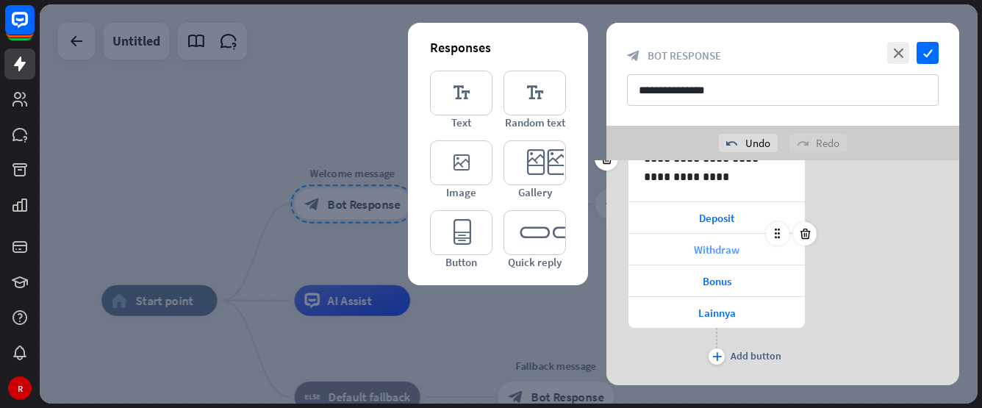
drag, startPoint x: 930, startPoint y: 53, endPoint x: 731, endPoint y: 247, distance: 277.6
click at [753, 247] on div "**********" at bounding box center [782, 204] width 353 height 362
click at [734, 254] on span "Withdraw" at bounding box center [717, 250] width 46 height 14
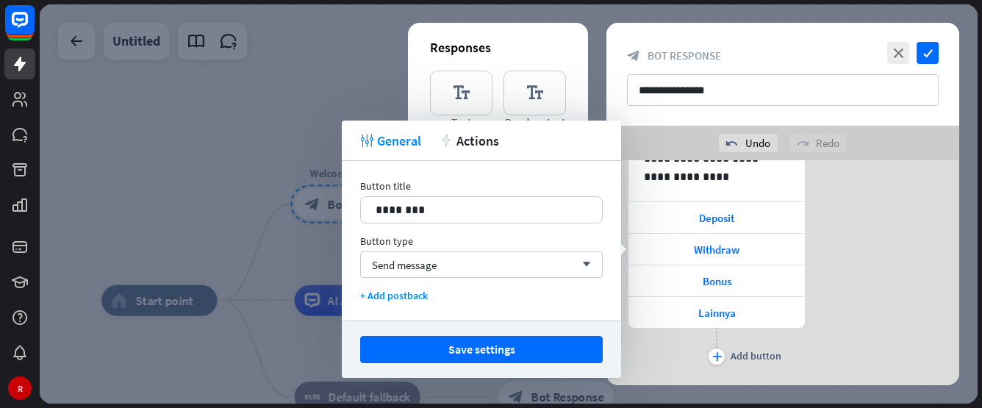
click at [434, 278] on div "Button title 12 ******** Button type Send message arrow_down + Add postback" at bounding box center [481, 241] width 279 height 160
click at [433, 270] on span "Send message" at bounding box center [404, 265] width 65 height 14
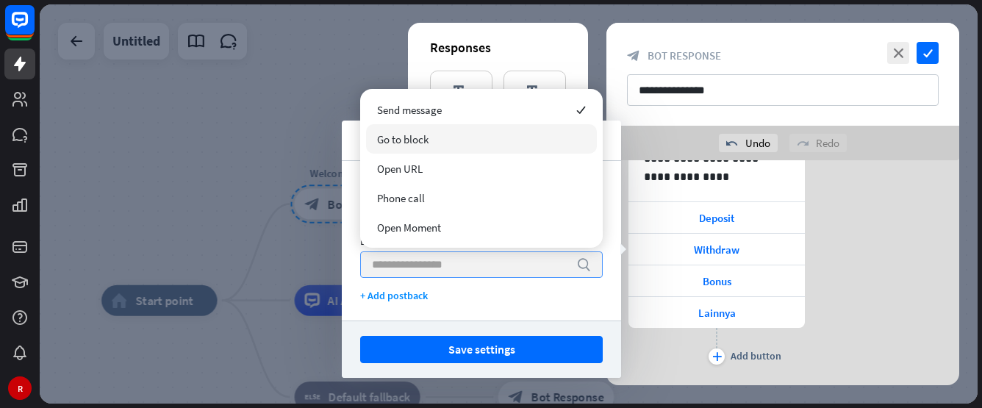
click at [442, 130] on div "Go to block" at bounding box center [481, 138] width 231 height 29
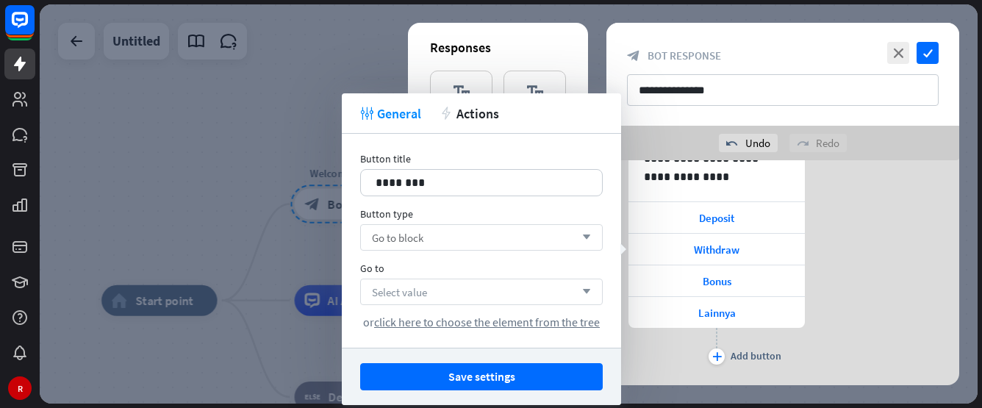
click at [437, 282] on div "Select value arrow_down" at bounding box center [481, 292] width 243 height 26
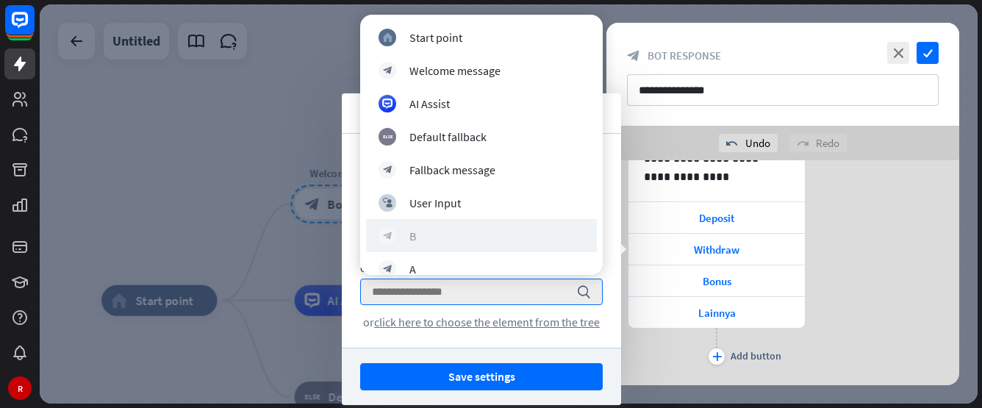
click at [462, 230] on div "block_bot_response B" at bounding box center [482, 236] width 206 height 18
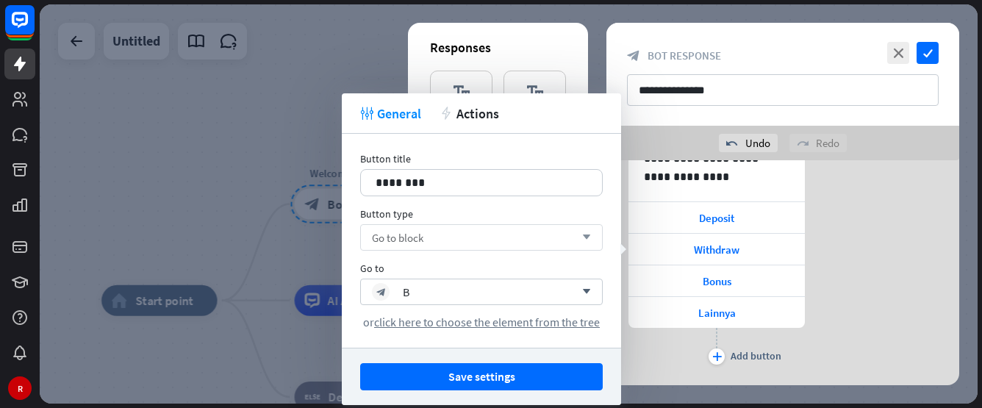
drag, startPoint x: 479, startPoint y: 385, endPoint x: 531, endPoint y: 373, distance: 53.7
click at [480, 384] on button "Save settings" at bounding box center [481, 376] width 243 height 27
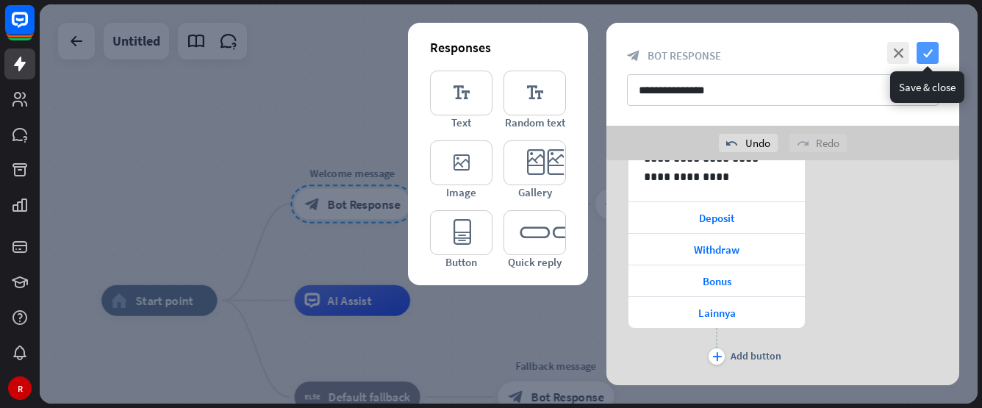
click at [933, 52] on icon "check" at bounding box center [928, 53] width 22 height 22
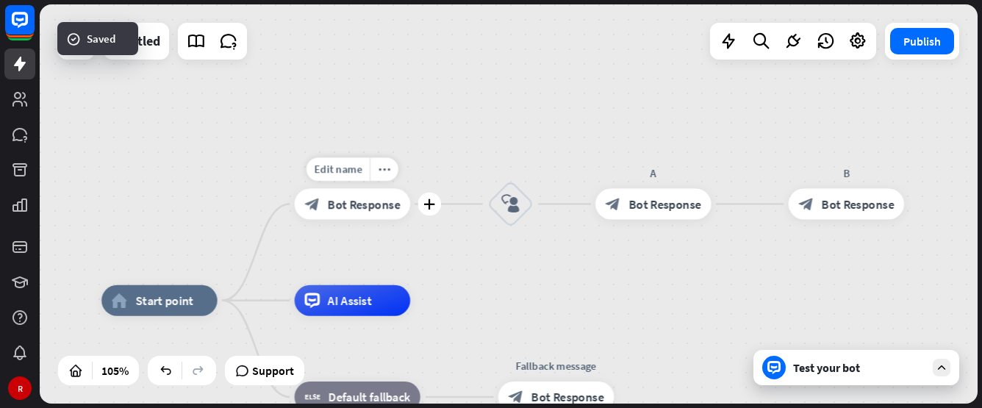
click at [362, 201] on span "Bot Response" at bounding box center [364, 203] width 73 height 15
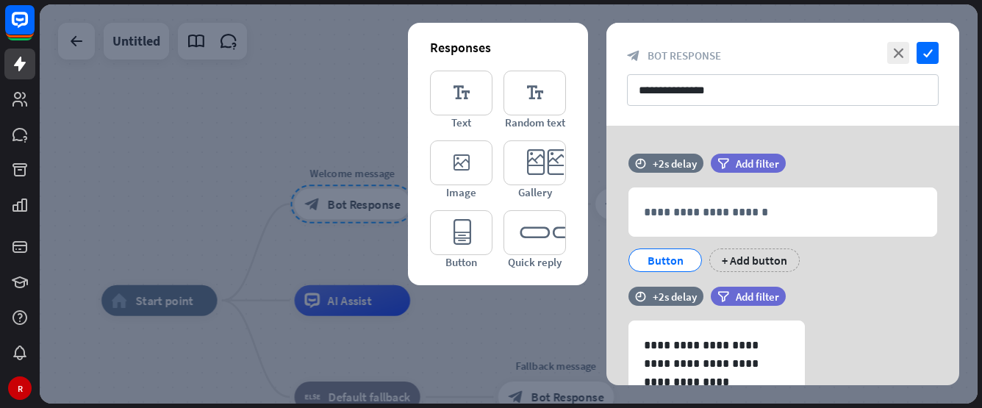
click at [445, 320] on div at bounding box center [509, 203] width 938 height 399
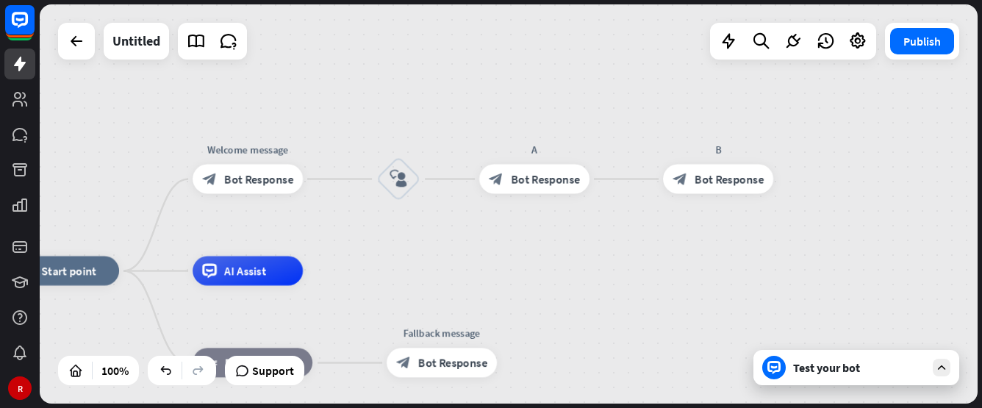
drag, startPoint x: 561, startPoint y: 271, endPoint x: 506, endPoint y: 204, distance: 86.7
click at [446, 246] on div "home_2 Start point Welcome message block_bot_response Bot Response block_user_i…" at bounding box center [509, 203] width 938 height 399
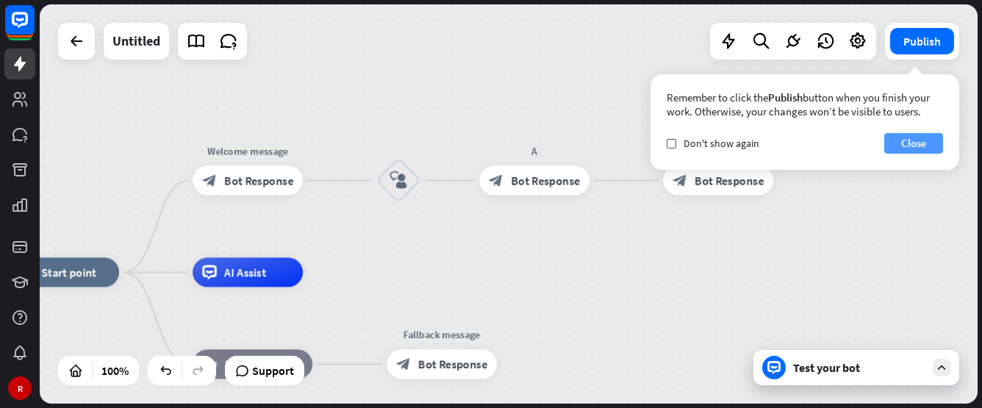
click at [912, 137] on button "Close" at bounding box center [913, 143] width 59 height 21
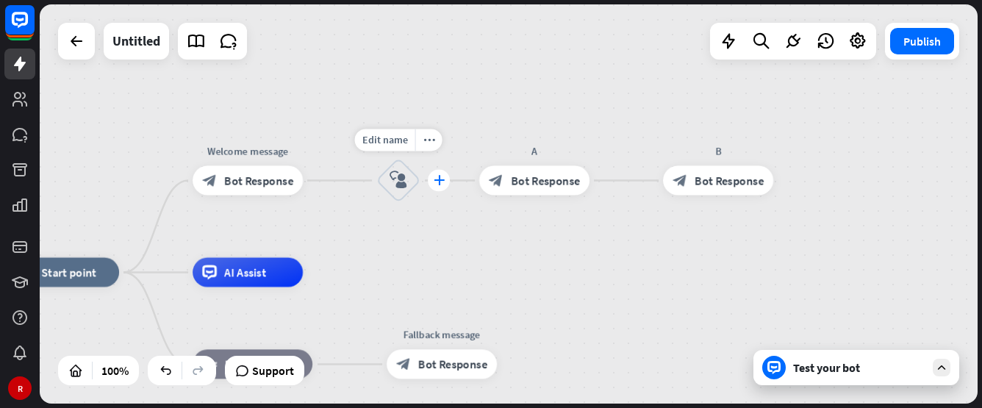
click at [437, 176] on icon "plus" at bounding box center [439, 180] width 11 height 10
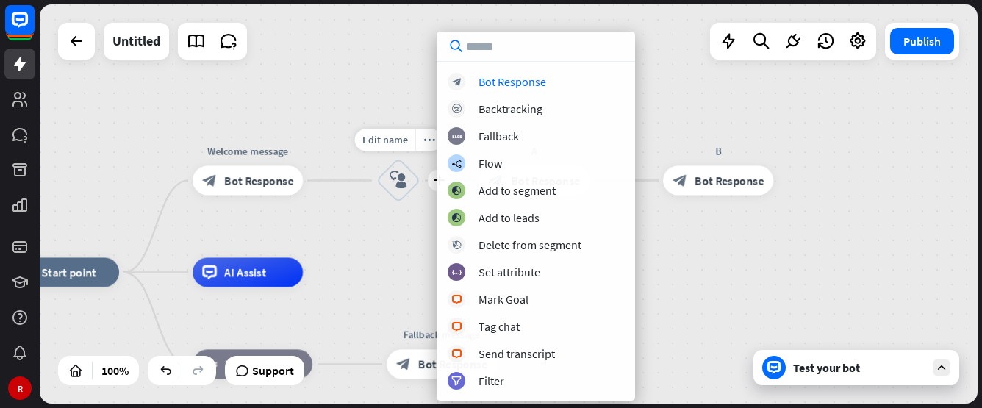
click at [390, 179] on icon "block_user_input" at bounding box center [399, 180] width 18 height 18
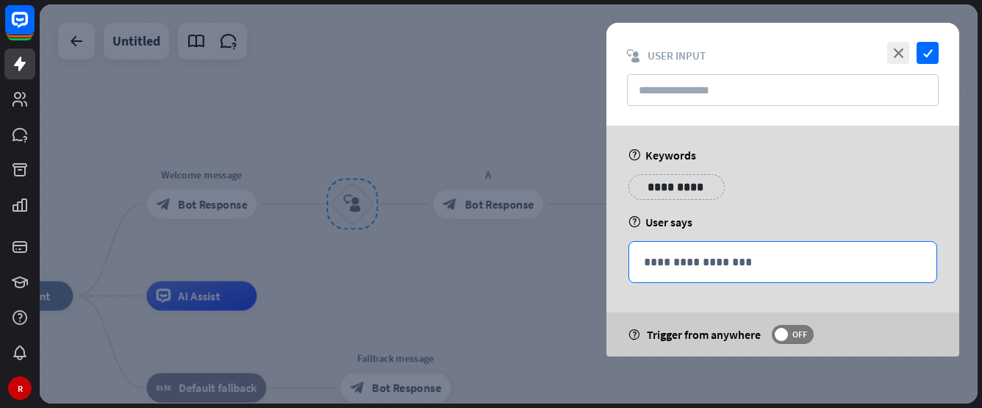
click at [704, 257] on p "**********" at bounding box center [783, 262] width 278 height 18
click at [905, 53] on icon "close" at bounding box center [898, 53] width 22 height 22
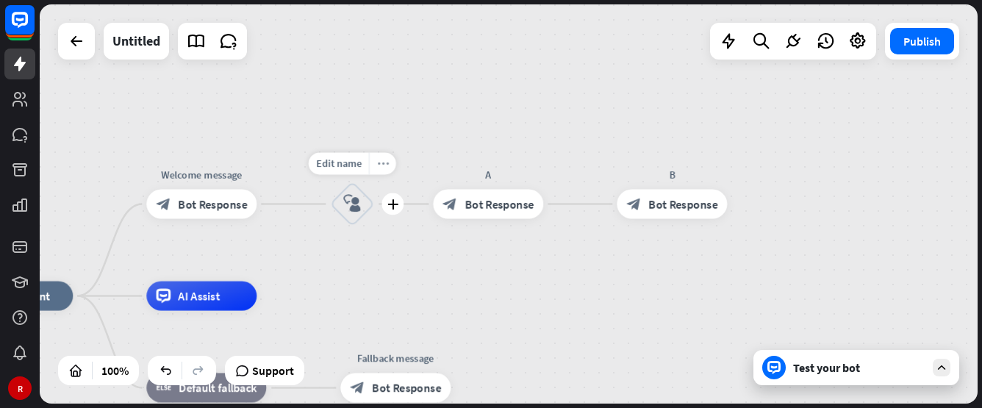
click at [383, 160] on icon "more_horiz" at bounding box center [383, 163] width 12 height 11
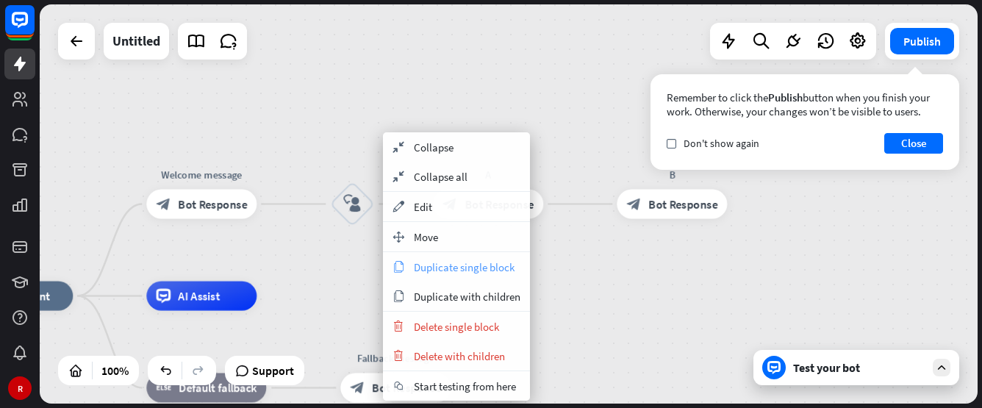
click at [473, 266] on span "Duplicate single block" at bounding box center [464, 267] width 101 height 14
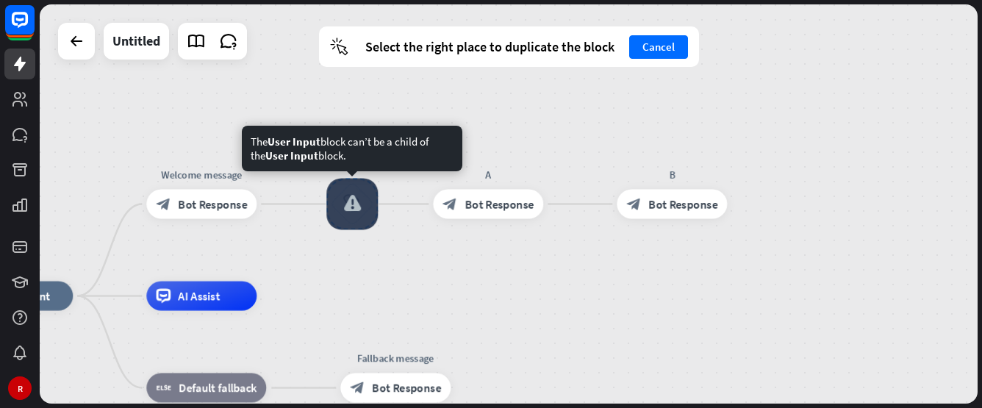
click at [349, 197] on div at bounding box center [351, 204] width 51 height 51
click at [366, 218] on div at bounding box center [351, 204] width 51 height 51
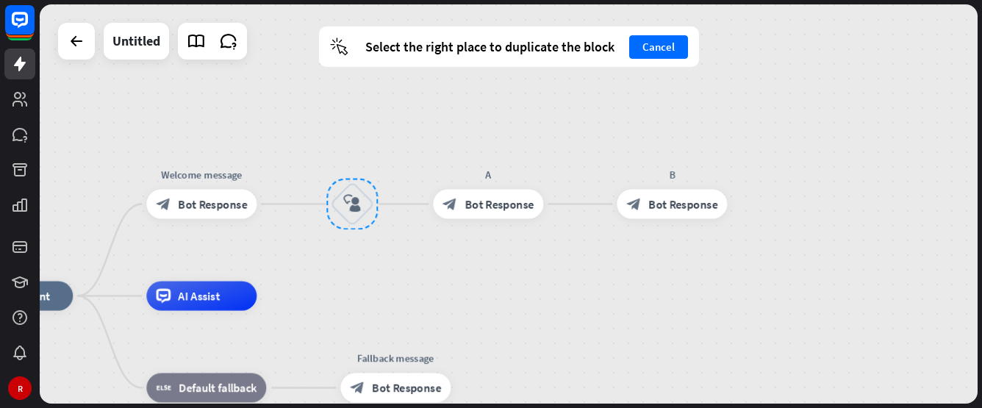
drag, startPoint x: 657, startPoint y: 50, endPoint x: 639, endPoint y: 64, distance: 23.1
click at [657, 49] on button "Cancel" at bounding box center [658, 47] width 59 height 24
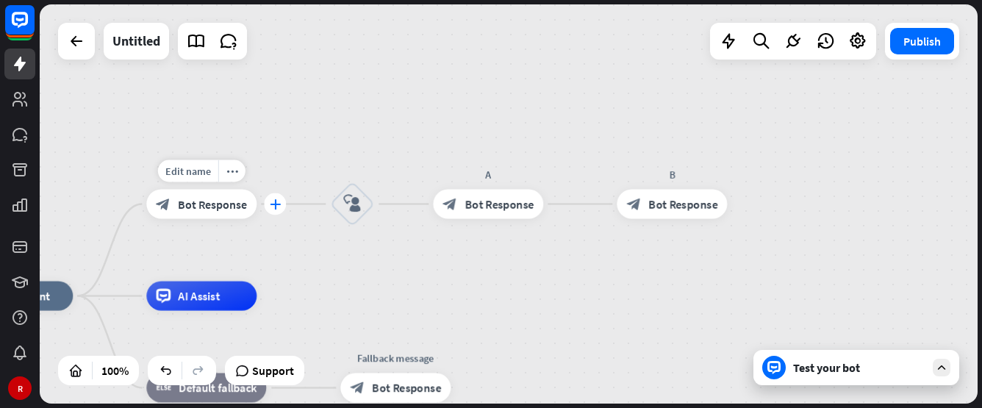
click at [269, 201] on div "plus" at bounding box center [275, 204] width 22 height 22
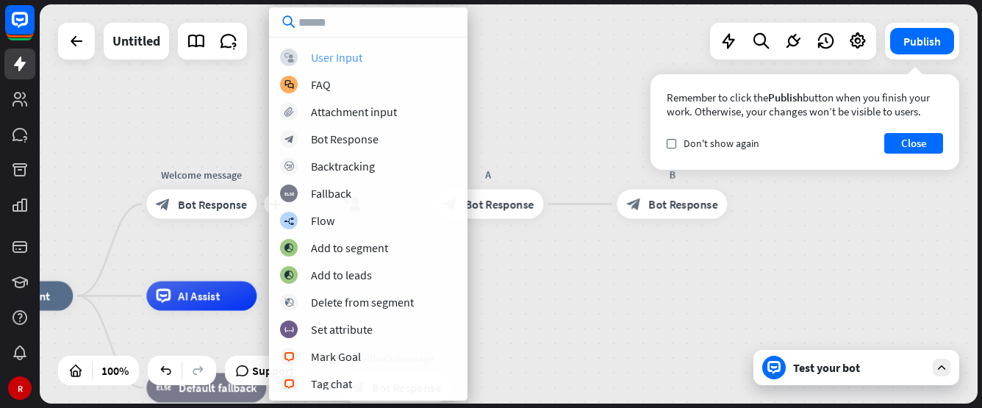
click at [355, 58] on div "User Input" at bounding box center [336, 57] width 51 height 15
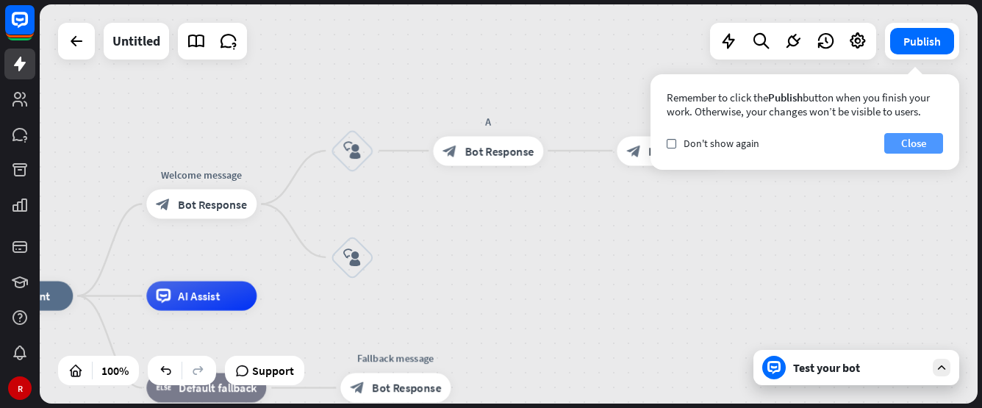
click at [908, 146] on button "Close" at bounding box center [913, 143] width 59 height 21
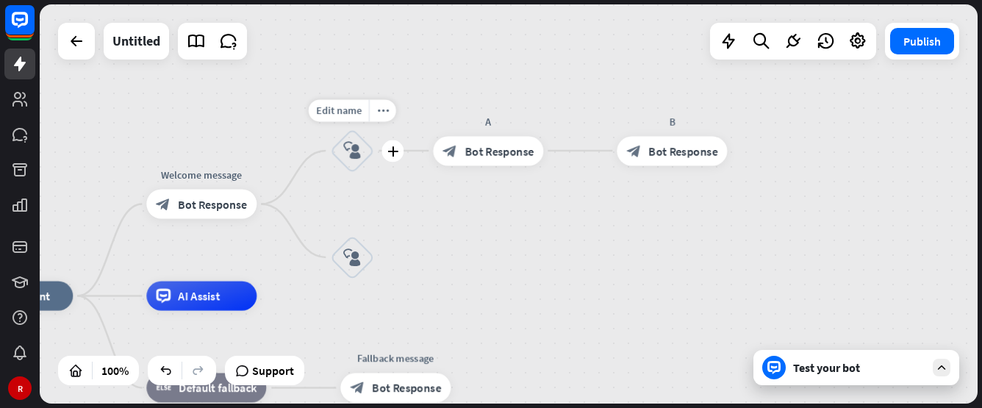
click at [359, 151] on icon "block_user_input" at bounding box center [352, 151] width 18 height 18
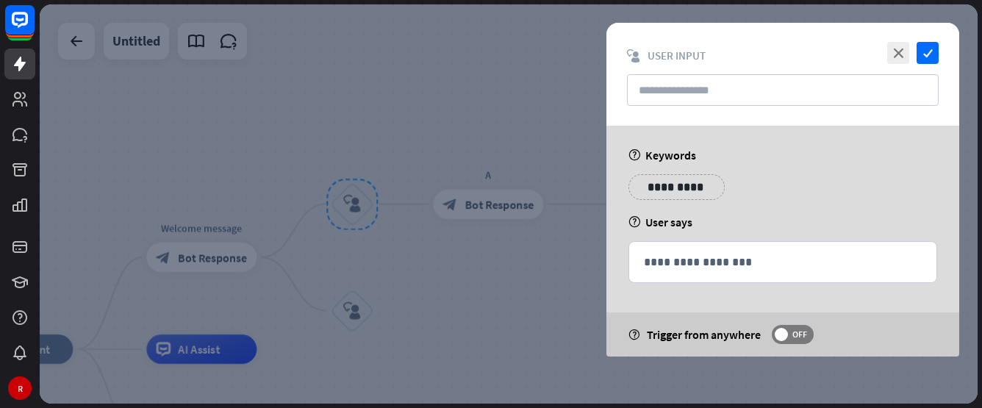
click at [414, 290] on div at bounding box center [509, 203] width 938 height 399
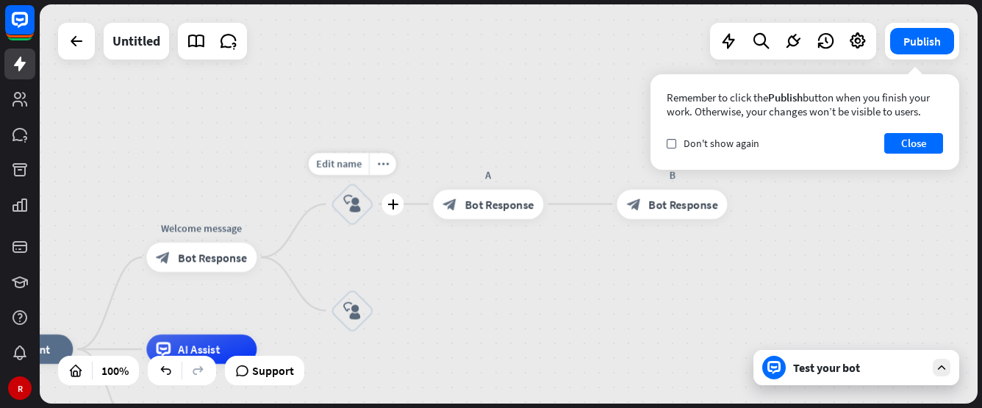
click at [361, 196] on icon "block_user_input" at bounding box center [352, 205] width 18 height 18
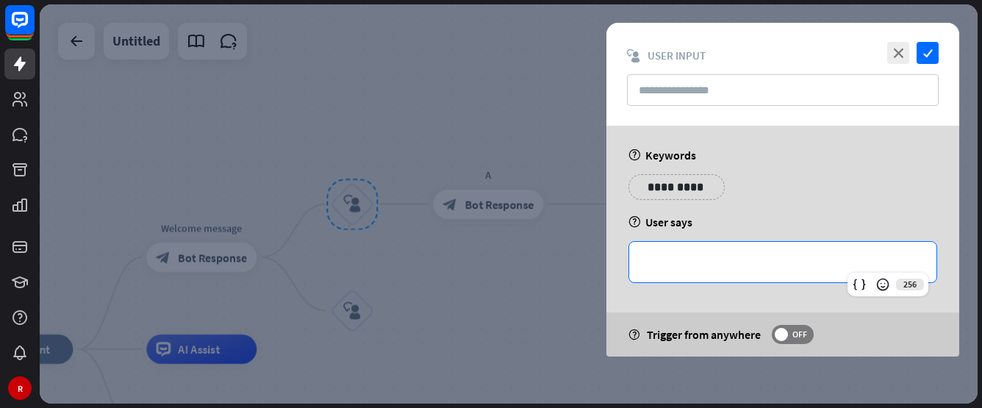
click at [698, 253] on p "**********" at bounding box center [783, 262] width 278 height 18
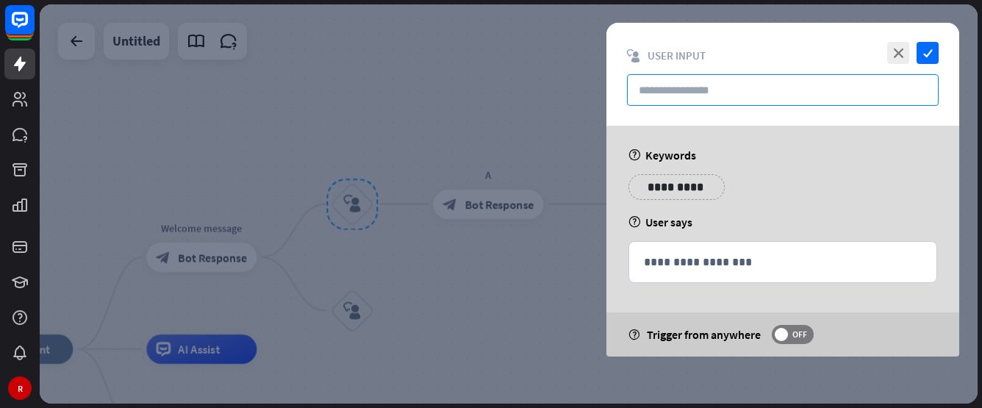
click at [708, 78] on input "text" at bounding box center [783, 90] width 312 height 32
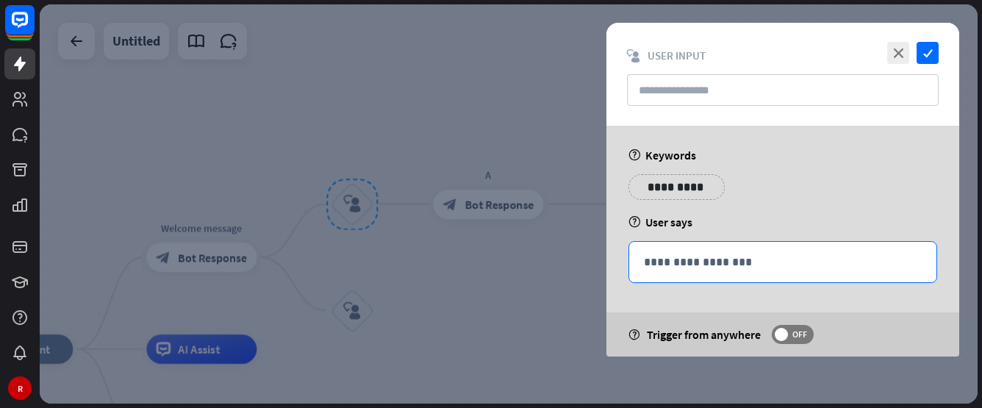
click at [684, 261] on p "**********" at bounding box center [783, 262] width 278 height 18
click at [490, 274] on div at bounding box center [509, 203] width 938 height 399
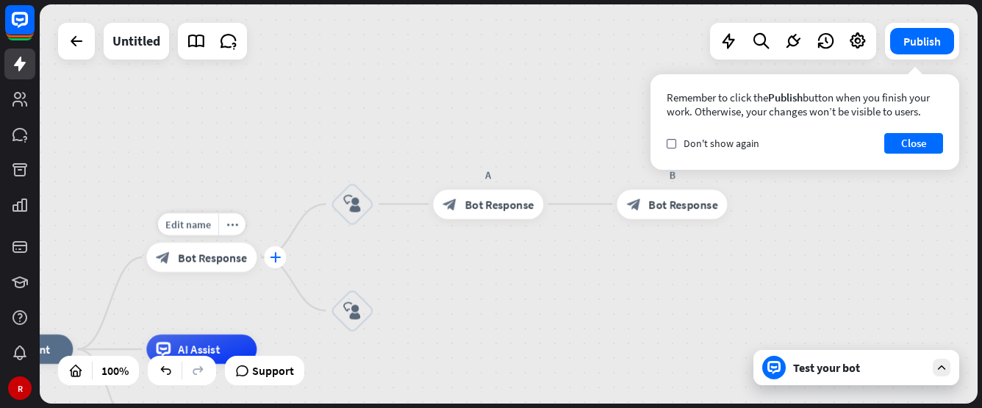
click at [279, 257] on icon "plus" at bounding box center [275, 257] width 11 height 10
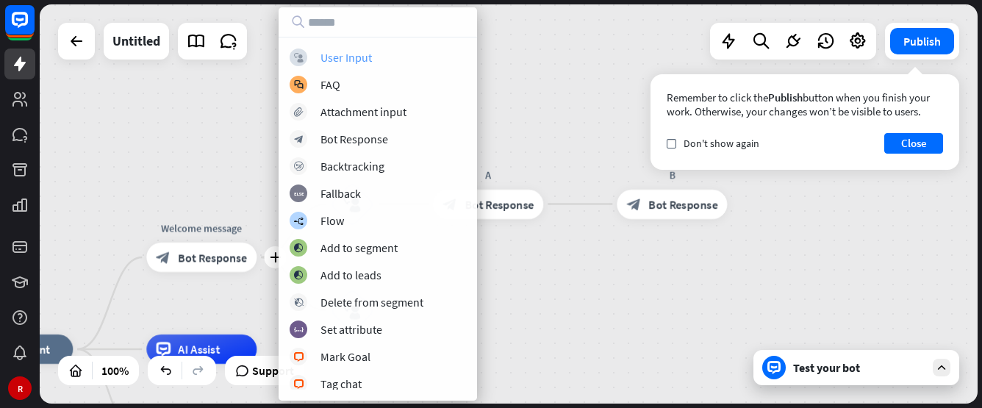
click at [359, 59] on div "User Input" at bounding box center [346, 57] width 51 height 15
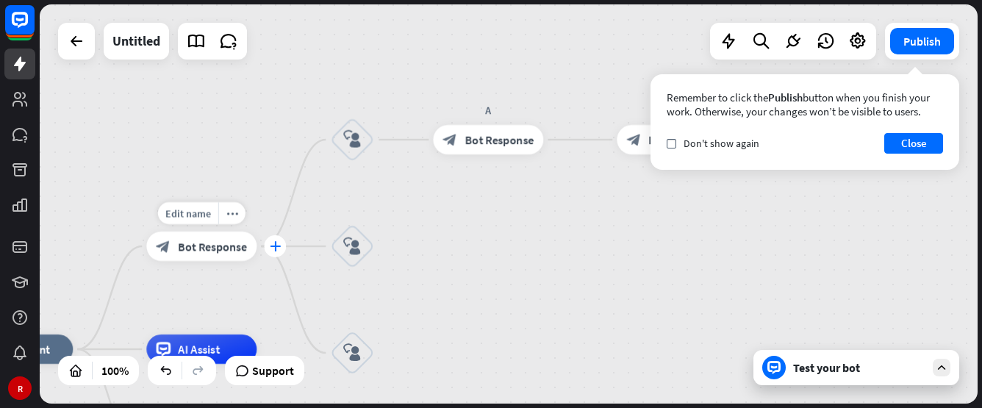
click at [276, 254] on div "plus" at bounding box center [275, 246] width 22 height 22
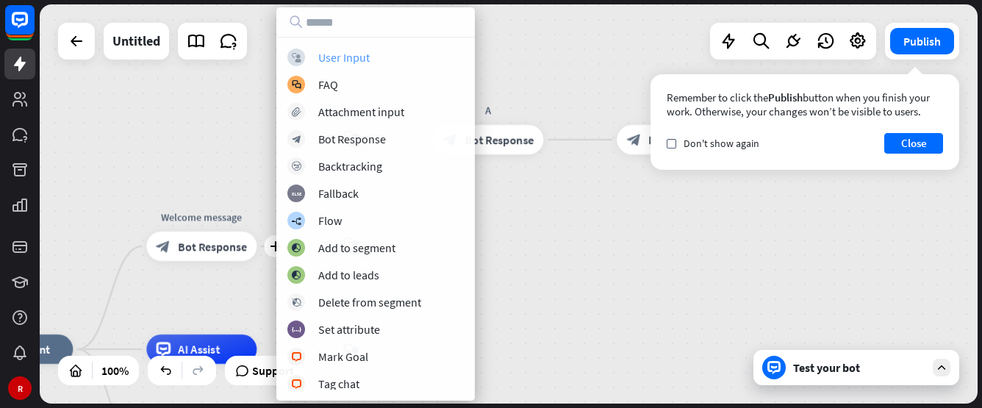
click at [365, 62] on div "User Input" at bounding box center [343, 57] width 51 height 15
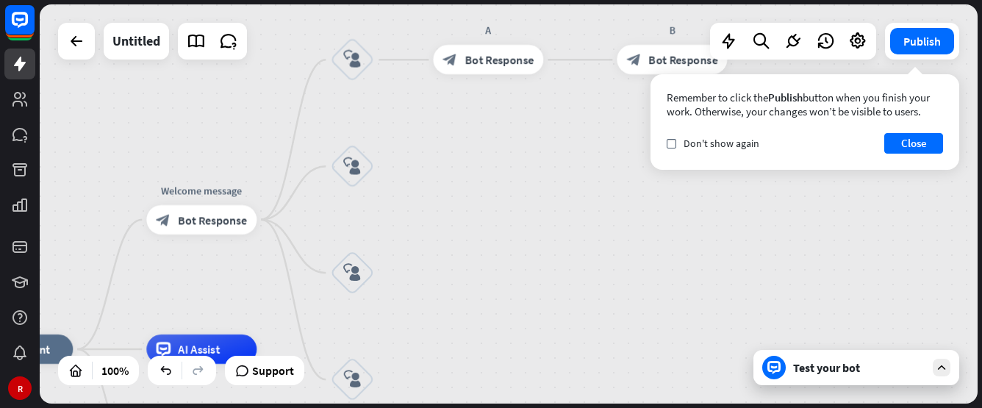
click at [443, 234] on div "home_2 Start point Welcome message block_bot_response Bot Response block_user_i…" at bounding box center [509, 203] width 938 height 399
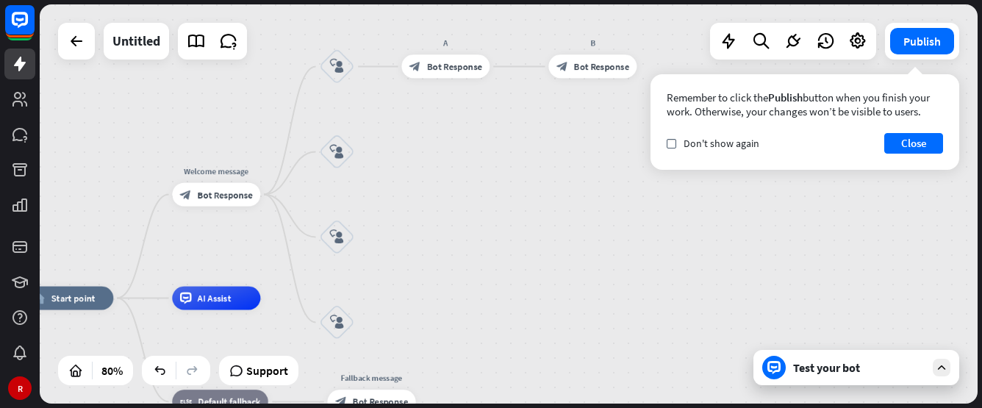
drag, startPoint x: 509, startPoint y: 266, endPoint x: 435, endPoint y: 274, distance: 74.0
click at [435, 274] on div "home_2 Start point Welcome message block_bot_response Bot Response block_user_i…" at bounding box center [509, 203] width 938 height 399
click at [620, 46] on div "more_horiz" at bounding box center [615, 41] width 22 height 18
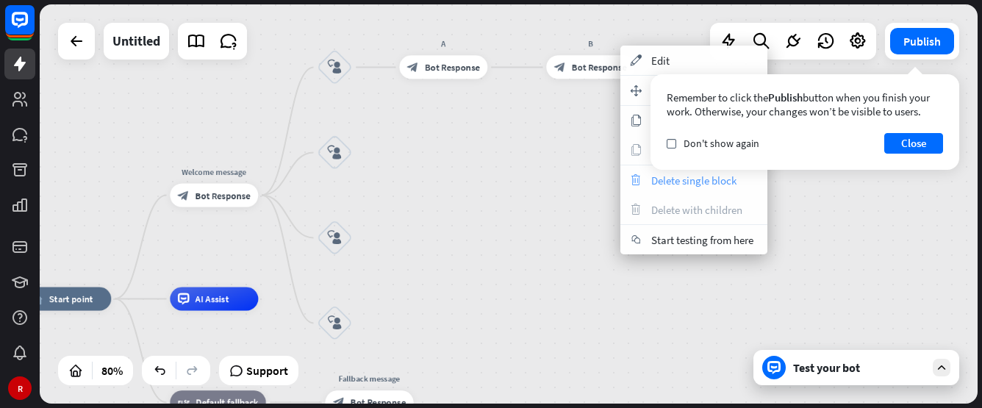
click at [655, 190] on div "trash Delete single block" at bounding box center [693, 179] width 147 height 29
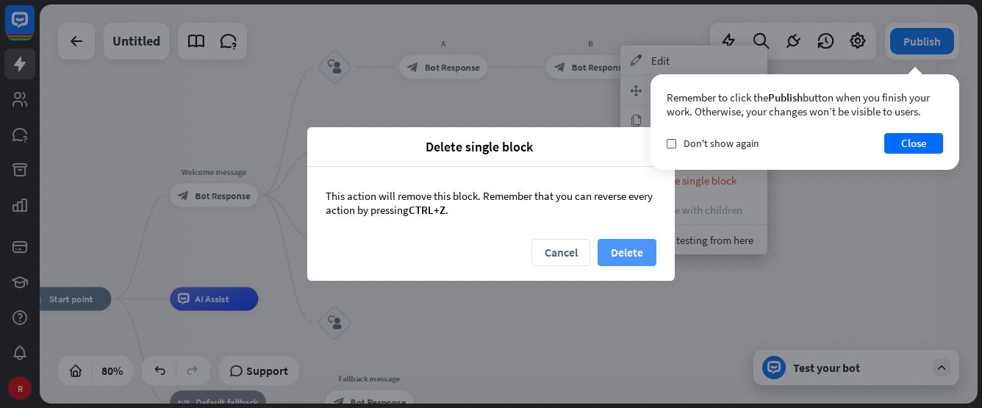
click at [628, 248] on button "Delete" at bounding box center [627, 252] width 59 height 27
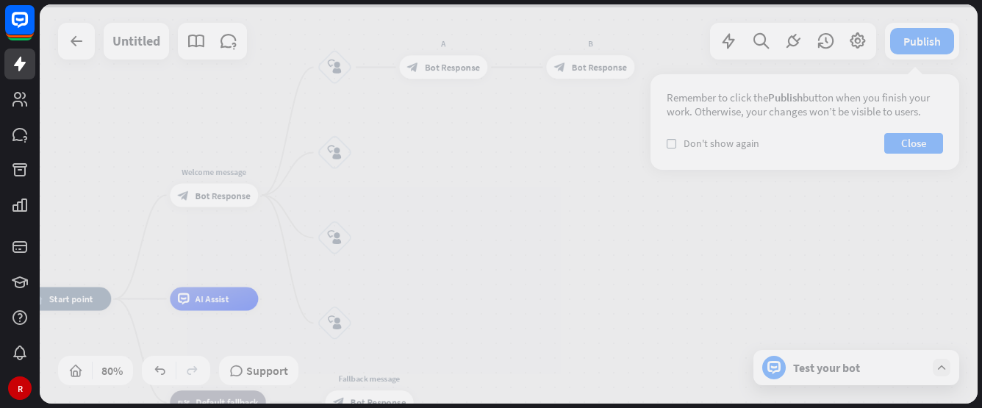
click at [451, 175] on div at bounding box center [509, 203] width 938 height 399
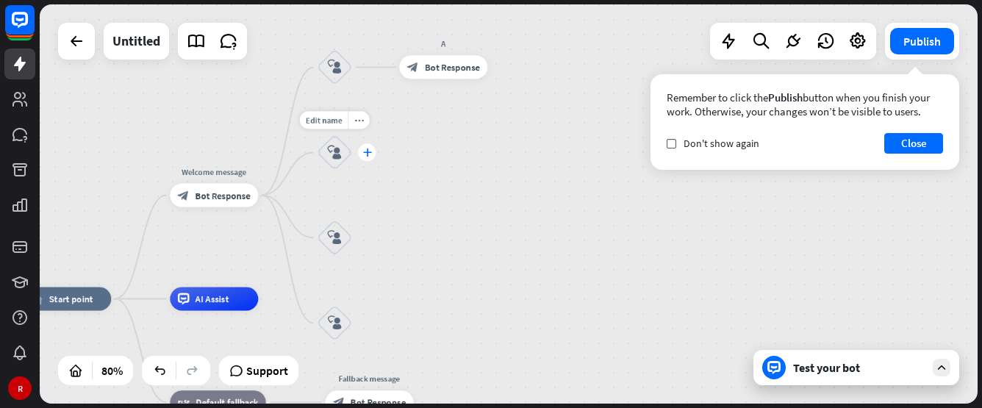
click at [367, 154] on icon "plus" at bounding box center [366, 152] width 9 height 8
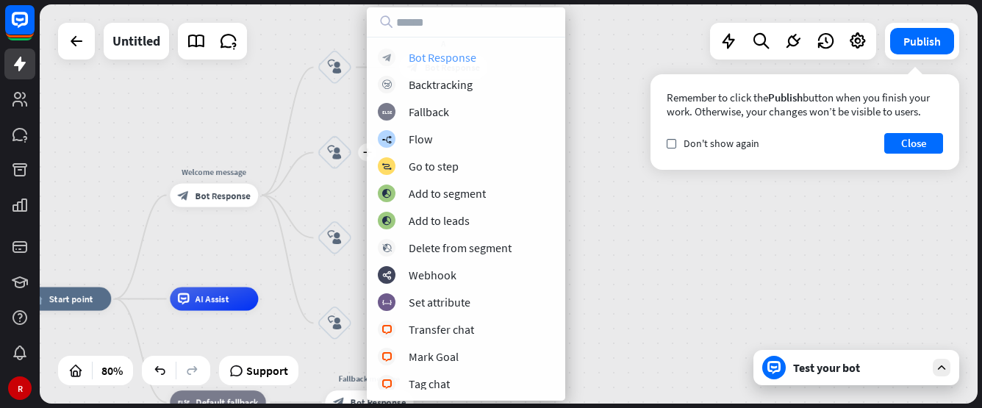
click at [443, 62] on div "block_bot_response Bot Response block_backtracking Backtracking block_fallback …" at bounding box center [466, 219] width 198 height 341
click at [442, 62] on div "Bot Response" at bounding box center [443, 57] width 68 height 15
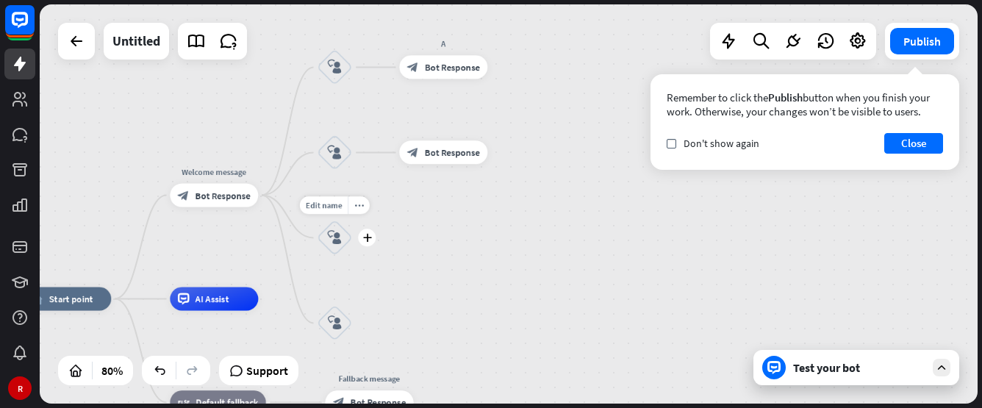
click at [352, 251] on div "Edit name more_horiz plus block_user_input" at bounding box center [334, 237] width 35 height 35
click at [366, 237] on icon "plus" at bounding box center [366, 238] width 9 height 8
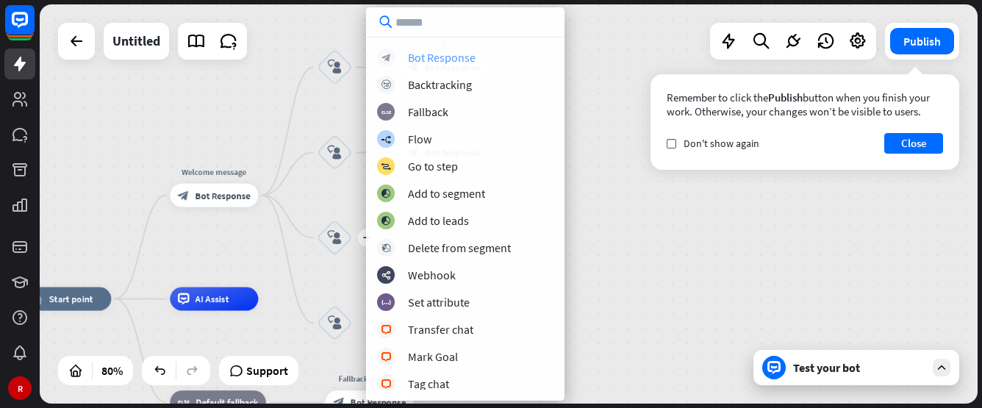
click at [425, 49] on div "block_bot_response Bot Response block_backtracking Backtracking block_fallback …" at bounding box center [465, 203] width 198 height 393
click at [420, 57] on div "Bot Response" at bounding box center [442, 57] width 68 height 15
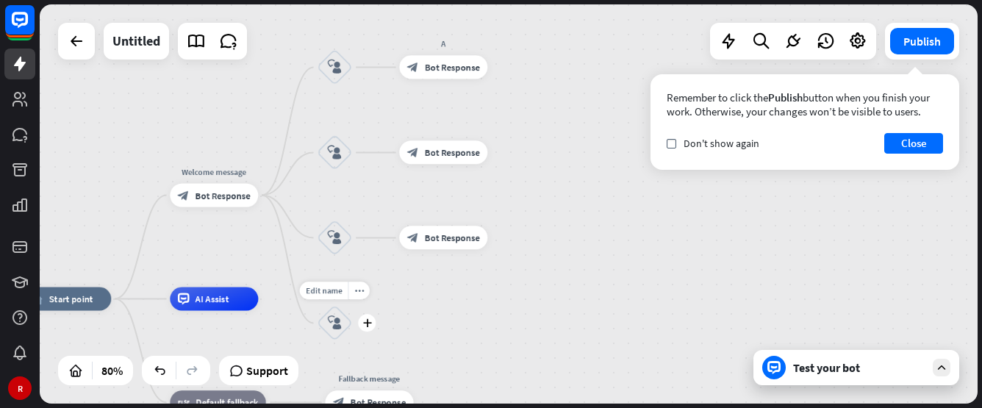
click at [368, 326] on icon "plus" at bounding box center [366, 323] width 9 height 8
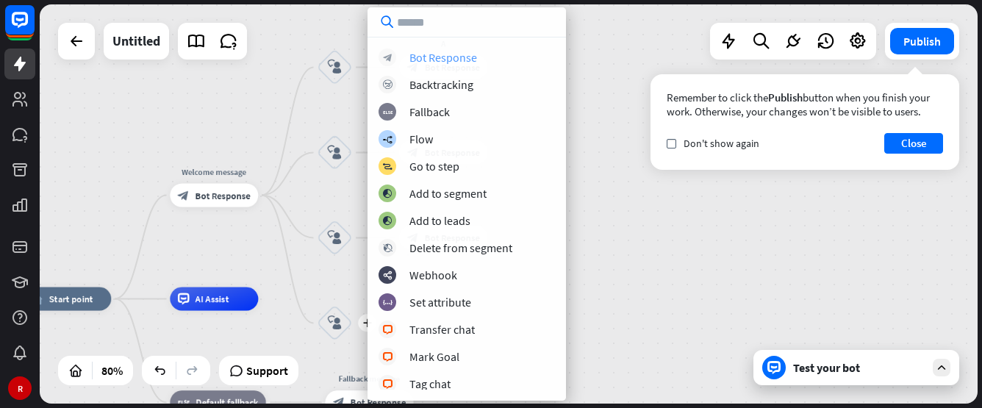
click at [436, 57] on div "Bot Response" at bounding box center [443, 57] width 68 height 15
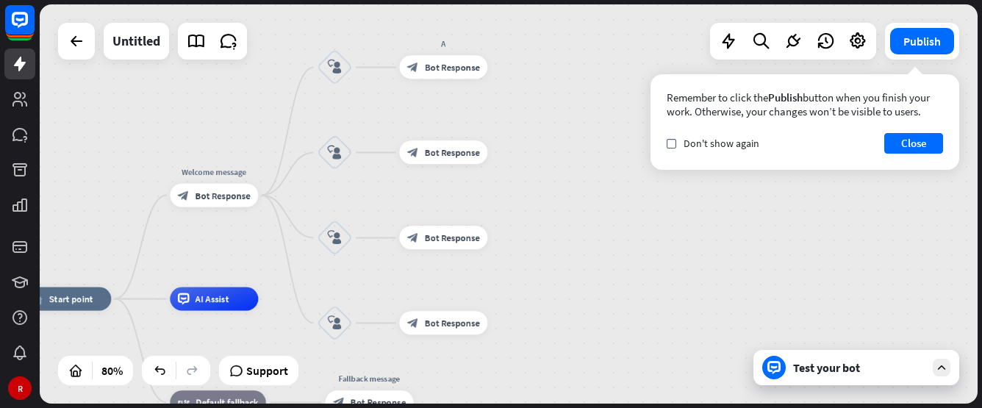
click at [611, 271] on div "home_2 Start point Welcome message block_bot_response Bot Response block_user_i…" at bounding box center [509, 203] width 938 height 399
click at [223, 192] on span "Bot Response" at bounding box center [223, 195] width 55 height 12
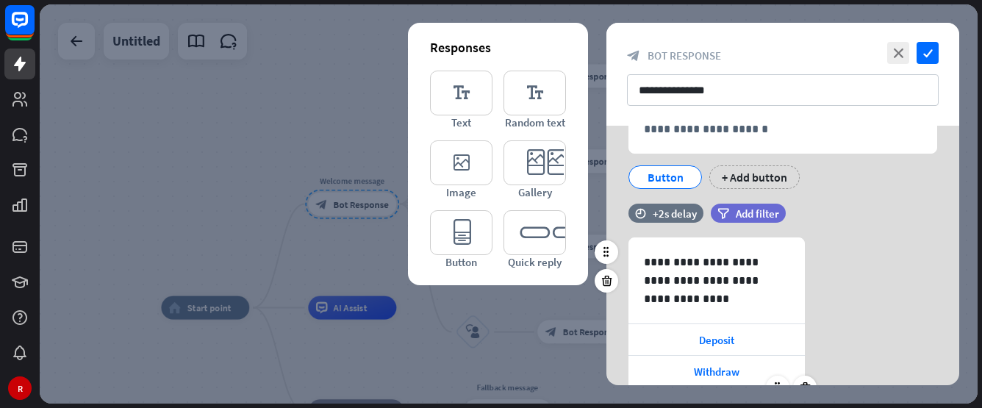
scroll to position [240, 0]
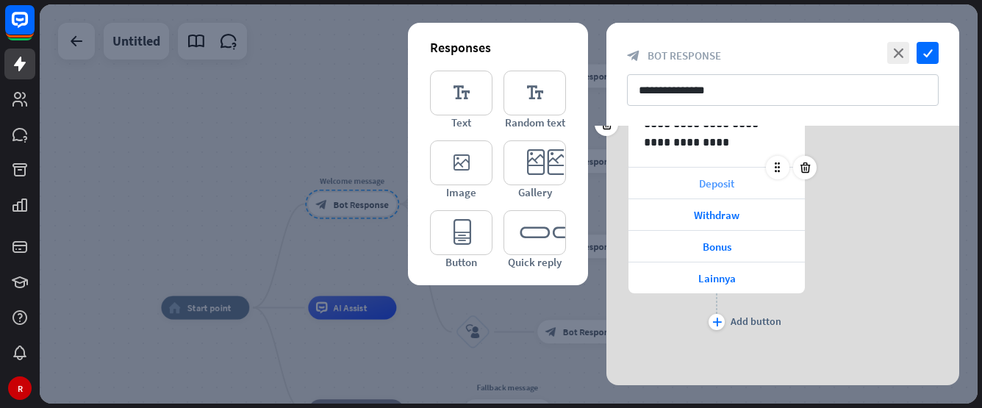
click at [709, 192] on div "Deposit" at bounding box center [717, 183] width 176 height 31
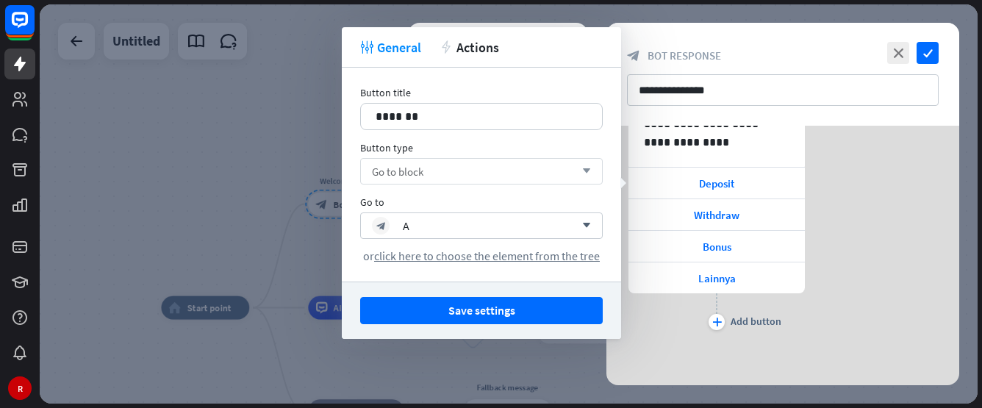
click at [433, 176] on div "Go to block arrow_down" at bounding box center [481, 171] width 243 height 26
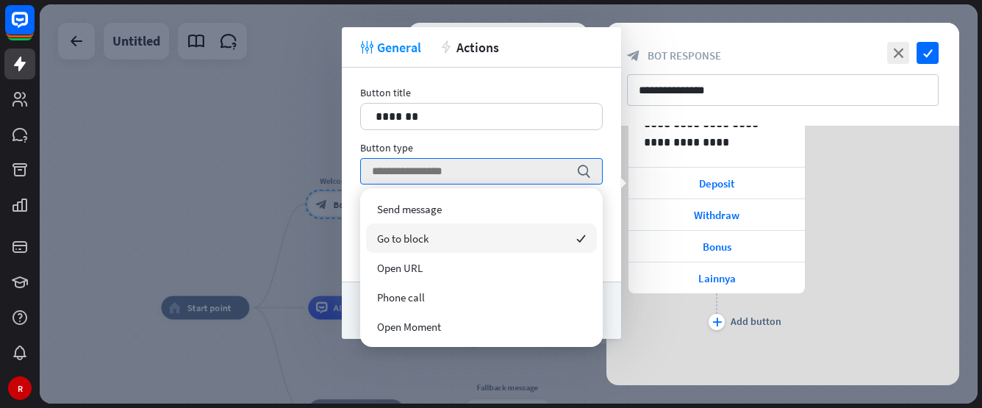
click at [443, 243] on div "Go to block checked" at bounding box center [481, 237] width 231 height 29
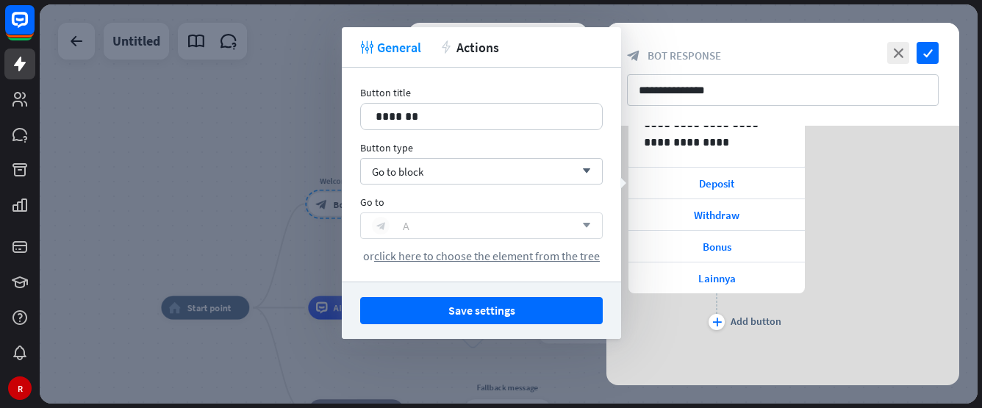
click at [426, 232] on div "block_bot_response A" at bounding box center [473, 226] width 203 height 18
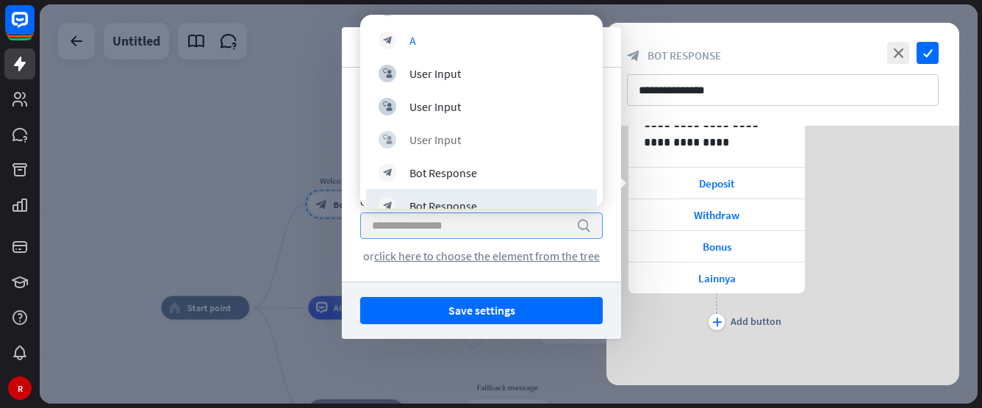
scroll to position [174, 0]
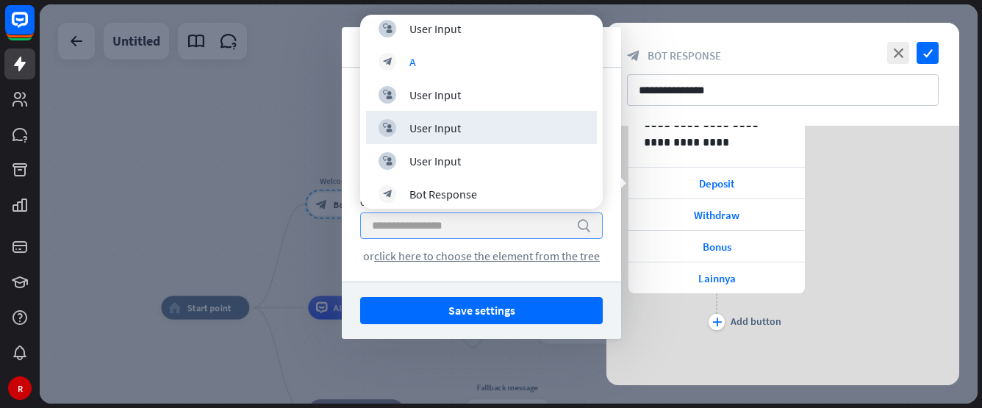
drag, startPoint x: 270, startPoint y: 146, endPoint x: 314, endPoint y: 142, distance: 44.3
click at [270, 147] on div at bounding box center [509, 203] width 938 height 399
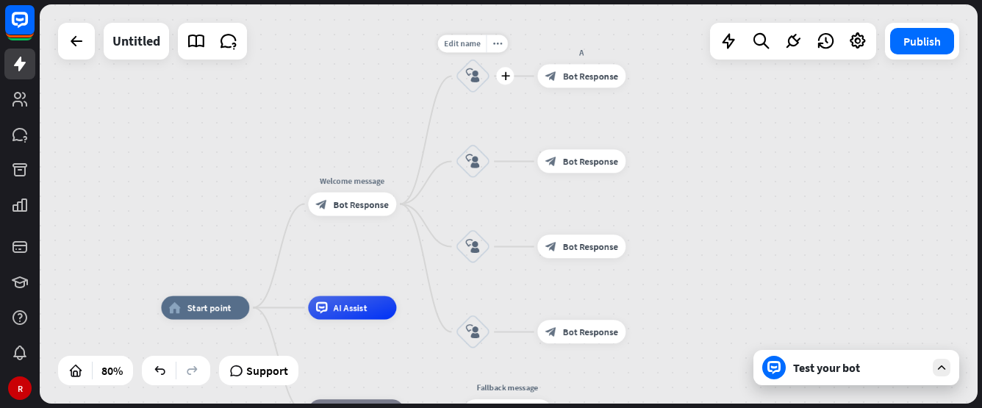
click at [468, 81] on icon "block_user_input" at bounding box center [473, 76] width 14 height 14
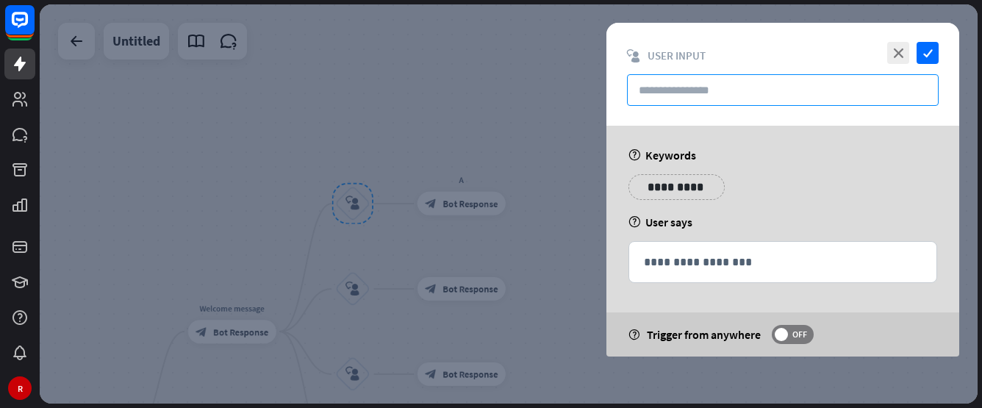
drag, startPoint x: 664, startPoint y: 88, endPoint x: 680, endPoint y: 98, distance: 18.8
click at [666, 91] on input "text" at bounding box center [783, 90] width 312 height 32
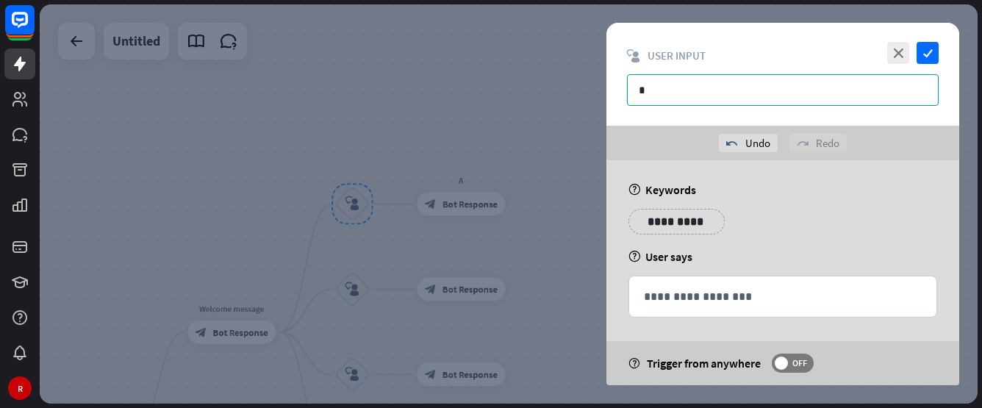
drag, startPoint x: 680, startPoint y: 91, endPoint x: 597, endPoint y: 89, distance: 83.1
click at [597, 89] on div "**********" at bounding box center [509, 203] width 938 height 399
type input "*"
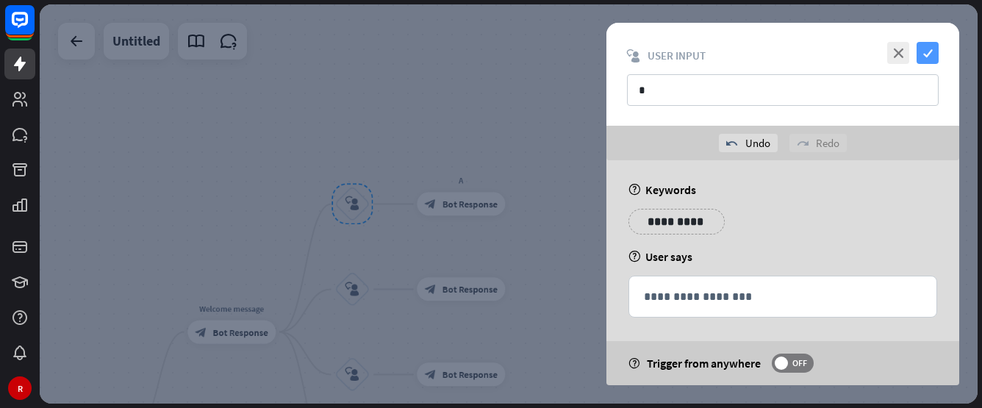
click at [922, 51] on icon "check" at bounding box center [928, 53] width 22 height 22
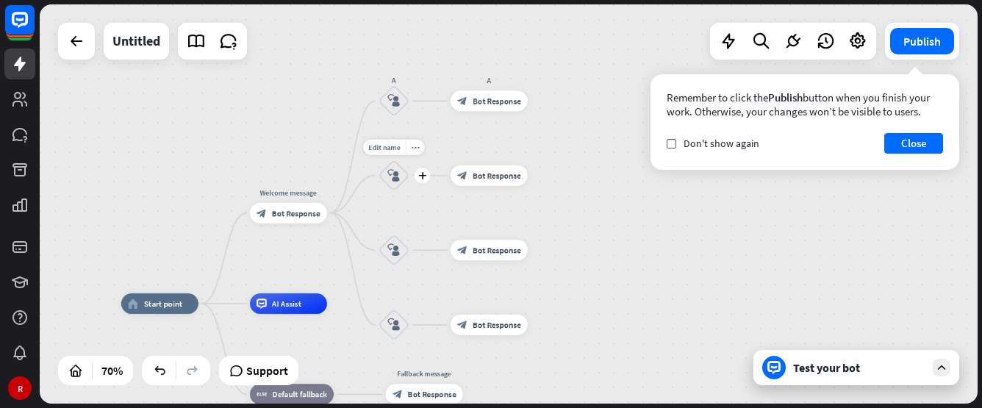
drag, startPoint x: 371, startPoint y: 266, endPoint x: 362, endPoint y: 204, distance: 62.4
click at [365, 202] on div "home_2 Start point Welcome message block_bot_response Bot Response A block_user…" at bounding box center [509, 203] width 938 height 399
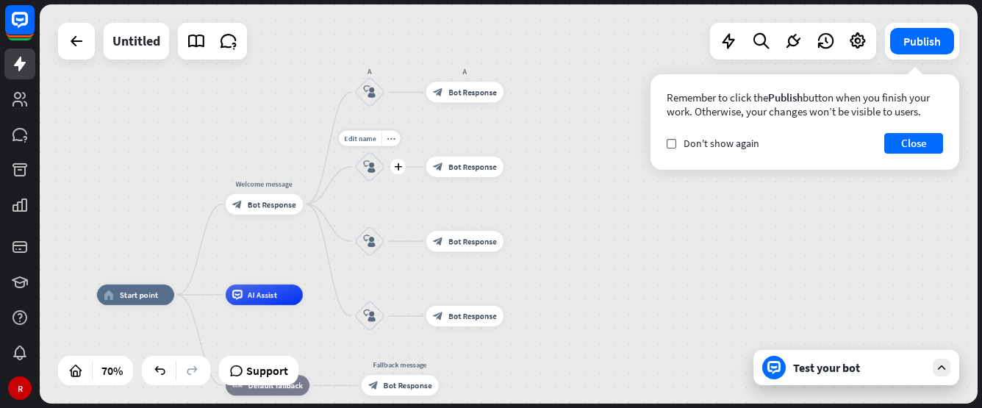
drag, startPoint x: 345, startPoint y: 191, endPoint x: 364, endPoint y: 155, distance: 40.8
click at [368, 162] on icon "block_user_input" at bounding box center [369, 167] width 12 height 12
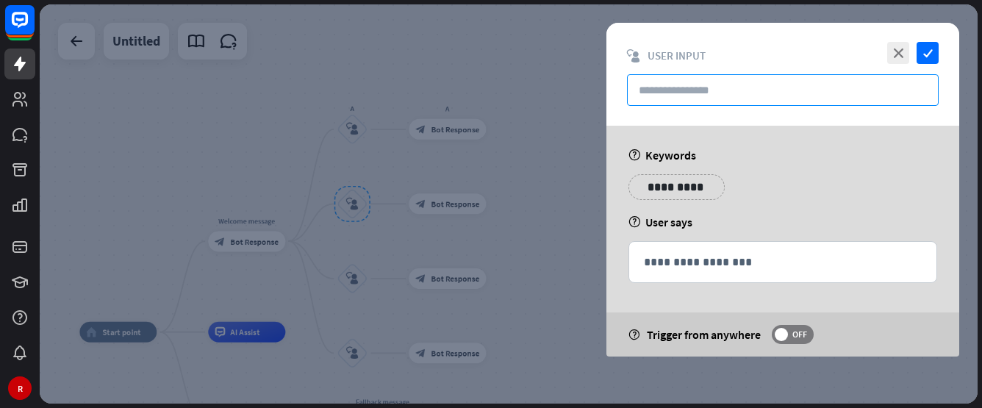
click at [697, 93] on input "text" at bounding box center [783, 90] width 312 height 32
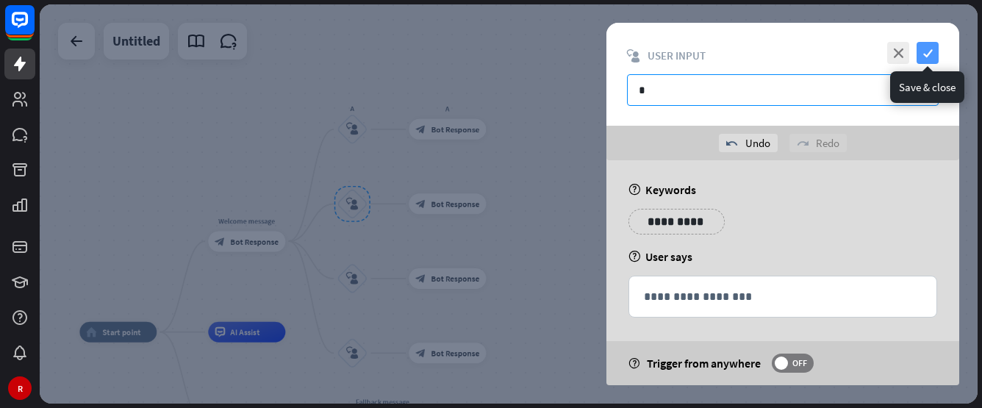
type input "*"
click at [932, 52] on icon "check" at bounding box center [928, 53] width 22 height 22
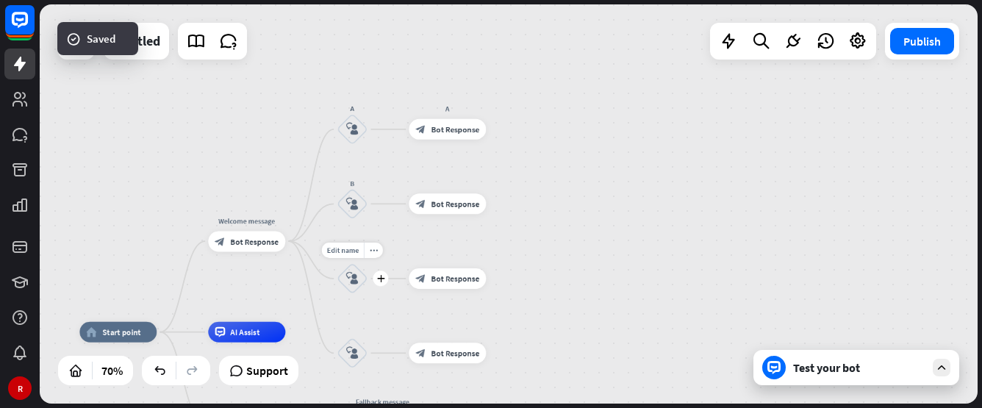
click at [348, 275] on icon "block_user_input" at bounding box center [352, 279] width 12 height 12
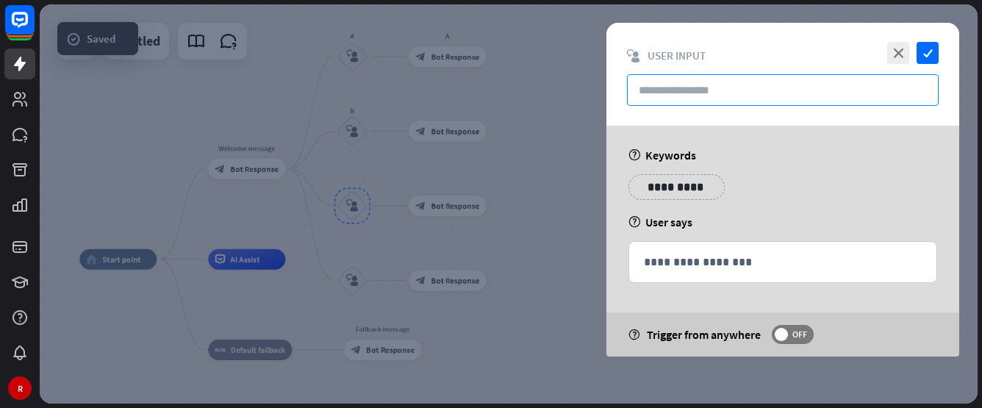
drag, startPoint x: 717, startPoint y: 92, endPoint x: 819, endPoint y: 79, distance: 102.2
click at [717, 96] on input "text" at bounding box center [783, 90] width 312 height 32
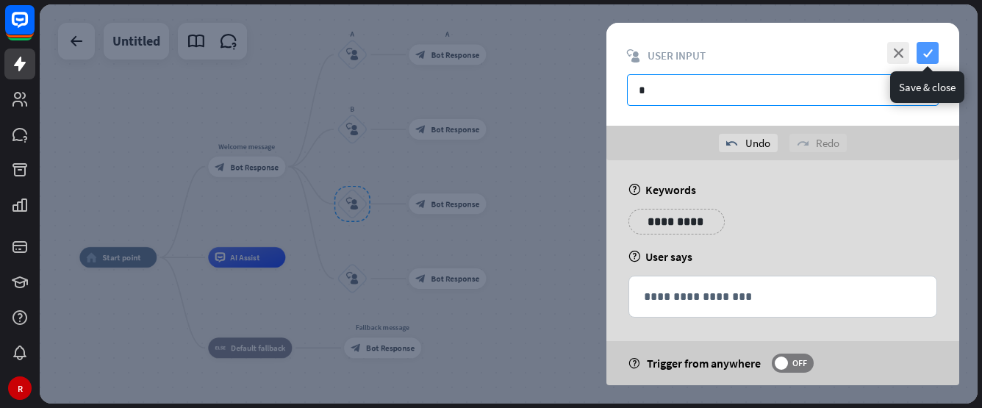
type input "*"
click at [937, 58] on icon "check" at bounding box center [928, 53] width 22 height 22
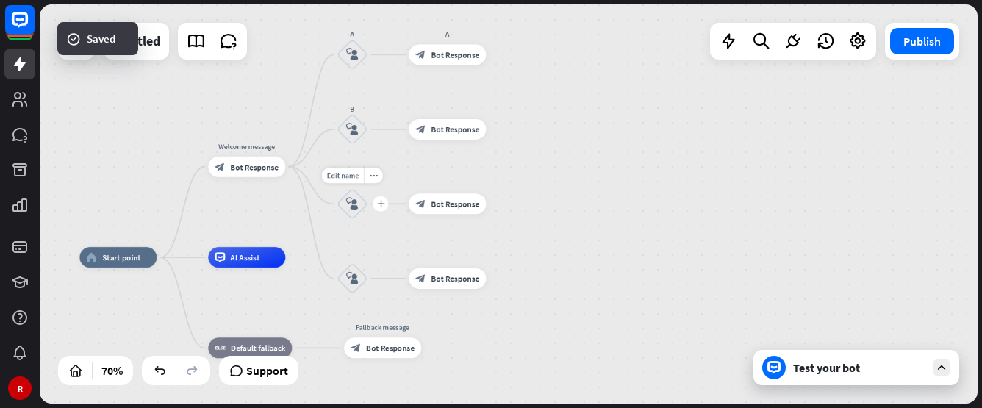
click at [357, 203] on icon "block_user_input" at bounding box center [352, 204] width 12 height 12
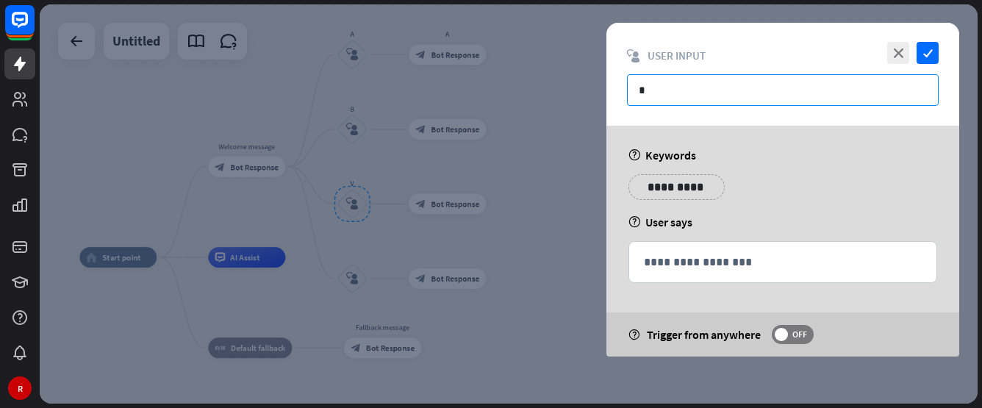
drag, startPoint x: 712, startPoint y: 89, endPoint x: 521, endPoint y: 101, distance: 190.8
click at [521, 101] on div "**********" at bounding box center [509, 203] width 938 height 399
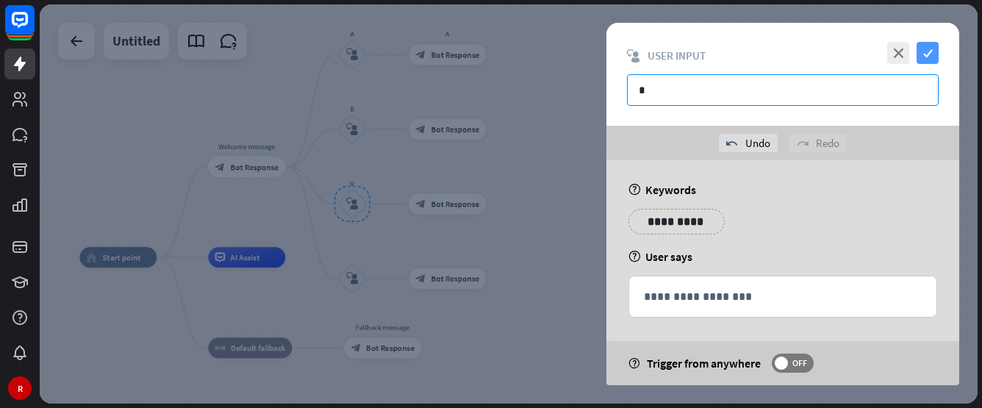
type input "*"
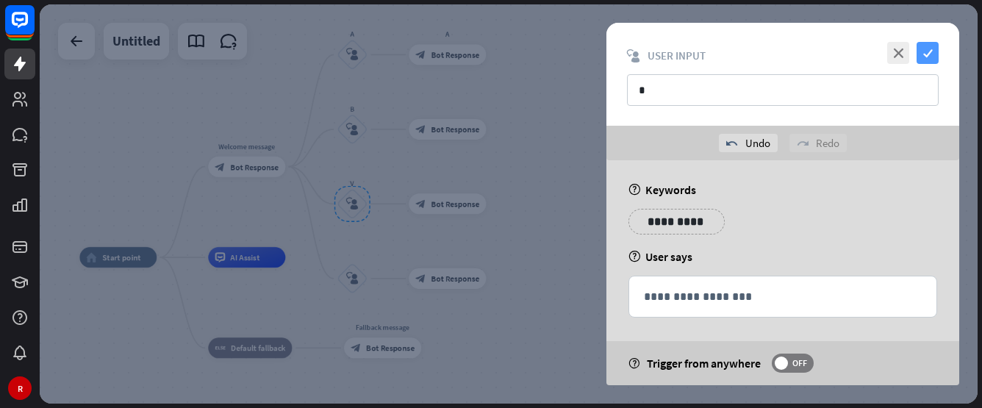
click at [924, 54] on icon "check" at bounding box center [928, 53] width 22 height 22
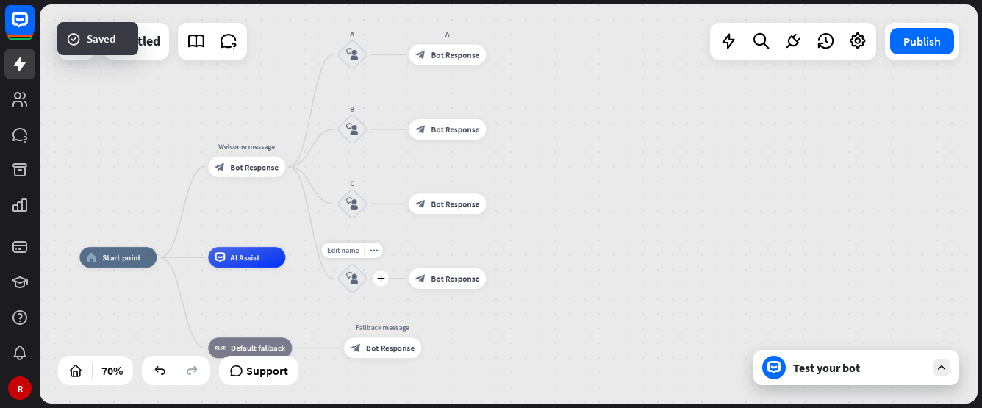
click at [356, 280] on icon "block_user_input" at bounding box center [352, 279] width 12 height 12
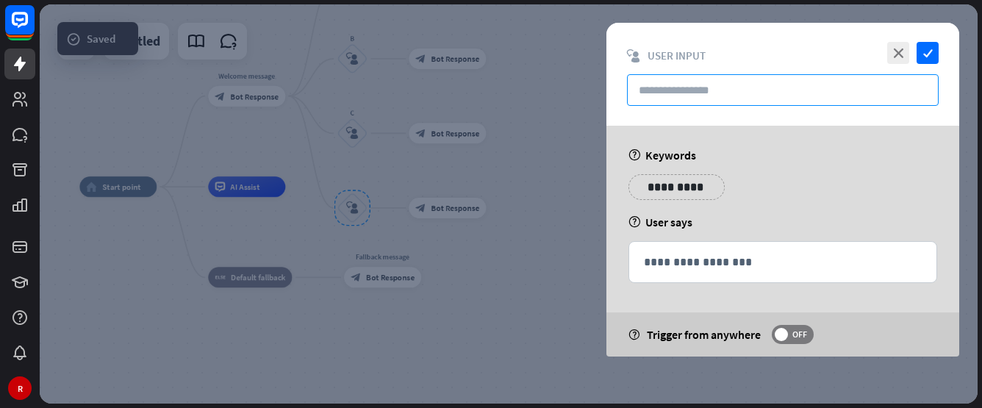
drag, startPoint x: 729, startPoint y: 100, endPoint x: 723, endPoint y: 104, distance: 8.0
click at [727, 101] on input "text" at bounding box center [783, 90] width 312 height 32
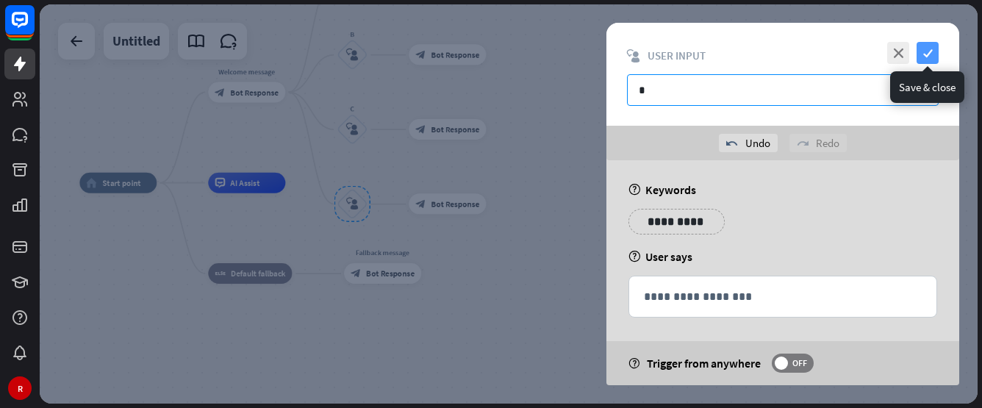
type input "*"
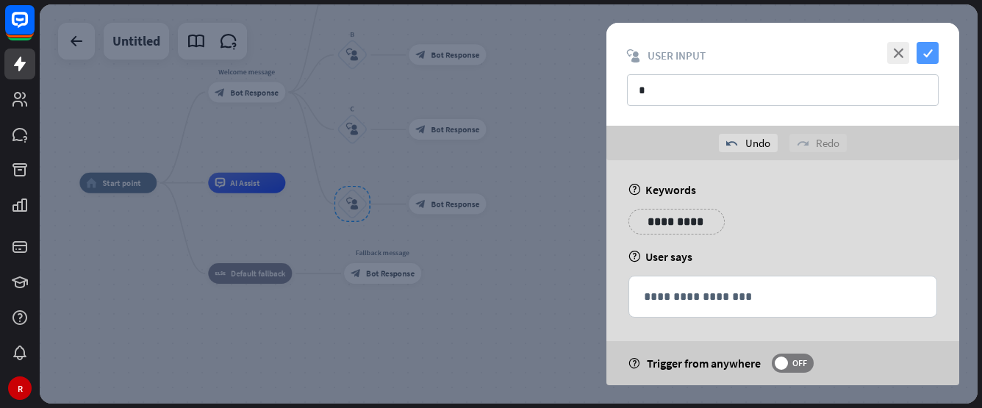
click at [935, 49] on icon "check" at bounding box center [928, 53] width 22 height 22
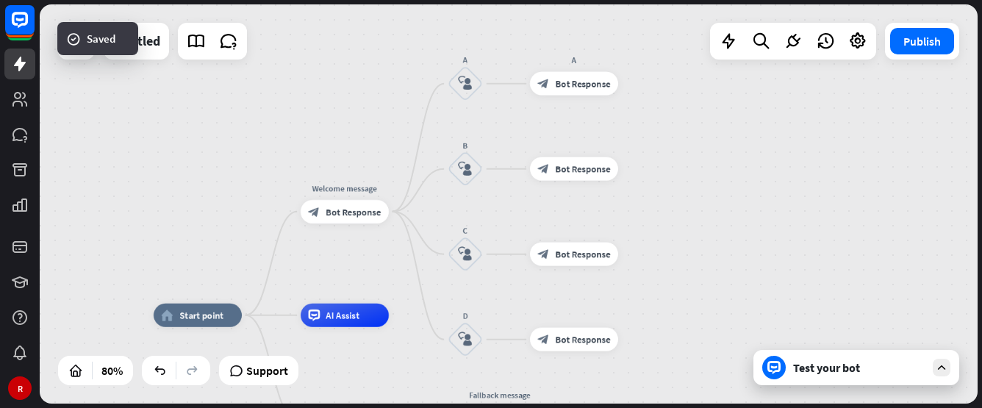
drag, startPoint x: 380, startPoint y: 171, endPoint x: 508, endPoint y: 250, distance: 150.5
click at [530, 328] on div "block_bot_response Bot Response" at bounding box center [574, 340] width 88 height 24
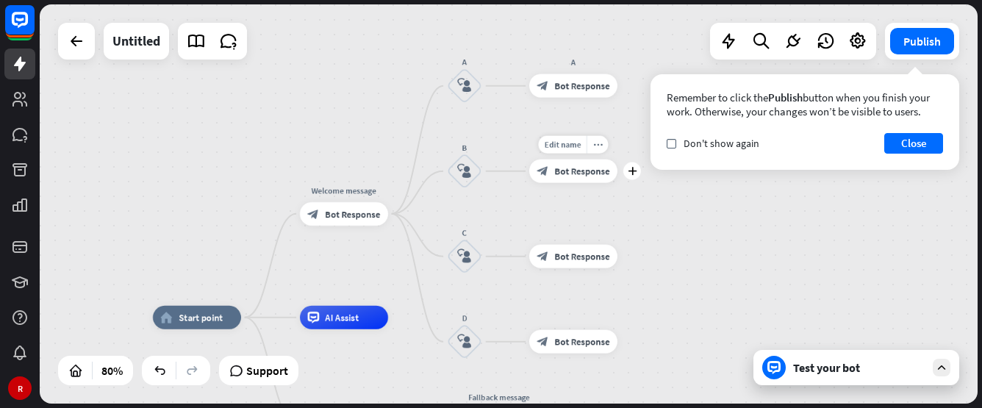
click at [567, 177] on div "block_bot_response Bot Response" at bounding box center [573, 172] width 88 height 24
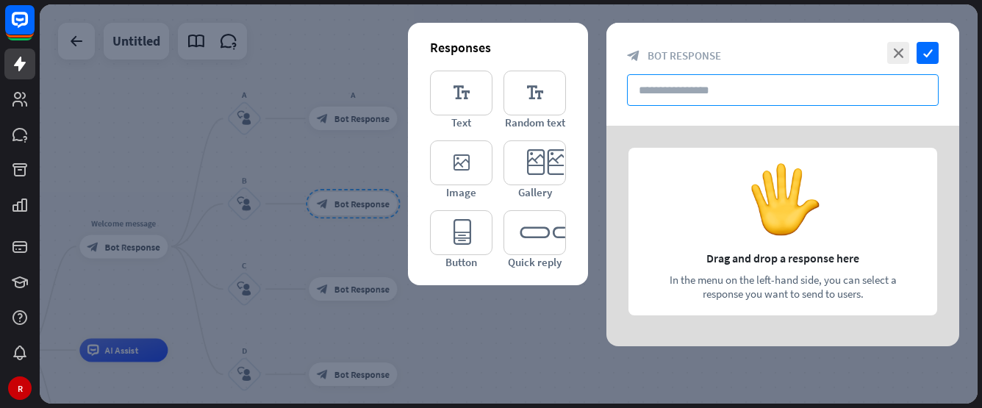
click at [715, 94] on input "text" at bounding box center [783, 90] width 312 height 32
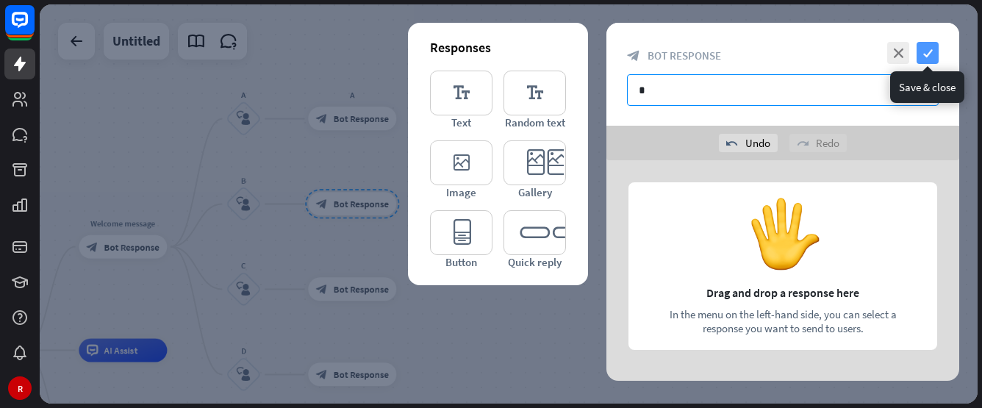
type input "*"
click at [927, 53] on icon "check" at bounding box center [928, 53] width 22 height 22
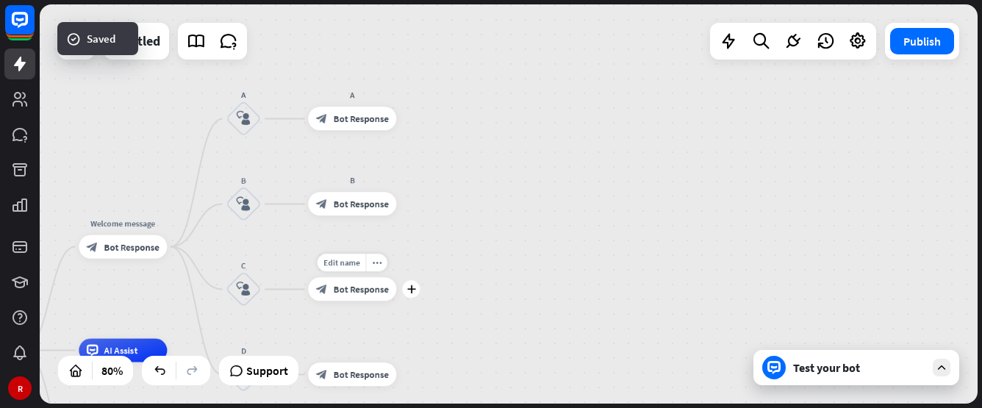
click at [349, 293] on span "Bot Response" at bounding box center [361, 290] width 55 height 12
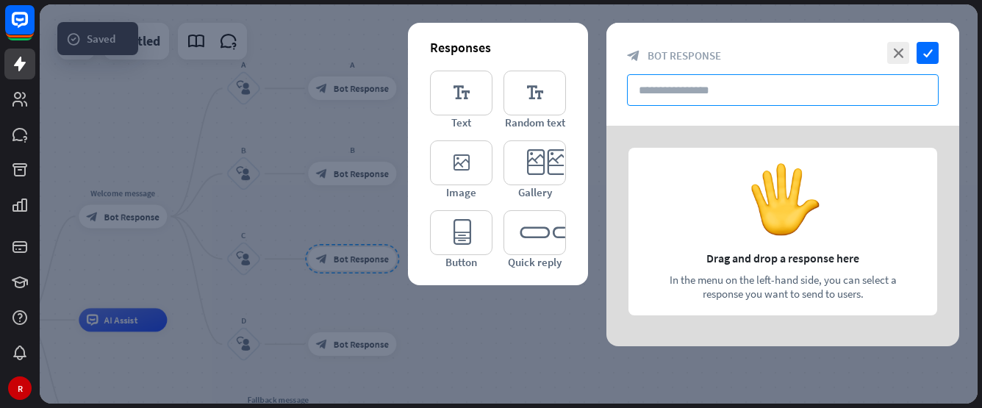
click at [788, 81] on div "close check block_bot_response Bot Response" at bounding box center [782, 74] width 353 height 103
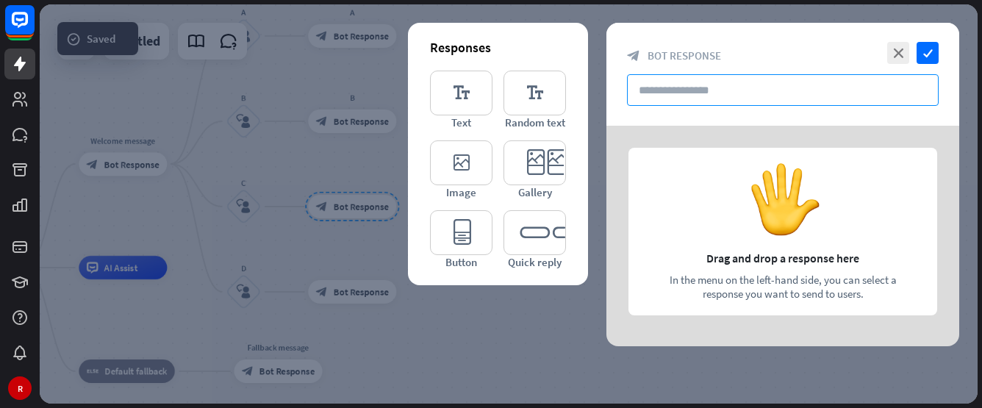
click at [783, 93] on input "text" at bounding box center [783, 90] width 312 height 32
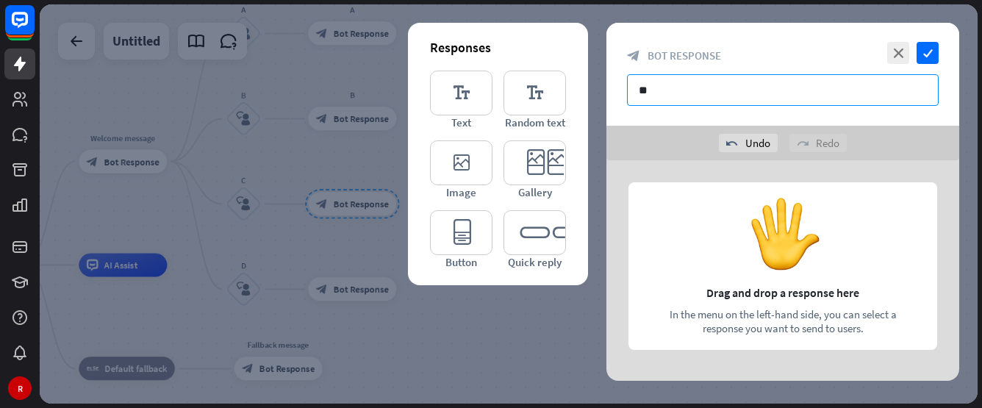
drag, startPoint x: 675, startPoint y: 90, endPoint x: 629, endPoint y: 92, distance: 46.4
click at [629, 94] on input "**" at bounding box center [783, 90] width 312 height 32
type input "*"
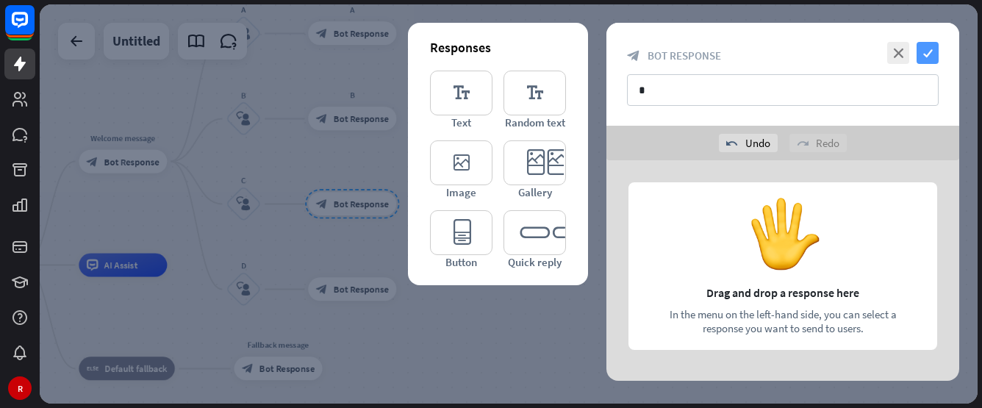
click at [924, 52] on icon "check" at bounding box center [928, 53] width 22 height 22
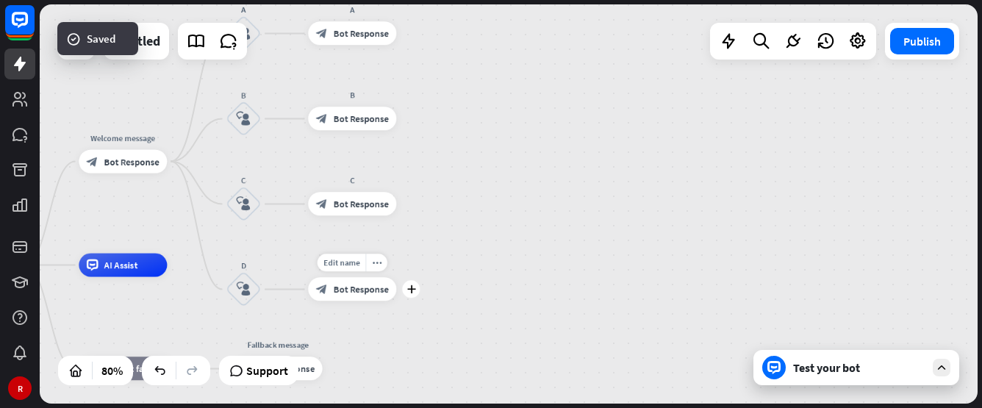
click at [376, 285] on span "Bot Response" at bounding box center [361, 290] width 55 height 12
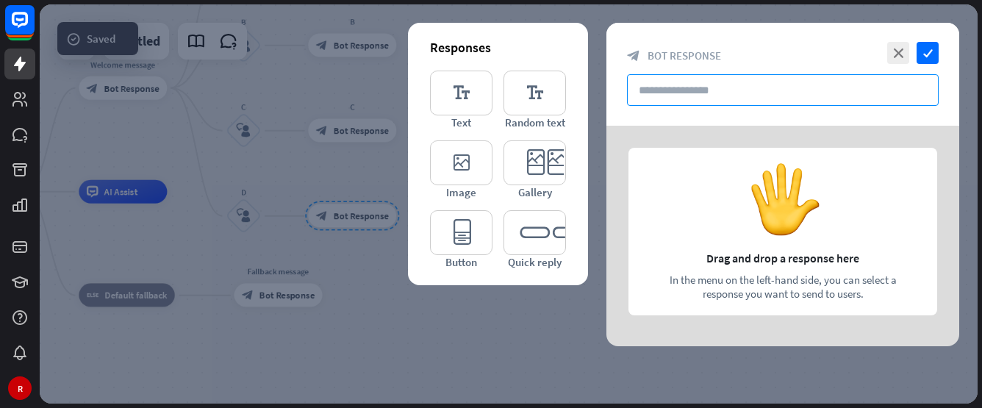
drag, startPoint x: 712, startPoint y: 88, endPoint x: 753, endPoint y: 68, distance: 46.4
click at [709, 90] on input "text" at bounding box center [783, 90] width 312 height 32
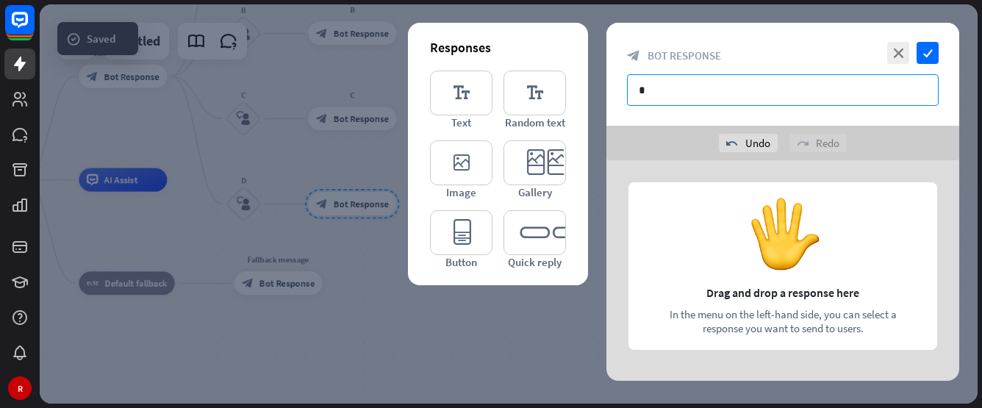
type input "*"
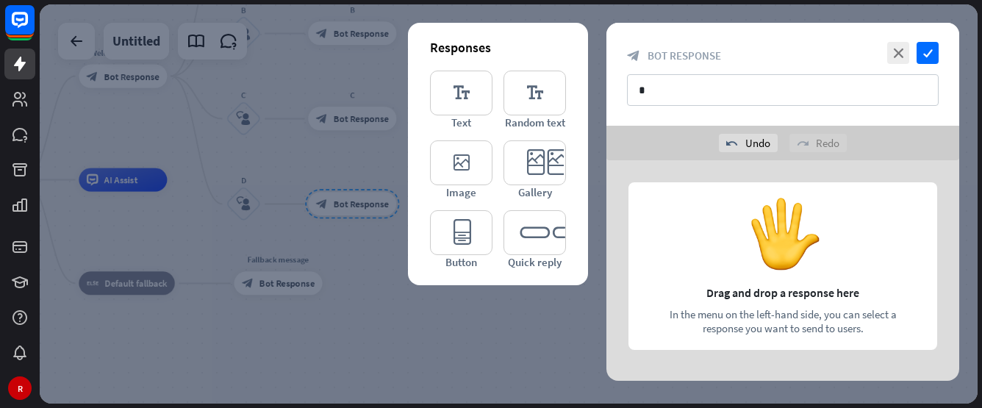
click at [944, 55] on div "close check block_bot_response Bot Response *" at bounding box center [782, 74] width 353 height 103
click at [932, 55] on icon "check" at bounding box center [928, 53] width 22 height 22
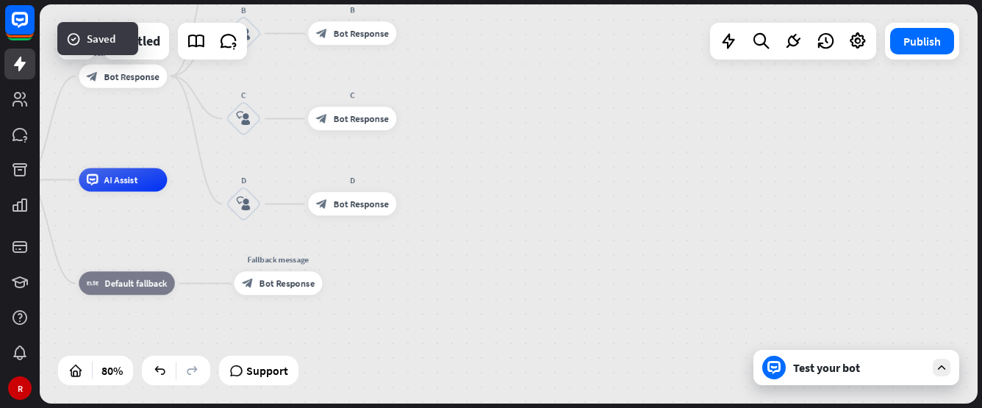
drag, startPoint x: 318, startPoint y: 118, endPoint x: 460, endPoint y: 286, distance: 220.1
click at [460, 286] on div "home_2 Start point Welcome message block_bot_response Bot Response A block_user…" at bounding box center [307, 339] width 751 height 319
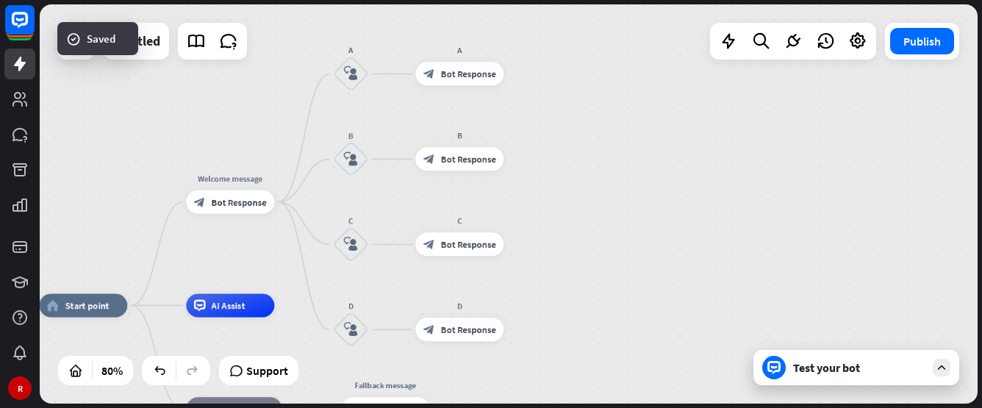
drag, startPoint x: 502, startPoint y: 176, endPoint x: 609, endPoint y: 301, distance: 165.3
click at [609, 301] on div "home_2 Start point Welcome message block_bot_response Bot Response A block_user…" at bounding box center [509, 203] width 938 height 399
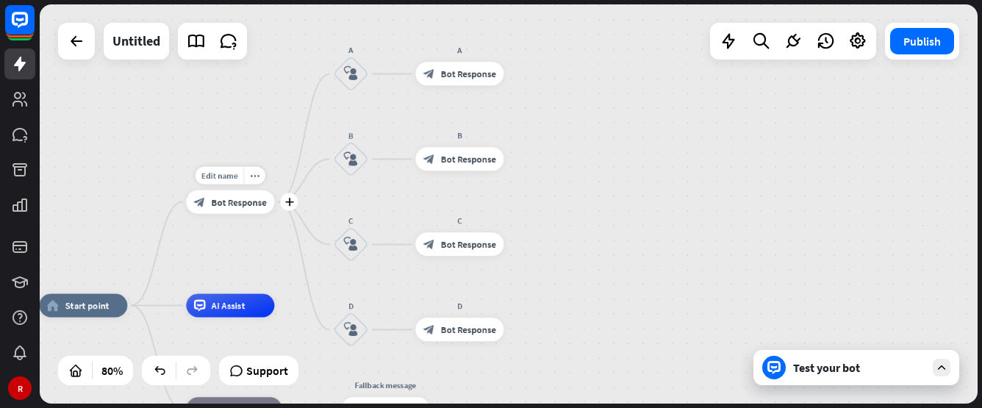
click at [248, 205] on span "Bot Response" at bounding box center [239, 202] width 55 height 12
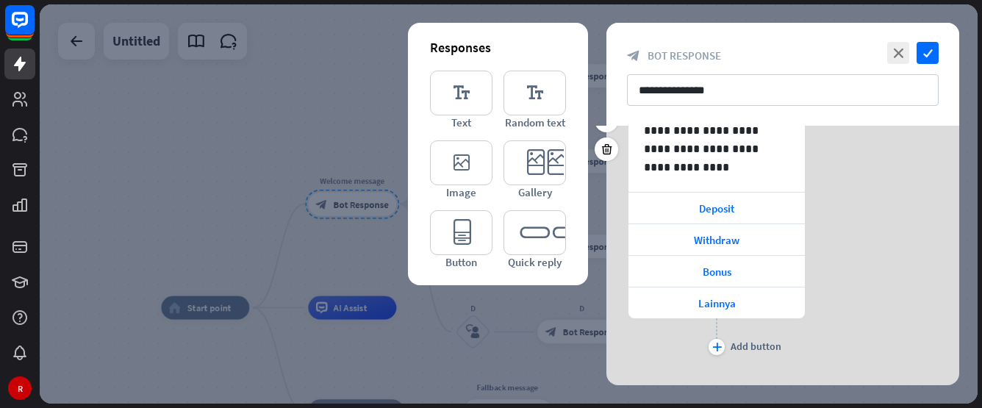
scroll to position [221, 0]
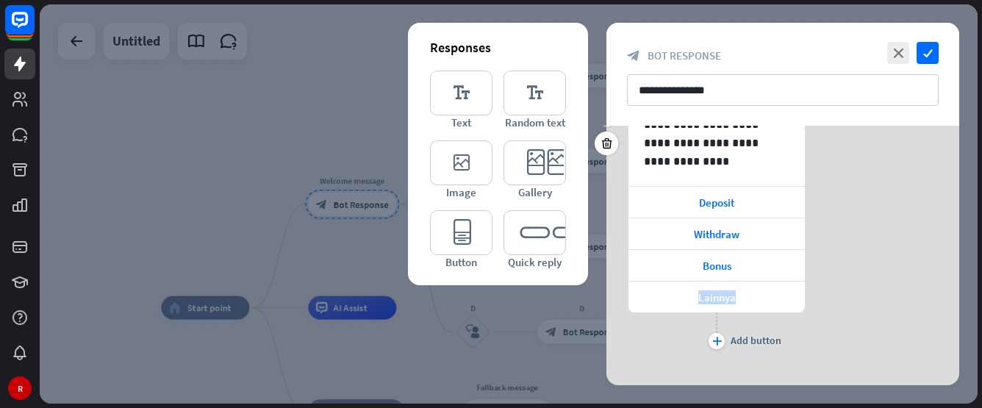
drag, startPoint x: 830, startPoint y: 307, endPoint x: 821, endPoint y: 267, distance: 40.7
click at [821, 267] on div "**********" at bounding box center [782, 226] width 353 height 253
click at [738, 199] on div "Deposit" at bounding box center [717, 202] width 176 height 31
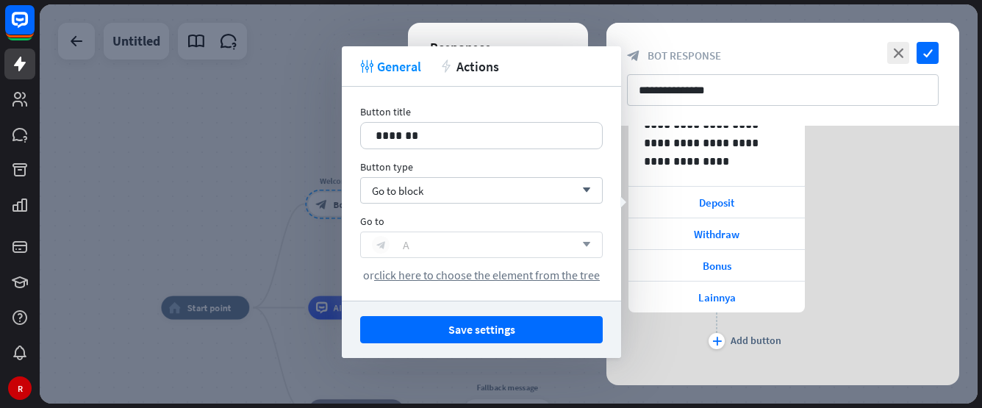
click at [487, 246] on div "block_bot_response A" at bounding box center [473, 245] width 203 height 18
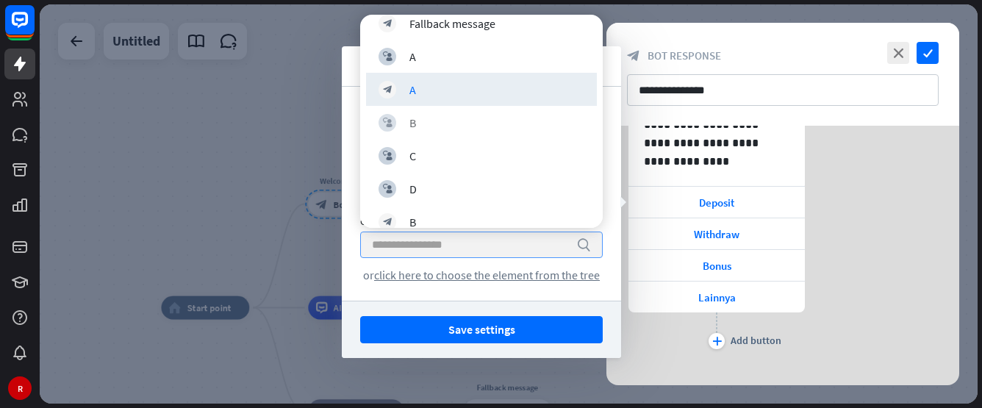
scroll to position [147, 0]
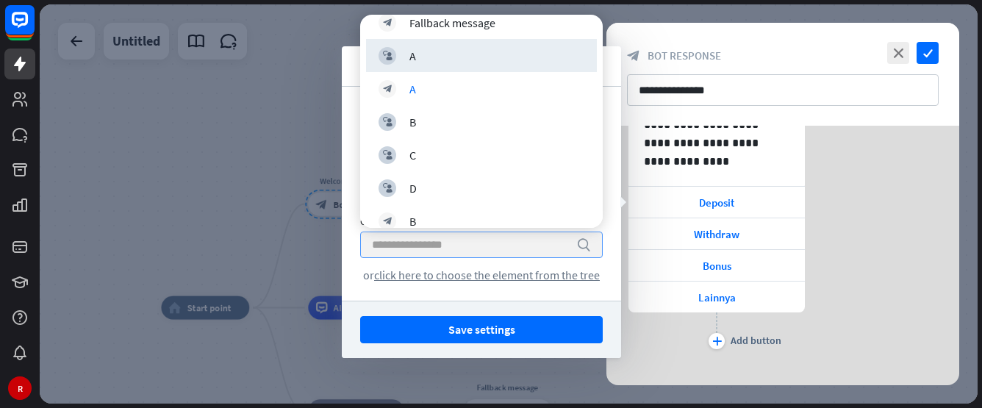
click at [467, 65] on div "block_user_input A" at bounding box center [481, 55] width 231 height 33
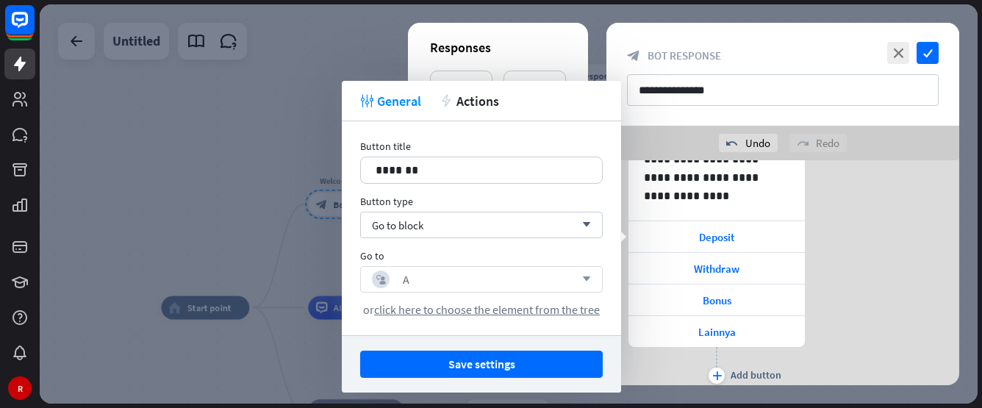
click at [448, 365] on button "Save settings" at bounding box center [481, 364] width 243 height 27
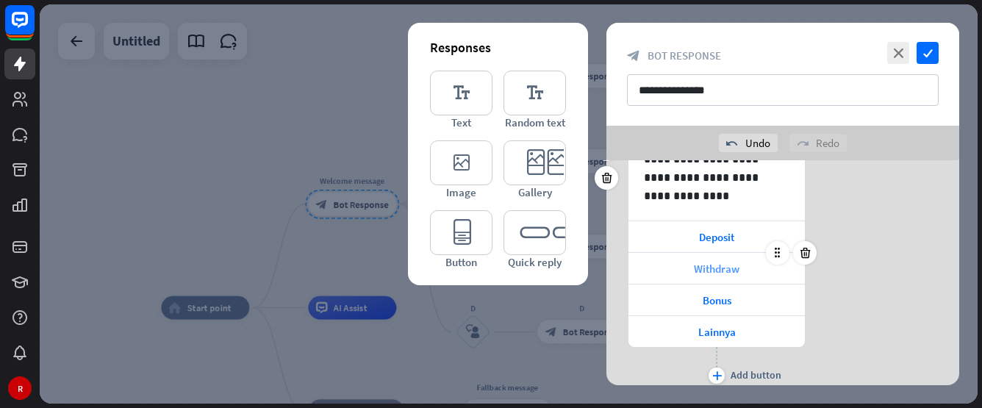
click at [720, 273] on span "Withdraw" at bounding box center [717, 269] width 46 height 14
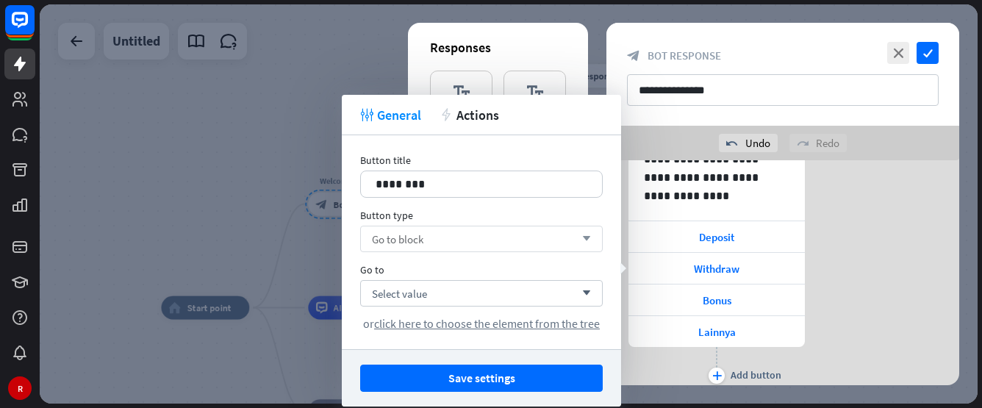
click at [480, 238] on div "Go to block arrow_down" at bounding box center [481, 239] width 243 height 26
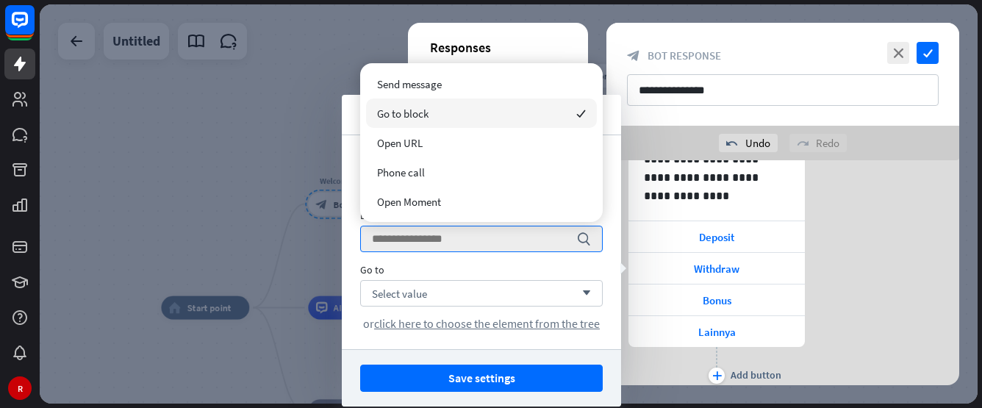
click at [451, 113] on div "Go to block checked" at bounding box center [481, 113] width 231 height 29
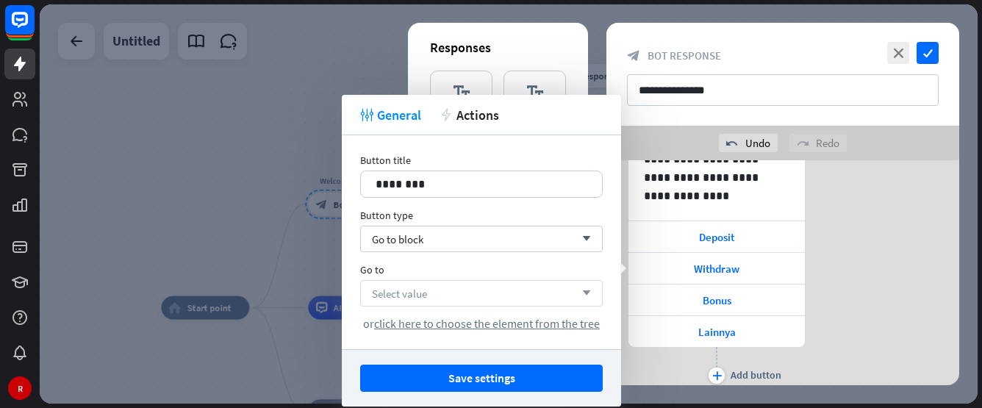
click at [458, 296] on div "Select value arrow_down" at bounding box center [481, 293] width 243 height 26
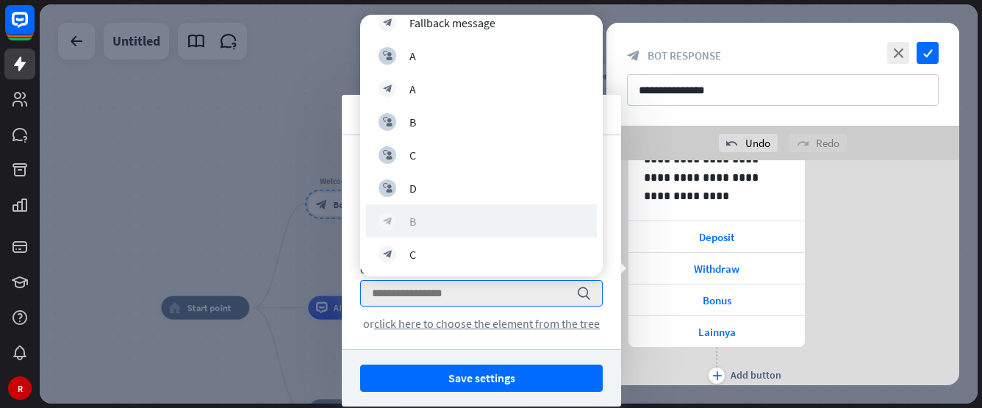
click at [443, 228] on div "block_bot_response B" at bounding box center [482, 221] width 206 height 18
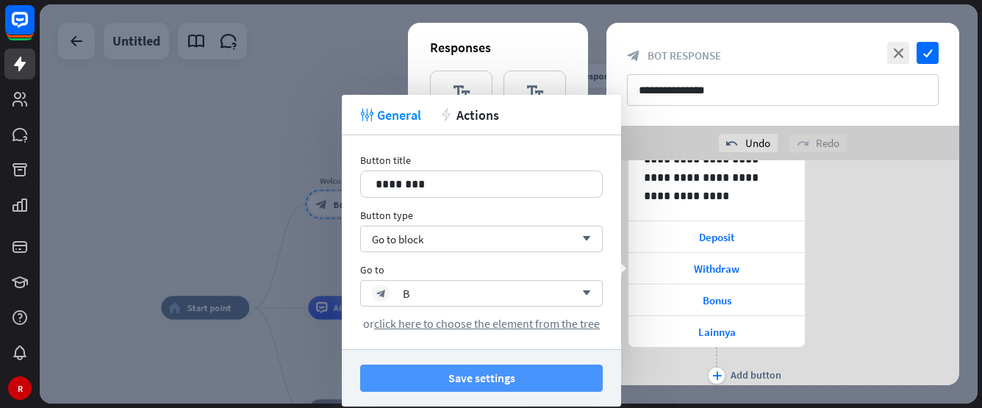
click at [486, 382] on button "Save settings" at bounding box center [481, 378] width 243 height 27
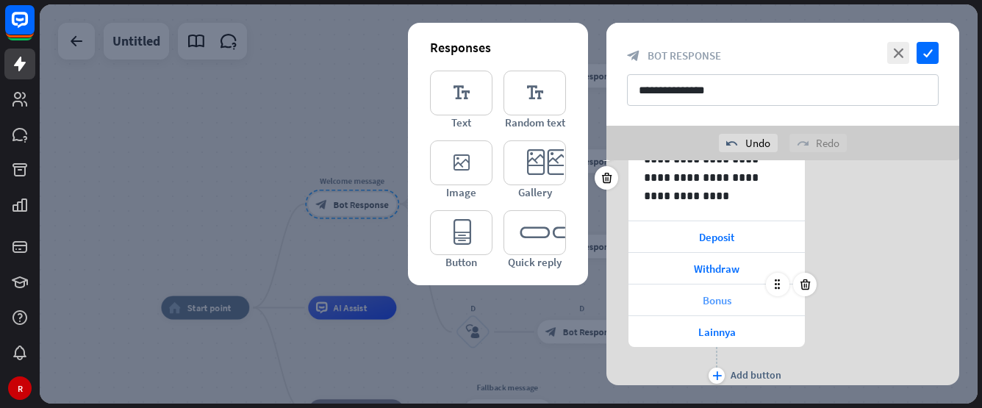
click at [734, 307] on div "Bonus" at bounding box center [717, 299] width 176 height 31
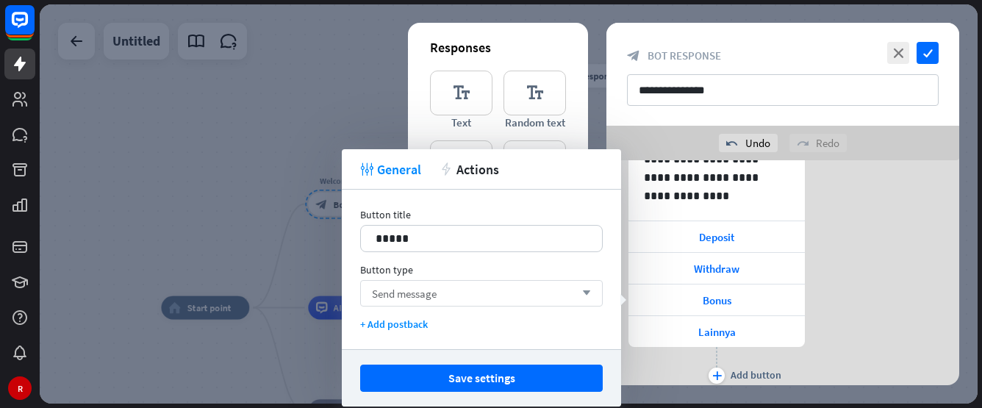
click at [433, 292] on span "Send message" at bounding box center [404, 294] width 65 height 14
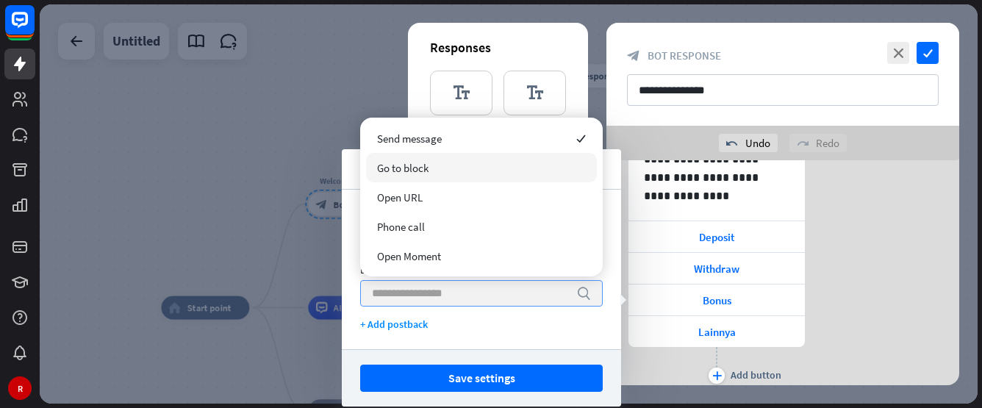
click at [433, 170] on div "Go to block" at bounding box center [481, 167] width 231 height 29
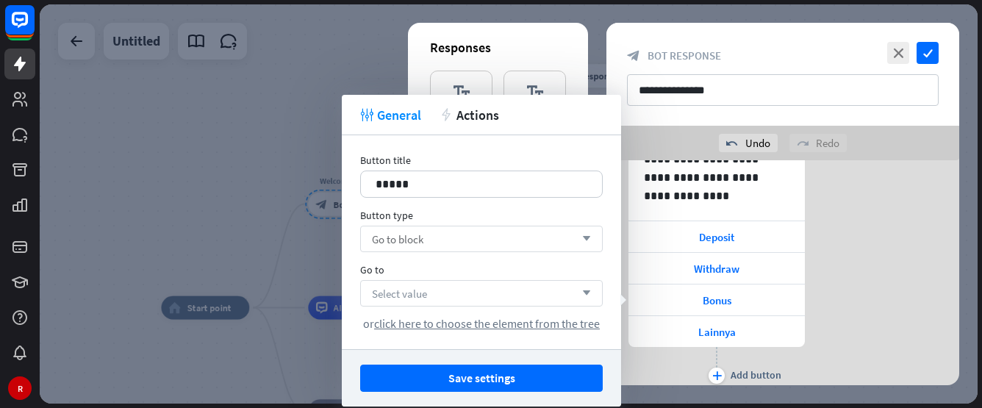
click at [437, 289] on div "Select value arrow_down" at bounding box center [481, 293] width 243 height 26
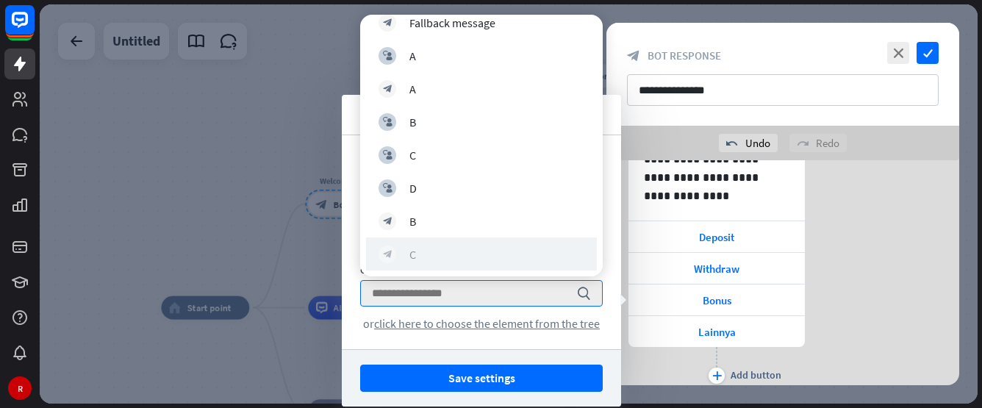
click at [444, 254] on div "block_bot_response C" at bounding box center [482, 255] width 206 height 18
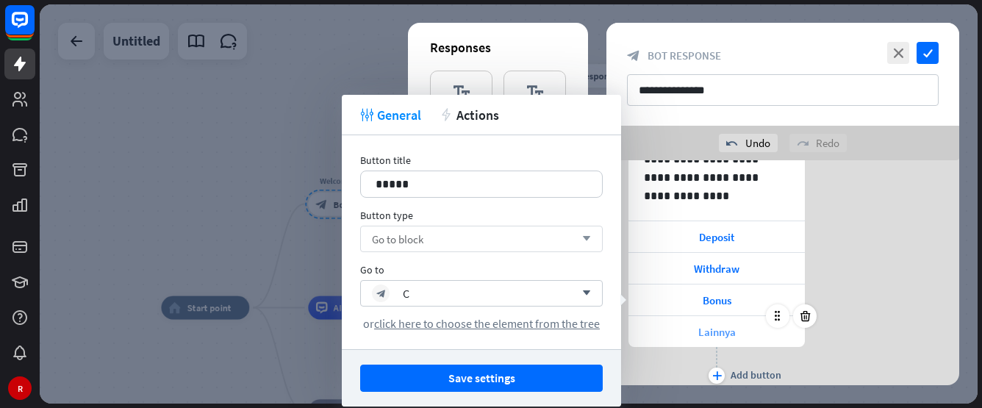
click at [709, 333] on span "Lainnya" at bounding box center [716, 332] width 37 height 14
click at [463, 236] on div "Go to block arrow_down" at bounding box center [481, 239] width 243 height 26
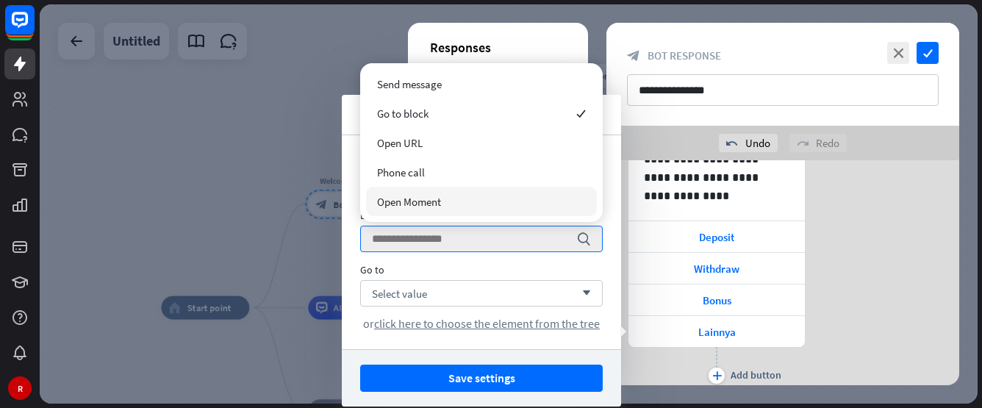
click at [465, 307] on div "Select value arrow_down or click here to choose the element from the tree" at bounding box center [481, 305] width 243 height 51
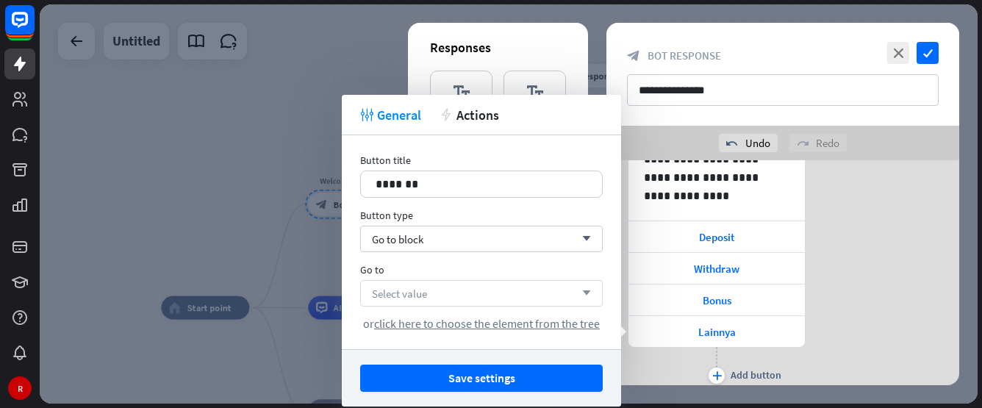
click at [467, 288] on div "Select value arrow_down" at bounding box center [481, 293] width 243 height 26
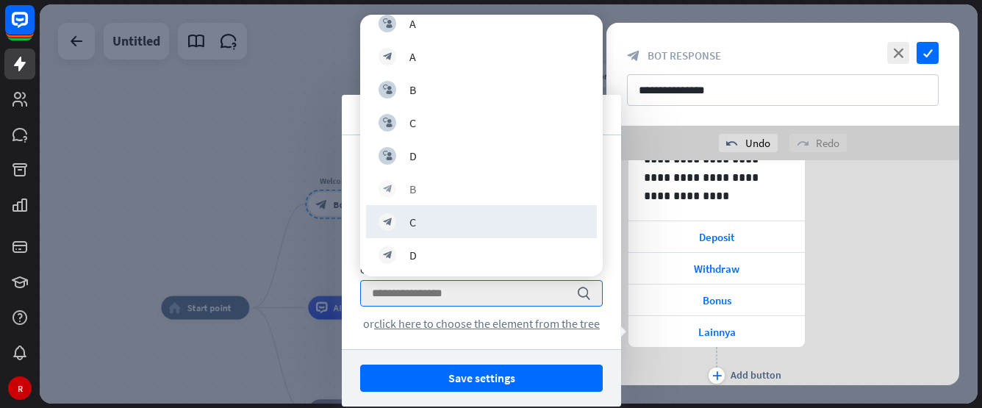
scroll to position [180, 0]
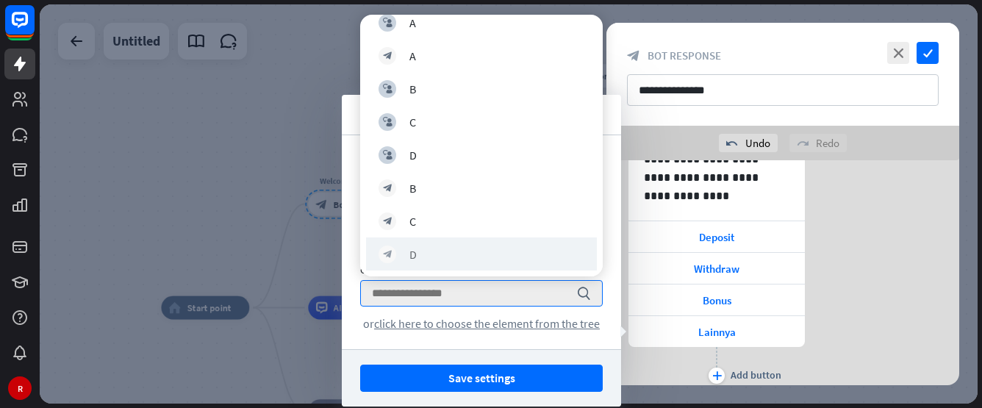
click at [459, 264] on div "block_bot_response D" at bounding box center [481, 253] width 231 height 33
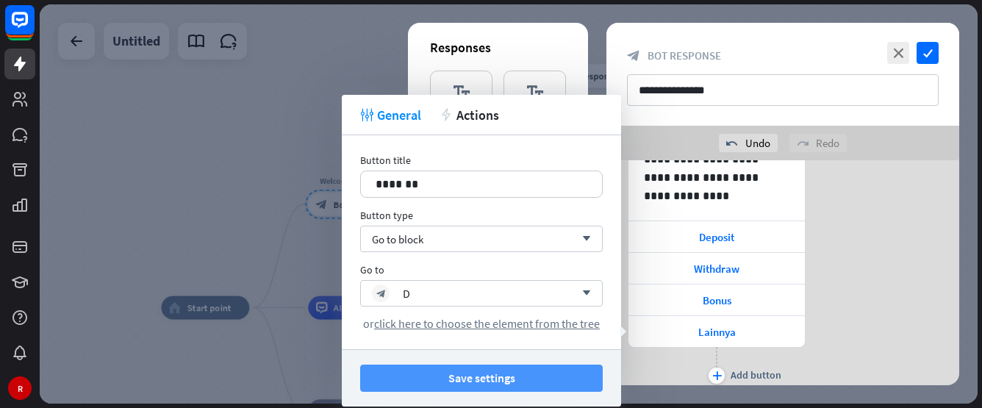
click at [479, 374] on button "Save settings" at bounding box center [481, 378] width 243 height 27
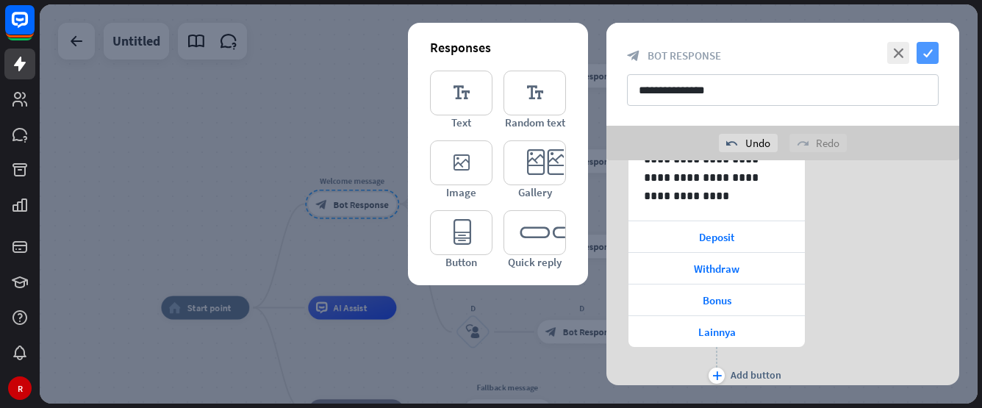
click at [931, 47] on icon "check" at bounding box center [928, 53] width 22 height 22
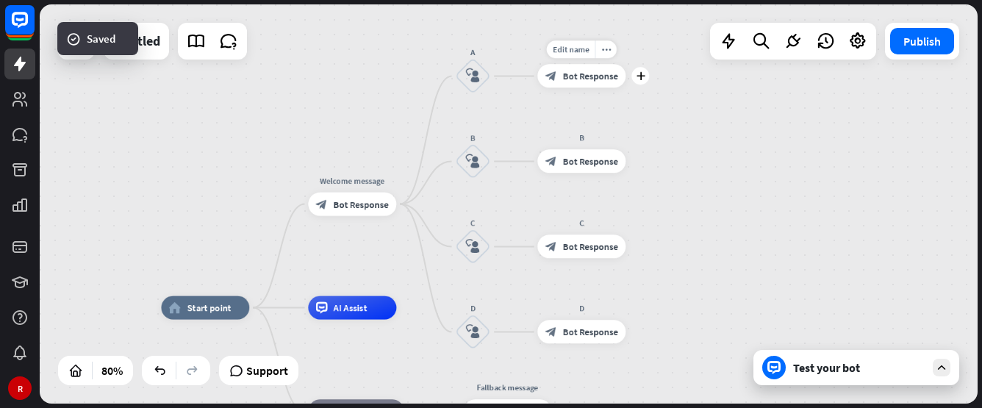
click at [592, 80] on span "Bot Response" at bounding box center [590, 77] width 55 height 12
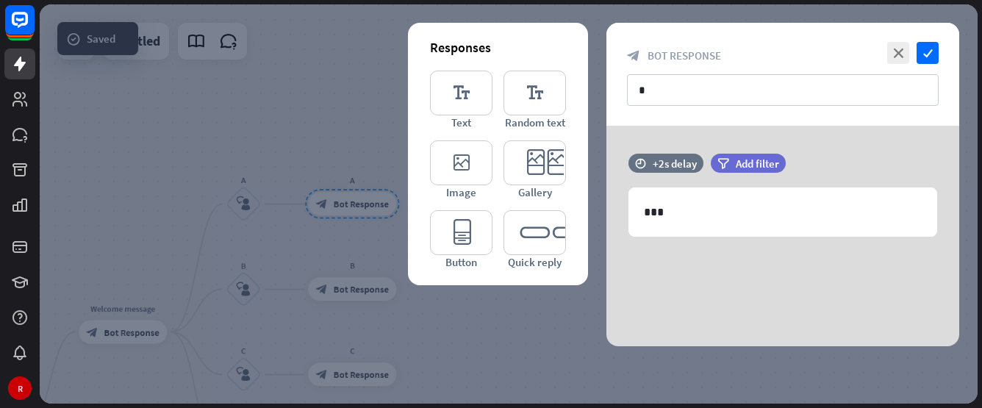
click at [334, 316] on div at bounding box center [509, 203] width 938 height 399
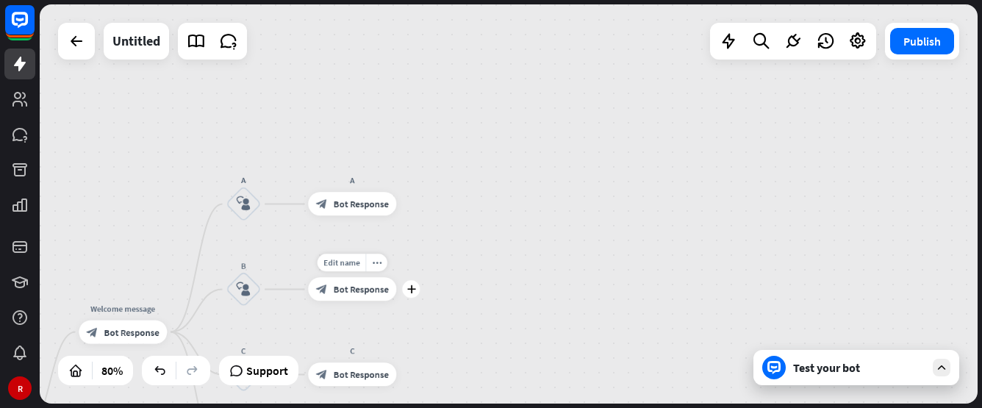
click at [366, 287] on span "Bot Response" at bounding box center [361, 290] width 55 height 12
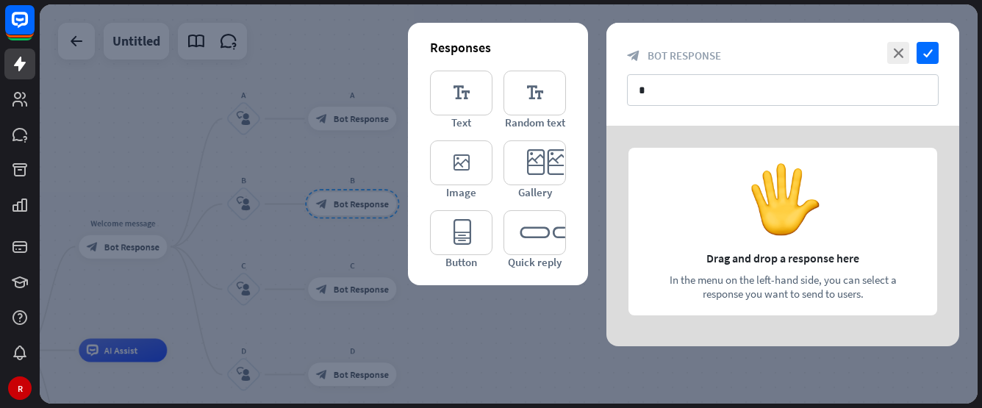
drag, startPoint x: 479, startPoint y: 97, endPoint x: 540, endPoint y: 139, distance: 74.0
click at [479, 98] on icon "editor_text" at bounding box center [461, 93] width 62 height 45
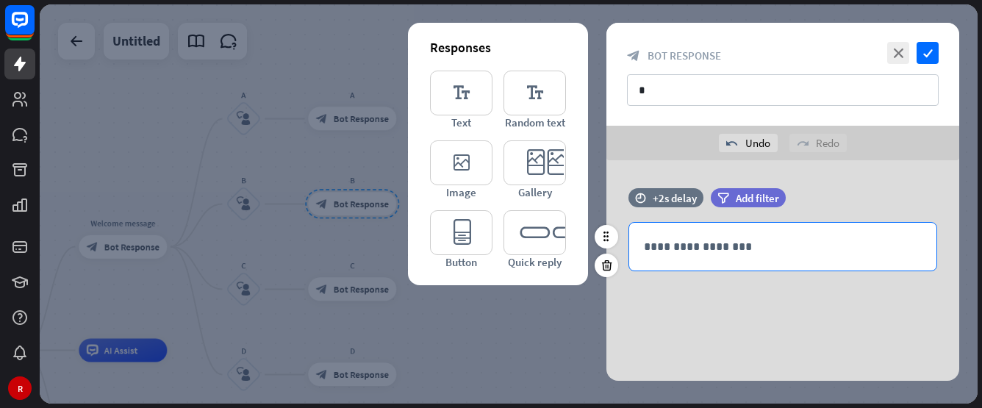
click at [696, 249] on p "**********" at bounding box center [783, 246] width 278 height 18
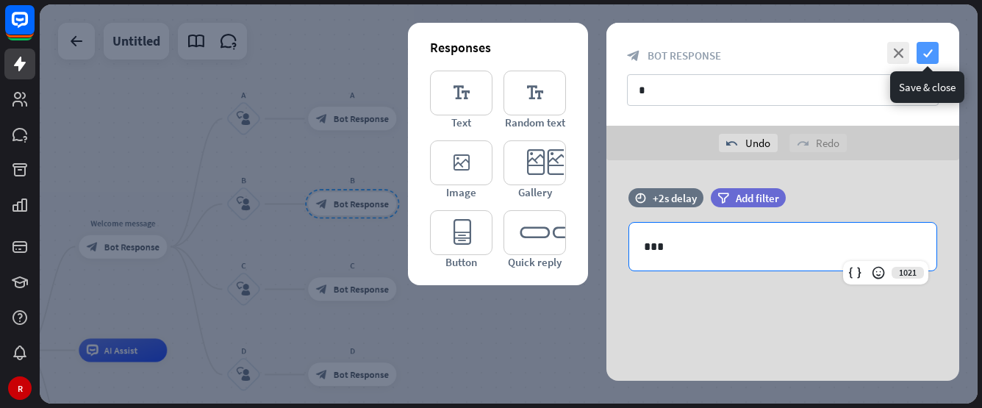
click at [919, 46] on icon "check" at bounding box center [928, 53] width 22 height 22
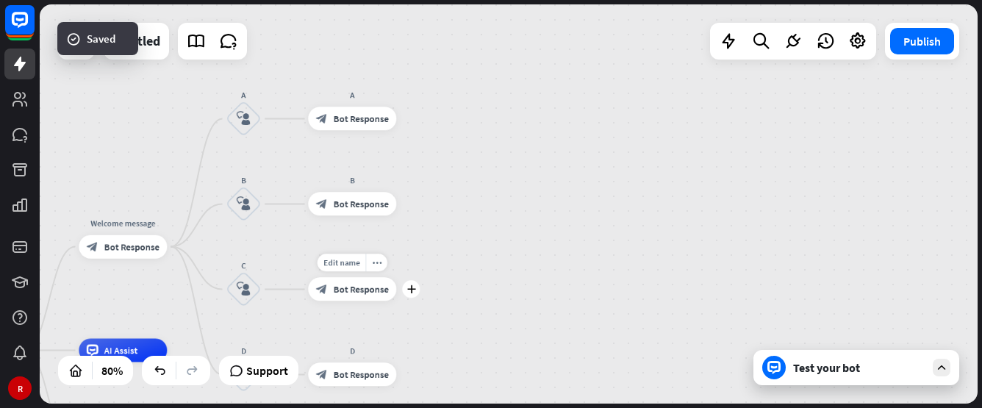
click at [374, 288] on span "Bot Response" at bounding box center [361, 290] width 55 height 12
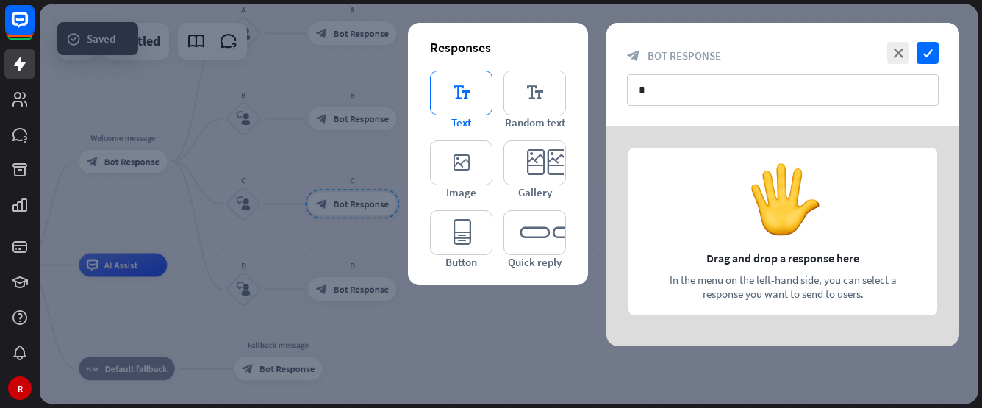
click at [465, 92] on icon "editor_text" at bounding box center [461, 93] width 62 height 45
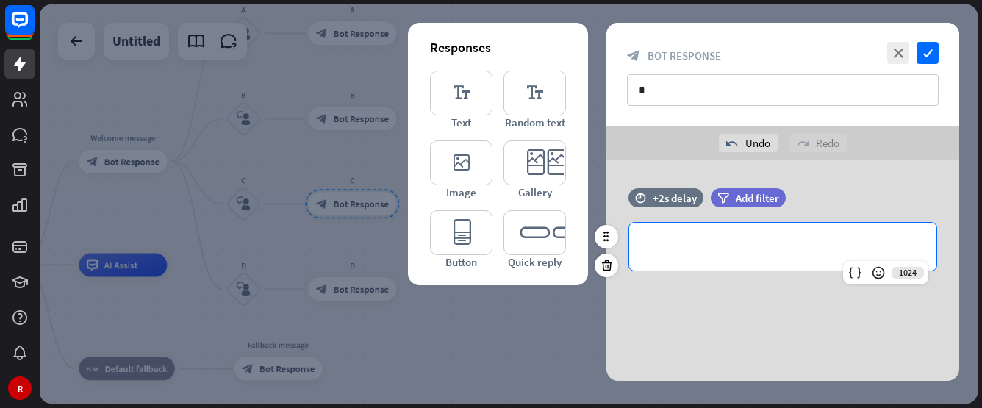
click at [737, 254] on p "**********" at bounding box center [783, 246] width 278 height 18
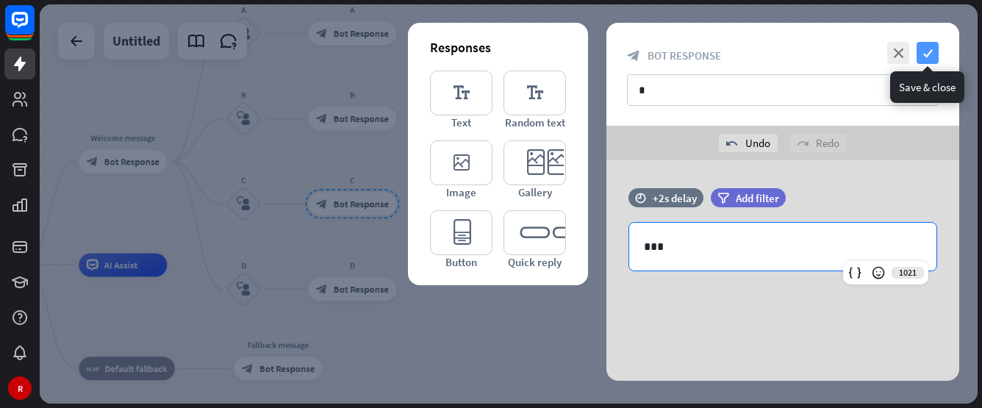
click at [931, 49] on icon "check" at bounding box center [928, 53] width 22 height 22
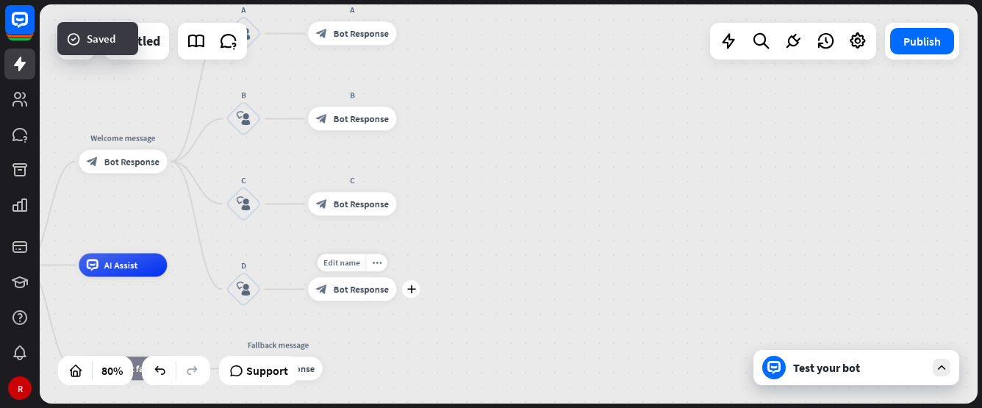
click at [361, 296] on div "block_bot_response Bot Response" at bounding box center [352, 290] width 88 height 24
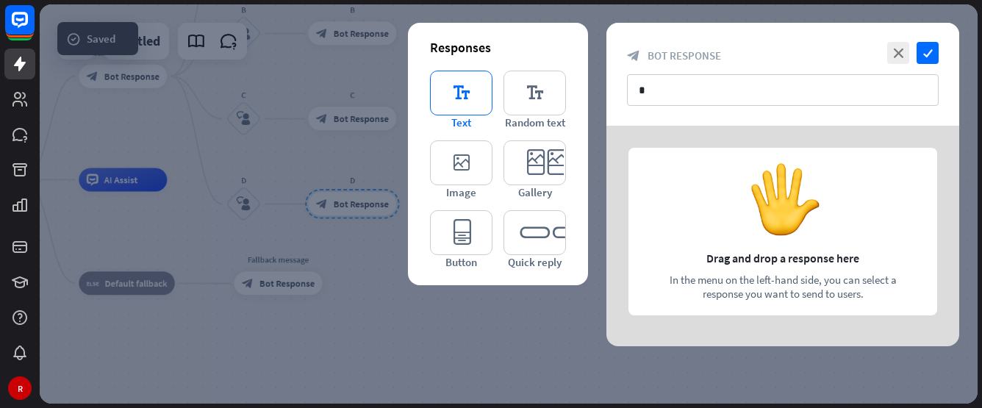
click at [472, 107] on icon "editor_text" at bounding box center [461, 93] width 62 height 45
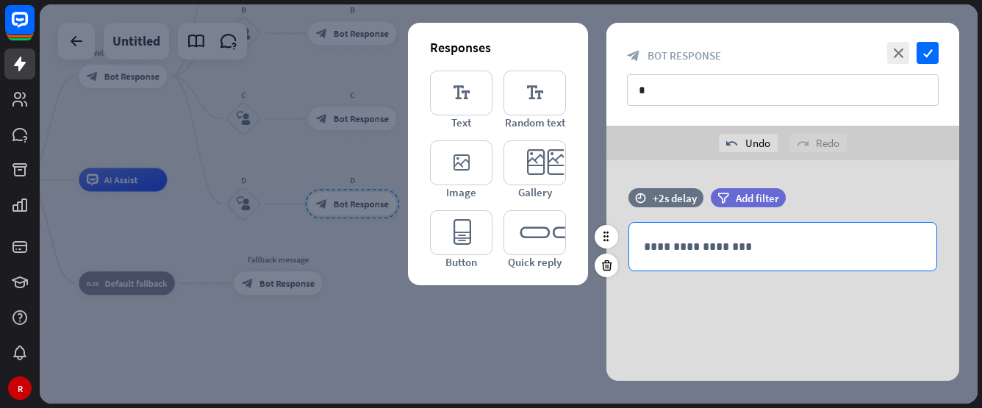
drag, startPoint x: 738, startPoint y: 254, endPoint x: 745, endPoint y: 235, distance: 19.8
click at [737, 254] on p "**********" at bounding box center [783, 246] width 278 height 18
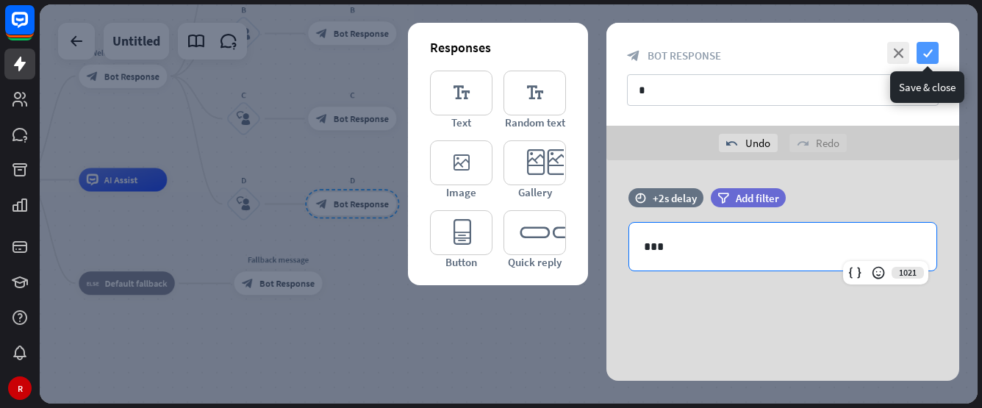
click at [925, 51] on icon "check" at bounding box center [928, 53] width 22 height 22
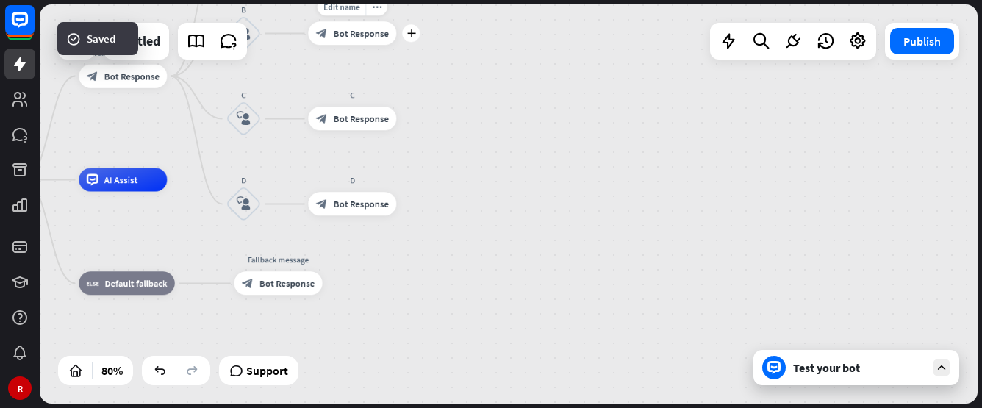
click at [362, 45] on div "block_bot_response Bot Response" at bounding box center [352, 34] width 88 height 24
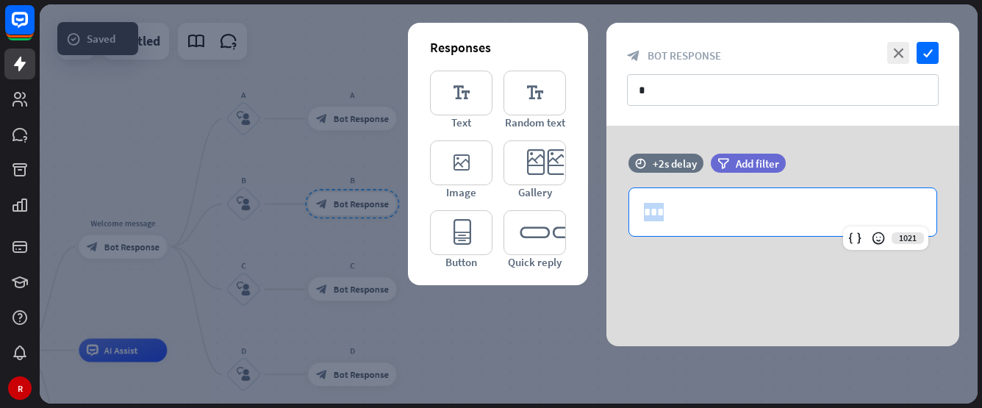
drag, startPoint x: 710, startPoint y: 202, endPoint x: 578, endPoint y: 195, distance: 132.5
click at [606, 196] on div "Responses editor_text Text editor_text Random text editor_image Image editor_ca…" at bounding box center [782, 236] width 353 height 221
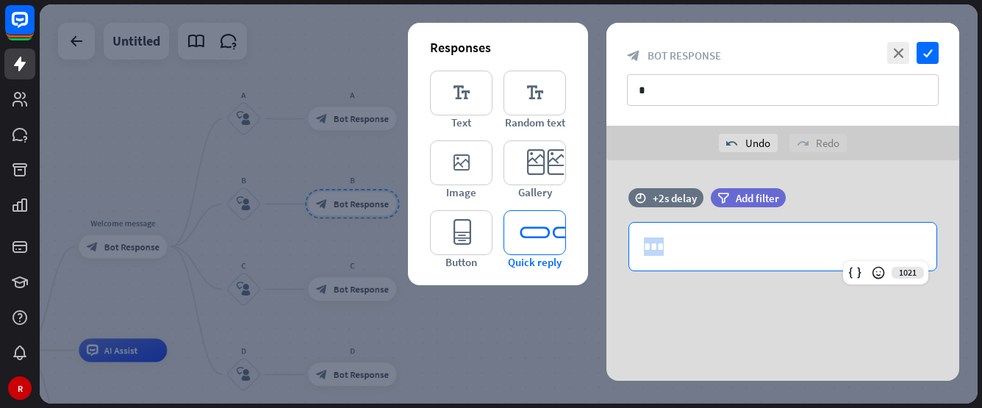
drag, startPoint x: 705, startPoint y: 249, endPoint x: 528, endPoint y: 237, distance: 177.6
click at [606, 237] on div "Responses editor_text Text editor_text Random text editor_image Image editor_ca…" at bounding box center [782, 270] width 353 height 221
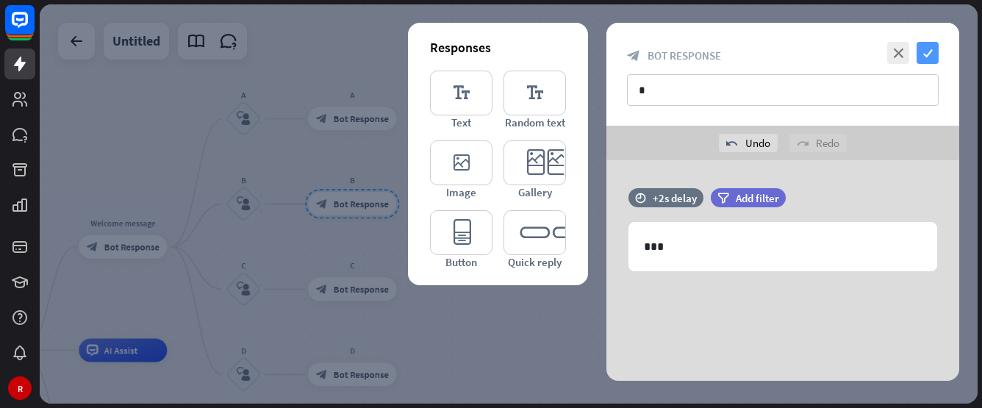
click at [923, 43] on icon "check" at bounding box center [928, 53] width 22 height 22
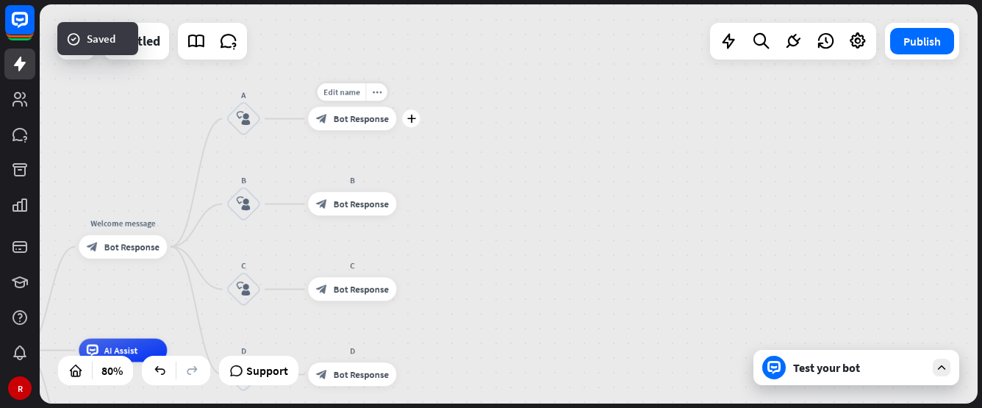
click at [345, 126] on div "block_bot_response Bot Response" at bounding box center [352, 119] width 88 height 24
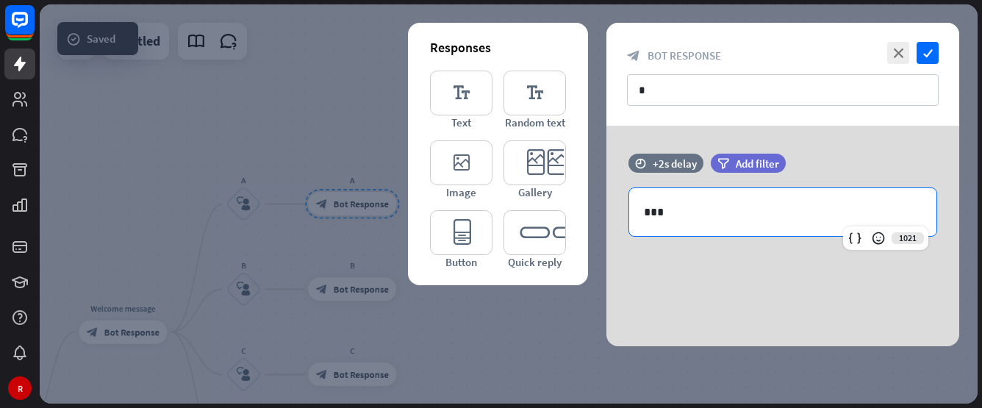
drag, startPoint x: 716, startPoint y: 224, endPoint x: 570, endPoint y: 222, distance: 145.6
click at [606, 223] on div "Responses editor_text Text editor_text Random text editor_image Image editor_ca…" at bounding box center [782, 236] width 353 height 221
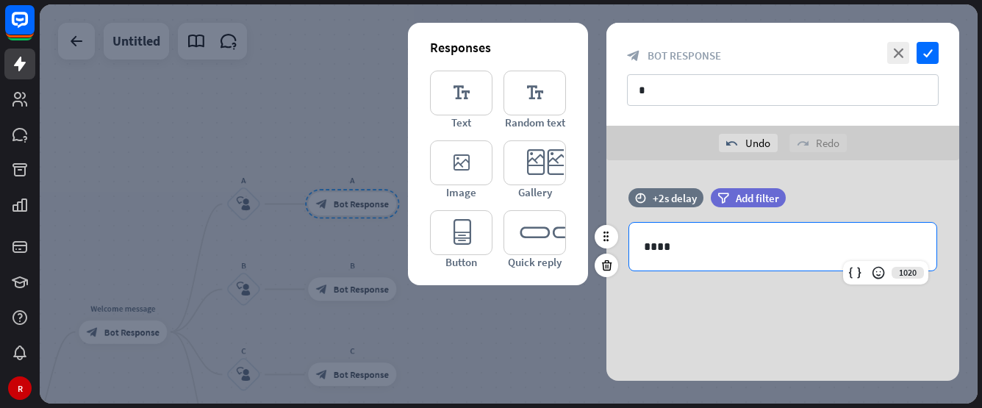
drag, startPoint x: 708, startPoint y: 228, endPoint x: 637, endPoint y: 215, distance: 72.4
click at [606, 212] on div "Responses editor_text Text editor_text Random text editor_image Image editor_ca…" at bounding box center [782, 270] width 353 height 221
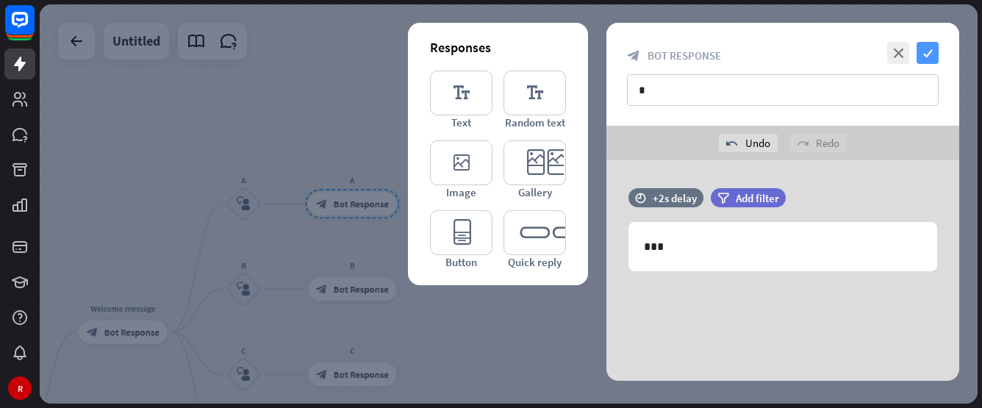
click at [934, 51] on icon "check" at bounding box center [928, 53] width 22 height 22
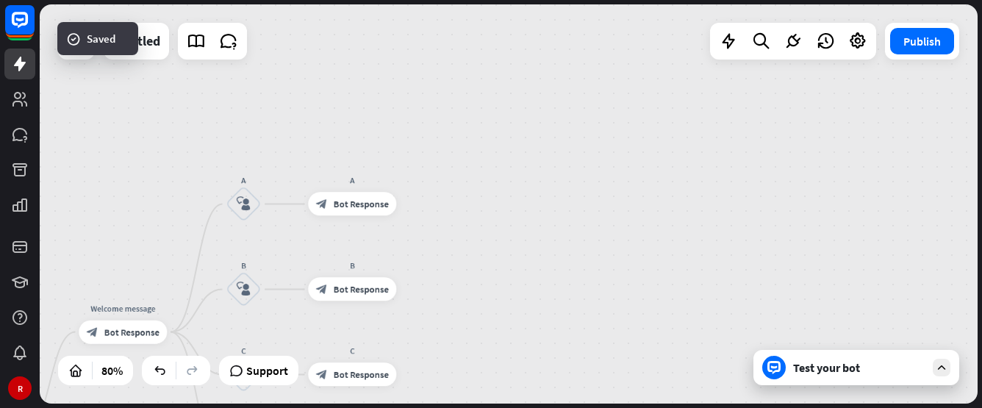
click at [463, 274] on div "home_2 Start point Welcome message block_bot_response Bot Response A block_user…" at bounding box center [509, 203] width 938 height 399
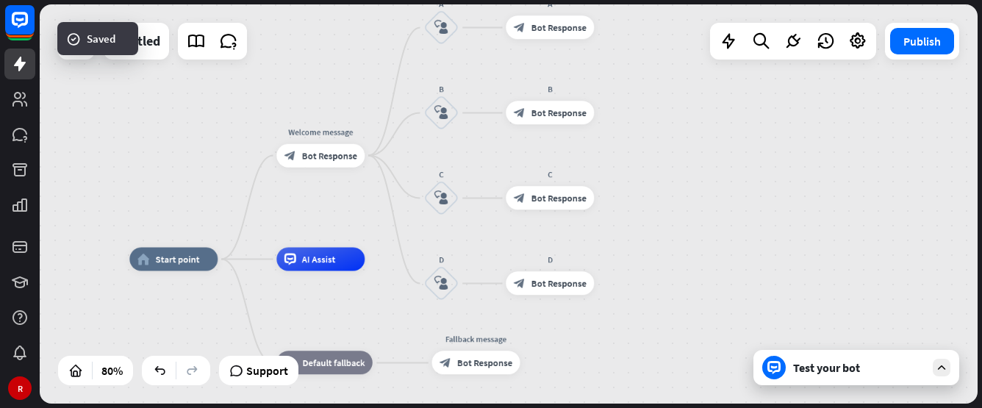
drag, startPoint x: 444, startPoint y: 322, endPoint x: 641, endPoint y: 147, distance: 263.5
click at [641, 147] on div "home_2 Start point Welcome message block_bot_response Bot Response A block_user…" at bounding box center [509, 203] width 938 height 399
drag, startPoint x: 653, startPoint y: 202, endPoint x: 619, endPoint y: 202, distance: 33.8
click at [606, 237] on div "home_2 Start point Welcome message block_bot_response Bot Response A block_user…" at bounding box center [509, 203] width 938 height 399
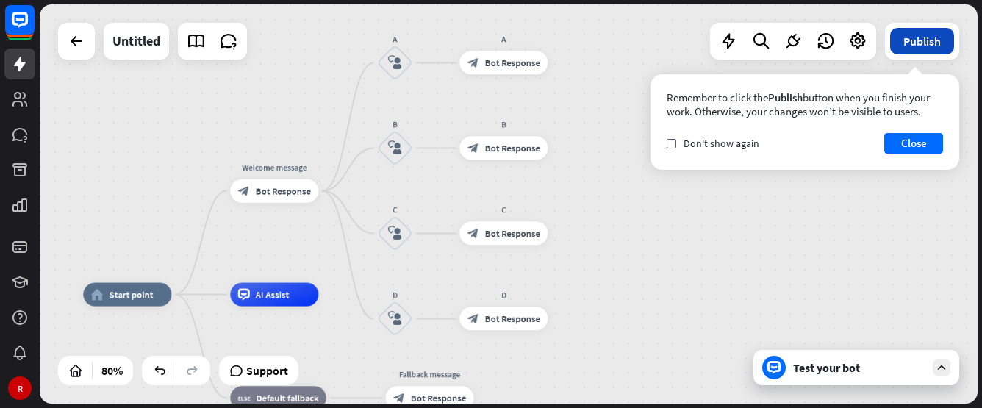
click at [910, 45] on button "Publish" at bounding box center [922, 41] width 64 height 26
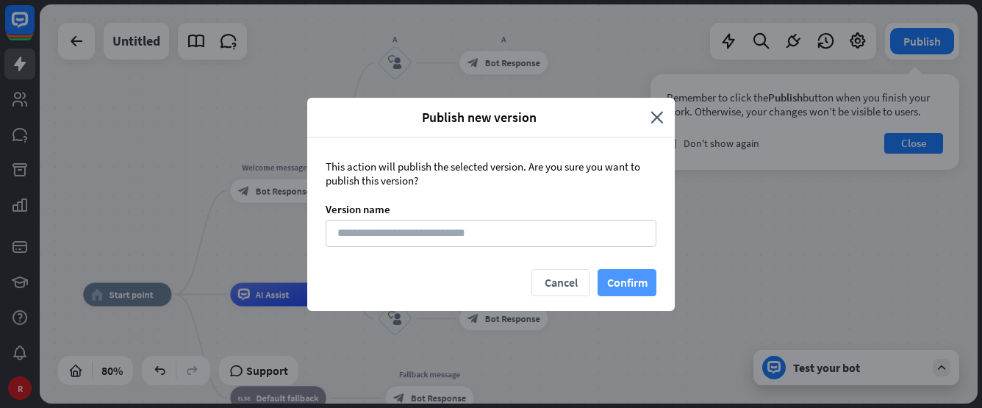
click at [621, 277] on button "Confirm" at bounding box center [627, 282] width 59 height 27
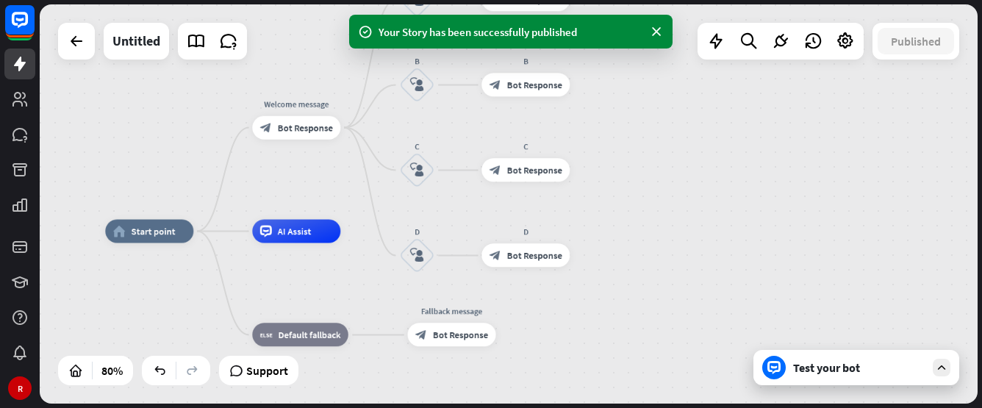
drag, startPoint x: 640, startPoint y: 210, endPoint x: 665, endPoint y: 146, distance: 68.7
click at [665, 147] on div "home_2 Start point Welcome message block_bot_response Bot Response A block_user…" at bounding box center [509, 203] width 938 height 399
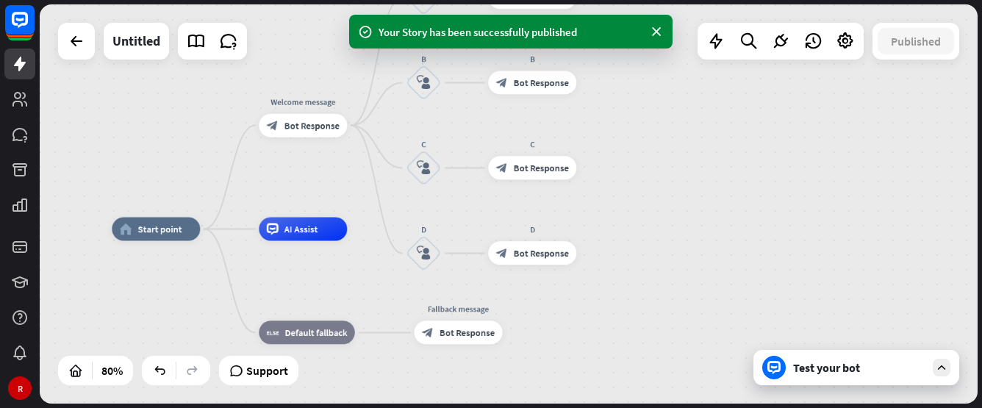
click at [875, 371] on div "Test your bot" at bounding box center [859, 367] width 132 height 15
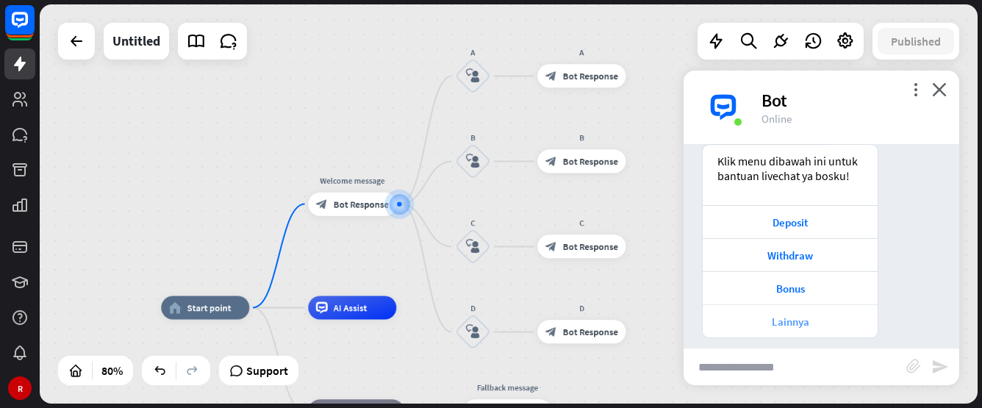
scroll to position [55, 0]
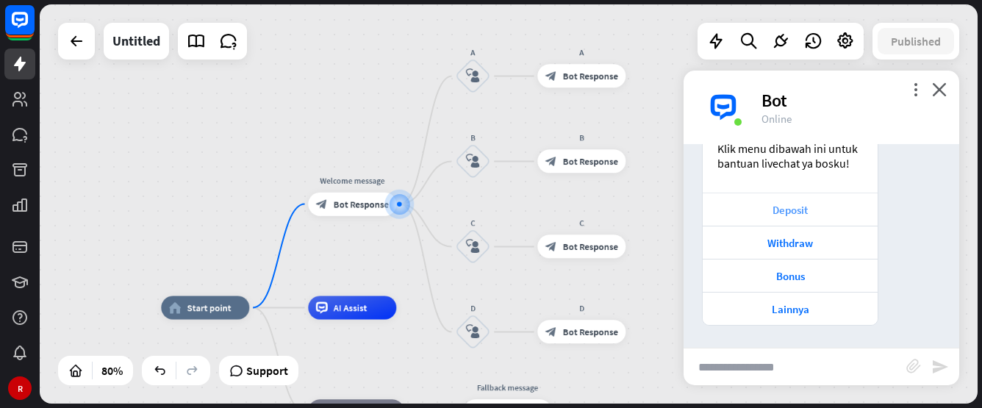
click at [798, 204] on div "Deposit" at bounding box center [790, 210] width 160 height 14
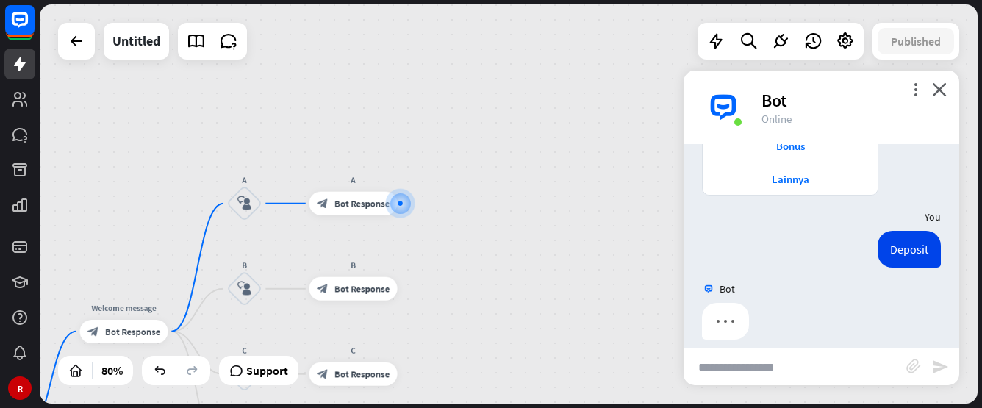
scroll to position [199, 0]
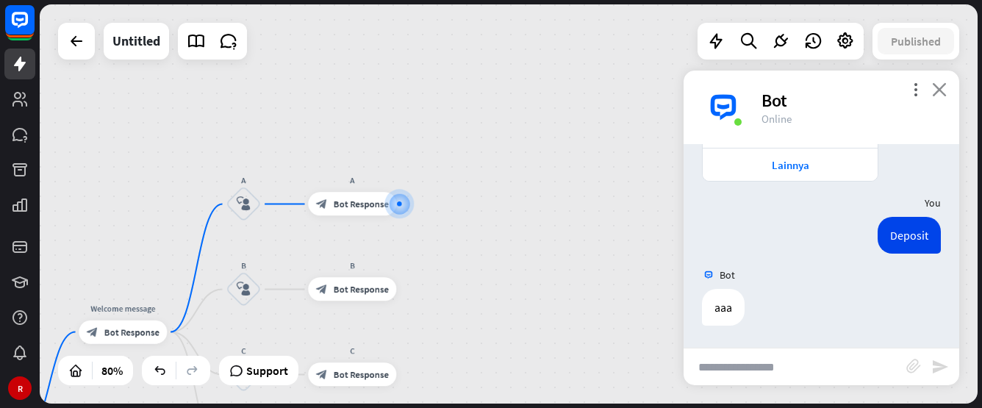
click at [936, 87] on icon "close" at bounding box center [939, 89] width 15 height 14
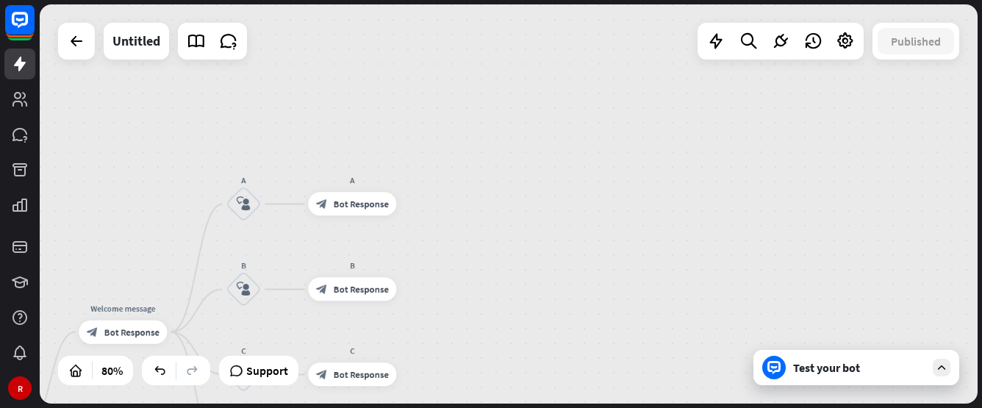
click at [806, 368] on div "Test your bot" at bounding box center [859, 367] width 132 height 15
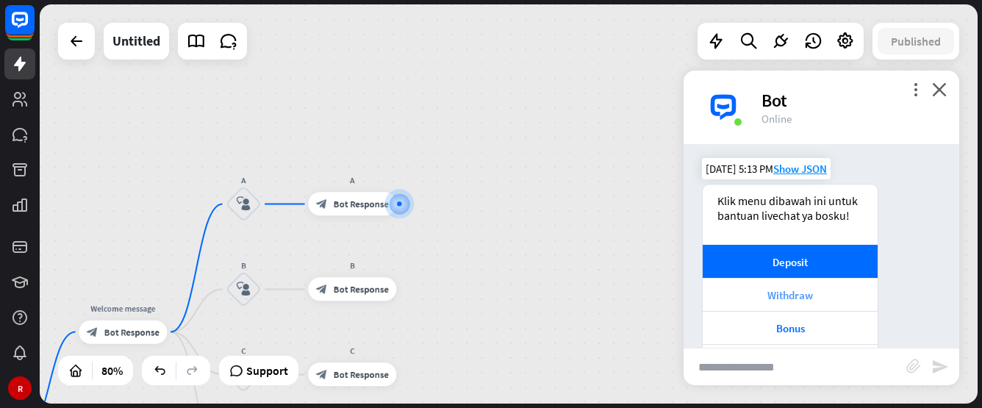
scroll to position [0, 0]
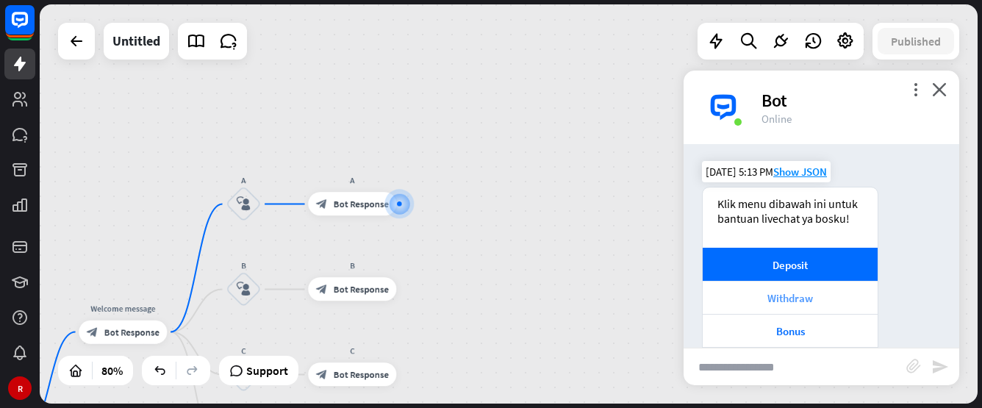
click at [820, 301] on div "Withdraw" at bounding box center [790, 298] width 160 height 14
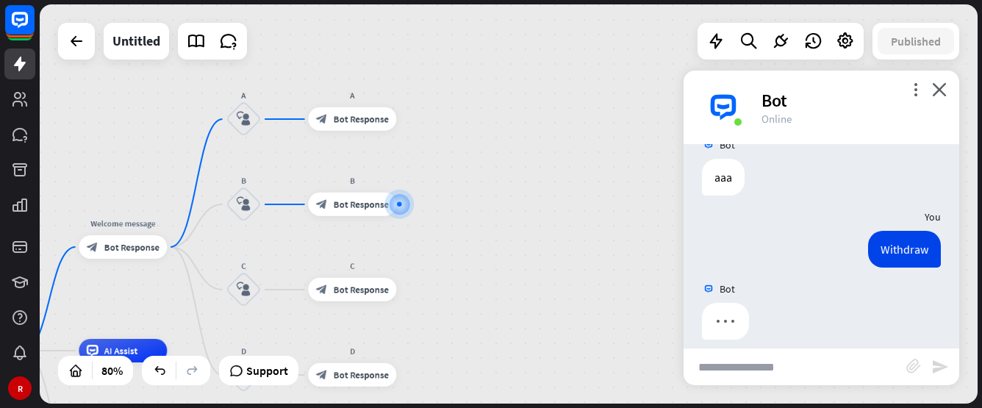
scroll to position [343, 0]
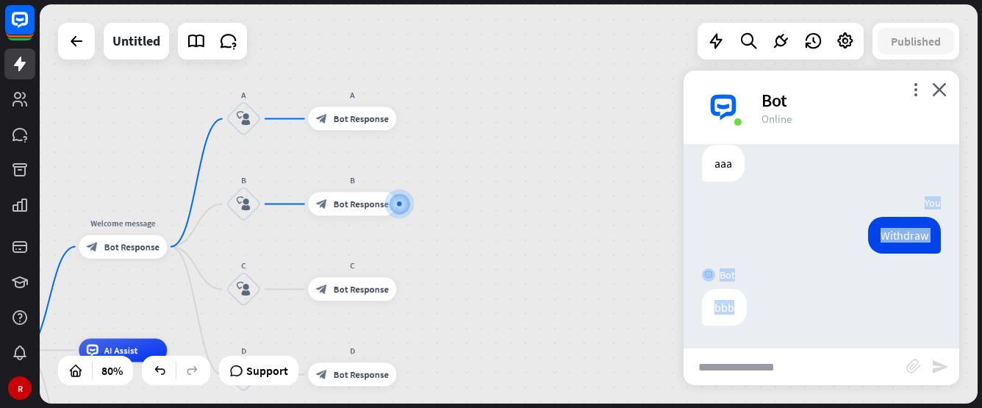
drag, startPoint x: 809, startPoint y: 185, endPoint x: 816, endPoint y: 330, distance: 145.7
click at [816, 330] on div "Bot Klik menu dibawah ini untuk bantuan livechat ya bosku! Deposit Withdraw Bon…" at bounding box center [822, 246] width 276 height 204
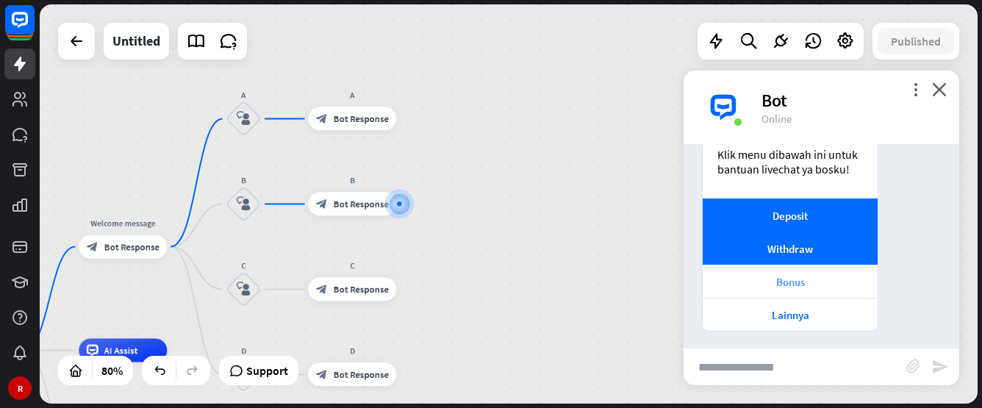
click at [795, 275] on div "Bonus" at bounding box center [790, 282] width 160 height 14
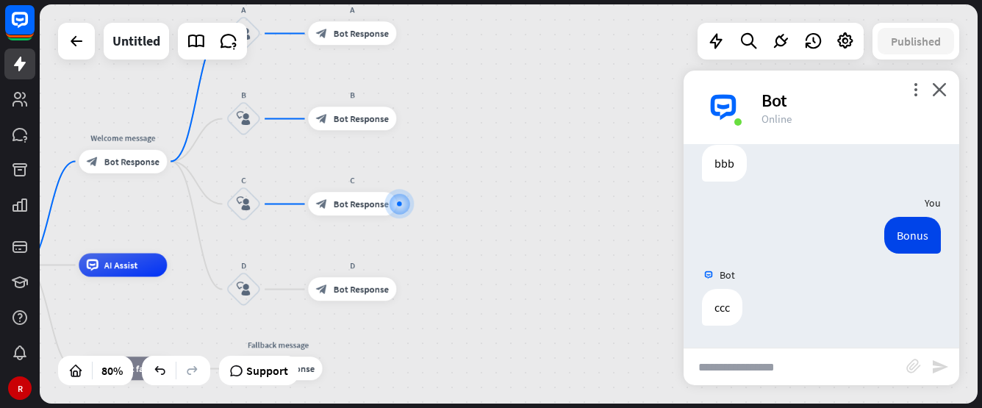
scroll to position [193, 0]
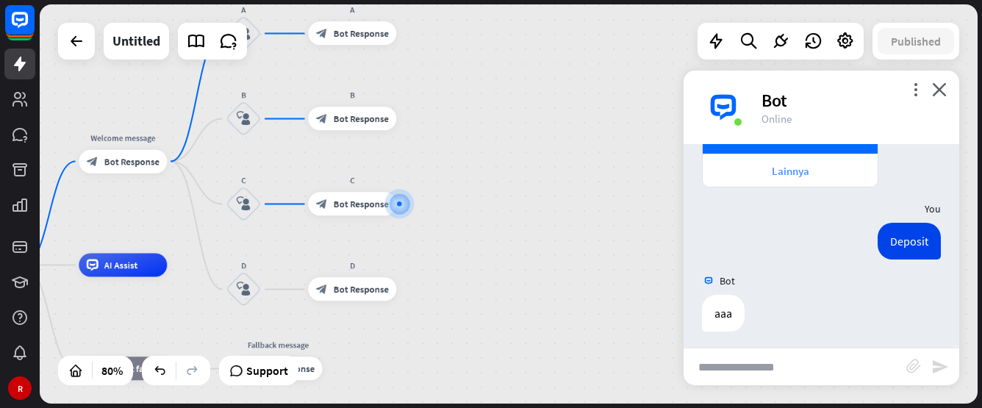
click at [817, 177] on div "Lainnya" at bounding box center [790, 171] width 160 height 14
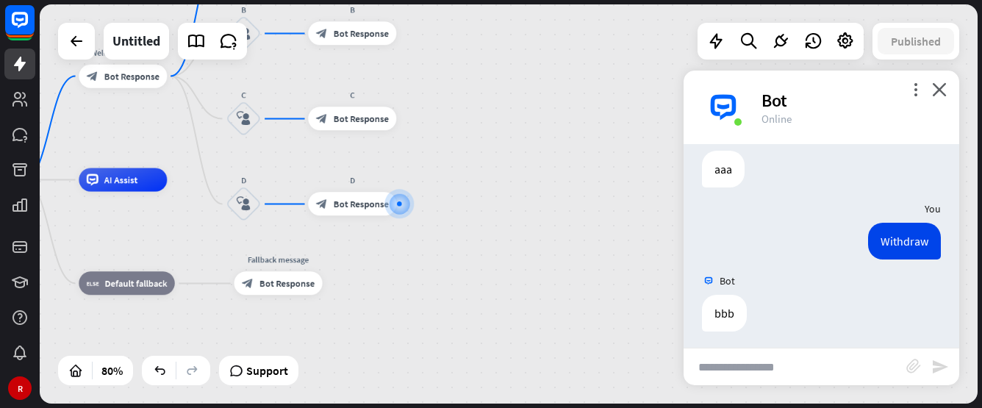
scroll to position [264, 0]
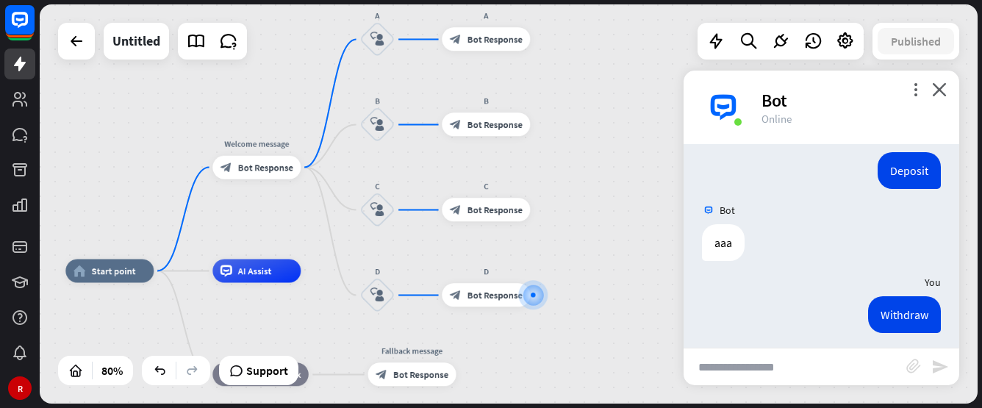
drag, startPoint x: 494, startPoint y: 254, endPoint x: 635, endPoint y: 374, distance: 185.6
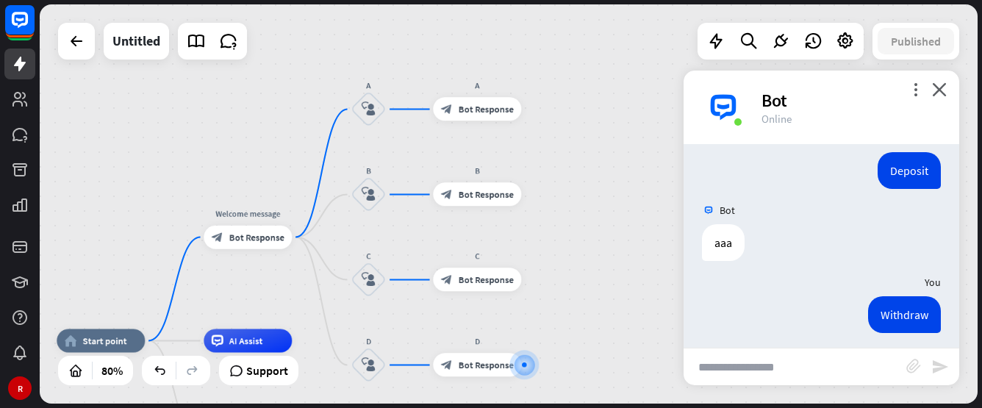
drag, startPoint x: 614, startPoint y: 252, endPoint x: 598, endPoint y: 292, distance: 42.6
click at [598, 292] on div "home_2 Start point Welcome message block_bot_response Bot Response A block_user…" at bounding box center [509, 203] width 938 height 399
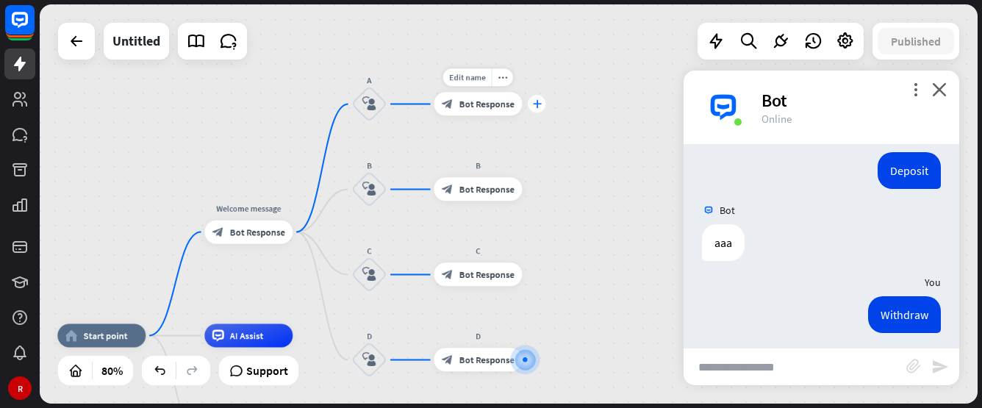
click at [532, 99] on div "plus" at bounding box center [537, 105] width 18 height 18
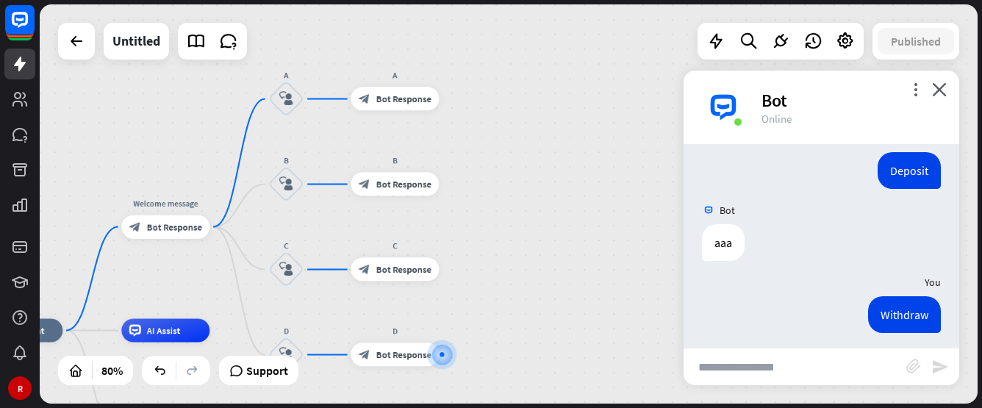
drag, startPoint x: 387, startPoint y: 147, endPoint x: 395, endPoint y: 130, distance: 18.4
click at [394, 130] on div "home_2 Start point Welcome message block_bot_response Bot Response A block_user…" at bounding box center [509, 203] width 938 height 399
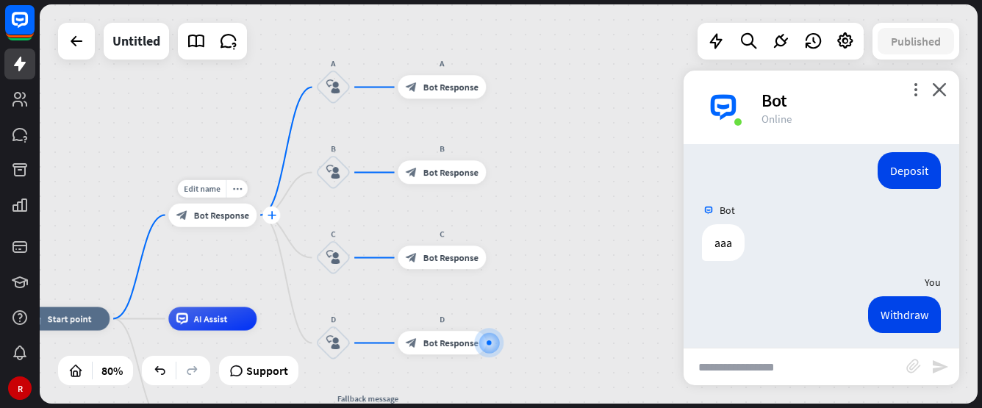
click at [272, 215] on icon "plus" at bounding box center [271, 215] width 9 height 8
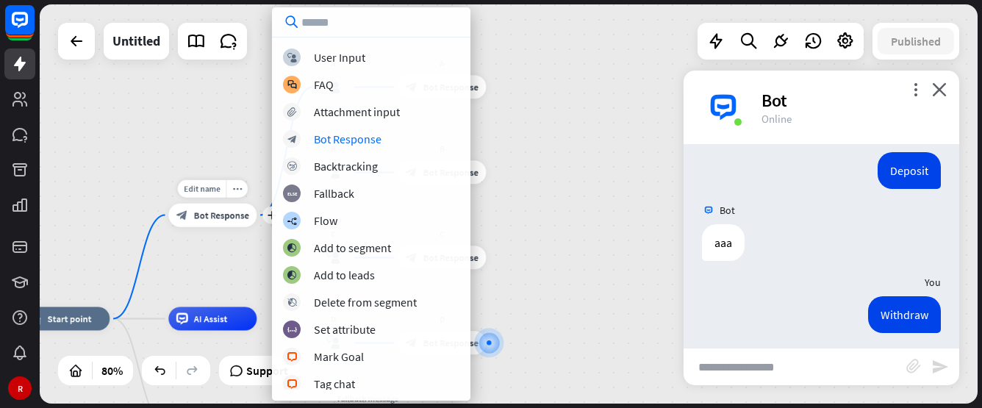
click at [212, 224] on div "block_bot_response Bot Response" at bounding box center [212, 216] width 88 height 24
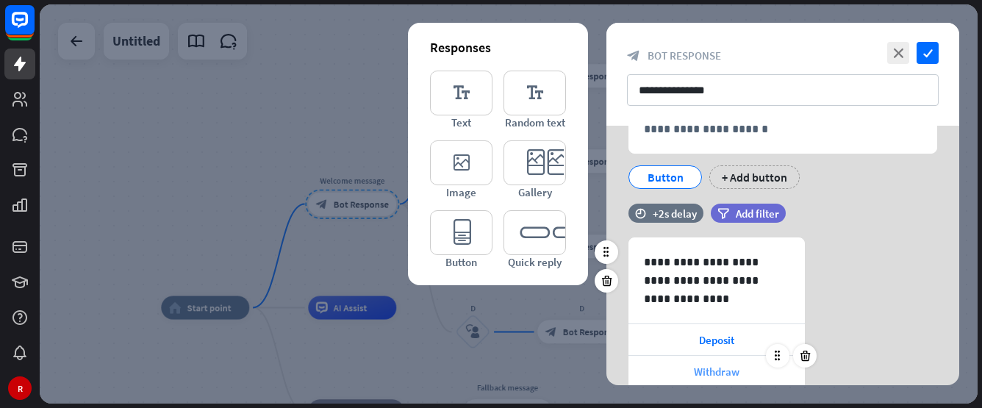
scroll to position [147, 0]
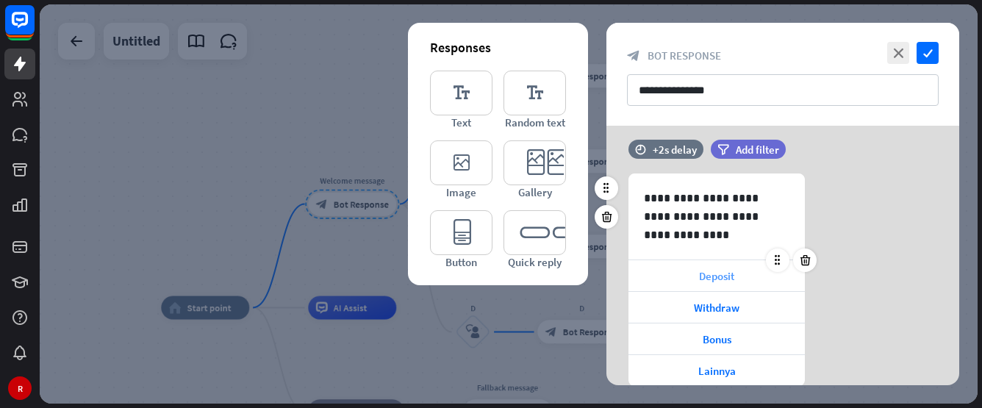
click at [707, 279] on span "Deposit" at bounding box center [716, 276] width 35 height 14
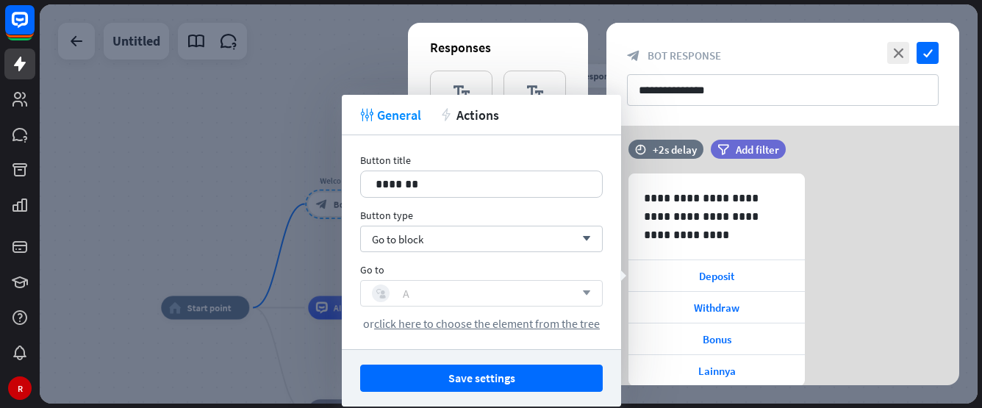
click at [443, 285] on div "block_user_input A" at bounding box center [473, 293] width 203 height 18
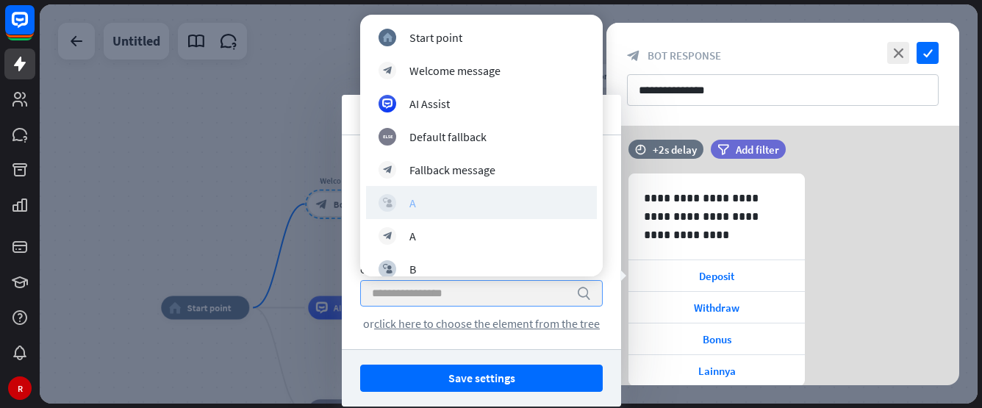
scroll to position [74, 0]
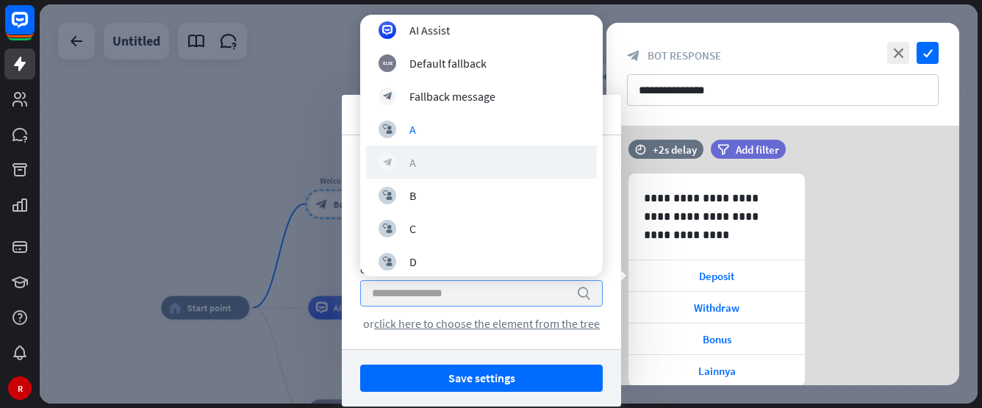
click at [434, 169] on div "block_bot_response A" at bounding box center [482, 163] width 206 height 18
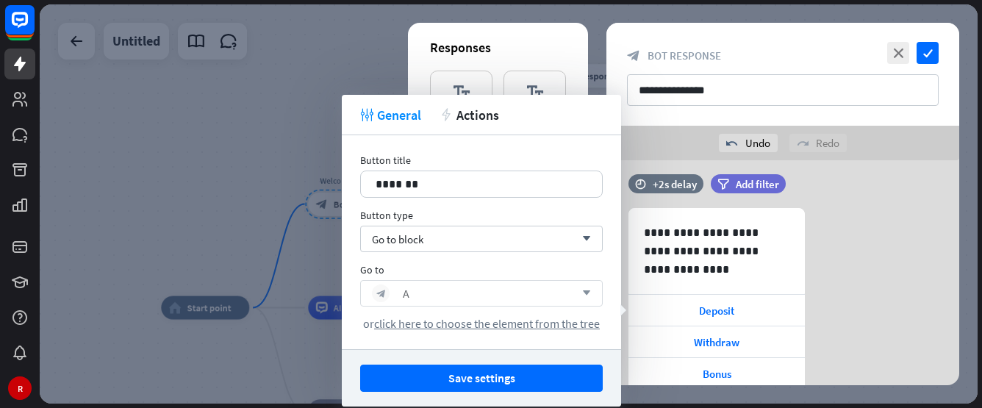
drag, startPoint x: 489, startPoint y: 371, endPoint x: 495, endPoint y: 375, distance: 7.6
click at [490, 376] on button "Save settings" at bounding box center [481, 378] width 243 height 27
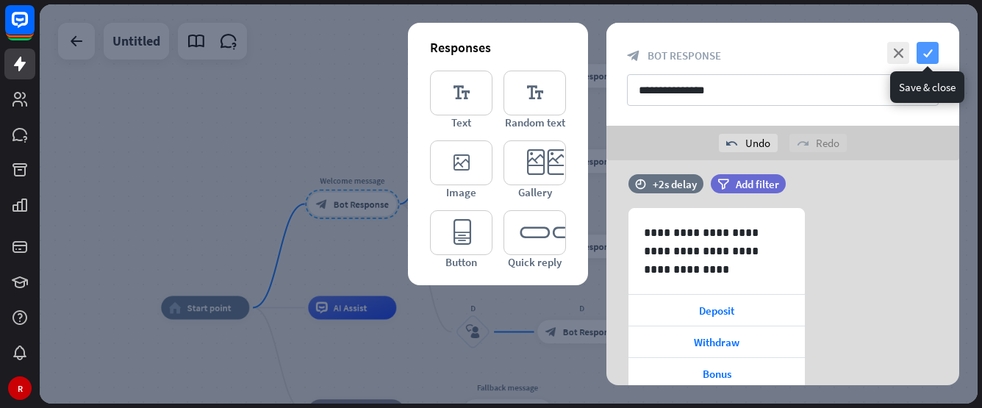
click at [931, 55] on icon "check" at bounding box center [928, 53] width 22 height 22
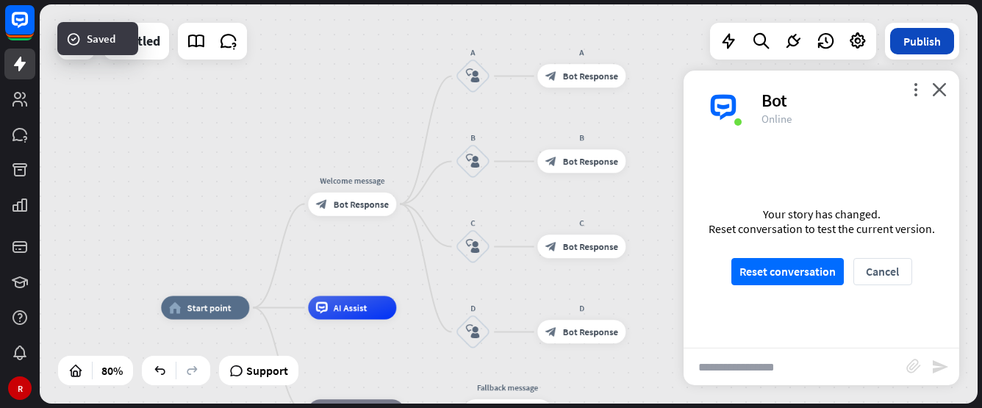
click at [912, 40] on button "Publish" at bounding box center [922, 41] width 64 height 26
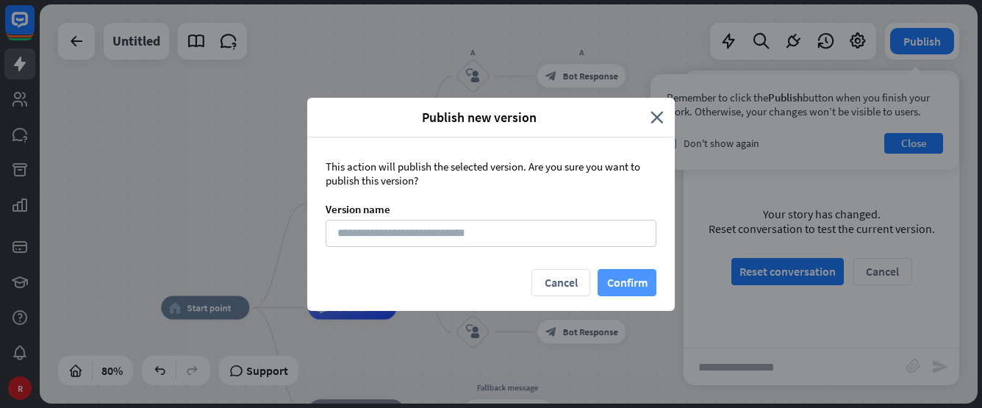
click at [637, 277] on button "Confirm" at bounding box center [627, 282] width 59 height 27
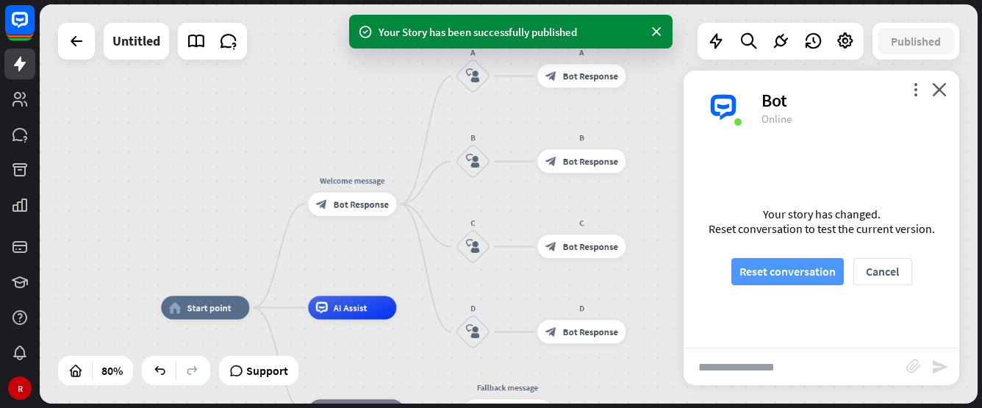
click at [814, 261] on button "Reset conversation" at bounding box center [787, 271] width 112 height 27
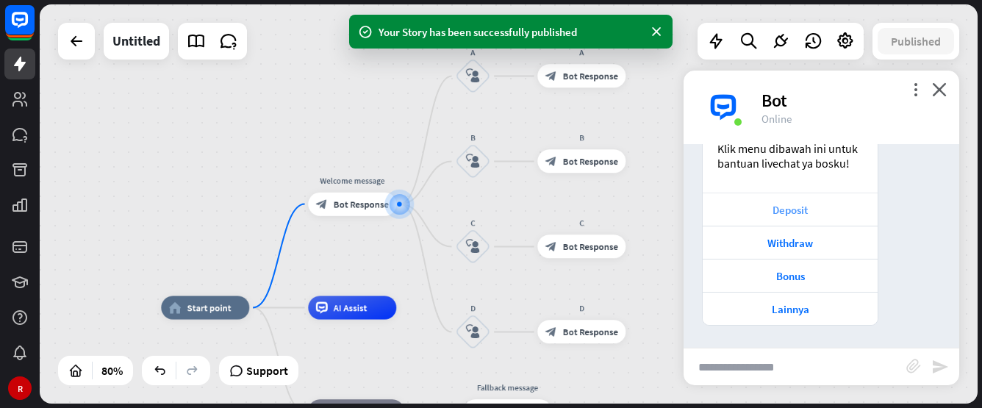
click at [789, 211] on div "Deposit" at bounding box center [790, 210] width 160 height 14
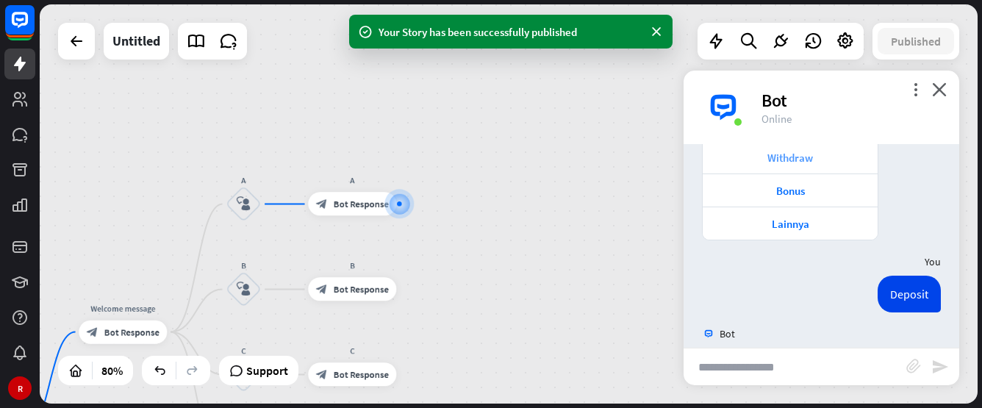
scroll to position [52, 0]
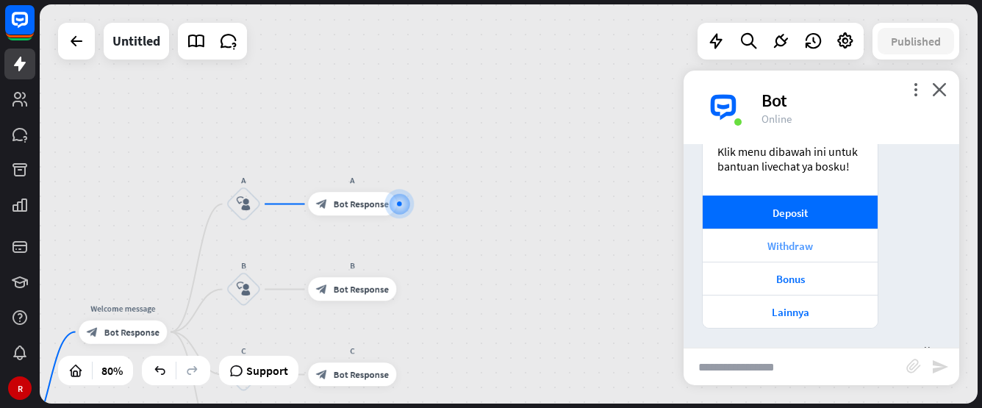
click at [786, 240] on div "Withdraw" at bounding box center [790, 246] width 160 height 14
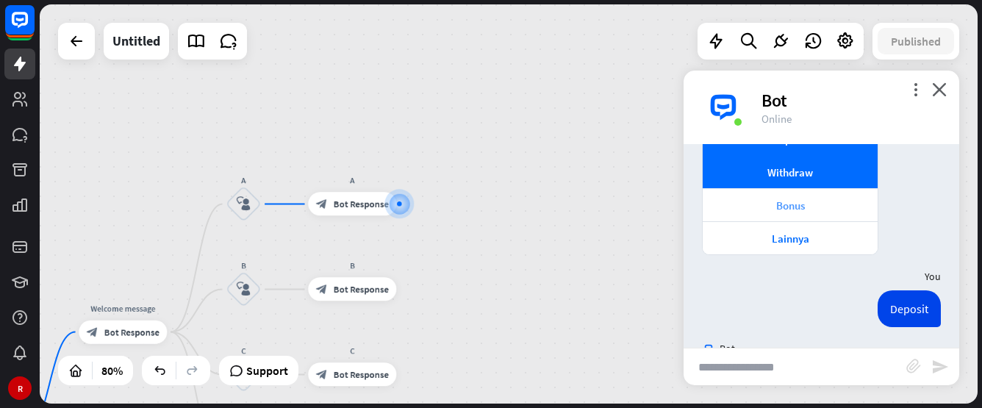
click at [812, 201] on div "Bonus" at bounding box center [790, 205] width 160 height 14
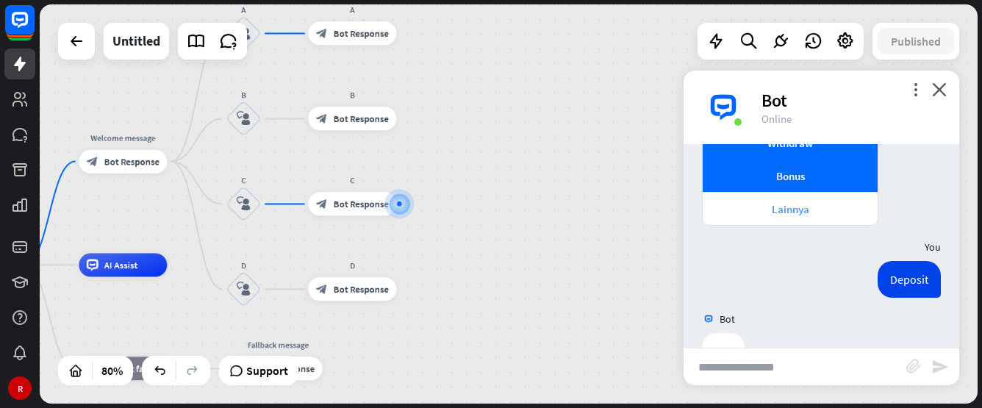
scroll to position [129, 0]
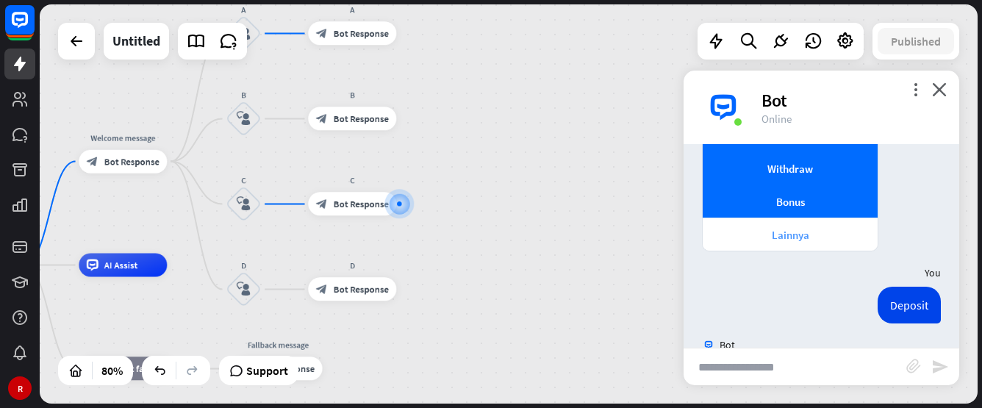
click at [794, 236] on div "Lainnya" at bounding box center [790, 235] width 160 height 14
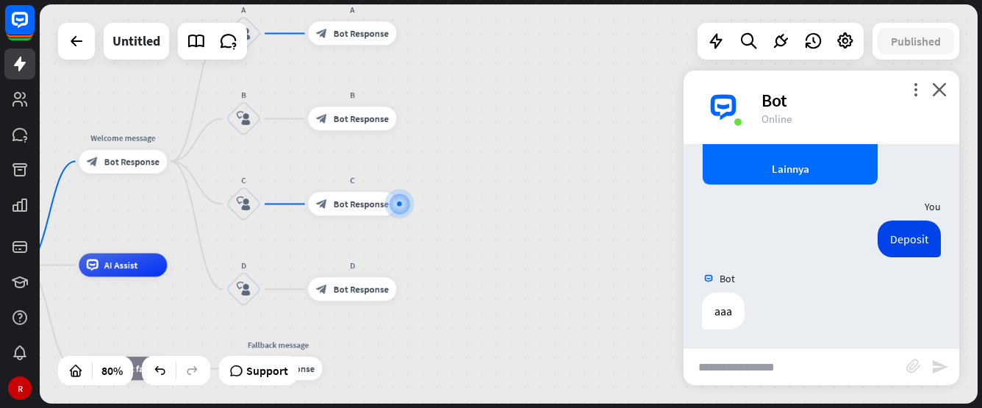
scroll to position [343, 0]
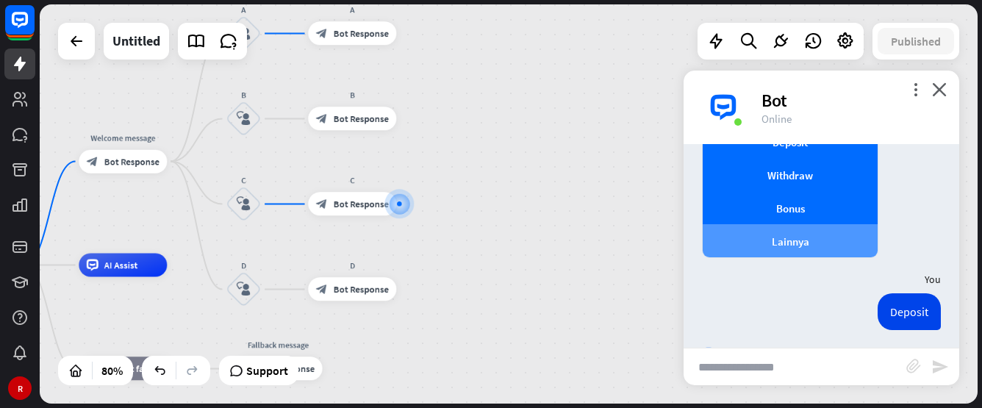
click at [806, 242] on div "Lainnya" at bounding box center [790, 241] width 160 height 14
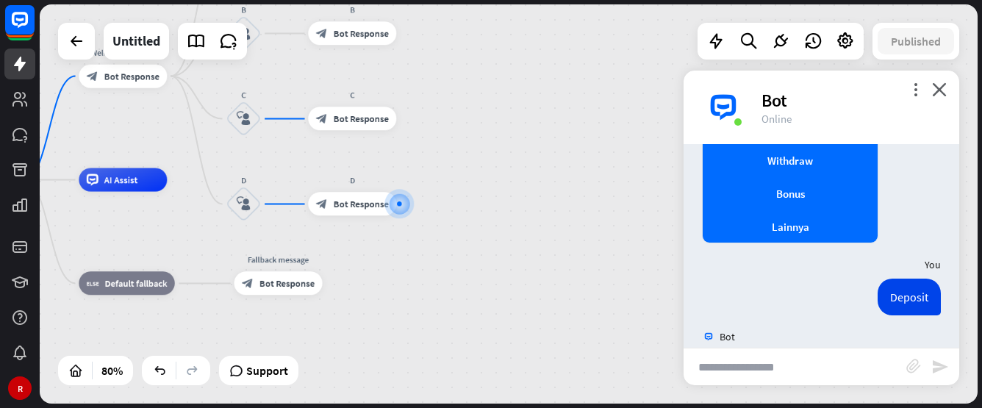
scroll to position [134, 0]
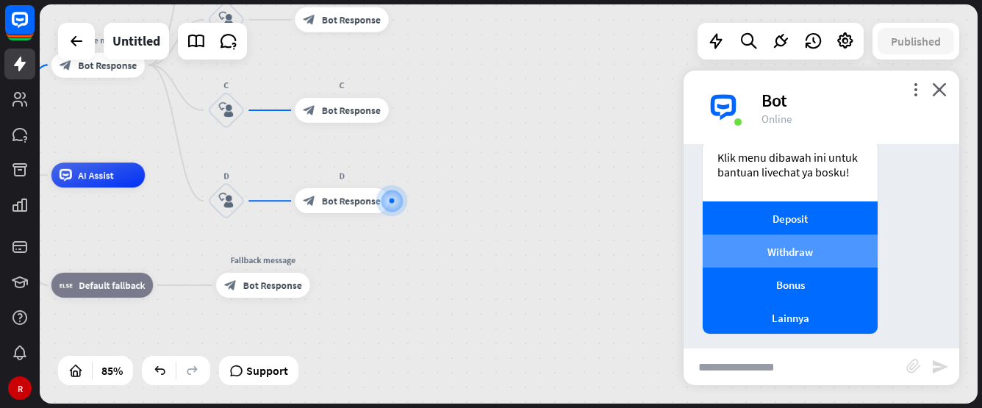
click at [798, 256] on div "Withdraw" at bounding box center [790, 252] width 160 height 14
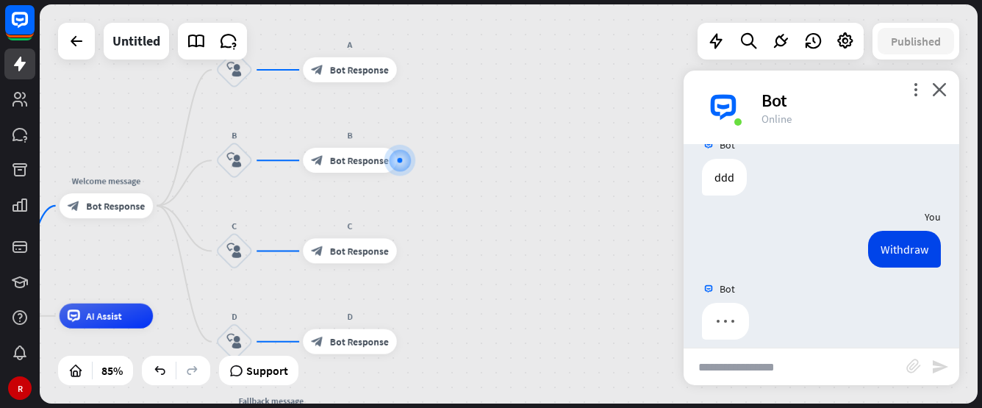
scroll to position [631, 0]
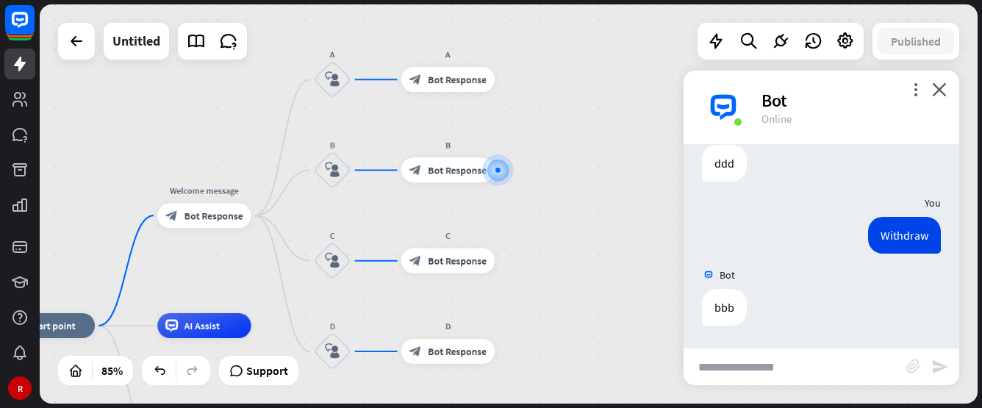
drag, startPoint x: 459, startPoint y: 299, endPoint x: 555, endPoint y: 271, distance: 99.8
click at [555, 271] on div "home_2 Start point Welcome message block_bot_response Bot Response A block_user…" at bounding box center [509, 203] width 938 height 399
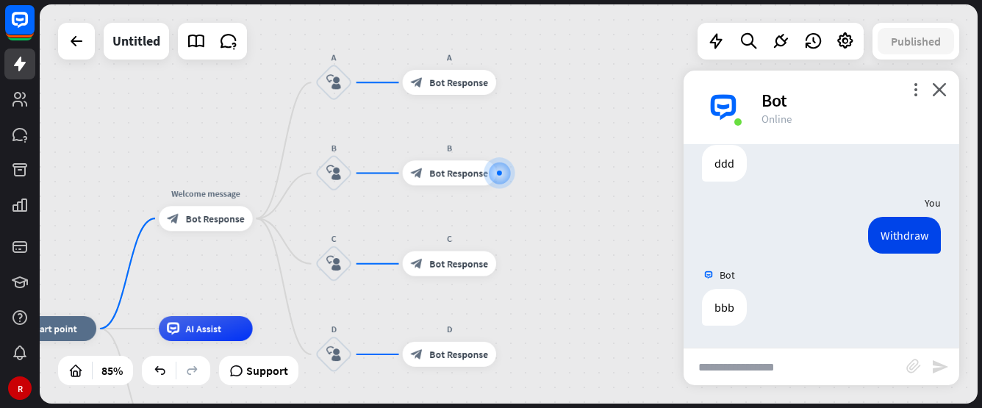
drag, startPoint x: 396, startPoint y: 239, endPoint x: 579, endPoint y: 210, distance: 185.4
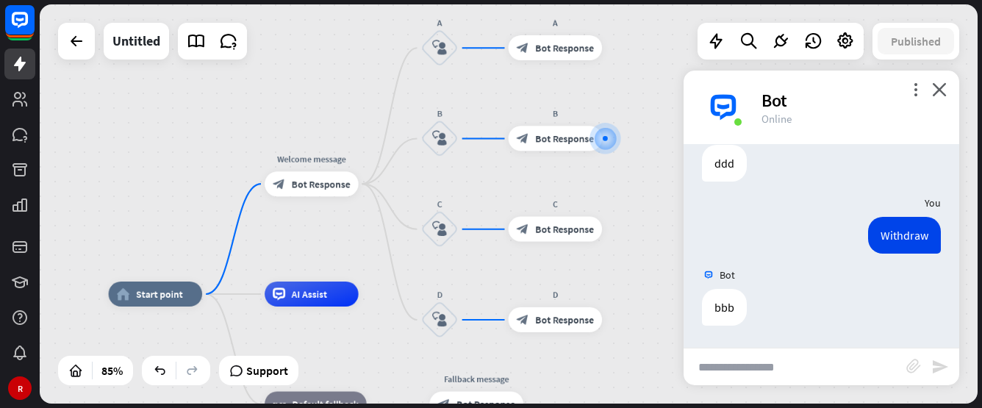
drag, startPoint x: 451, startPoint y: 221, endPoint x: 556, endPoint y: 187, distance: 110.0
click at [556, 187] on div "home_2 Start point Welcome message block_bot_response Bot Response A block_user…" at bounding box center [509, 203] width 938 height 399
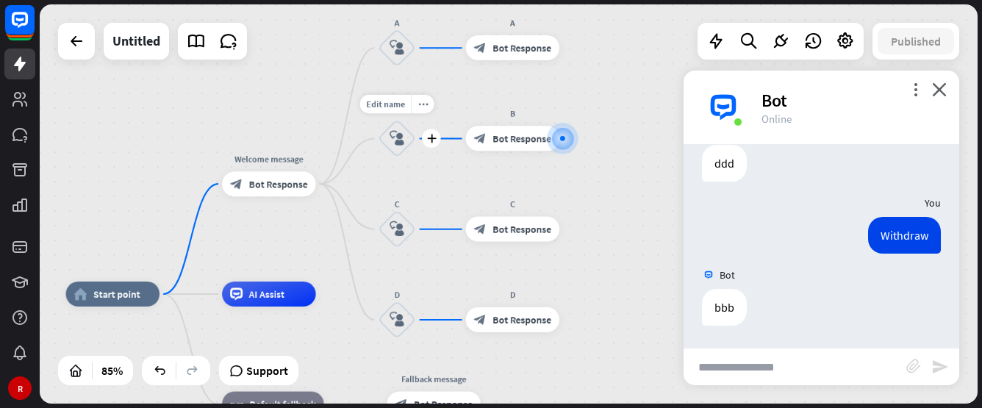
drag, startPoint x: 443, startPoint y: 181, endPoint x: 402, endPoint y: 181, distance: 41.2
click at [402, 157] on div "Edit name more_horiz plus block_user_input" at bounding box center [397, 138] width 37 height 37
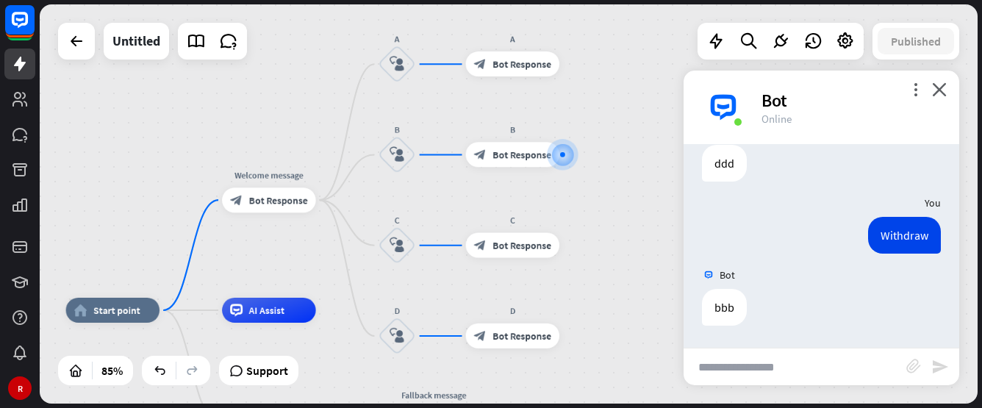
drag, startPoint x: 297, startPoint y: 235, endPoint x: 297, endPoint y: 251, distance: 16.2
click at [297, 251] on div "home_2 Start point Welcome message block_bot_response Bot Response A block_user…" at bounding box center [509, 203] width 938 height 399
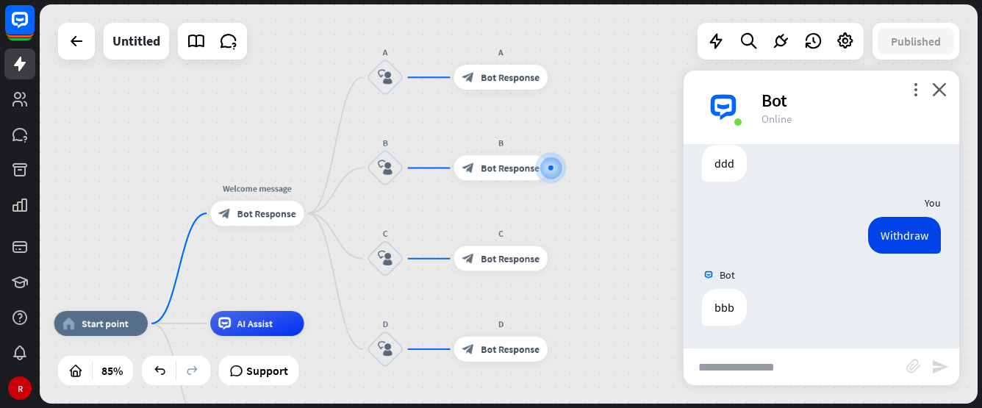
drag, startPoint x: 279, startPoint y: 255, endPoint x: 284, endPoint y: 267, distance: 12.8
click at [284, 267] on div "home_2 Start point Welcome message block_bot_response Bot Response A block_user…" at bounding box center [509, 203] width 938 height 399
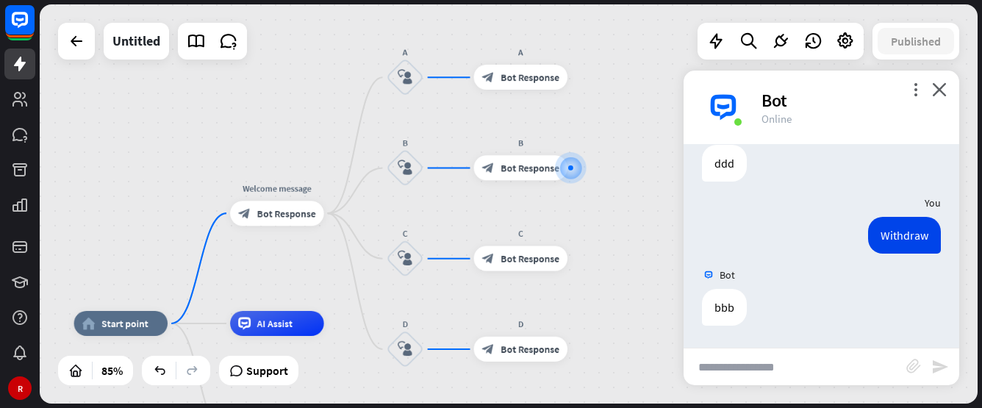
drag, startPoint x: 145, startPoint y: 185, endPoint x: 165, endPoint y: 185, distance: 19.8
click at [165, 185] on div "home_2 Start point Welcome message block_bot_response Bot Response A block_user…" at bounding box center [509, 203] width 938 height 399
